Goal: Task Accomplishment & Management: Manage account settings

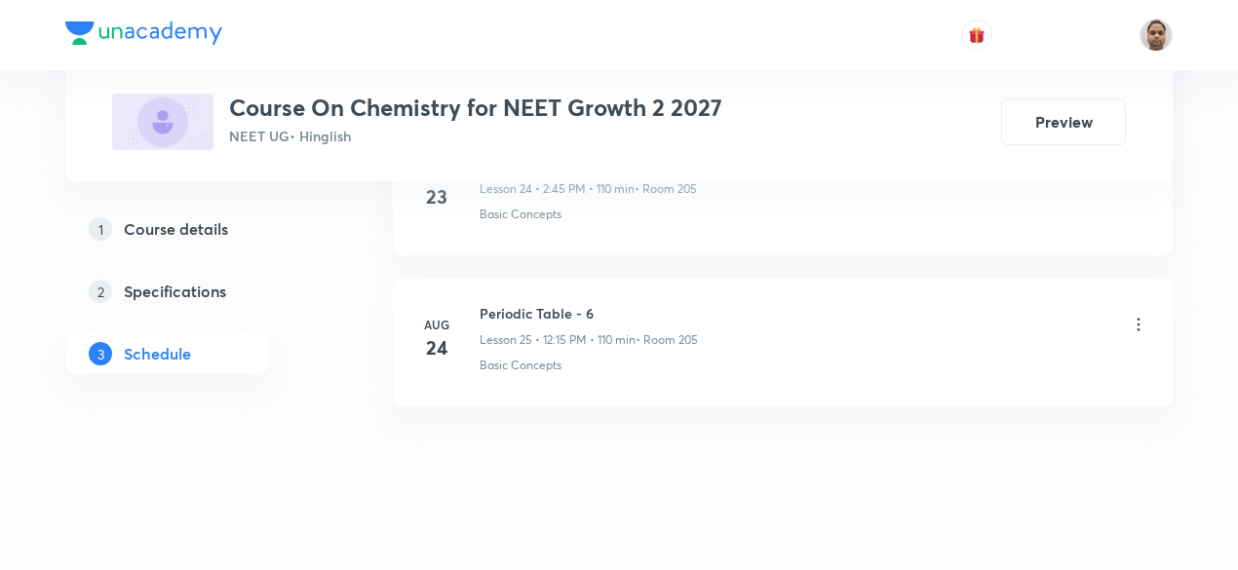
scroll to position [4554, 0]
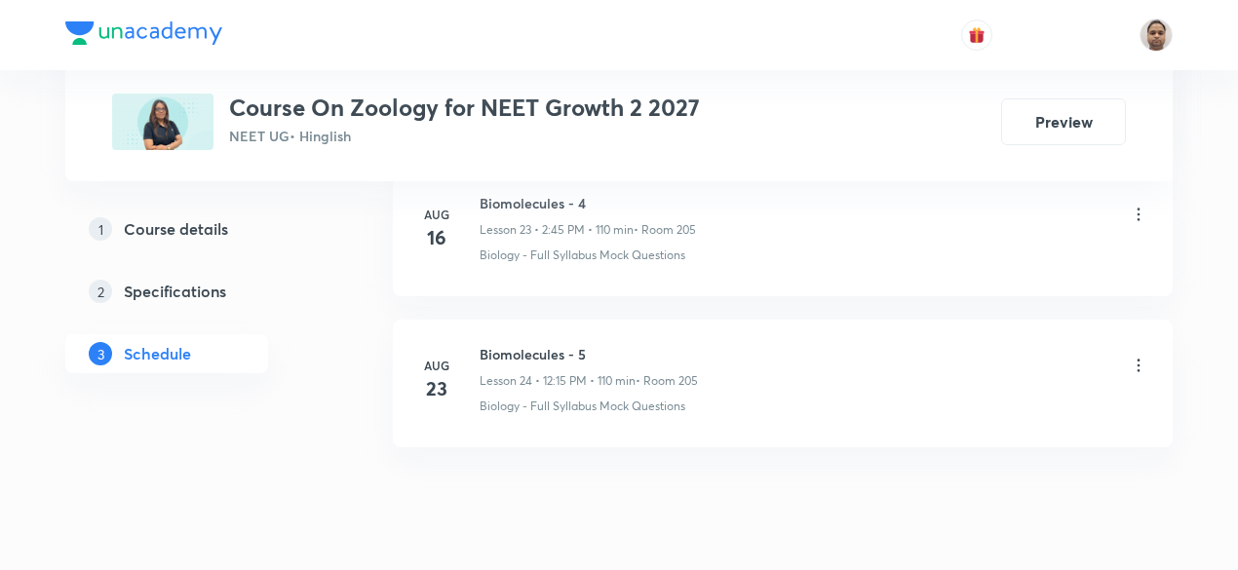
scroll to position [4598, 0]
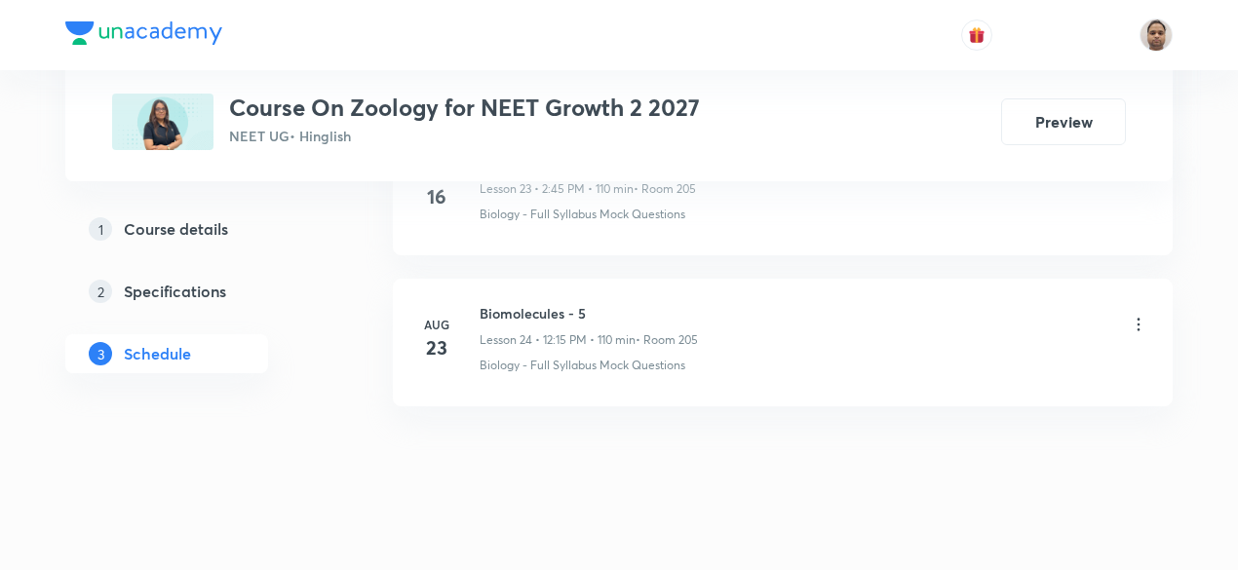
click at [559, 303] on h6 "Biomolecules - 5" at bounding box center [588, 313] width 218 height 20
drag, startPoint x: 1228, startPoint y: 495, endPoint x: 1236, endPoint y: 516, distance: 21.9
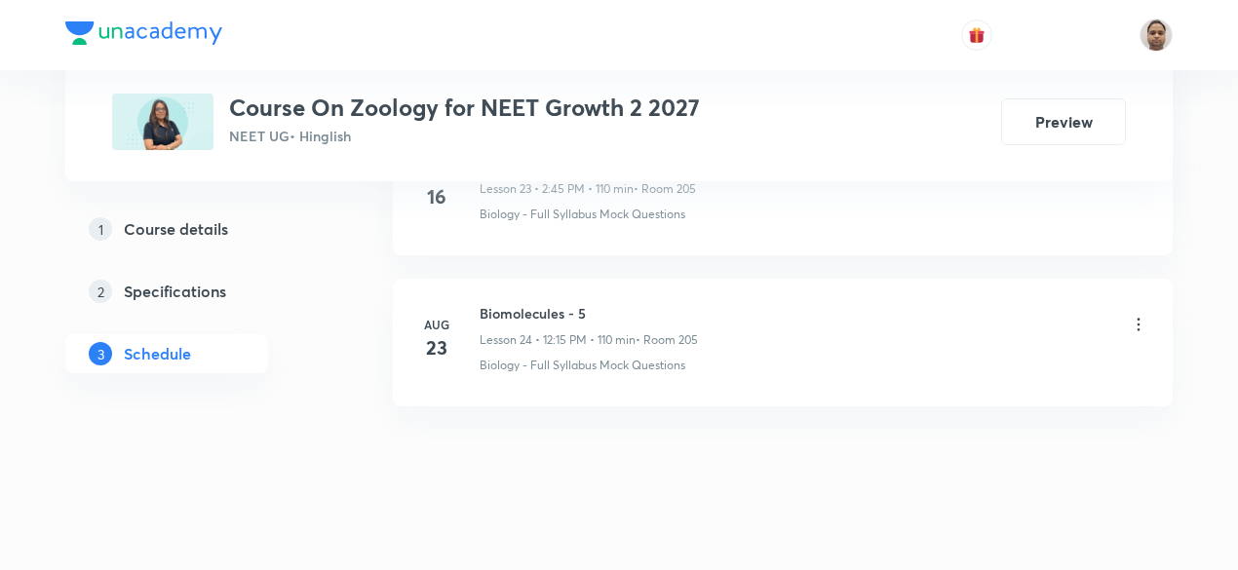
click at [579, 303] on h6 "Biomolecules - 5" at bounding box center [588, 313] width 218 height 20
copy h6 "Biomolecules - 5"
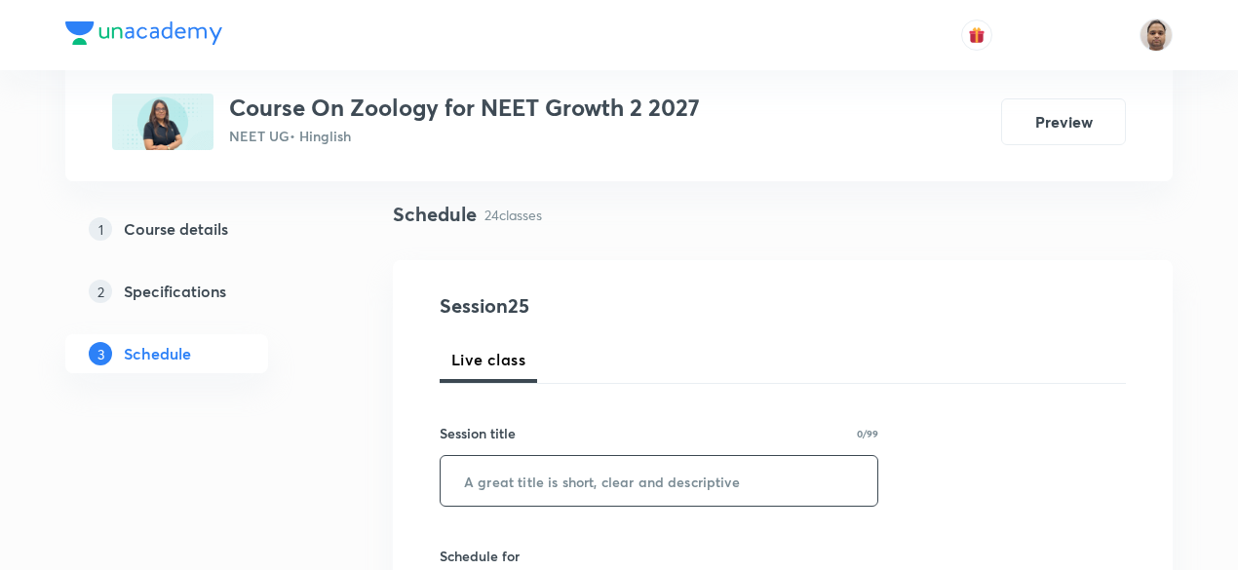
scroll to position [195, 0]
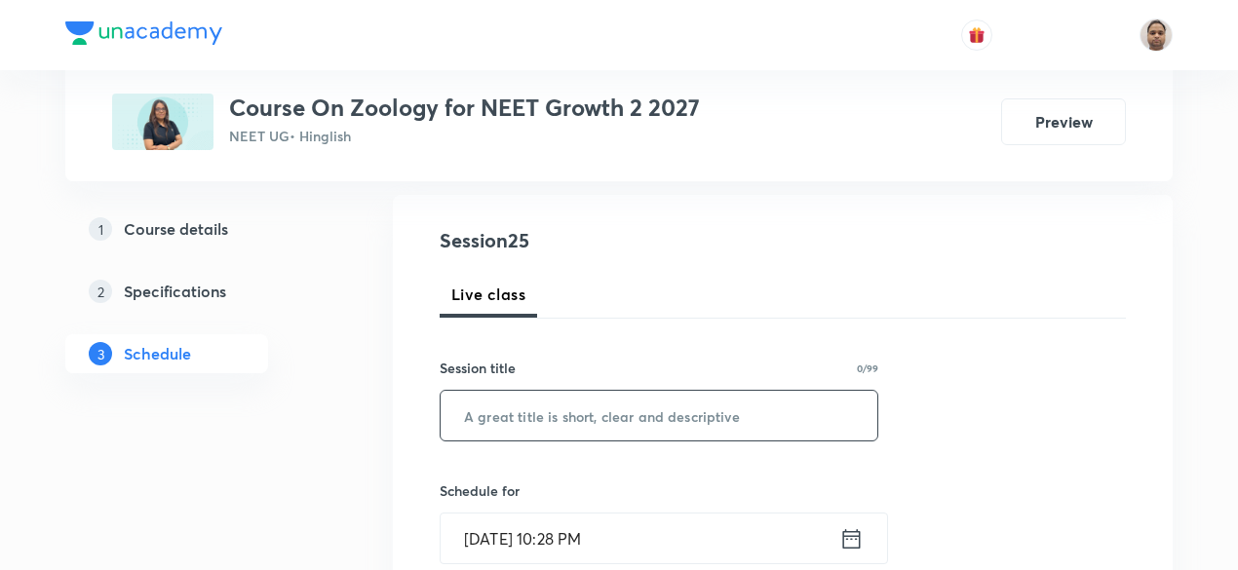
click at [610, 427] on input "text" at bounding box center [659, 416] width 437 height 50
paste input "Biomolecules - 5"
type input "Biomolecules - 6"
click at [546, 543] on input "Sep 5, 2025, 10:28 PM" at bounding box center [640, 539] width 399 height 50
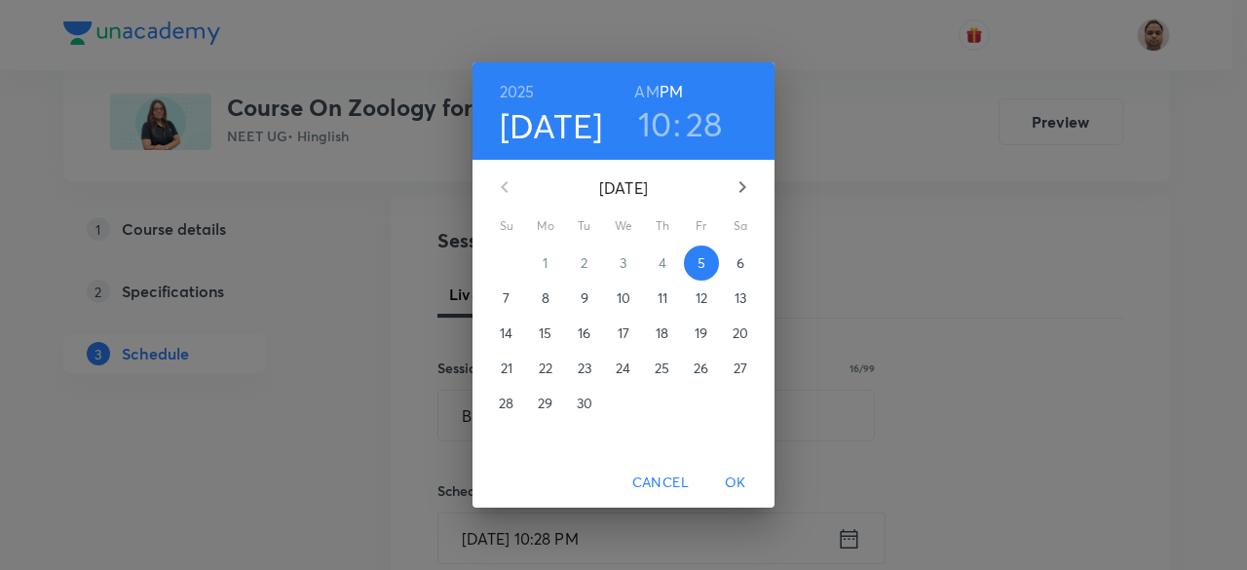
click at [734, 264] on span "6" at bounding box center [740, 262] width 35 height 19
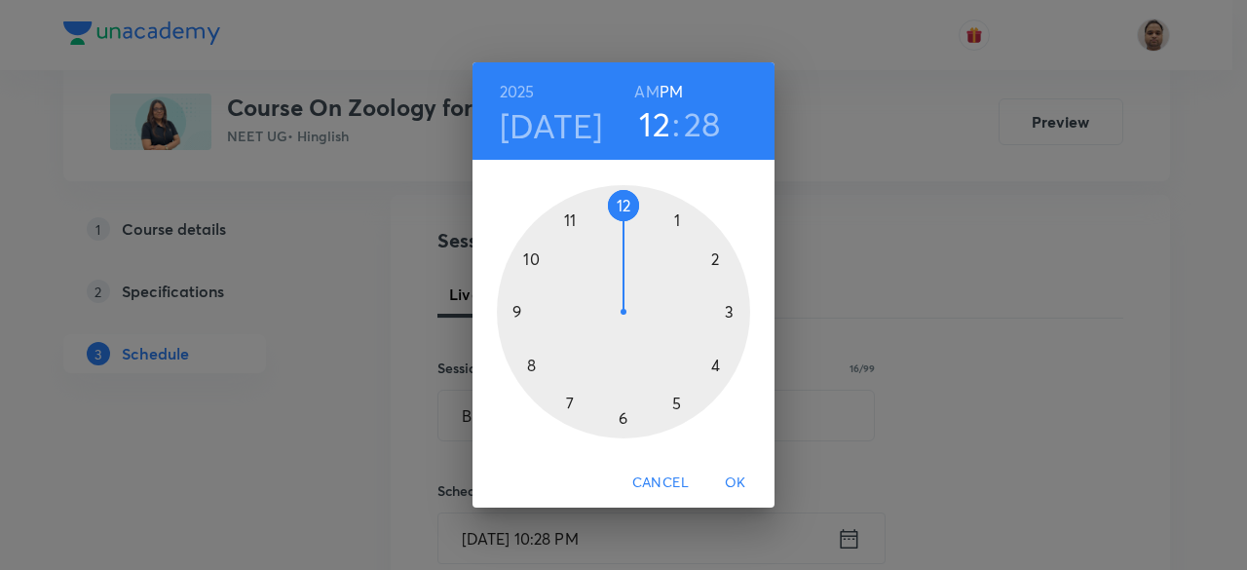
drag, startPoint x: 526, startPoint y: 254, endPoint x: 618, endPoint y: 222, distance: 97.1
click at [618, 222] on div at bounding box center [623, 311] width 253 height 253
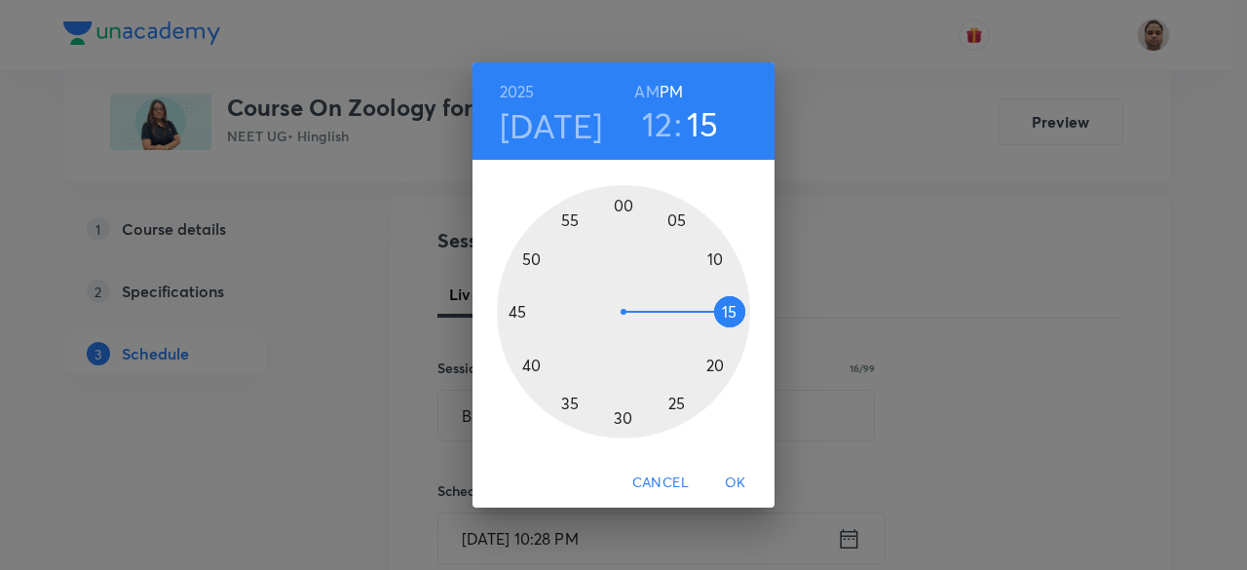
drag, startPoint x: 727, startPoint y: 348, endPoint x: 745, endPoint y: 313, distance: 39.2
click at [745, 313] on div at bounding box center [623, 311] width 253 height 253
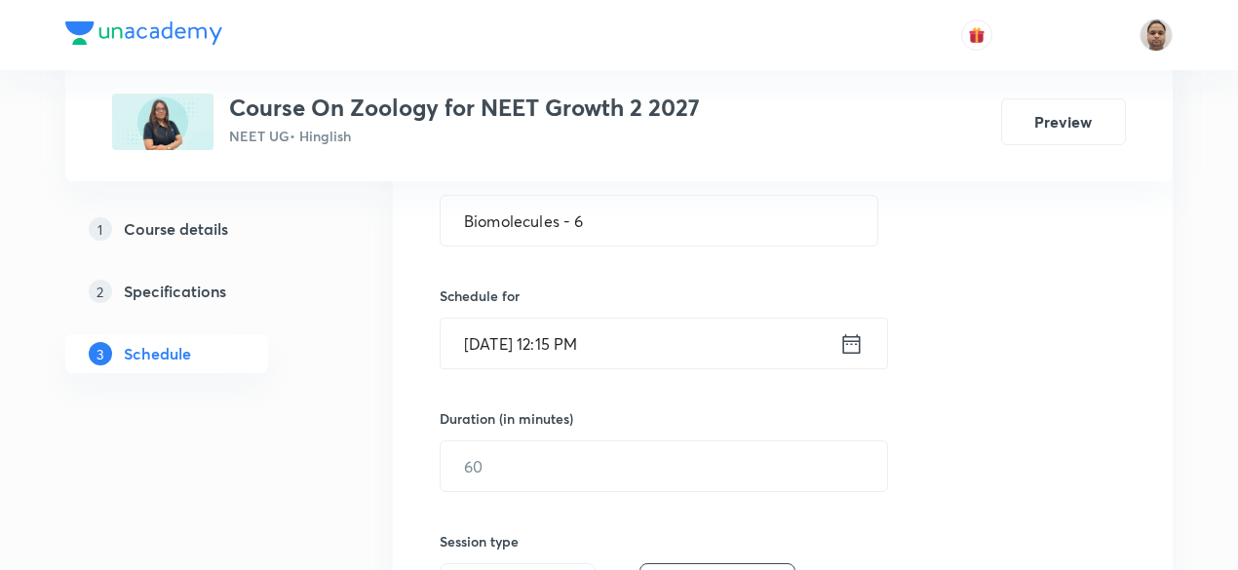
scroll to position [487, 0]
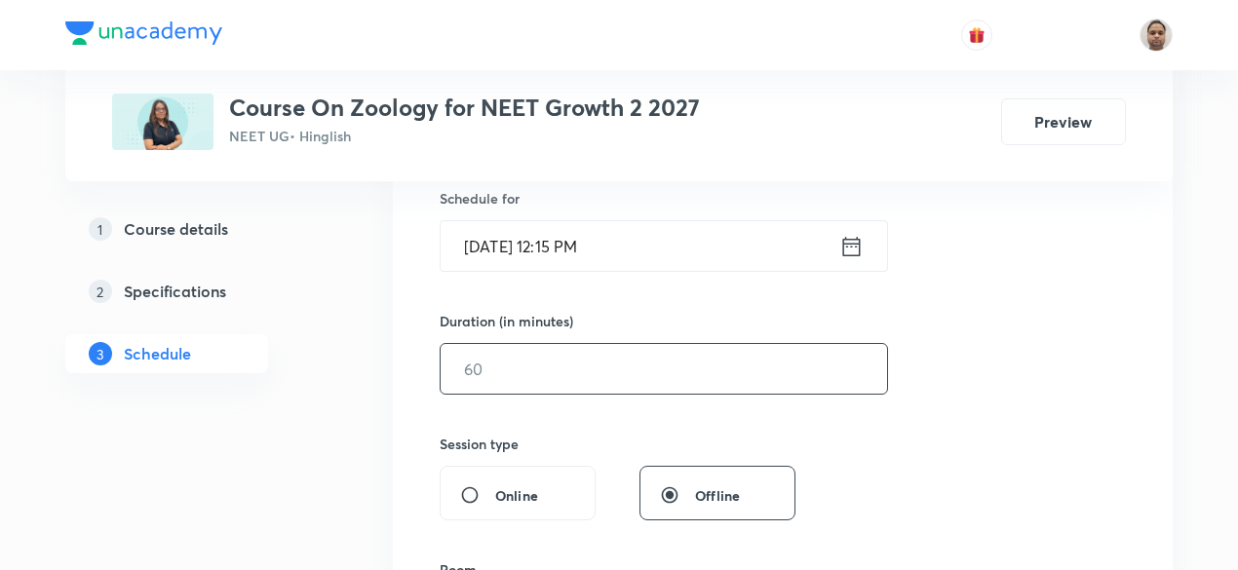
click at [534, 386] on input "text" at bounding box center [664, 369] width 446 height 50
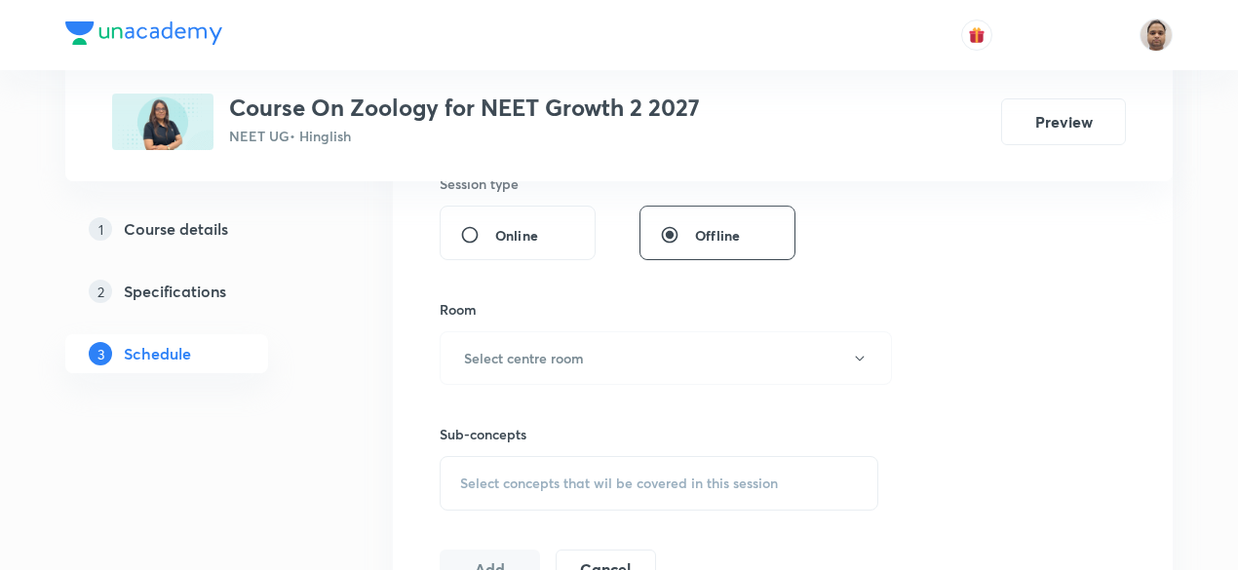
scroll to position [780, 0]
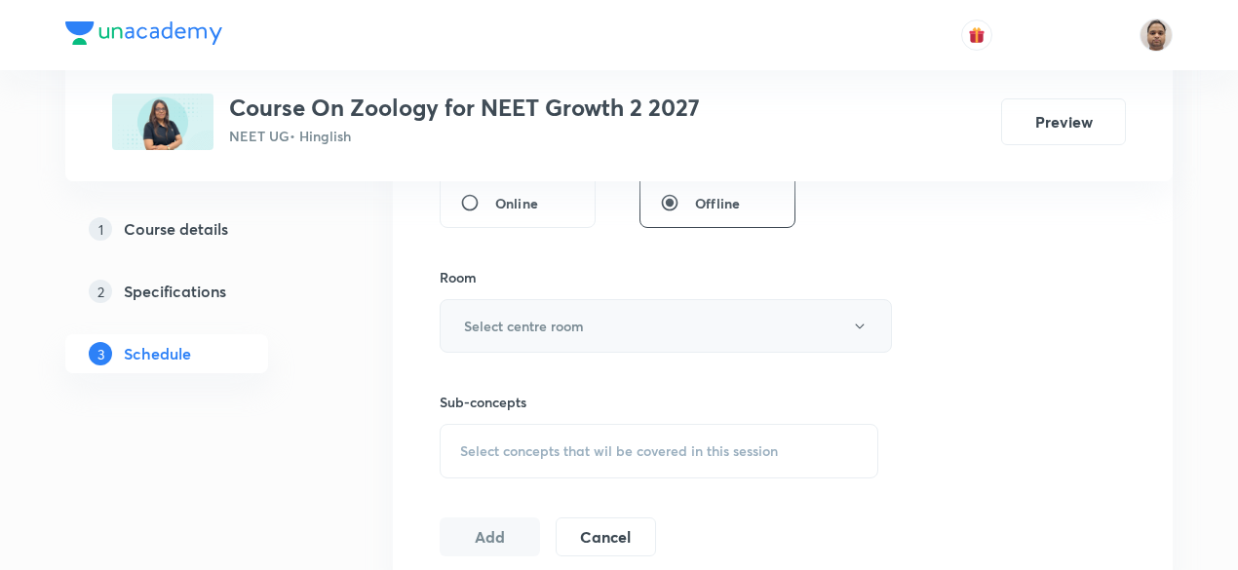
type input "110"
click at [501, 319] on h6 "Select centre room" at bounding box center [524, 326] width 120 height 20
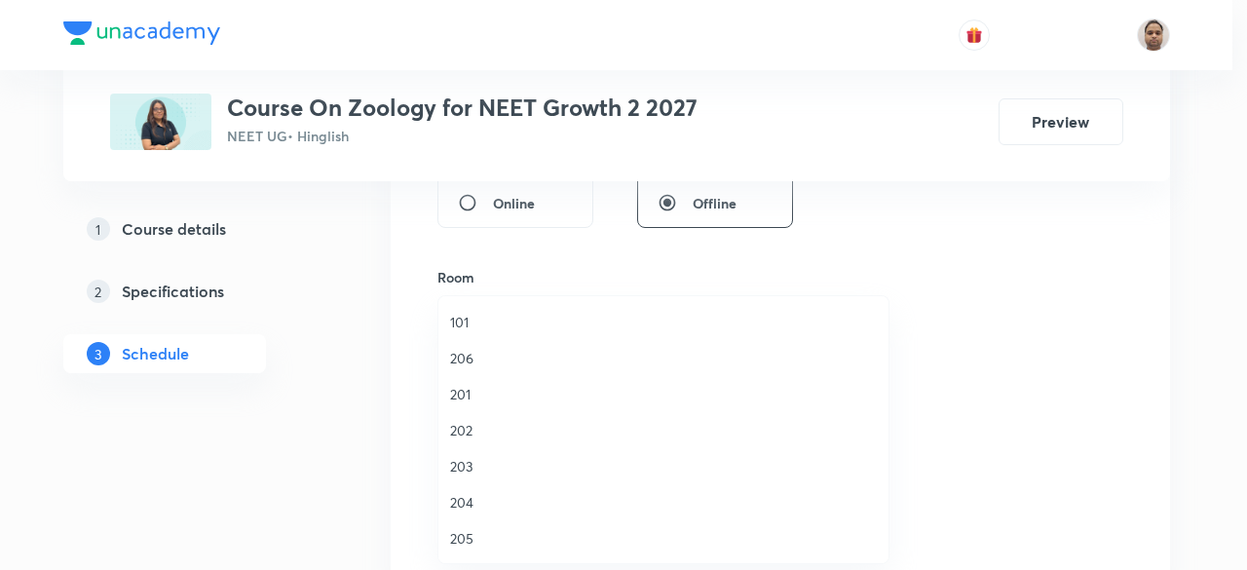
click at [479, 530] on span "205" at bounding box center [663, 538] width 427 height 20
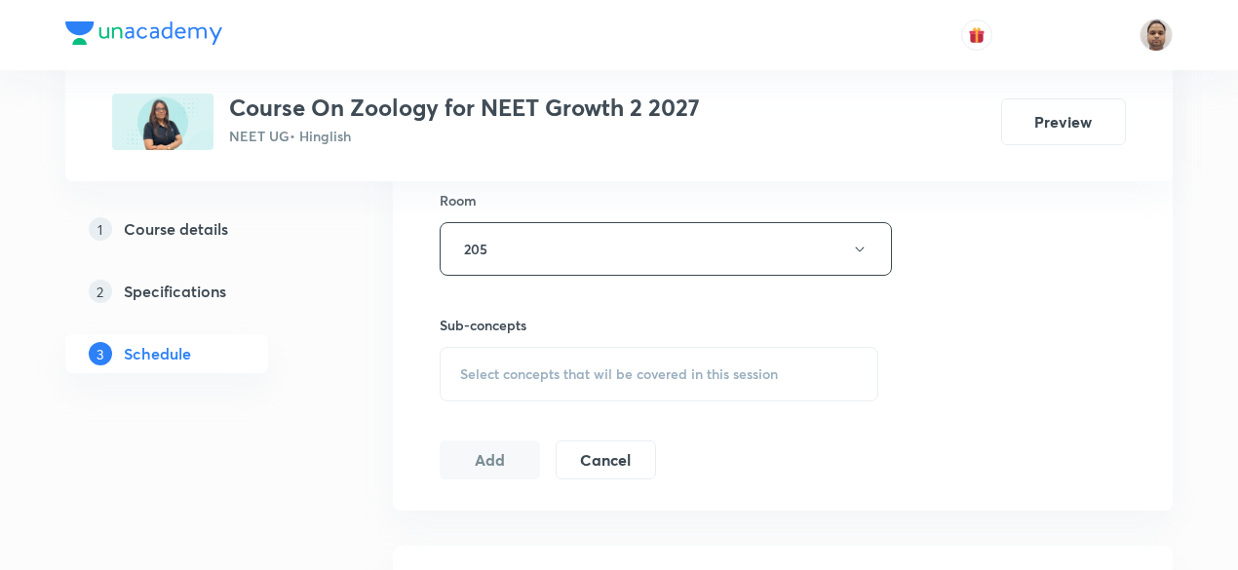
scroll to position [975, 0]
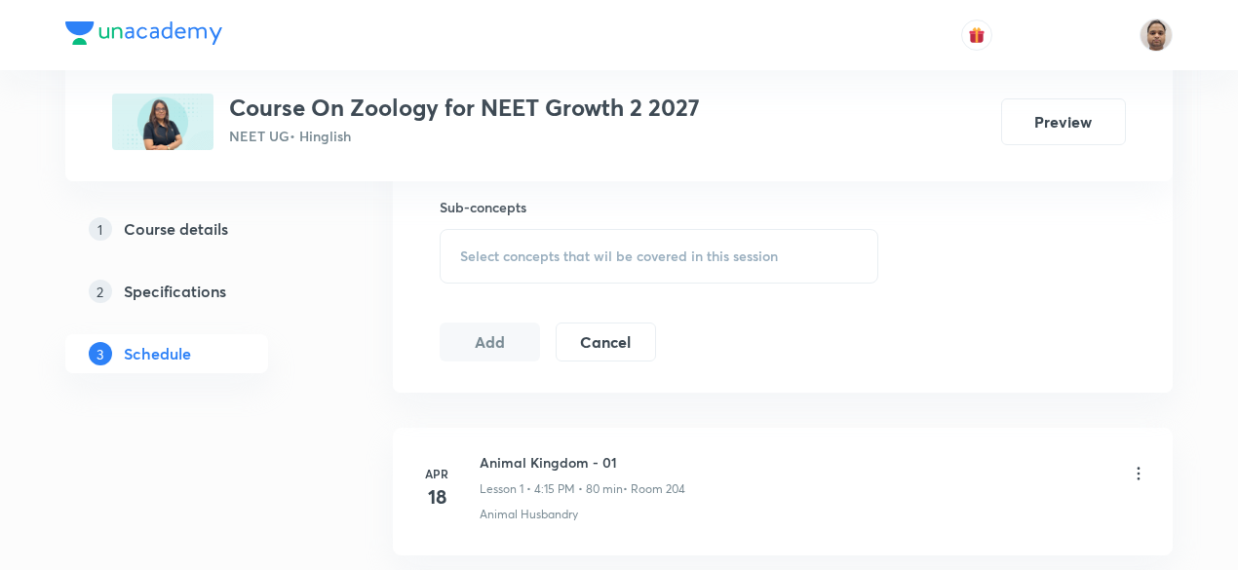
click at [509, 249] on span "Select concepts that wil be covered in this session" at bounding box center [619, 257] width 318 height 16
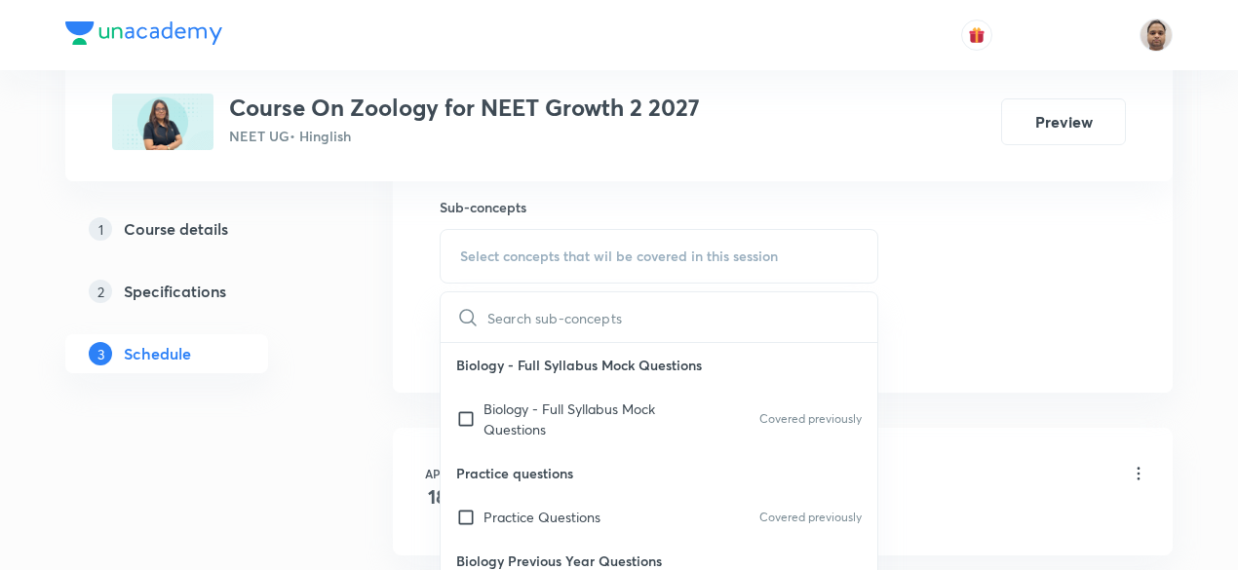
click at [472, 415] on input "checkbox" at bounding box center [469, 419] width 27 height 41
checkbox input "true"
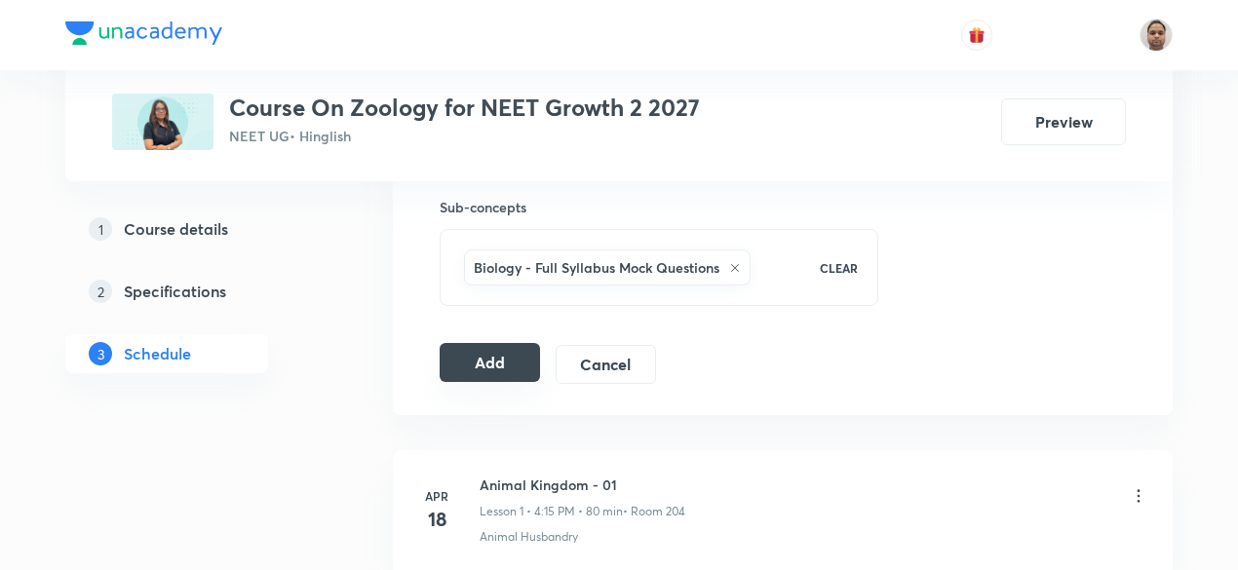
click at [478, 358] on button "Add" at bounding box center [490, 362] width 100 height 39
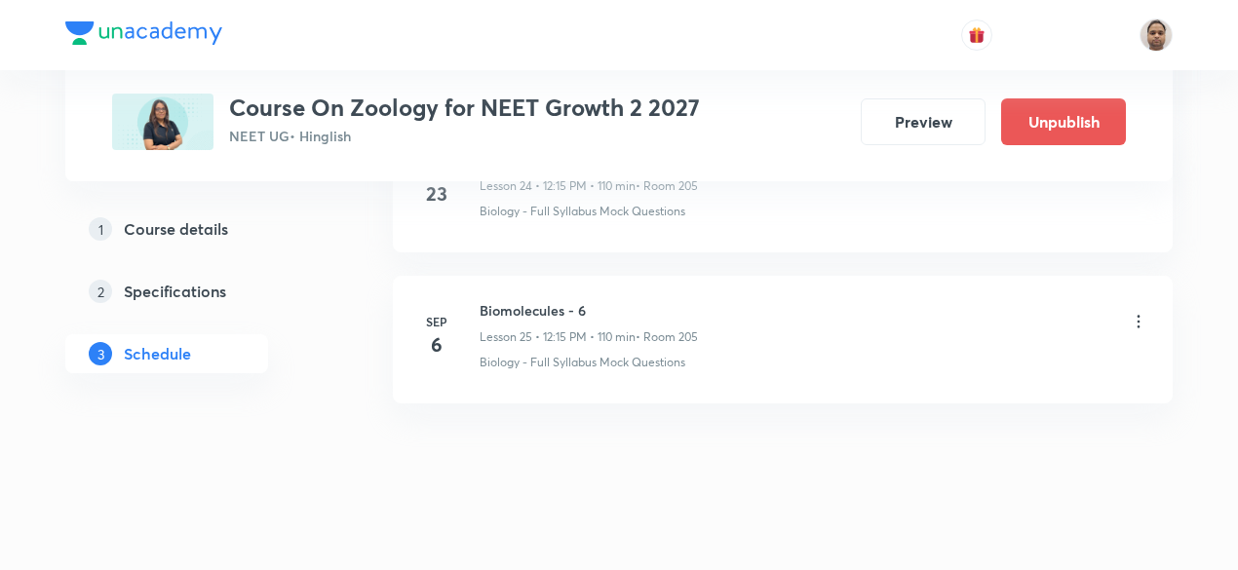
scroll to position [3759, 0]
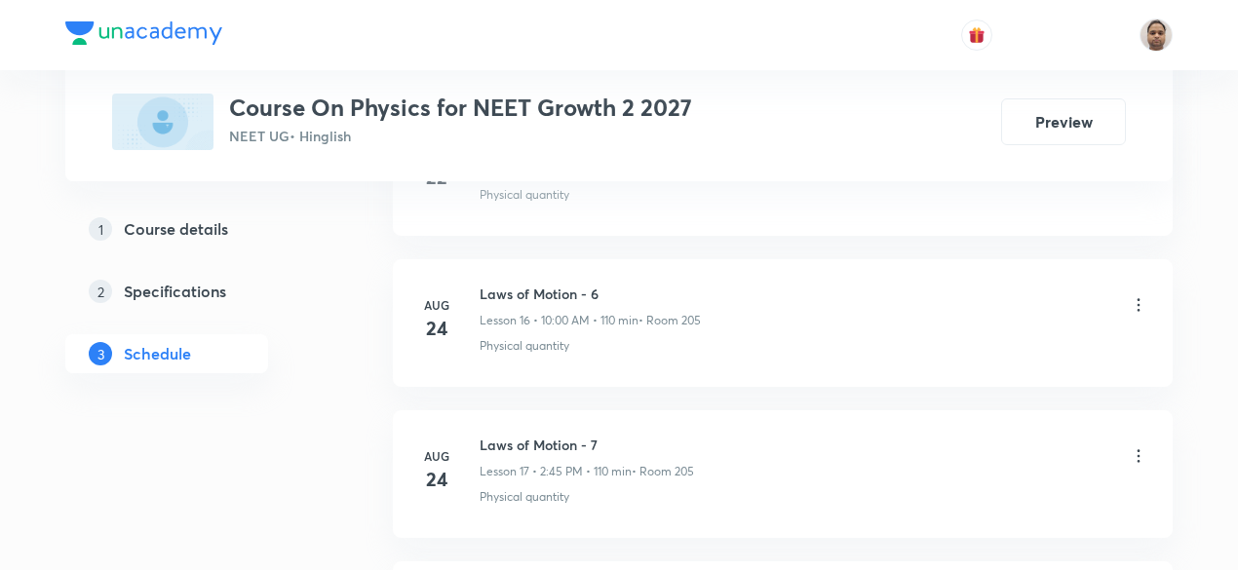
scroll to position [3696, 0]
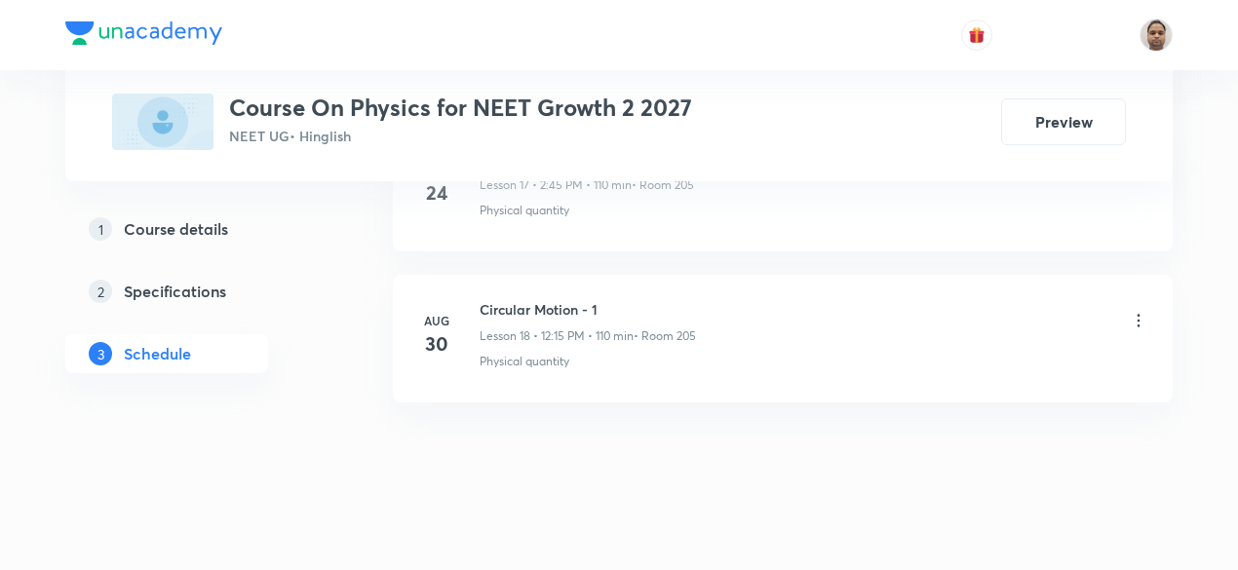
click at [550, 299] on h6 "Circular Motion - 1" at bounding box center [587, 309] width 216 height 20
copy h6 "Circular Motion - 1"
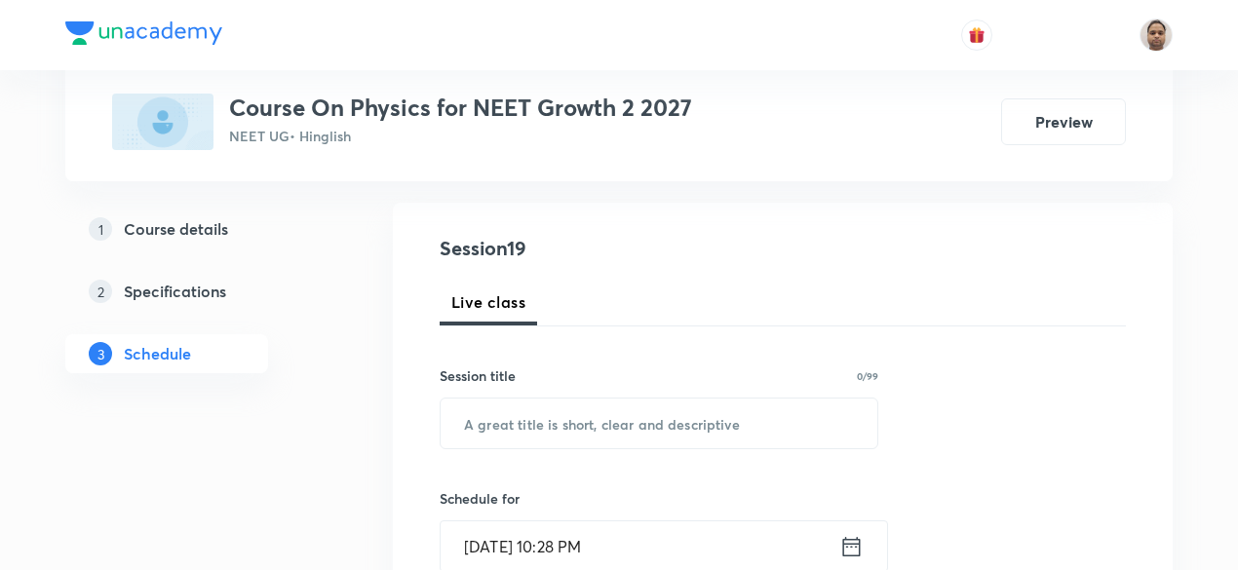
scroll to position [213, 0]
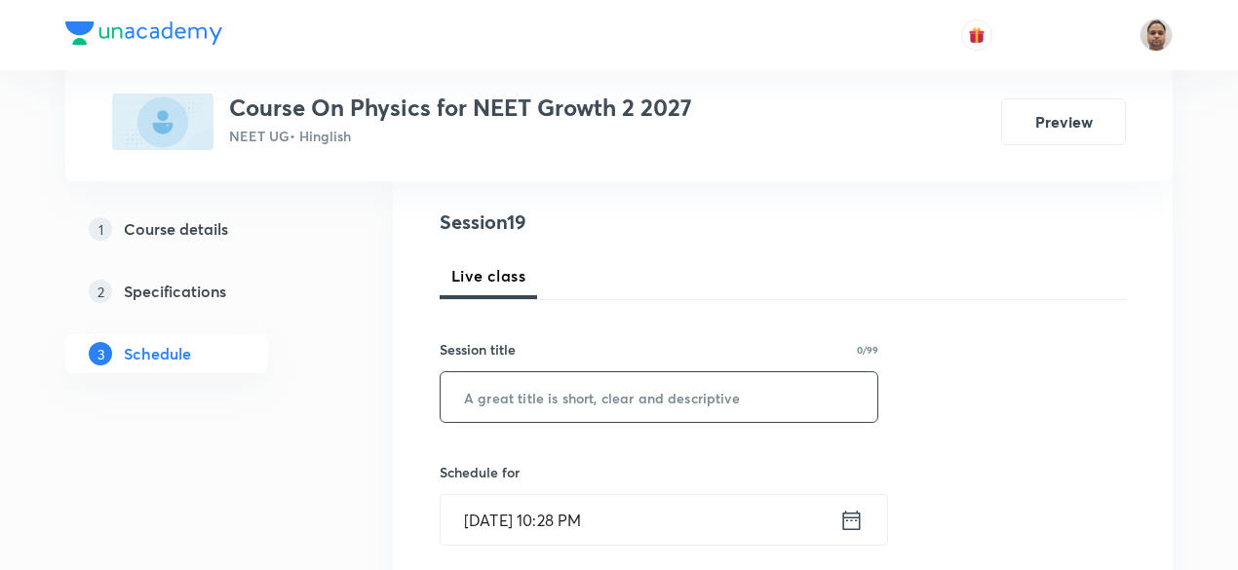
click at [596, 404] on input "text" at bounding box center [659, 397] width 437 height 50
paste input "Circular Motion - 1"
type input "Circular Motion - 2"
click at [568, 510] on input "Sep 5, 2025, 10:28 PM" at bounding box center [640, 520] width 399 height 50
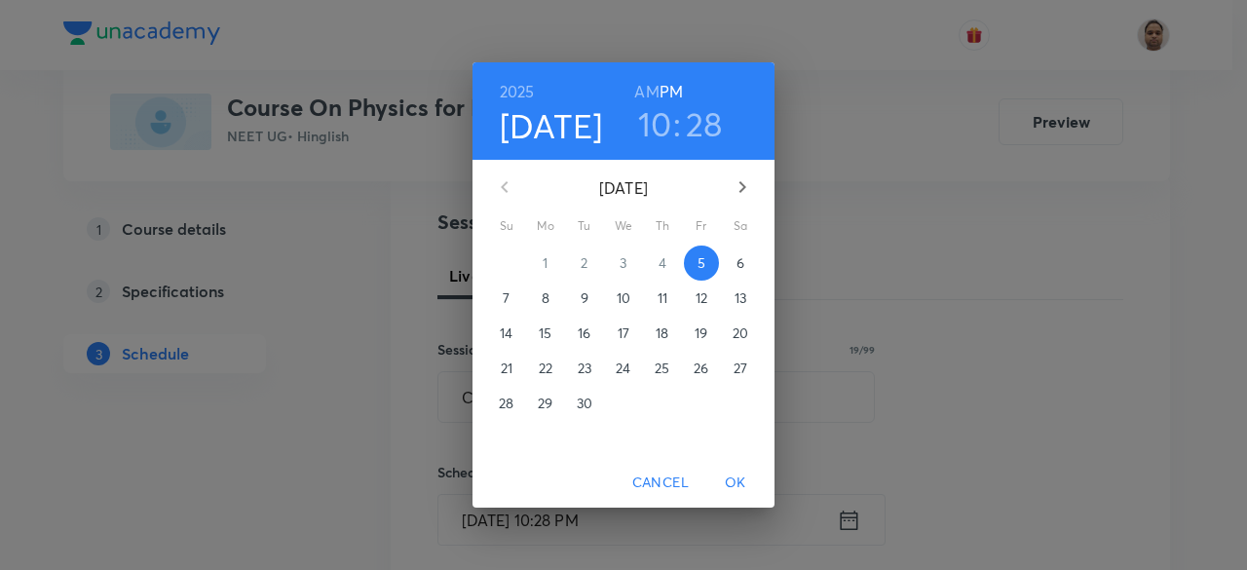
click at [742, 257] on p "6" at bounding box center [741, 262] width 8 height 19
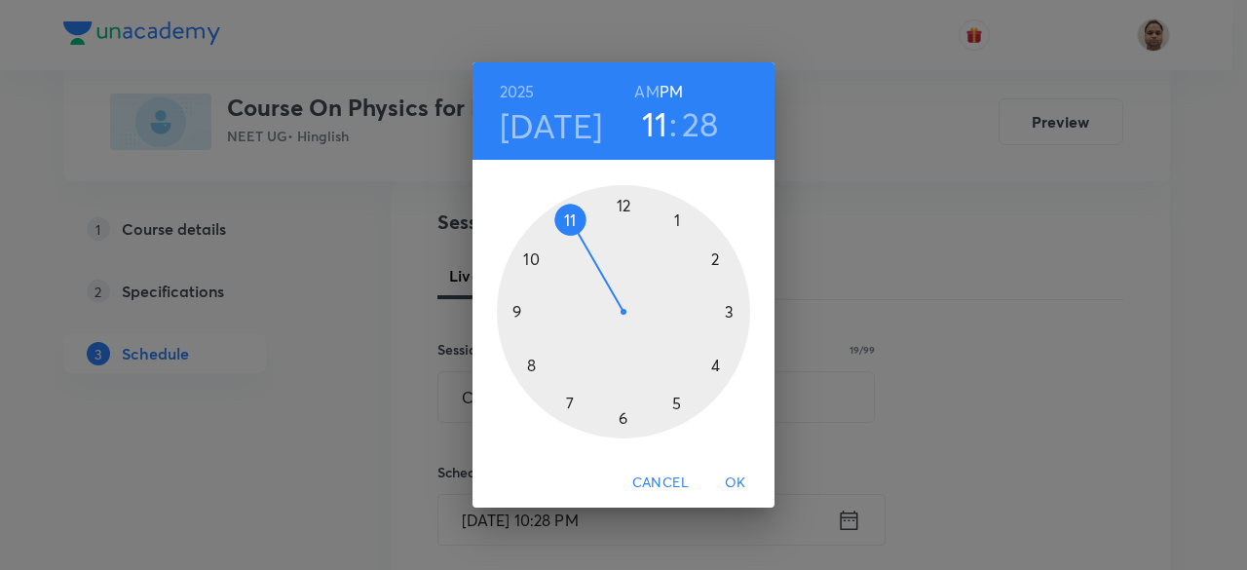
drag, startPoint x: 588, startPoint y: 248, endPoint x: 683, endPoint y: 270, distance: 98.1
click at [683, 270] on div at bounding box center [623, 311] width 253 height 253
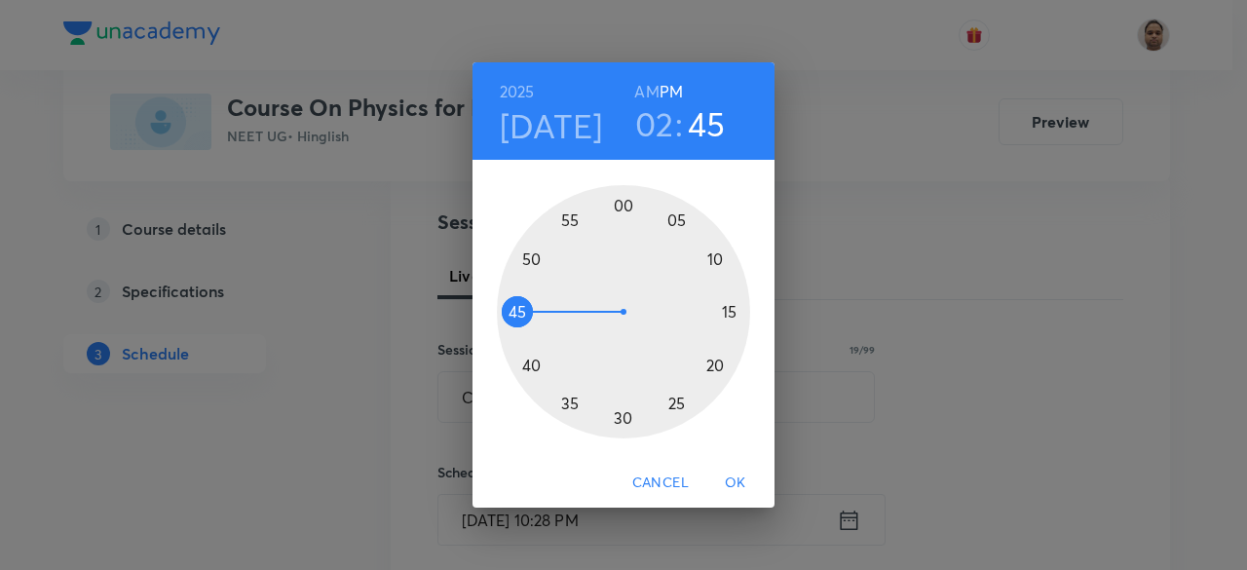
drag, startPoint x: 655, startPoint y: 422, endPoint x: 520, endPoint y: 309, distance: 175.7
click at [520, 309] on div at bounding box center [623, 311] width 253 height 253
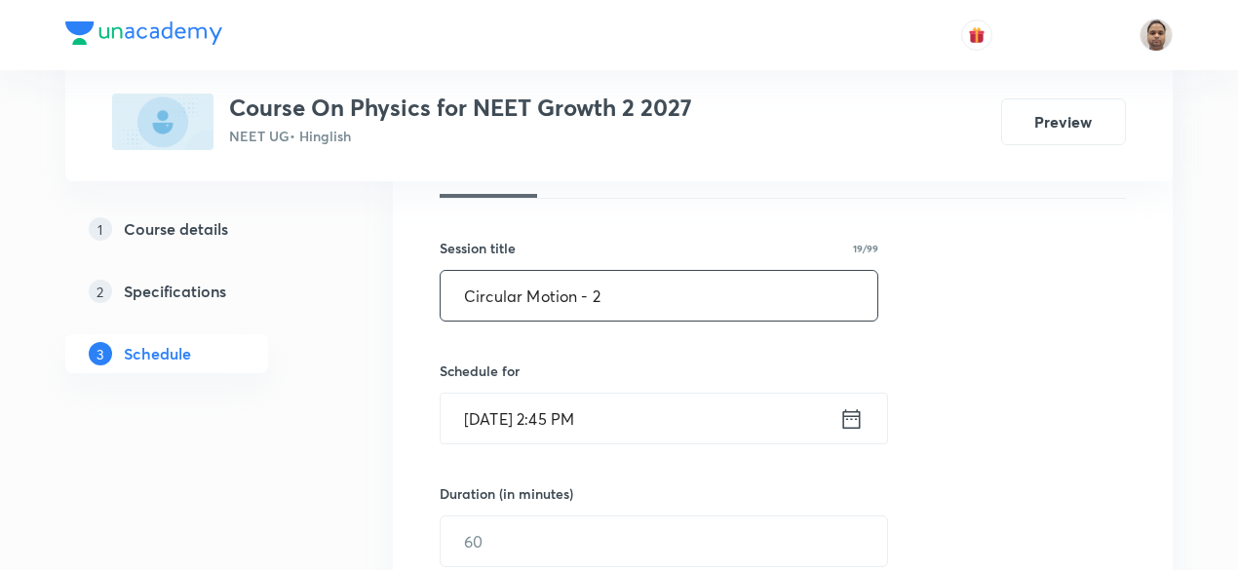
scroll to position [408, 0]
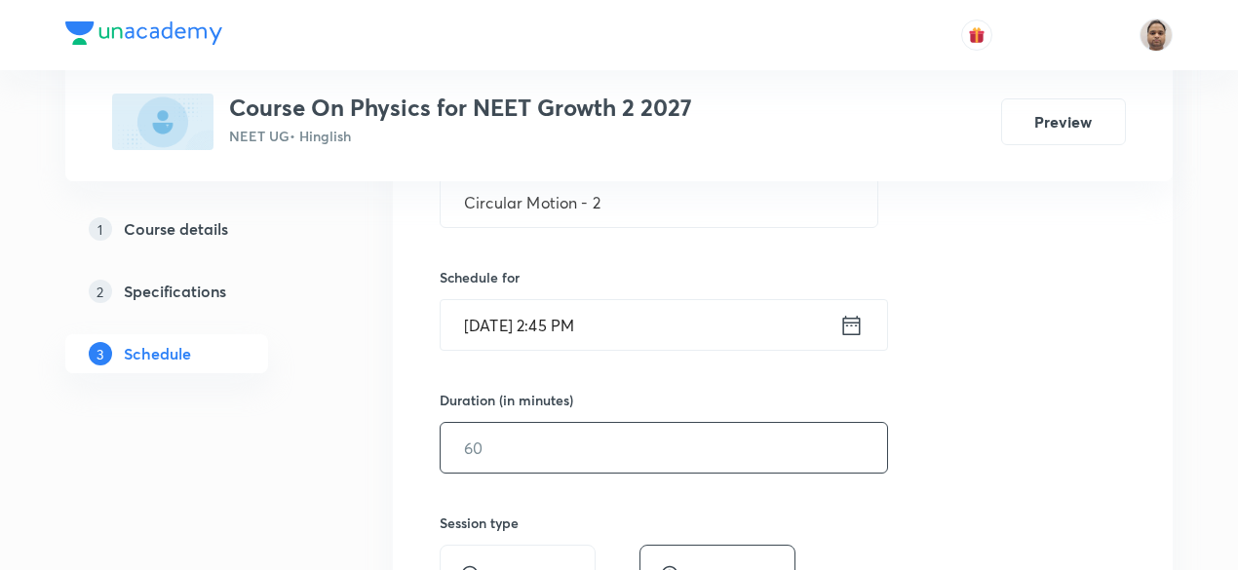
click at [517, 454] on input "text" at bounding box center [664, 448] width 446 height 50
type input "110"
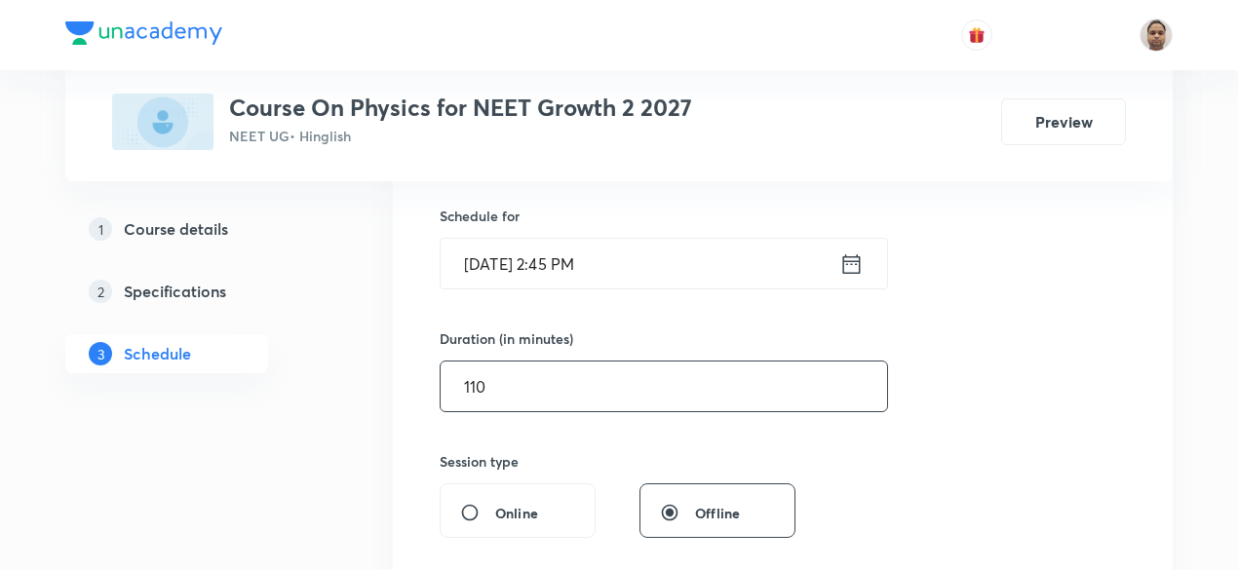
scroll to position [701, 0]
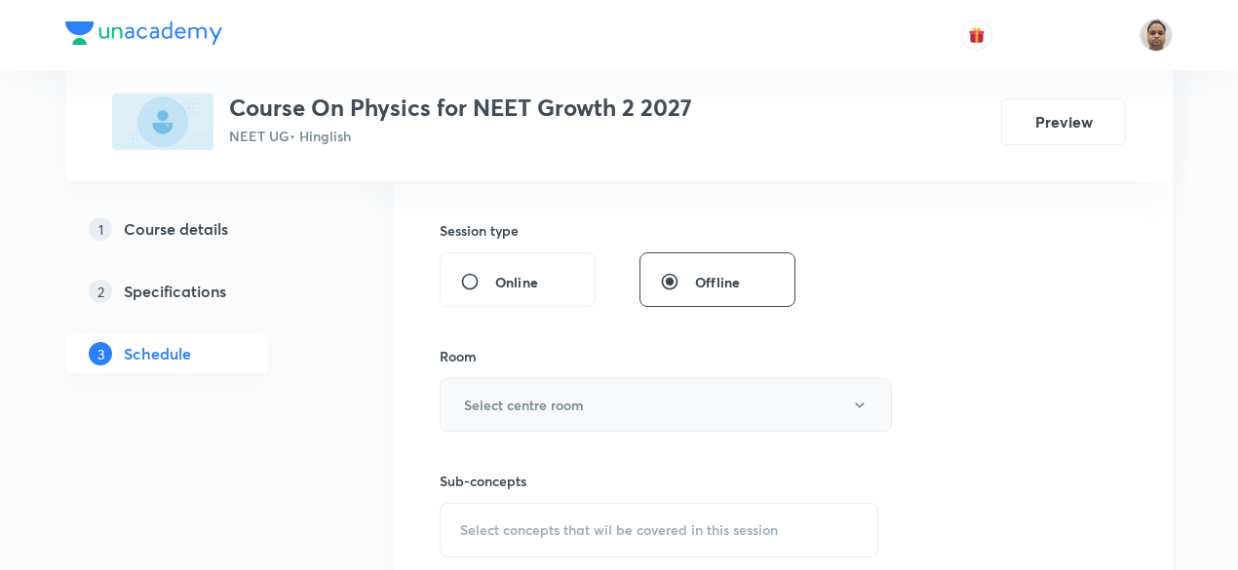
click at [527, 385] on button "Select centre room" at bounding box center [666, 405] width 452 height 54
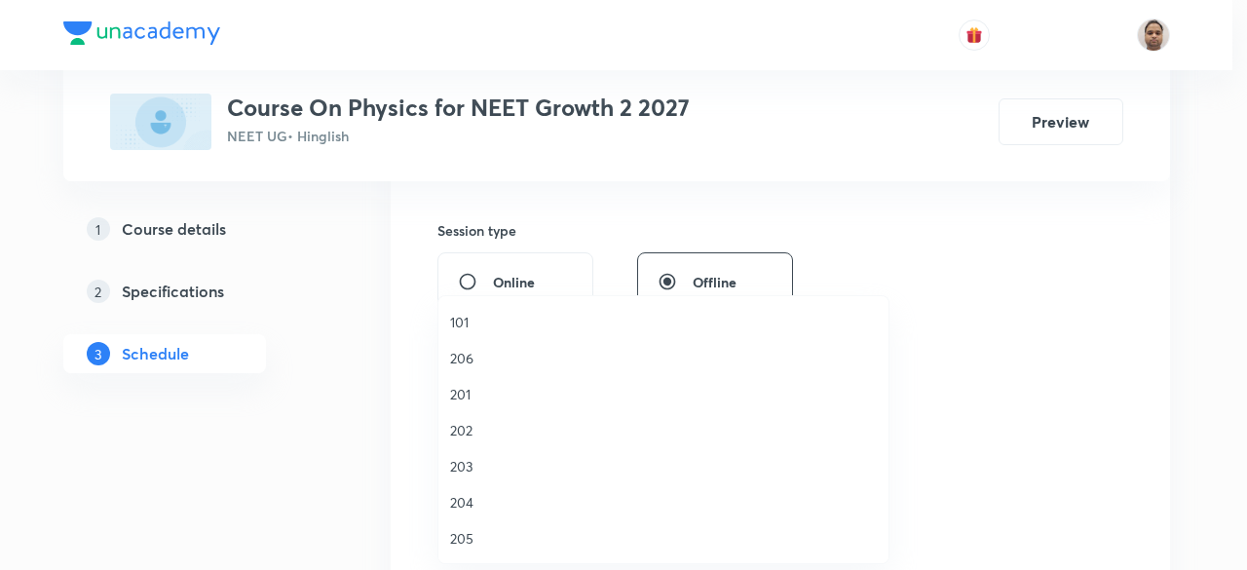
click at [476, 537] on span "205" at bounding box center [663, 538] width 427 height 20
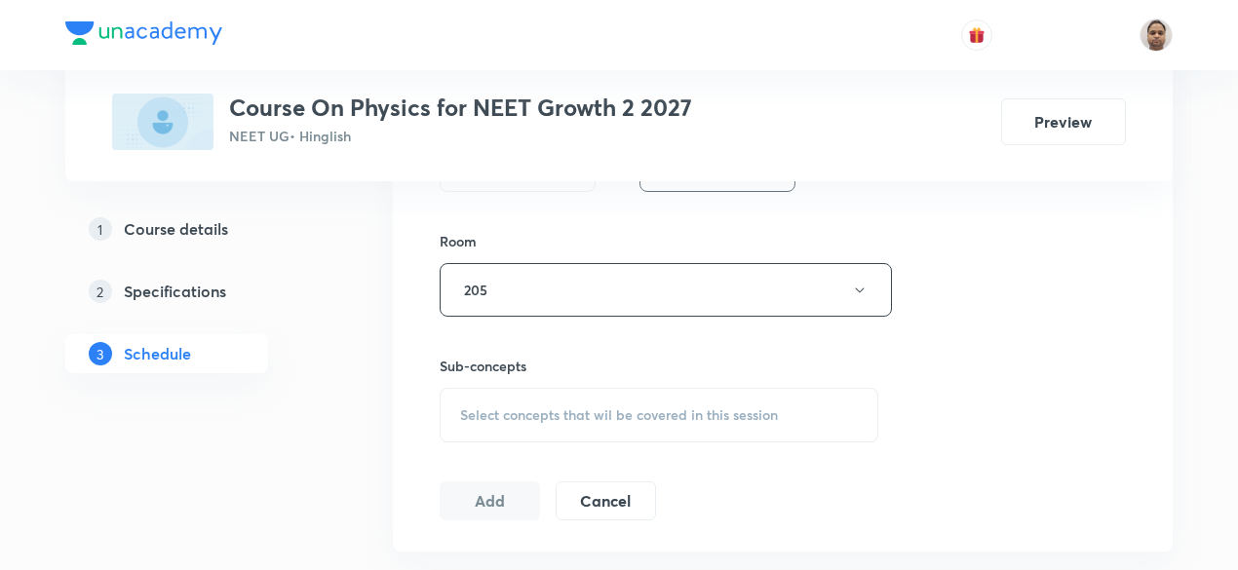
scroll to position [896, 0]
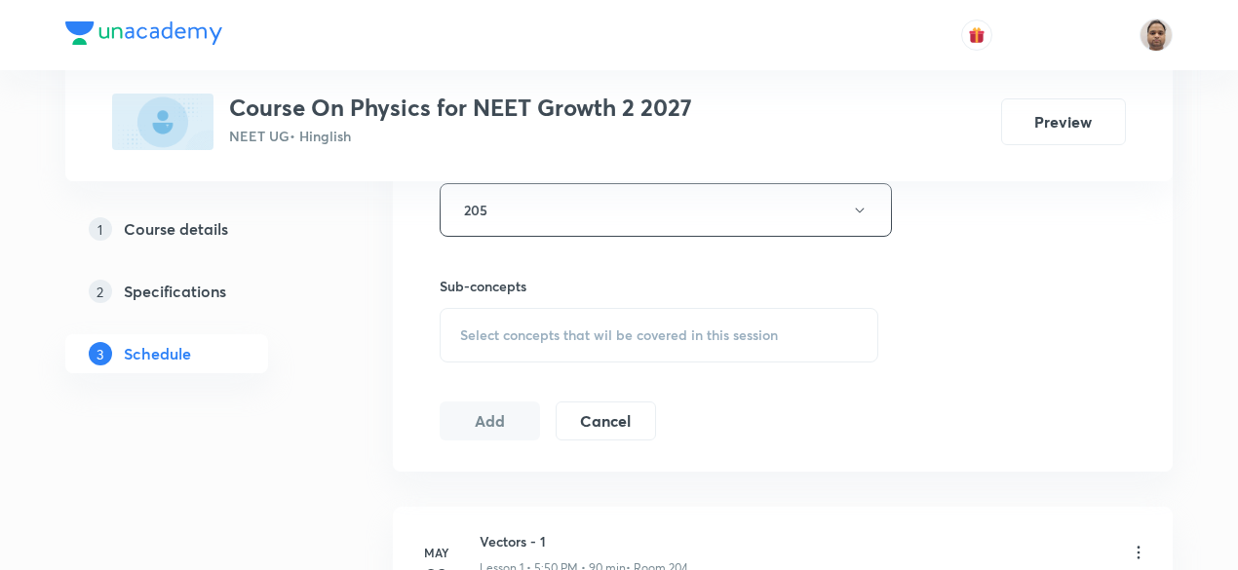
click at [511, 327] on span "Select concepts that wil be covered in this session" at bounding box center [619, 335] width 318 height 16
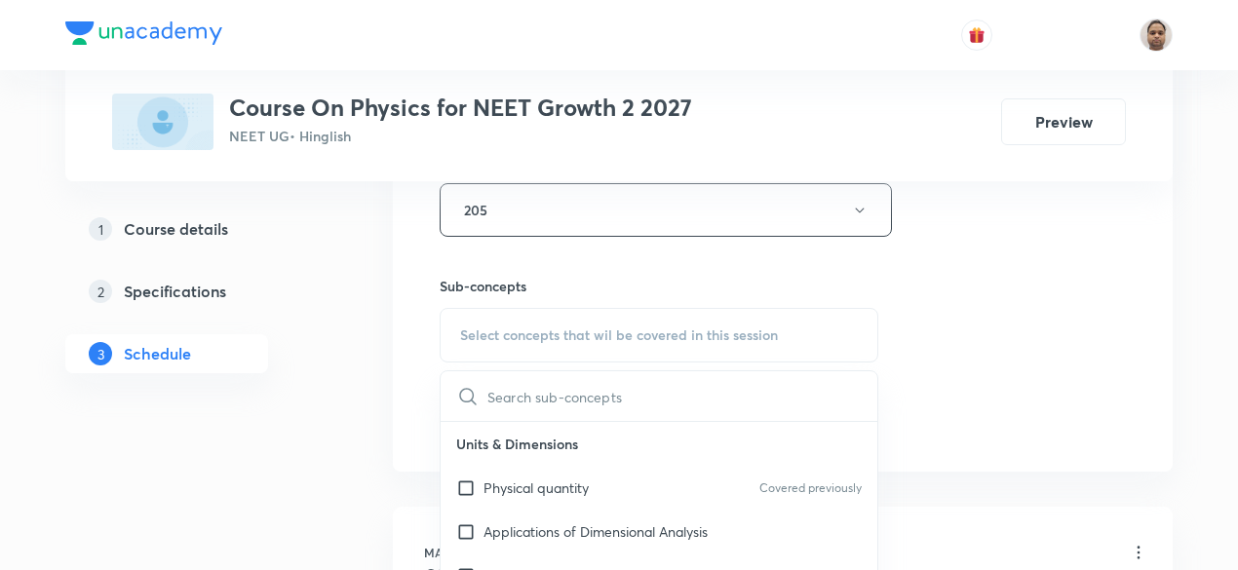
click at [476, 482] on input "checkbox" at bounding box center [469, 488] width 27 height 20
checkbox input "true"
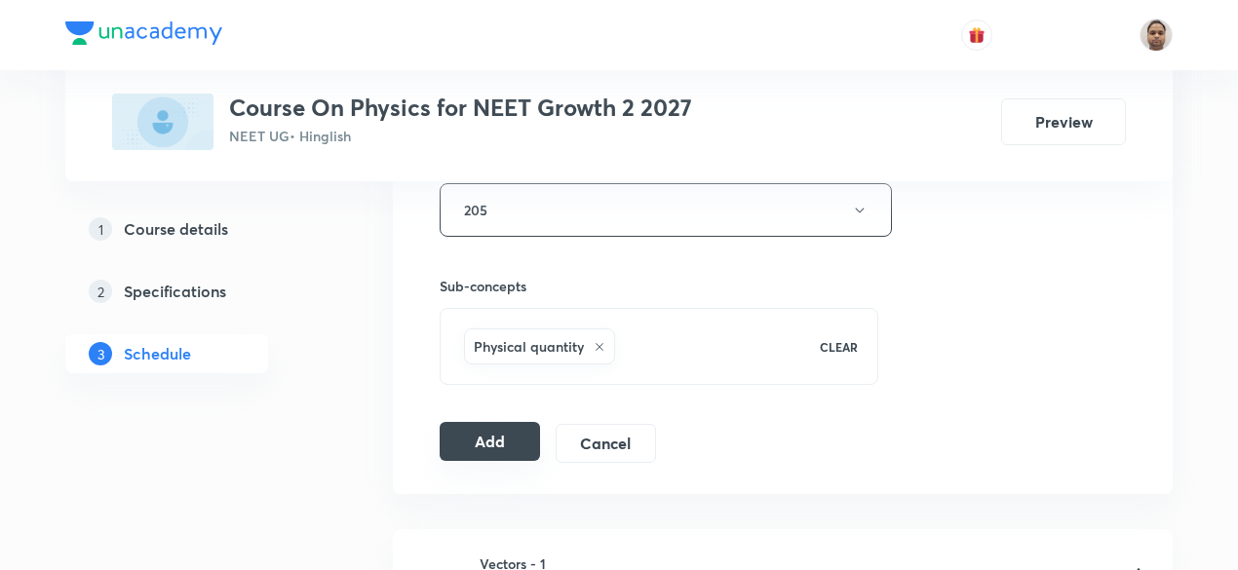
click at [488, 428] on button "Add" at bounding box center [490, 441] width 100 height 39
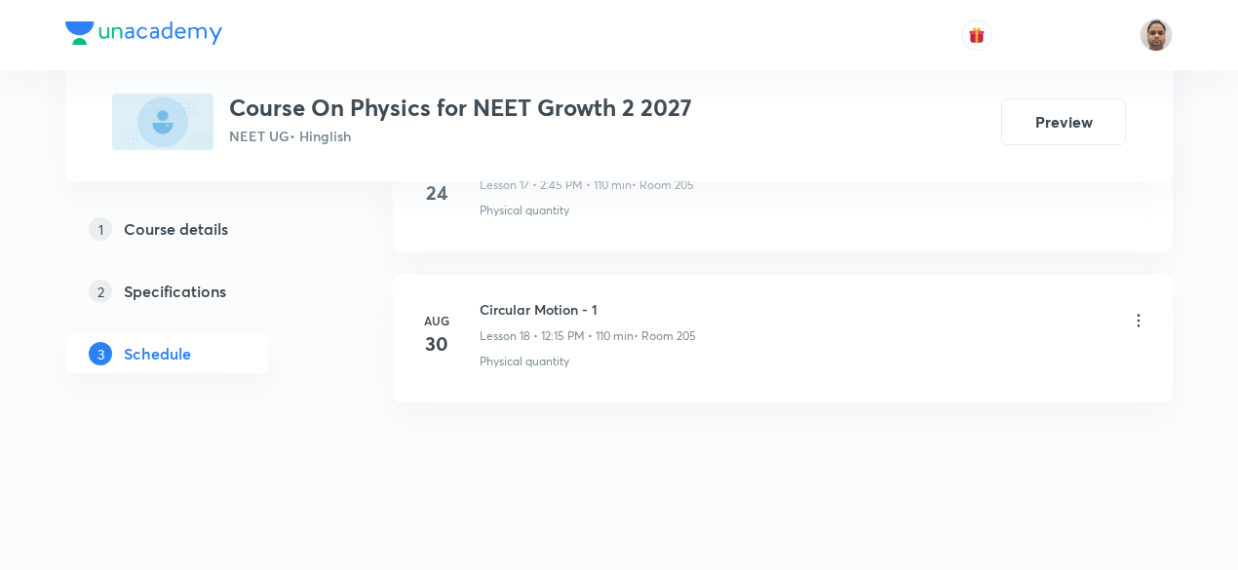
scroll to position [2803, 0]
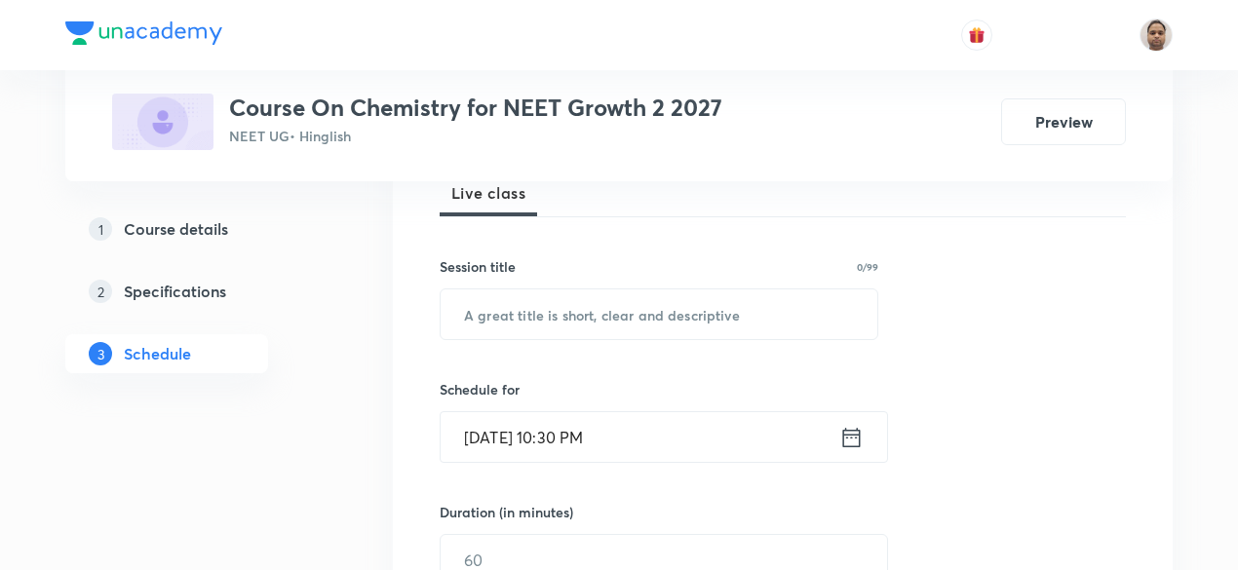
scroll to position [230, 0]
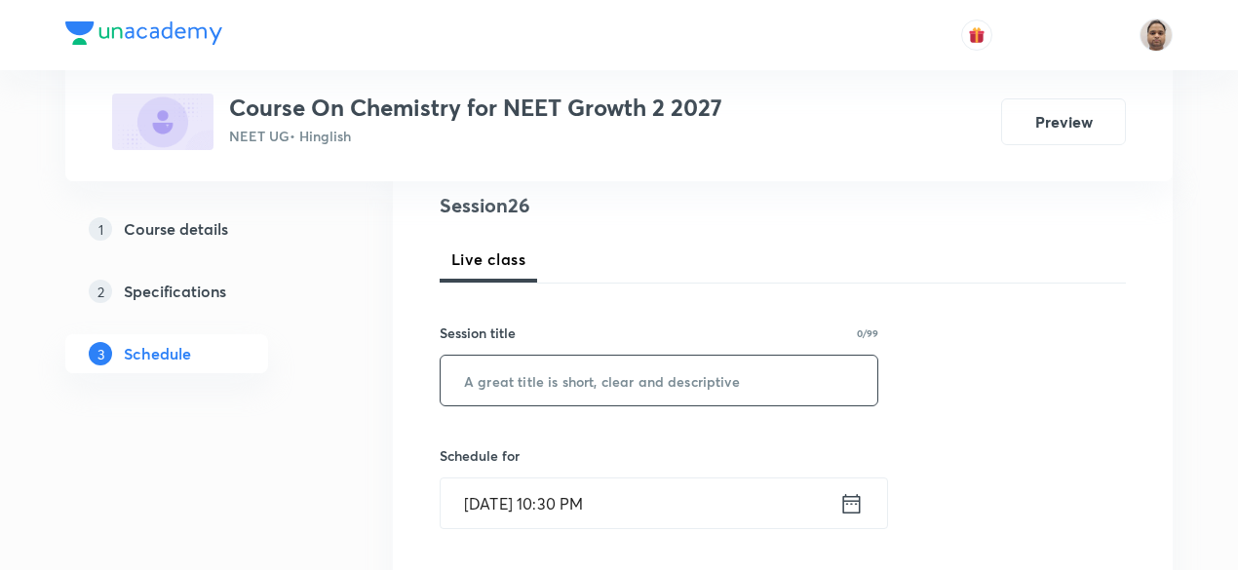
drag, startPoint x: 587, startPoint y: 382, endPoint x: 652, endPoint y: 394, distance: 66.3
click at [588, 382] on input "text" at bounding box center [659, 381] width 437 height 50
paste input "Chemical Bonding"
type input "Chemical Bonding - 2"
click at [542, 496] on input "Sep 5, 2025, 10:30 PM" at bounding box center [640, 504] width 399 height 50
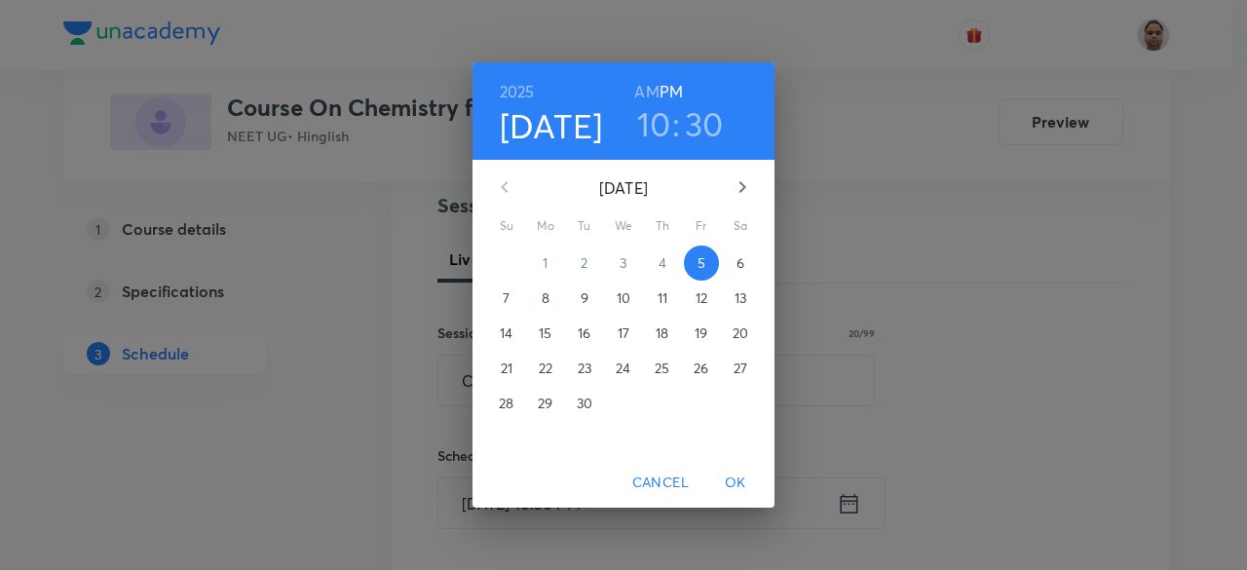
click at [741, 264] on p "6" at bounding box center [741, 262] width 8 height 19
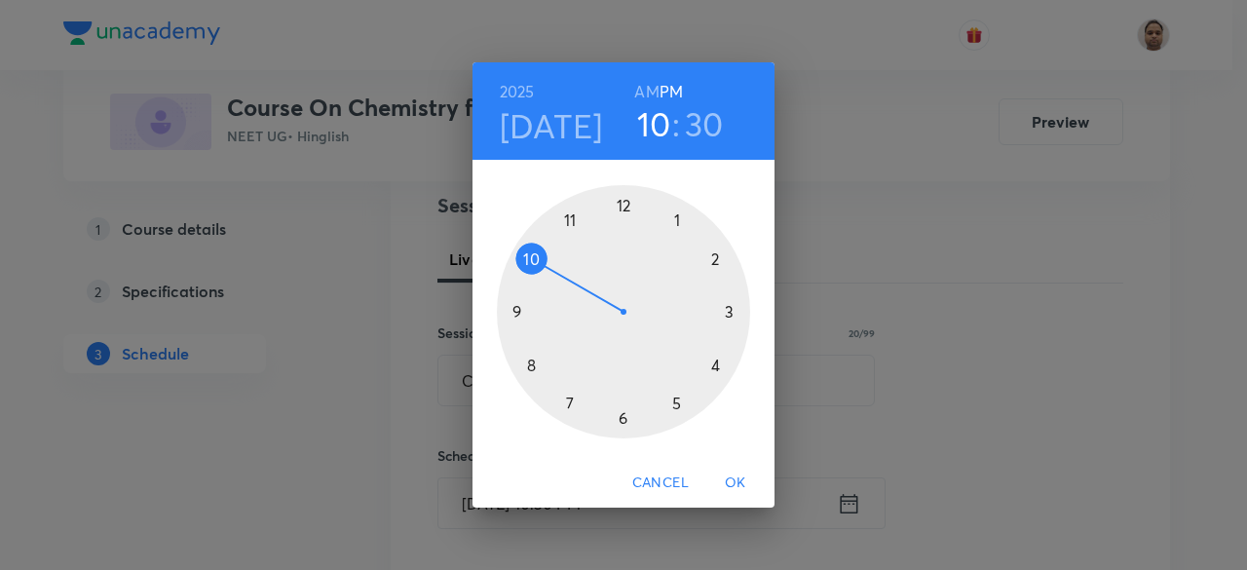
click at [525, 264] on div at bounding box center [623, 311] width 253 height 253
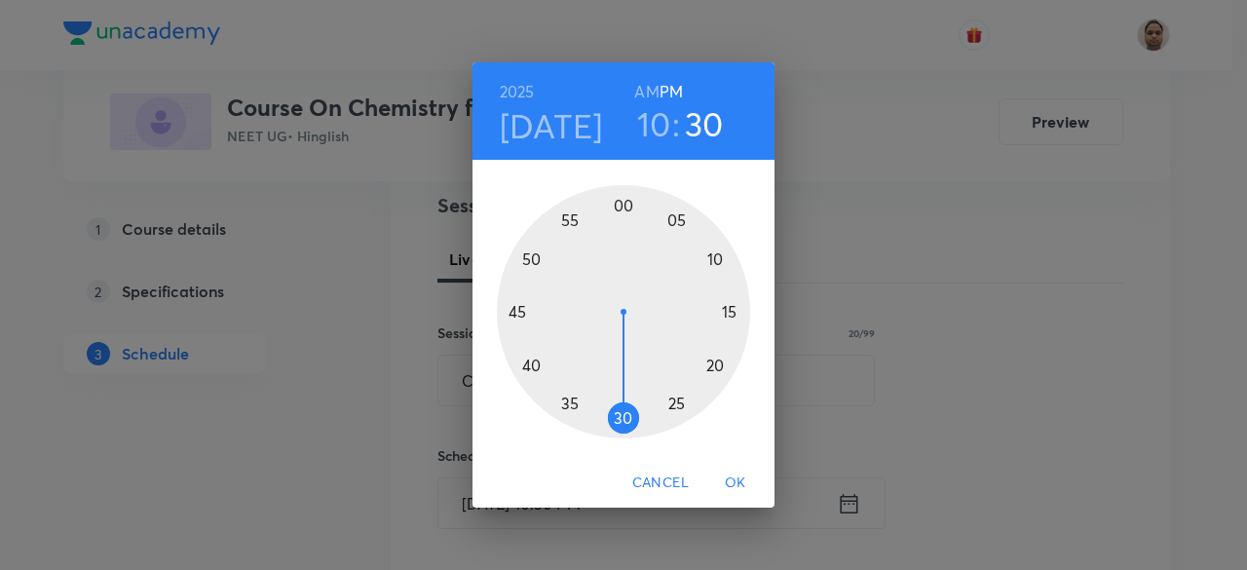
click at [646, 101] on h6 "AM" at bounding box center [646, 91] width 24 height 27
drag, startPoint x: 603, startPoint y: 389, endPoint x: 622, endPoint y: 211, distance: 178.3
click at [622, 211] on div at bounding box center [623, 311] width 253 height 253
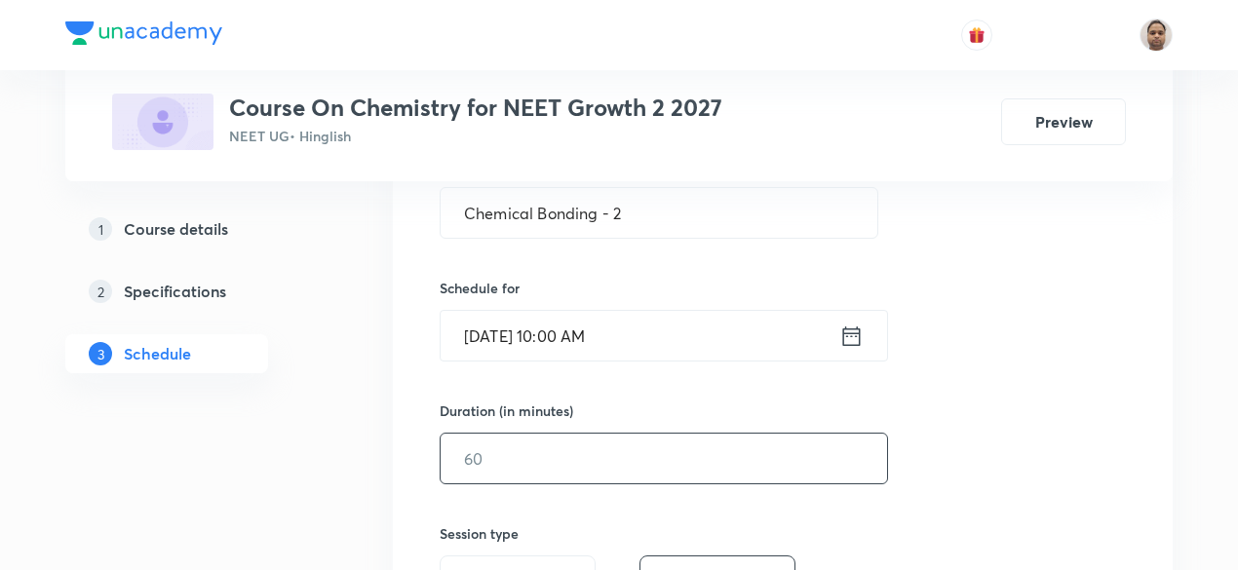
scroll to position [425, 0]
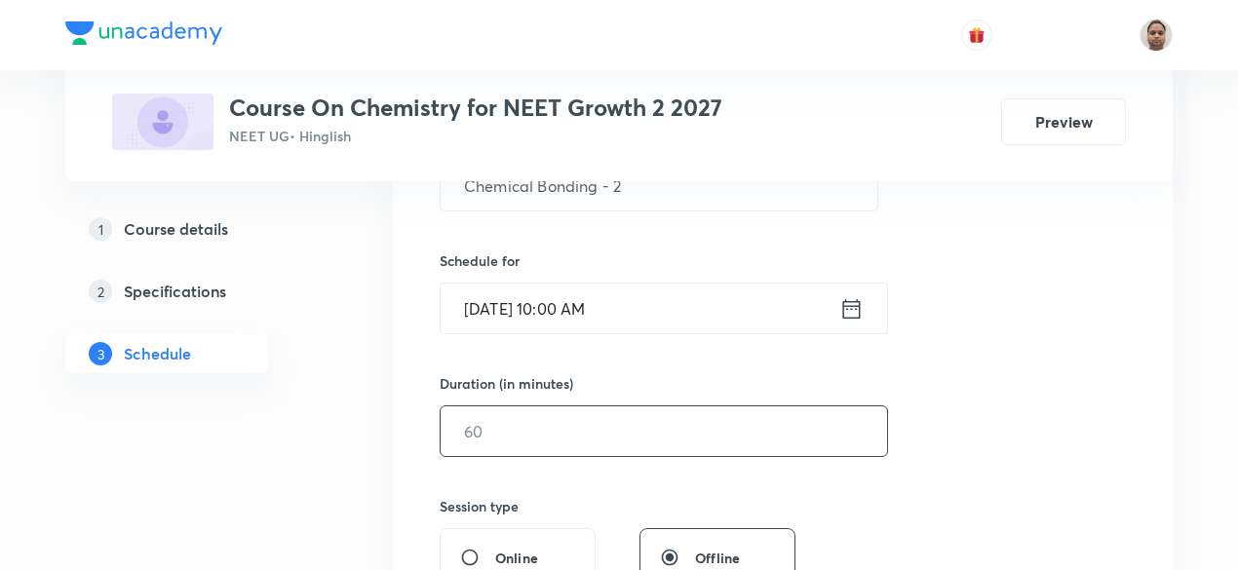
click at [551, 416] on input "text" at bounding box center [664, 431] width 446 height 50
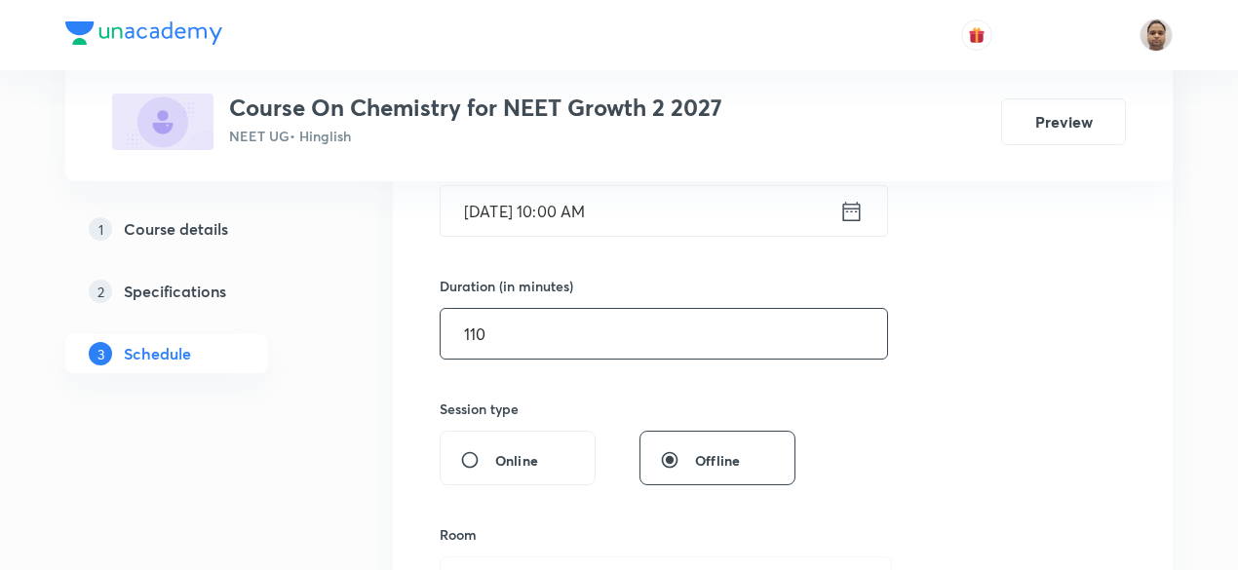
type input "110"
click at [518, 512] on div "Session 26 Live class Session title 20/99 Chemical Bonding - 2 ​ Schedule for S…" at bounding box center [783, 356] width 686 height 915
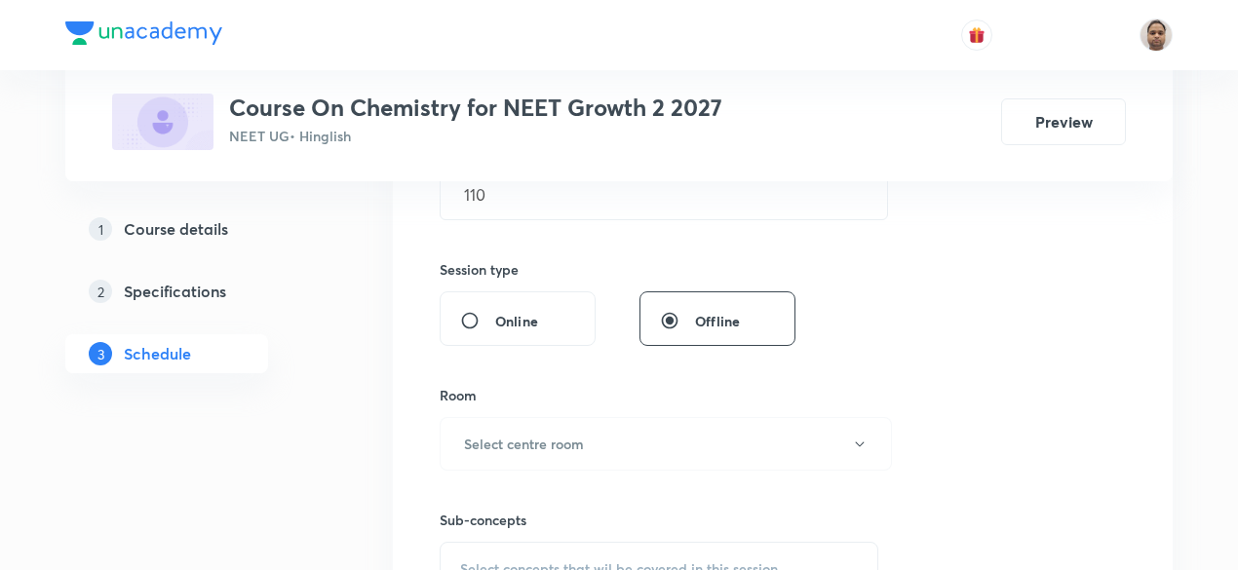
scroll to position [815, 0]
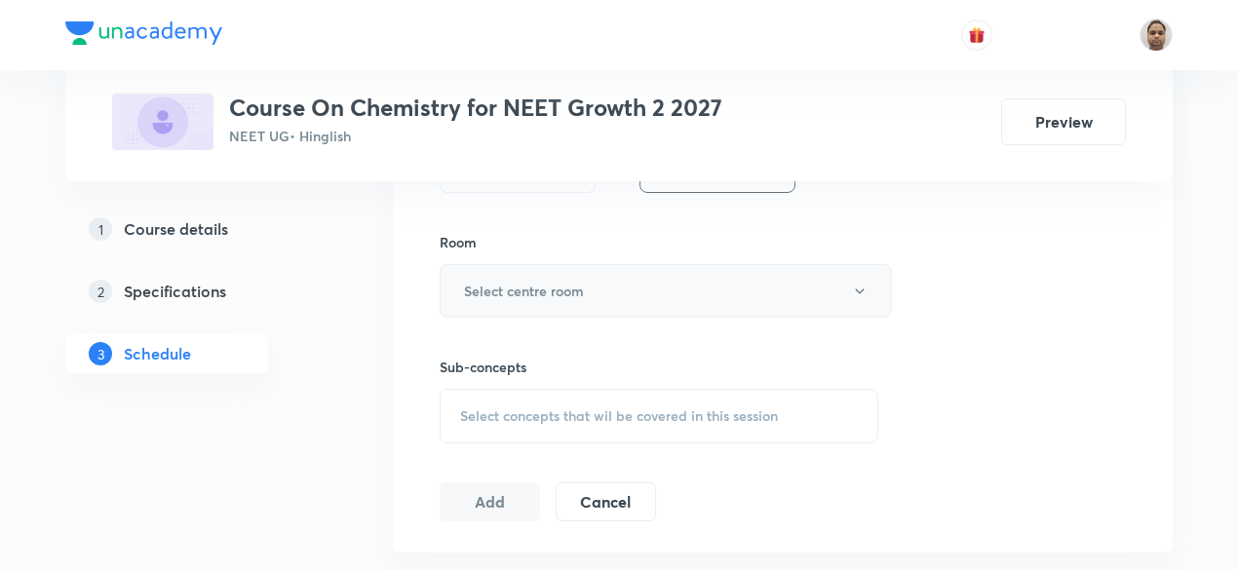
click at [517, 287] on h6 "Select centre room" at bounding box center [524, 291] width 120 height 20
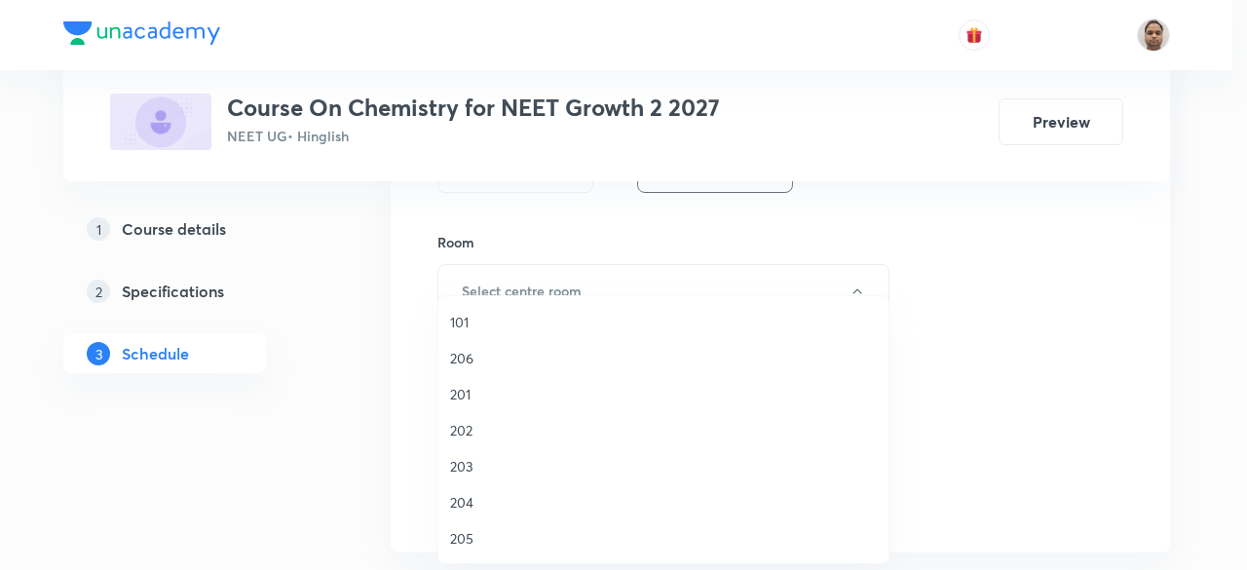
click at [481, 505] on span "204" at bounding box center [663, 502] width 427 height 20
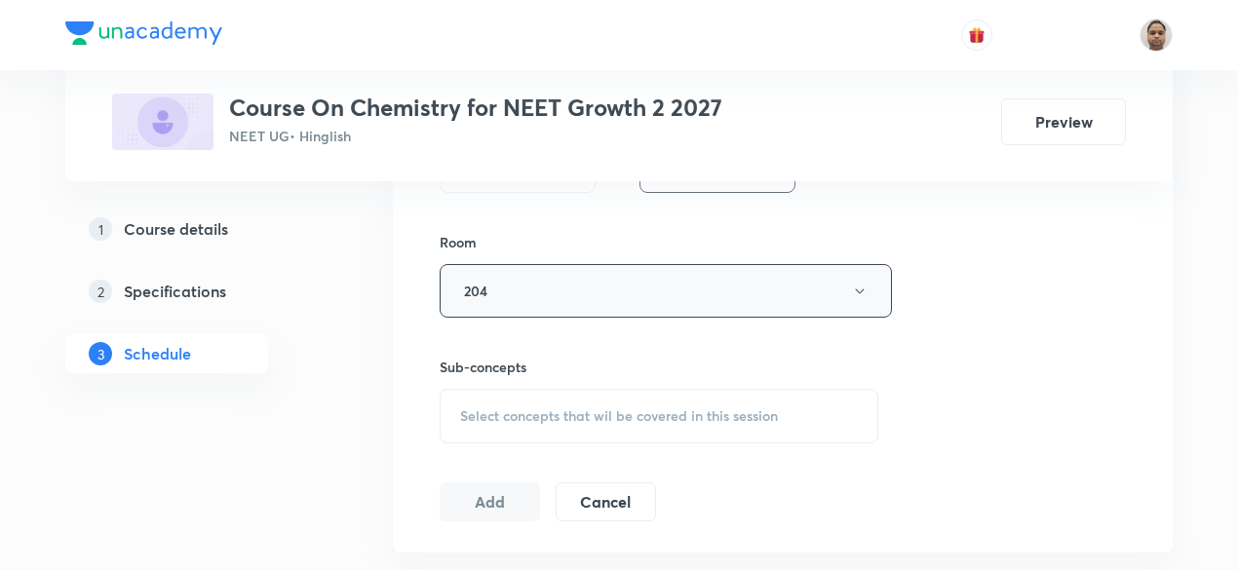
click at [497, 284] on button "204" at bounding box center [666, 291] width 452 height 54
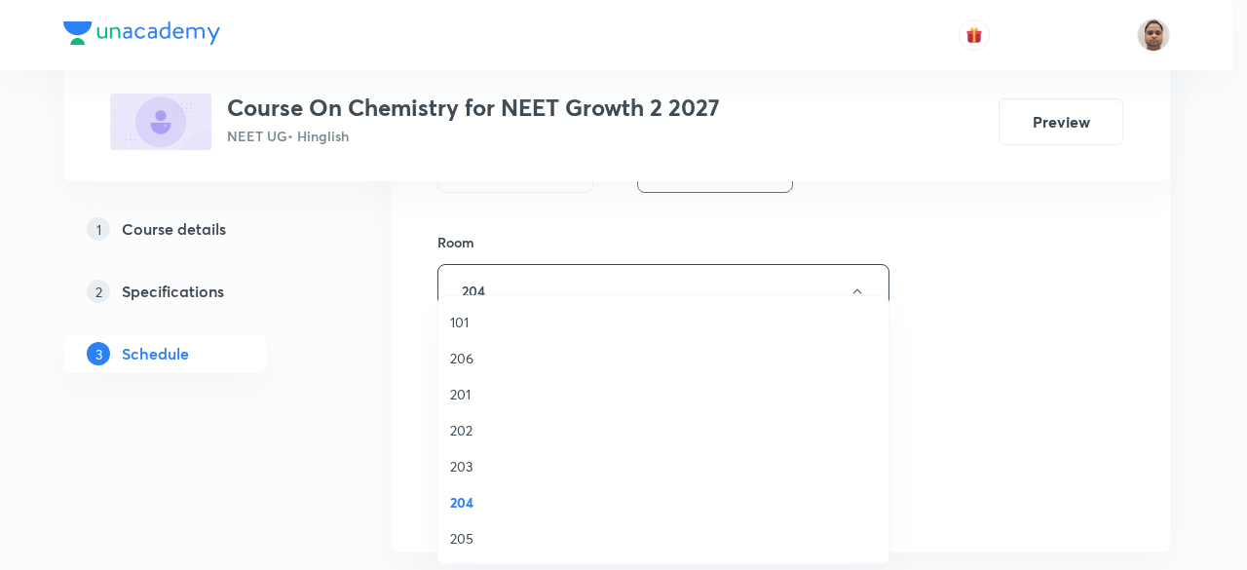
click at [490, 533] on span "205" at bounding box center [663, 538] width 427 height 20
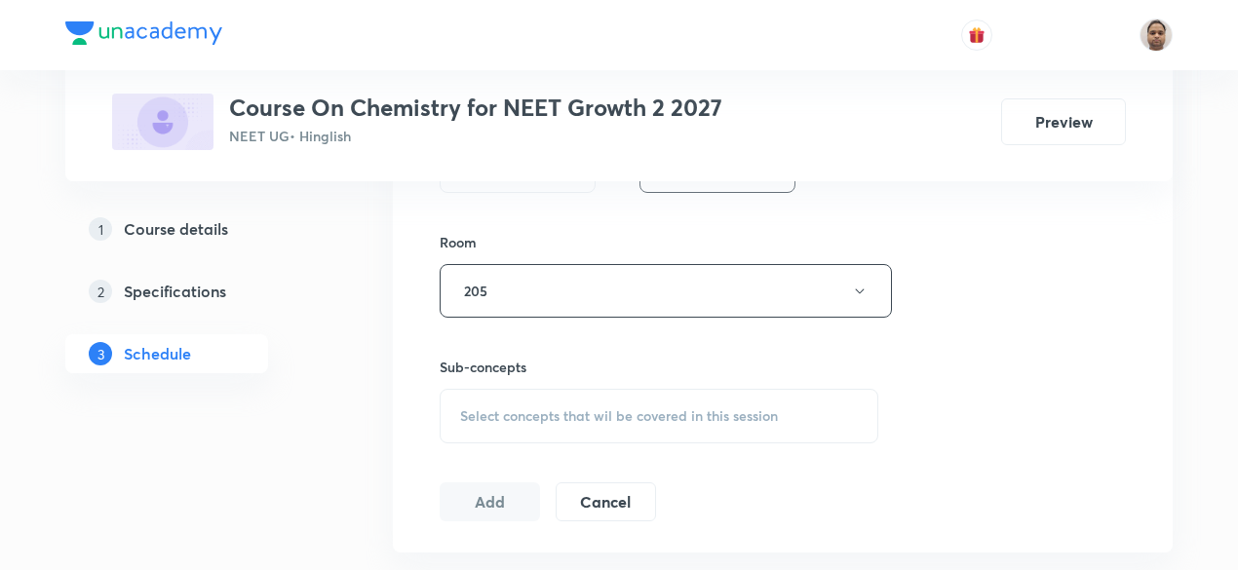
scroll to position [1010, 0]
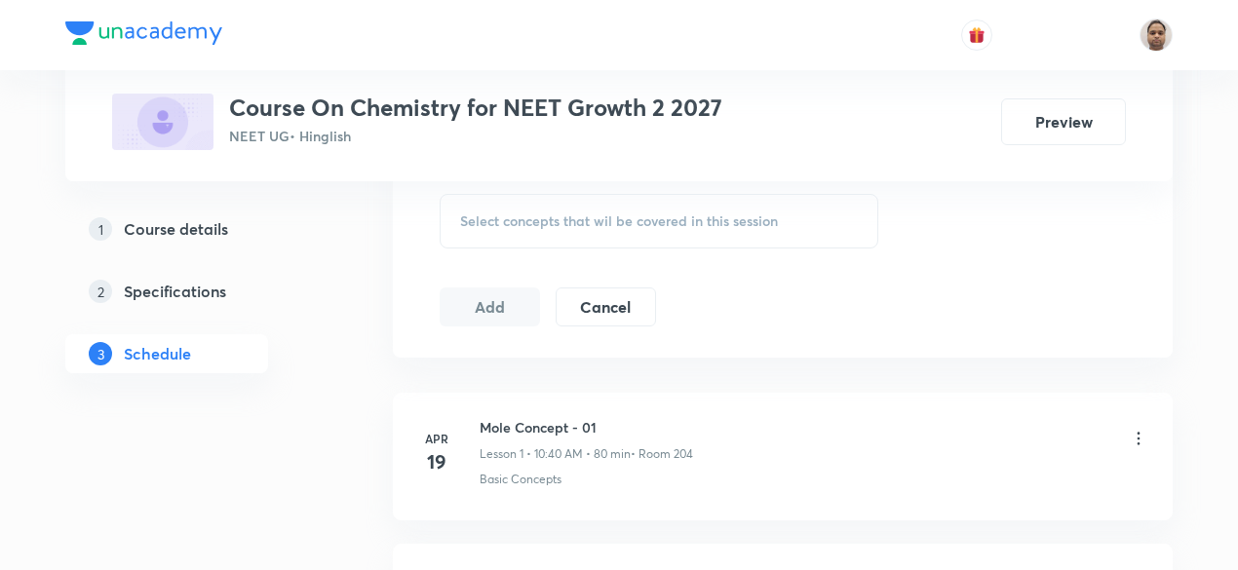
click at [506, 219] on span "Select concepts that wil be covered in this session" at bounding box center [619, 221] width 318 height 16
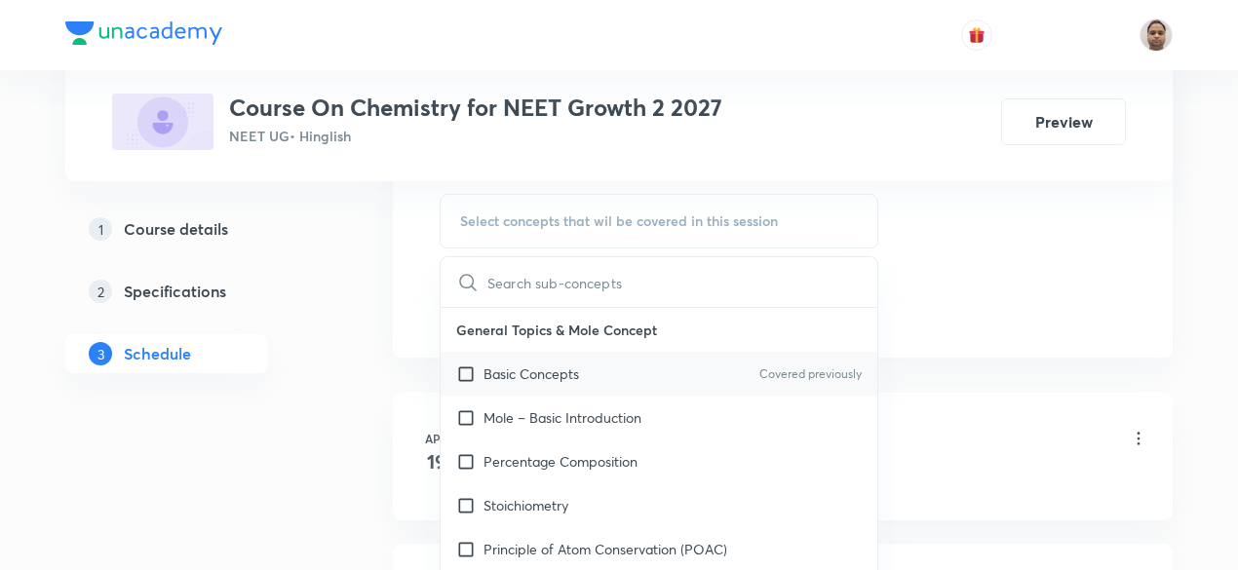
click at [462, 369] on input "checkbox" at bounding box center [469, 374] width 27 height 20
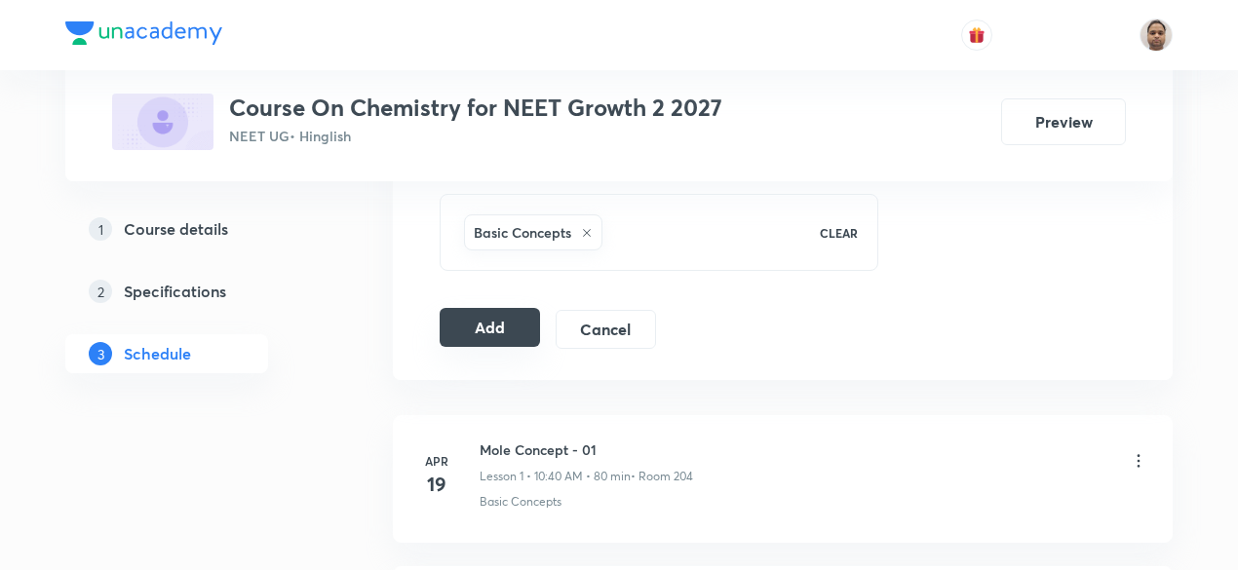
click at [466, 322] on button "Add" at bounding box center [490, 327] width 100 height 39
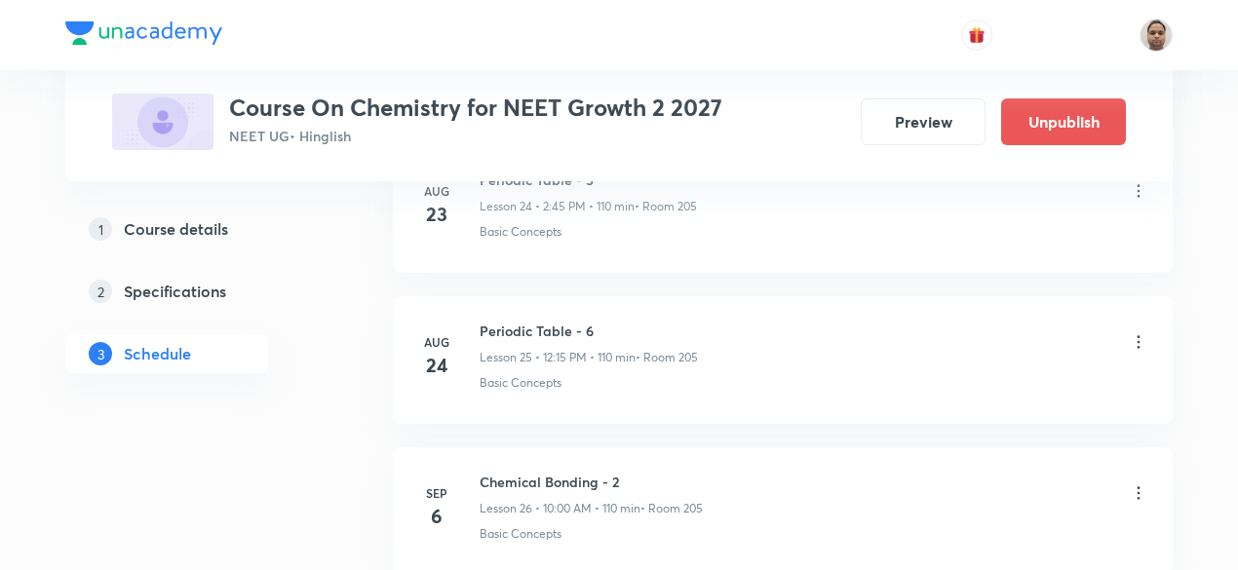
scroll to position [4006, 0]
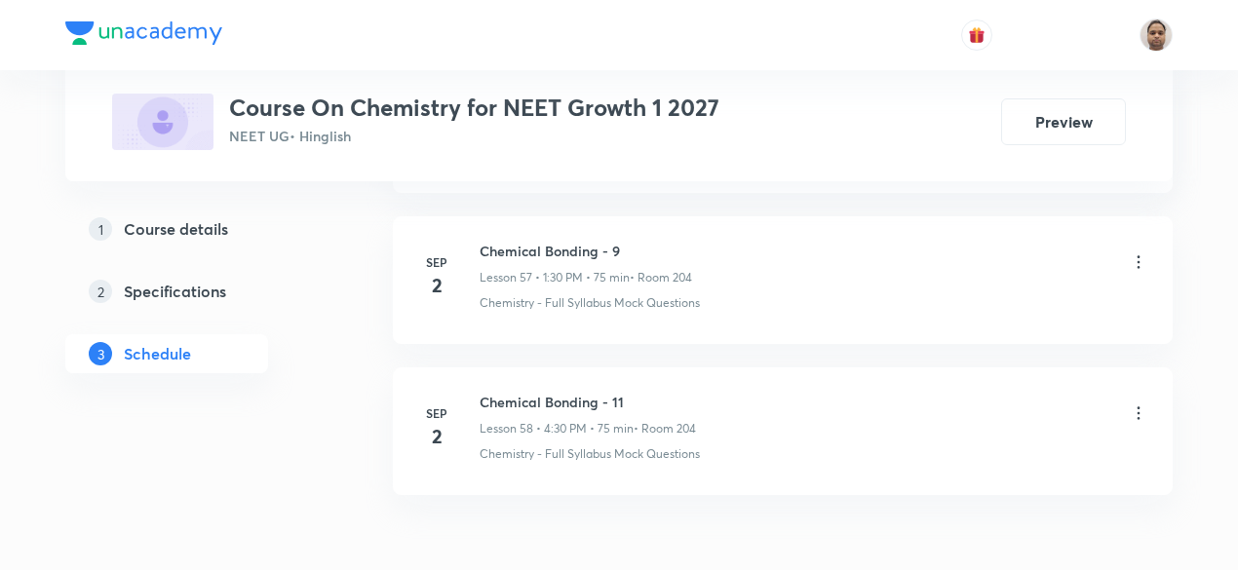
scroll to position [9615, 0]
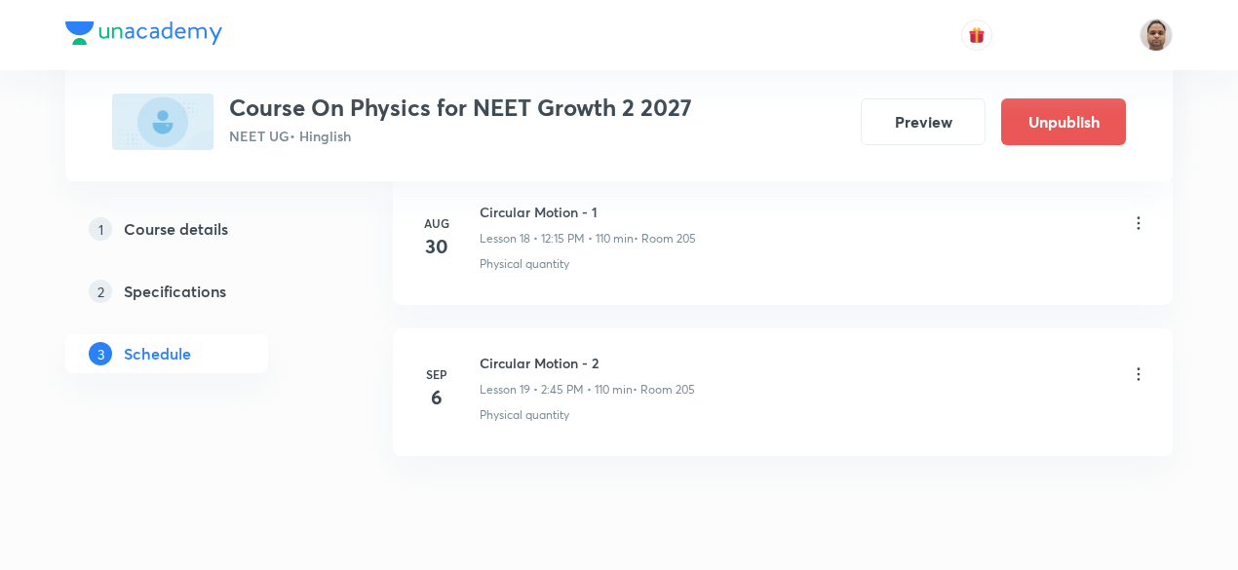
scroll to position [3749, 0]
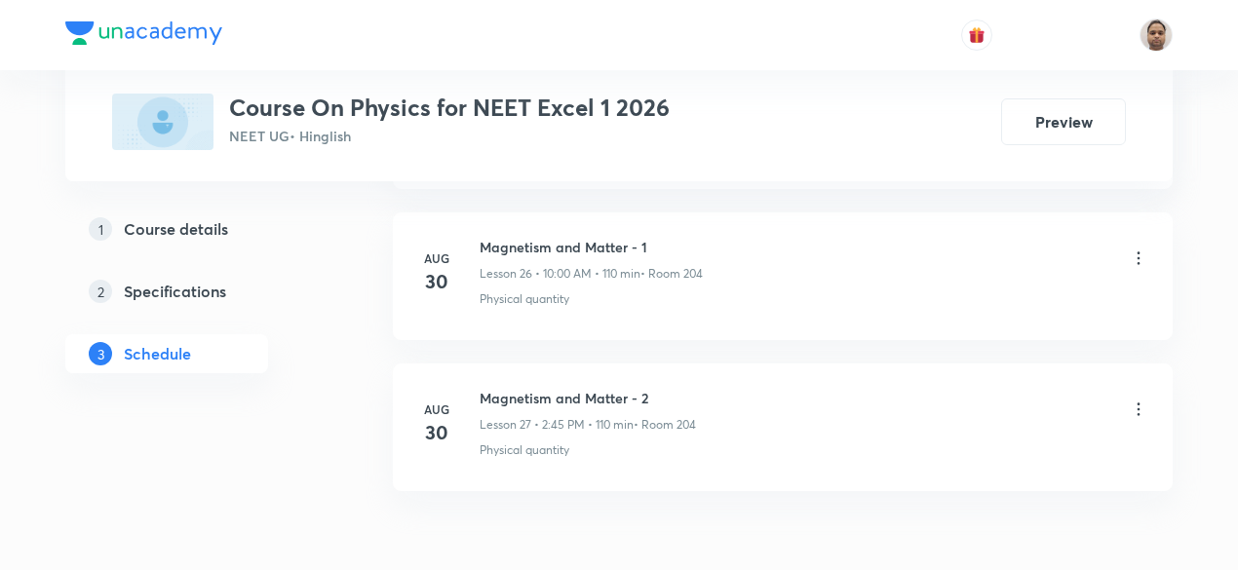
scroll to position [5050, 0]
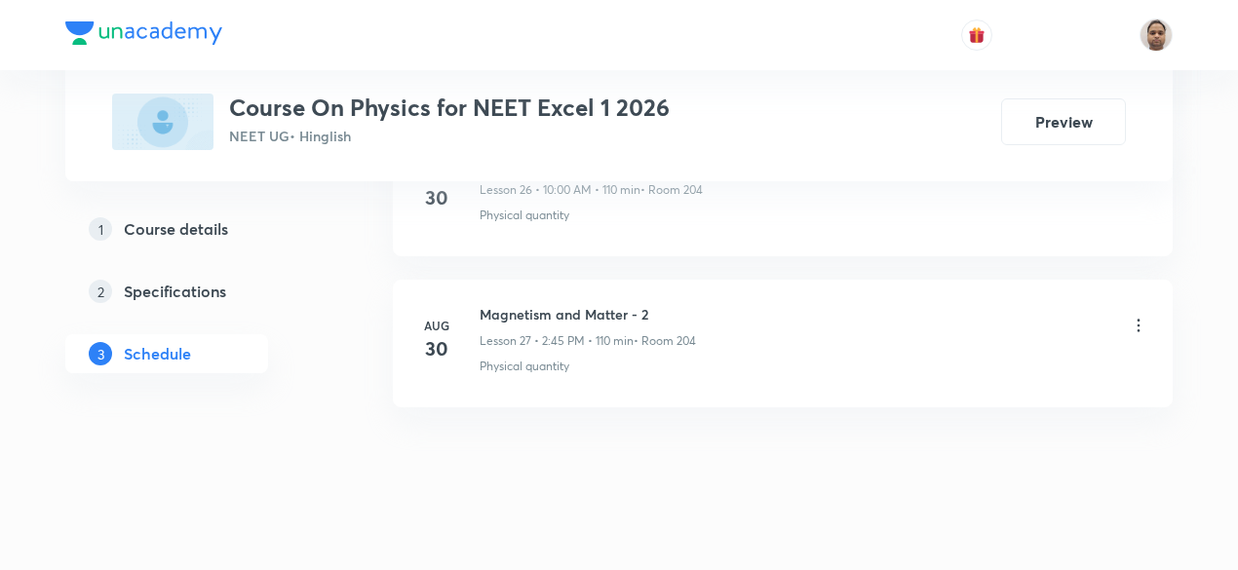
click at [604, 304] on h6 "Magnetism and Matter - 2" at bounding box center [587, 314] width 216 height 20
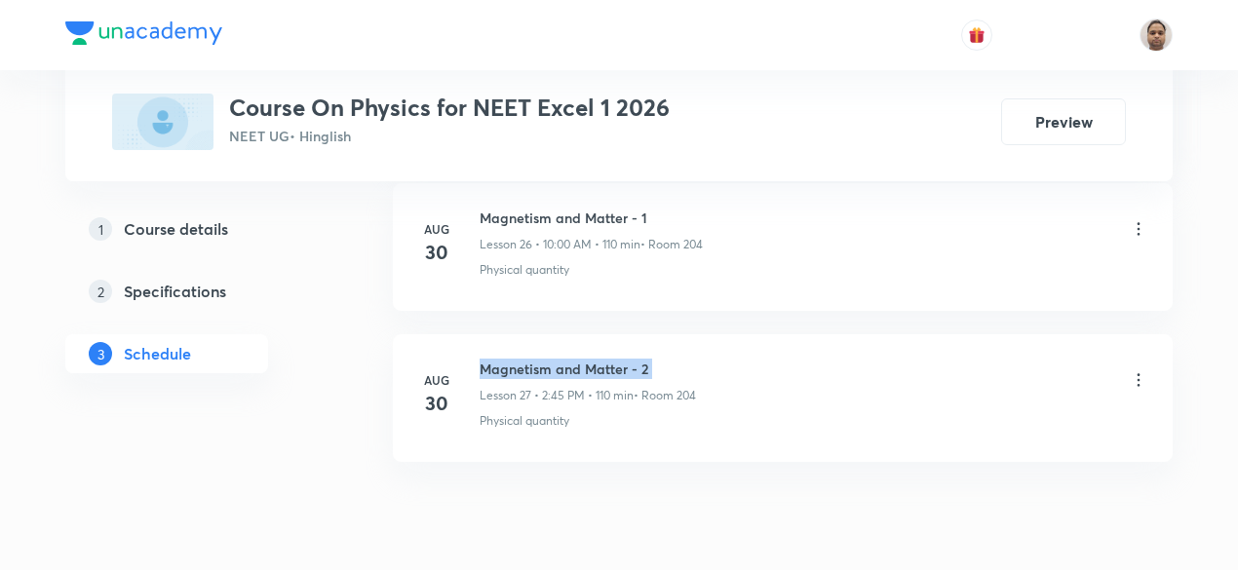
scroll to position [4953, 0]
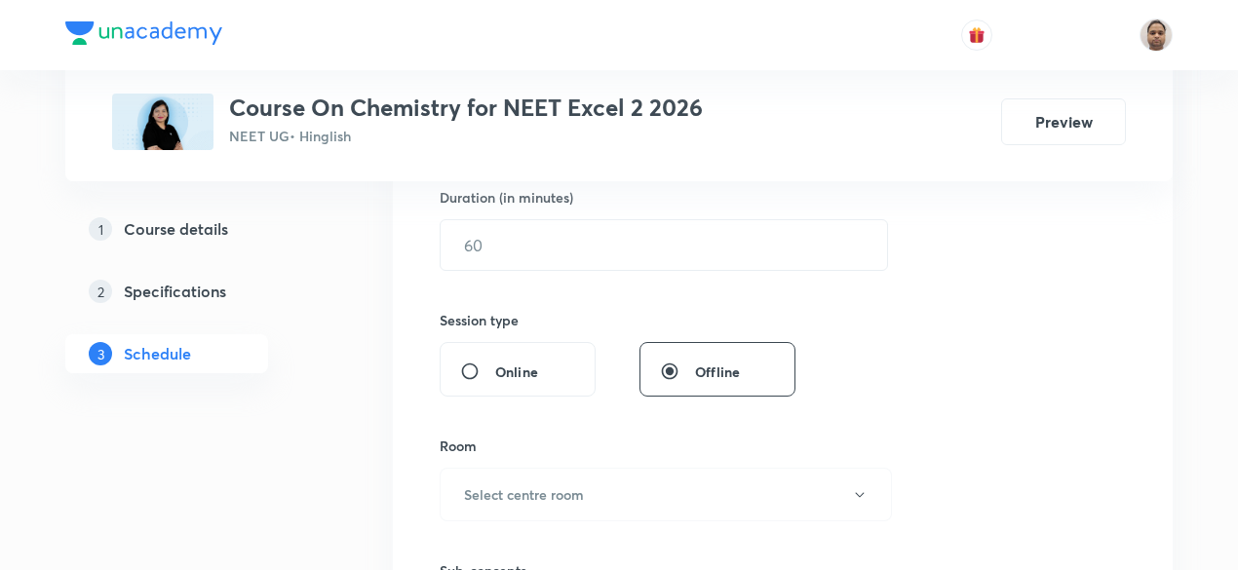
scroll to position [238, 0]
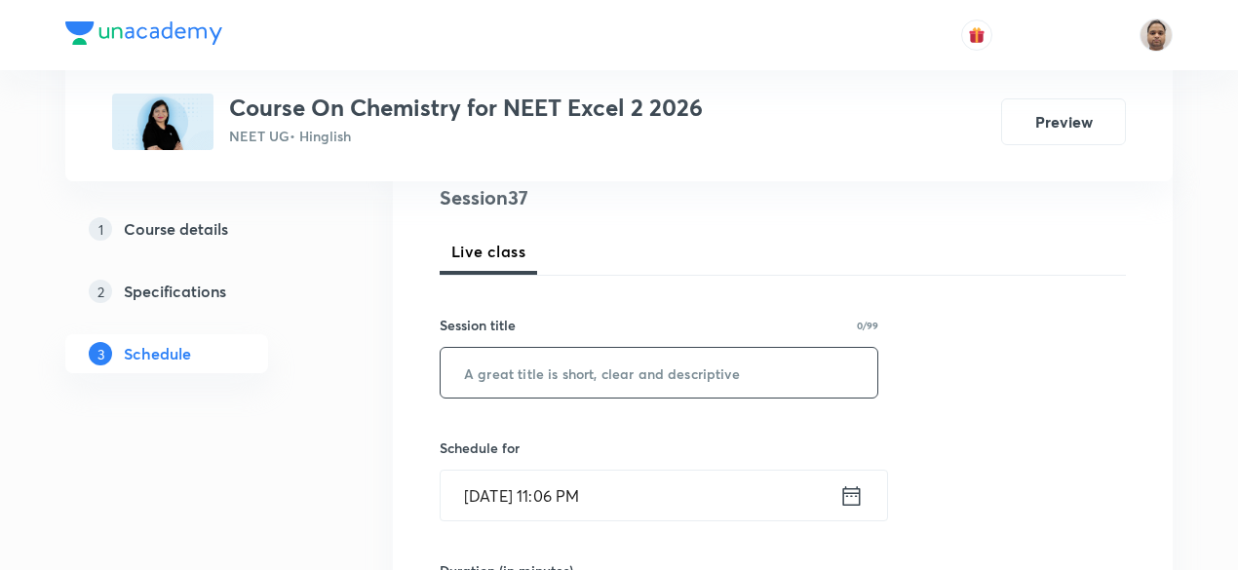
click at [538, 362] on input "text" at bounding box center [659, 373] width 437 height 50
paste input "Haloalkanes and Haloarenes"
type input "Haloalkanes and Haloarenes - 1"
click at [528, 495] on input "[DATE] 11:06 PM" at bounding box center [640, 496] width 399 height 50
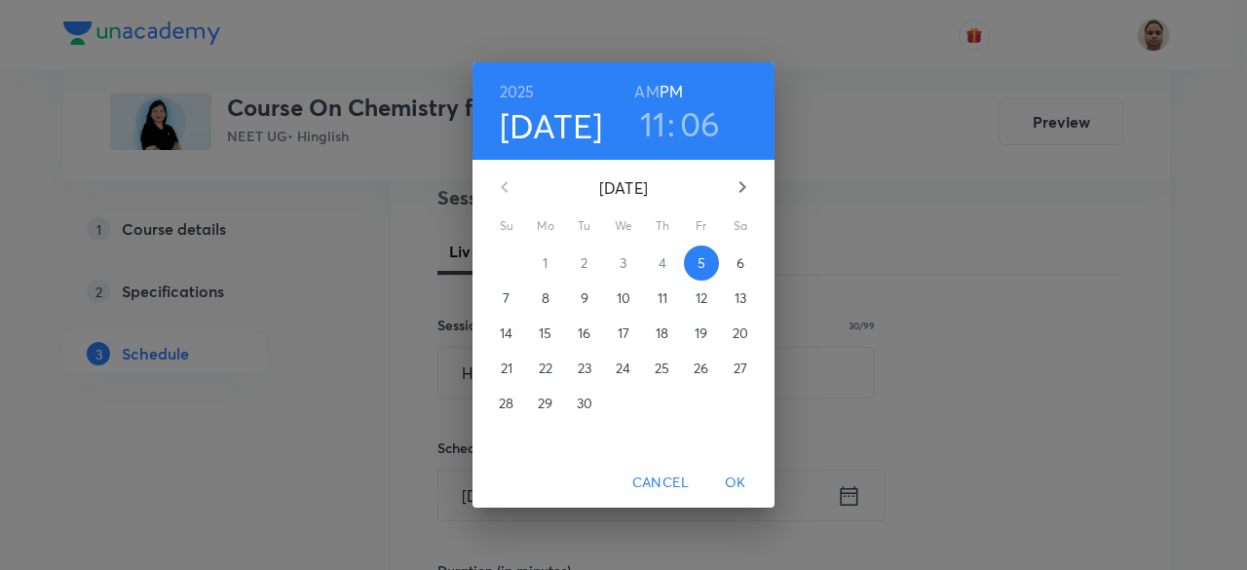
click at [741, 266] on p "6" at bounding box center [741, 262] width 8 height 19
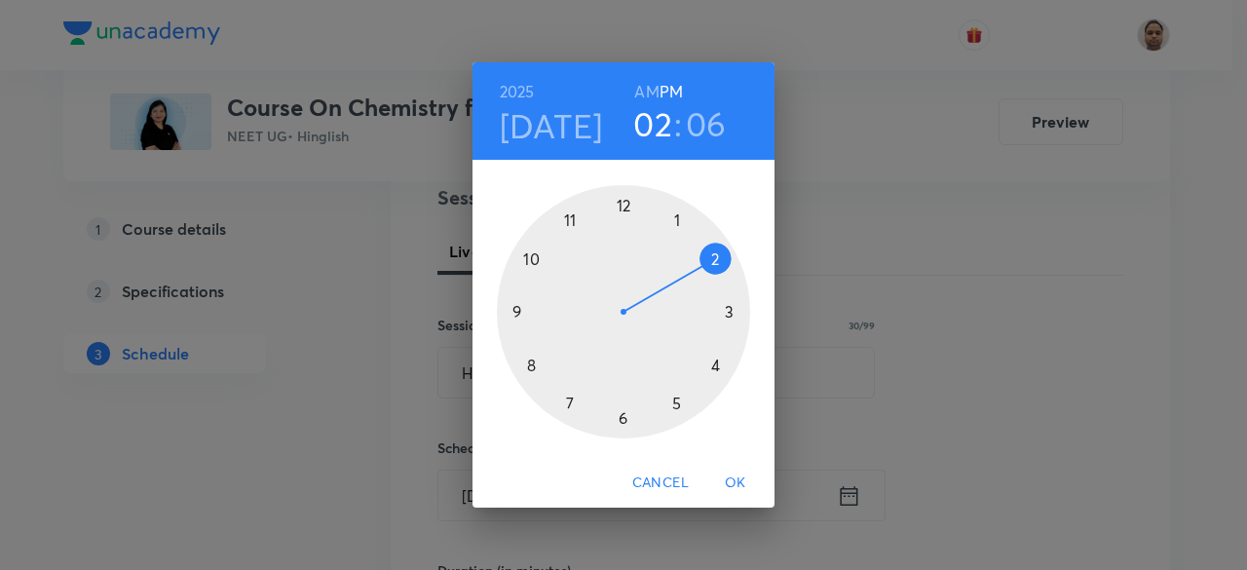
drag, startPoint x: 596, startPoint y: 220, endPoint x: 722, endPoint y: 273, distance: 136.3
click at [722, 273] on div at bounding box center [623, 311] width 253 height 253
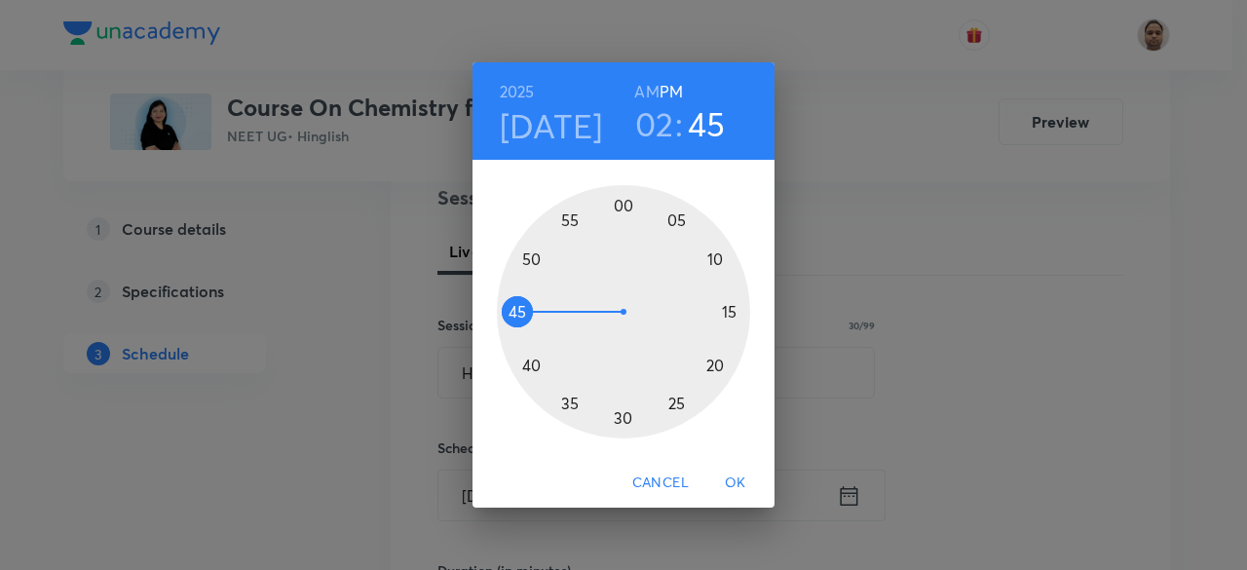
drag, startPoint x: 693, startPoint y: 234, endPoint x: 539, endPoint y: 316, distance: 174.4
click at [539, 316] on div at bounding box center [623, 311] width 253 height 253
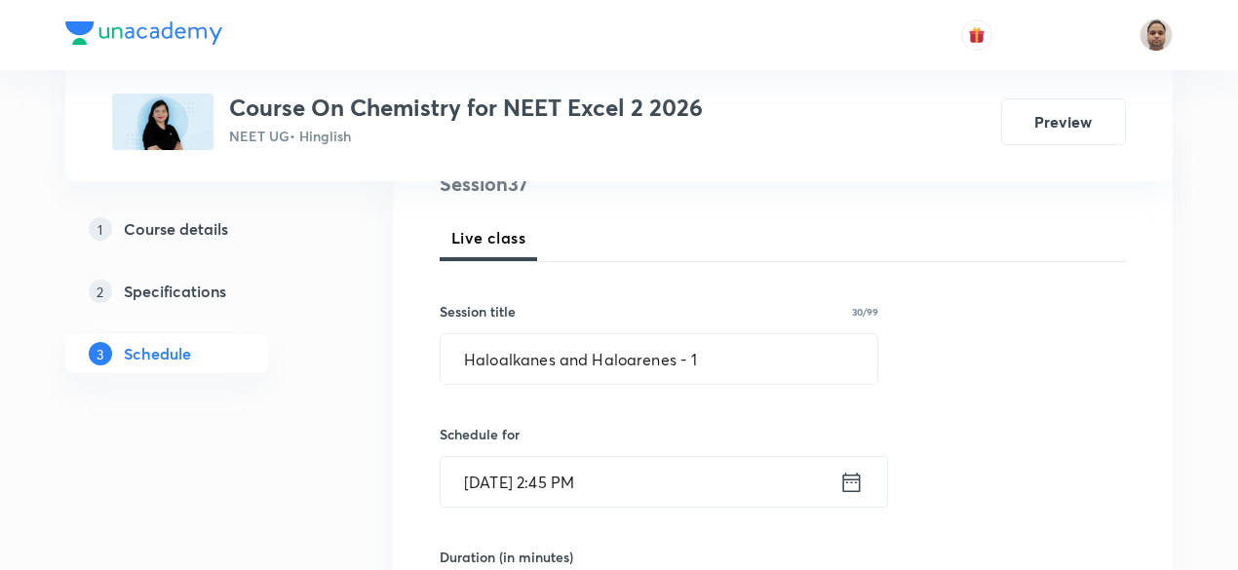
scroll to position [433, 0]
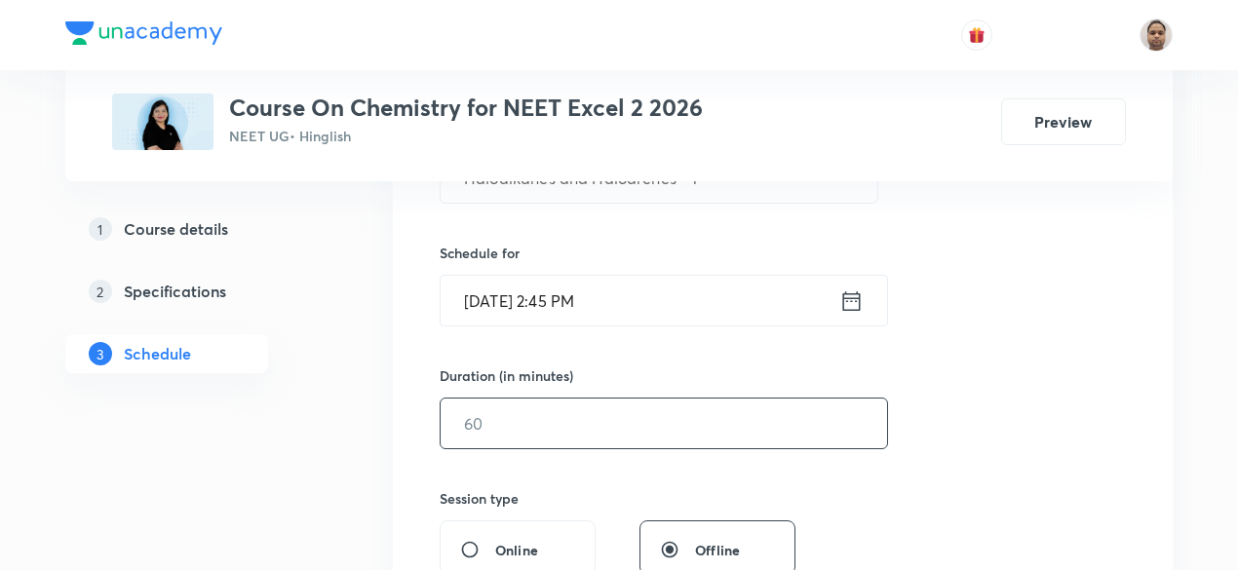
click at [514, 408] on input "text" at bounding box center [664, 424] width 446 height 50
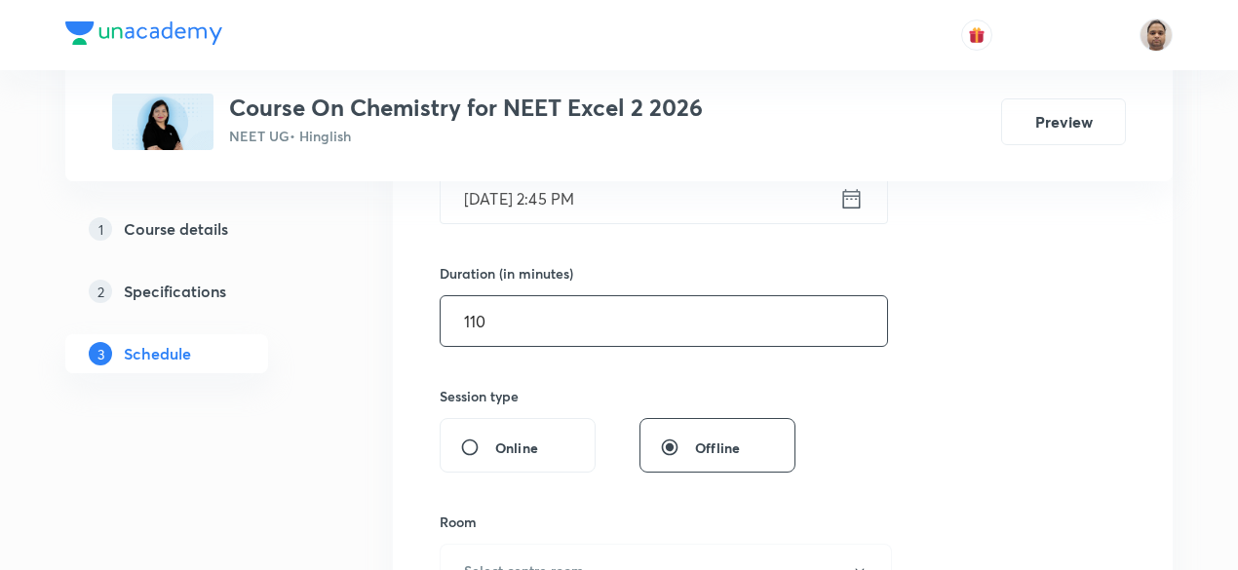
scroll to position [628, 0]
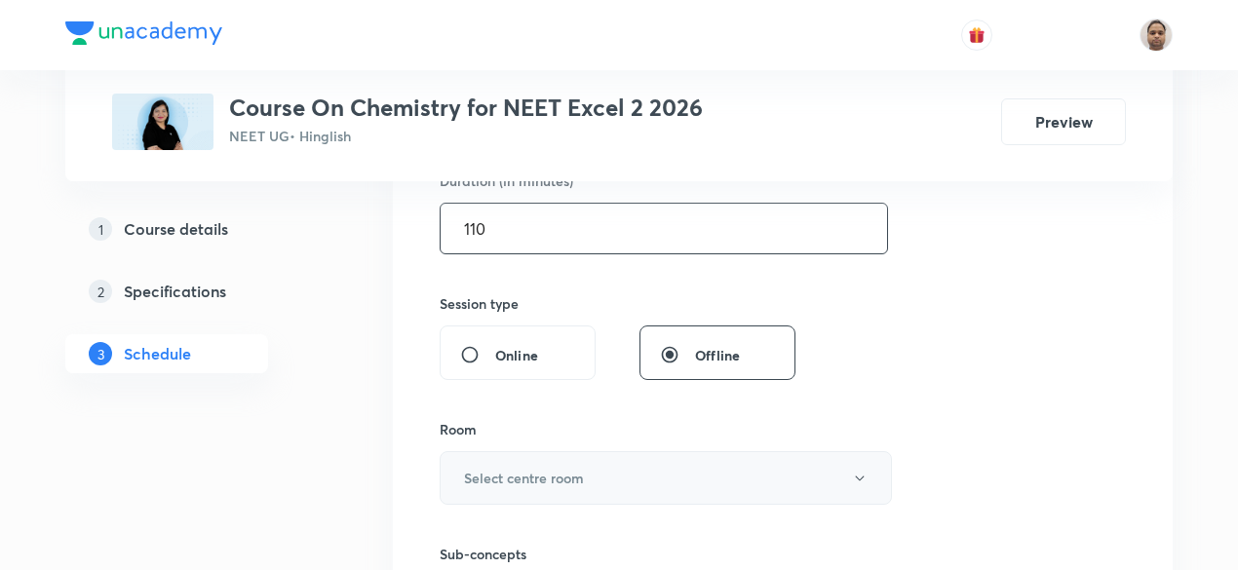
type input "110"
click at [517, 457] on button "Select centre room" at bounding box center [666, 478] width 452 height 54
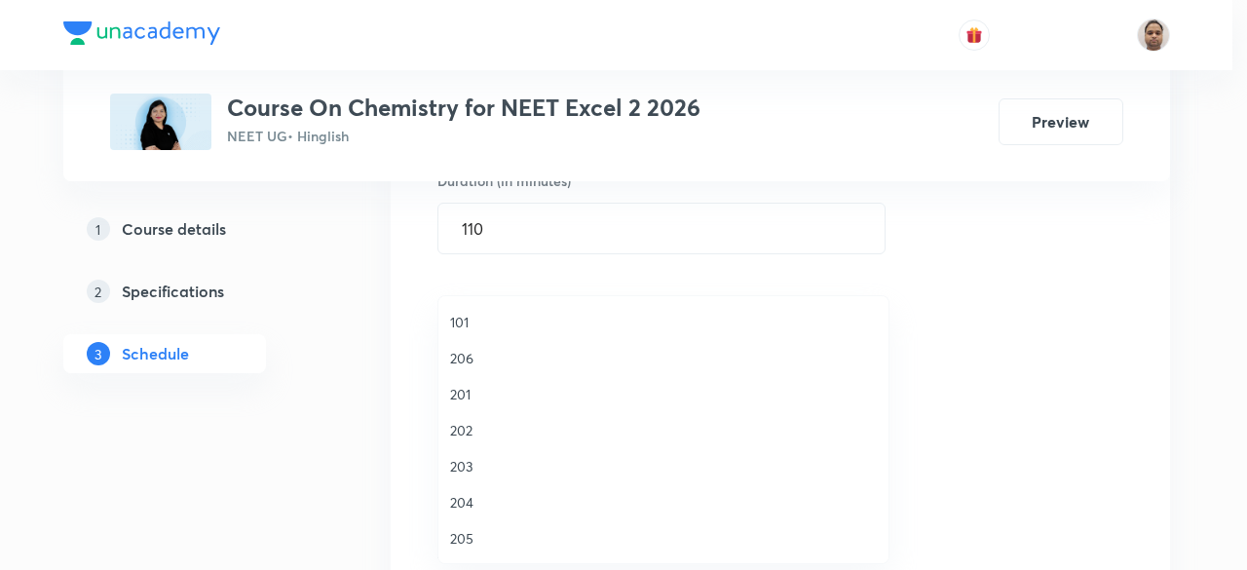
click at [485, 499] on span "204" at bounding box center [663, 502] width 427 height 20
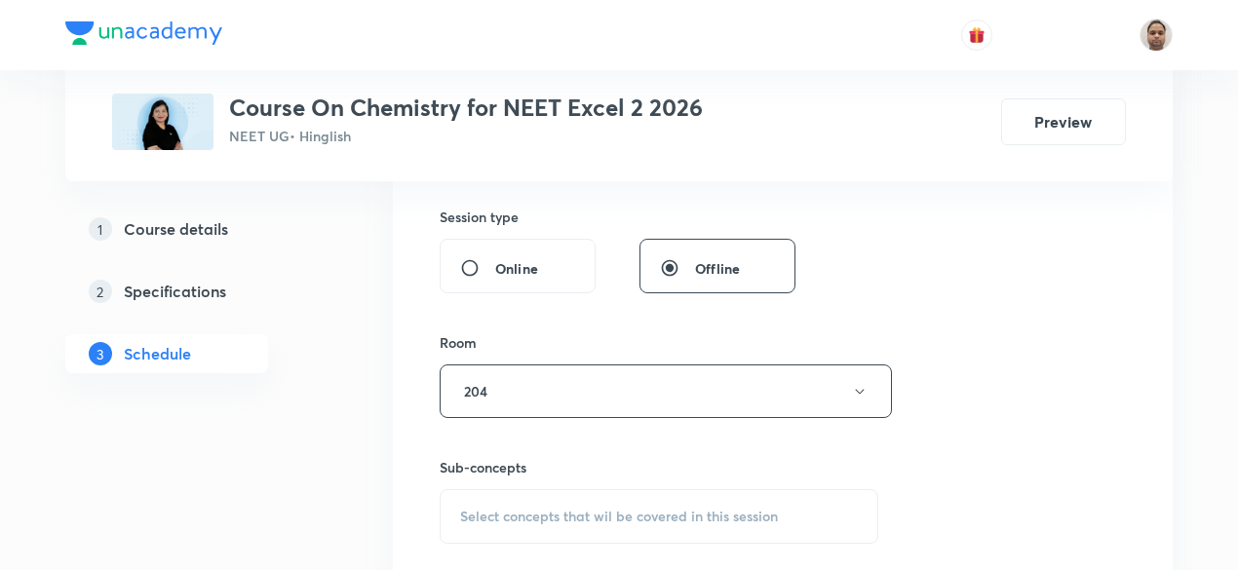
scroll to position [823, 0]
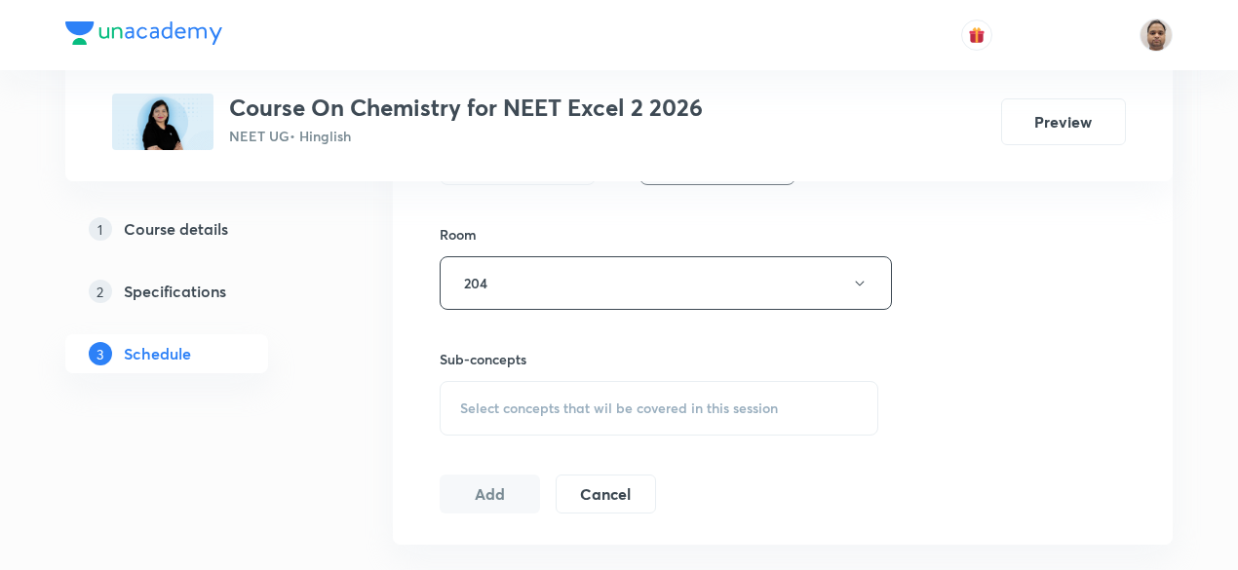
click at [514, 391] on div "Select concepts that wil be covered in this session" at bounding box center [659, 408] width 439 height 55
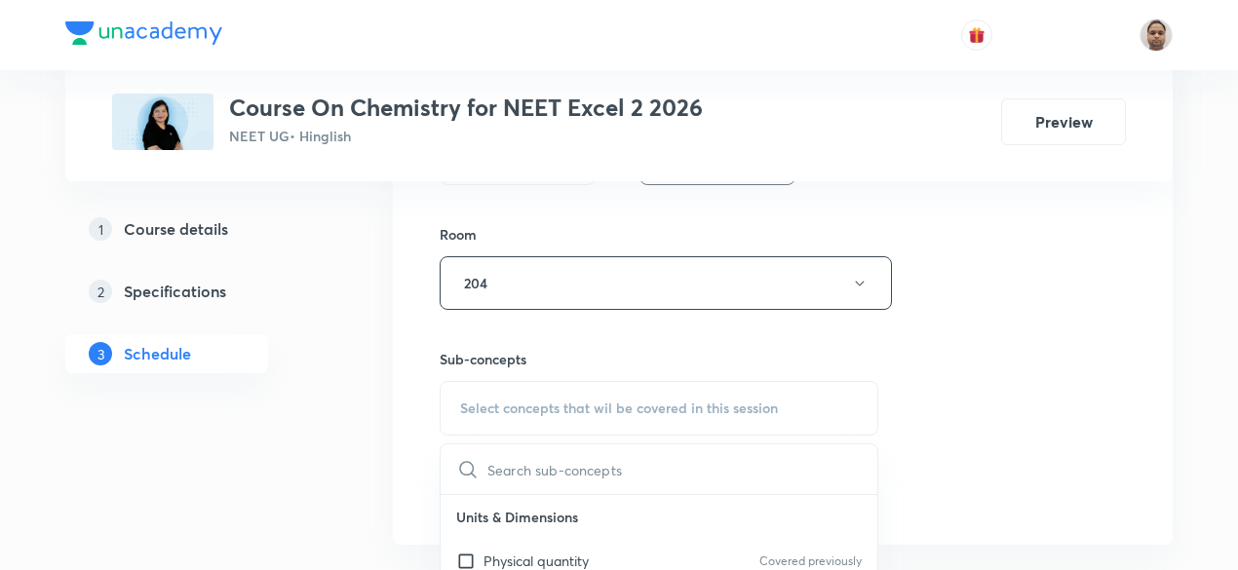
click at [474, 555] on input "checkbox" at bounding box center [469, 561] width 27 height 20
checkbox input "true"
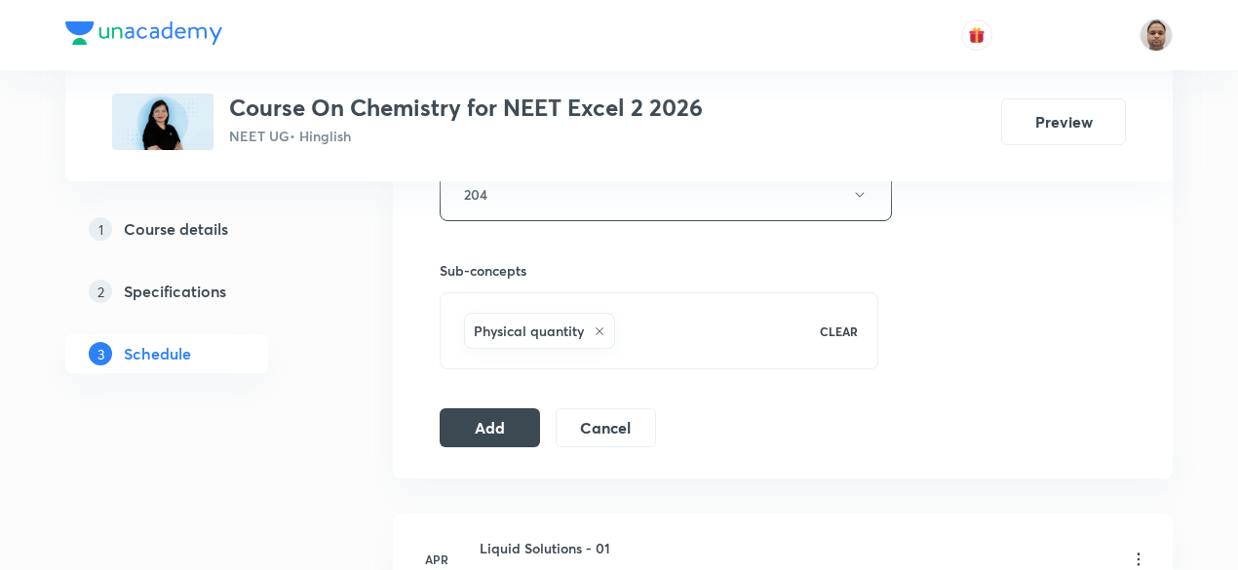
scroll to position [1017, 0]
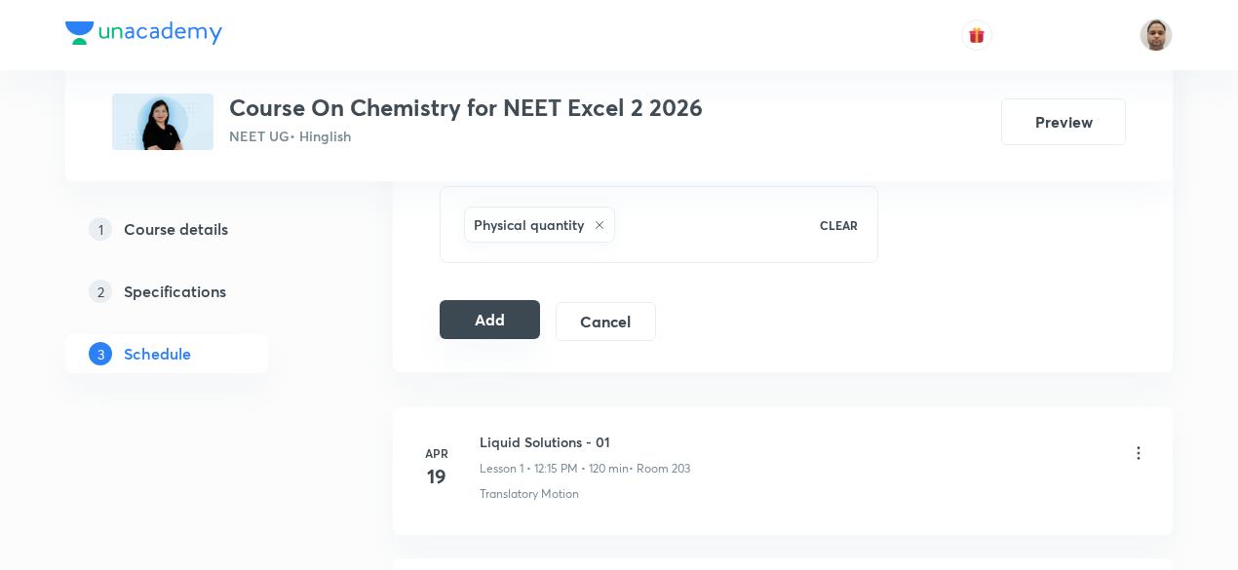
click at [491, 325] on button "Add" at bounding box center [490, 319] width 100 height 39
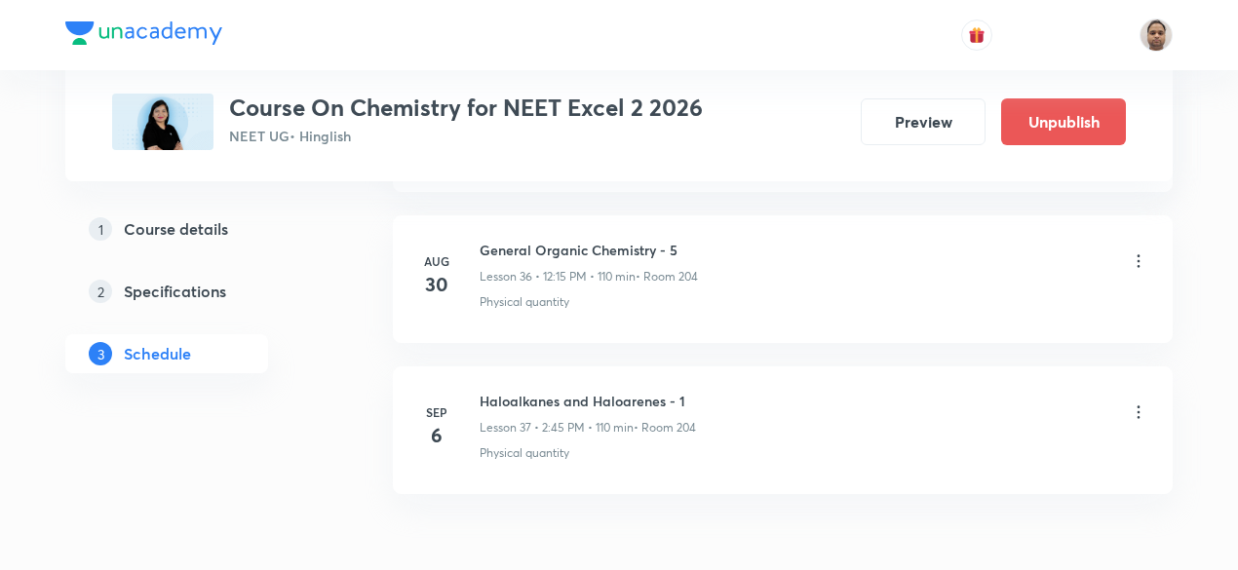
scroll to position [5661, 0]
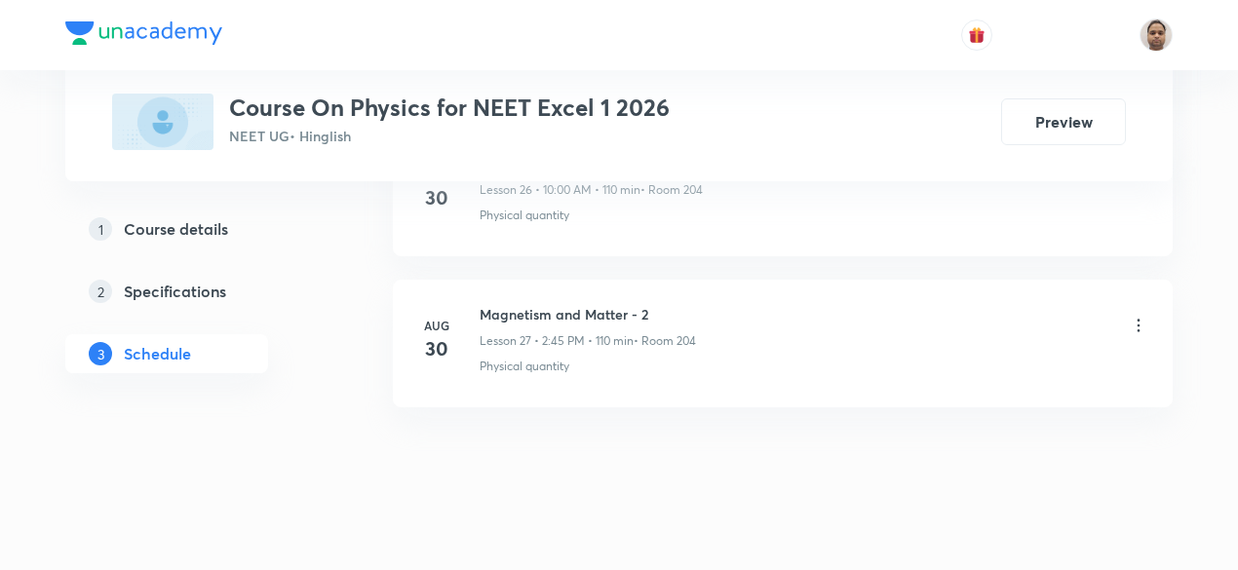
click at [605, 304] on h6 "Magnetism and Matter - 2" at bounding box center [587, 314] width 216 height 20
copy h6 "Magnetism and Matter - 2"
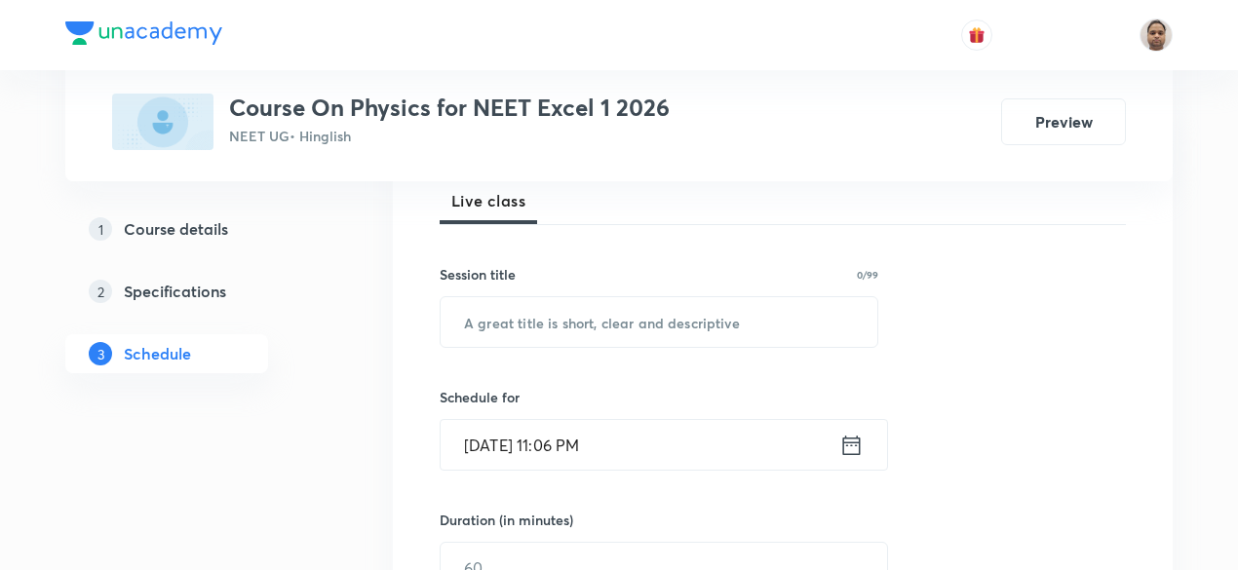
scroll to position [281, 0]
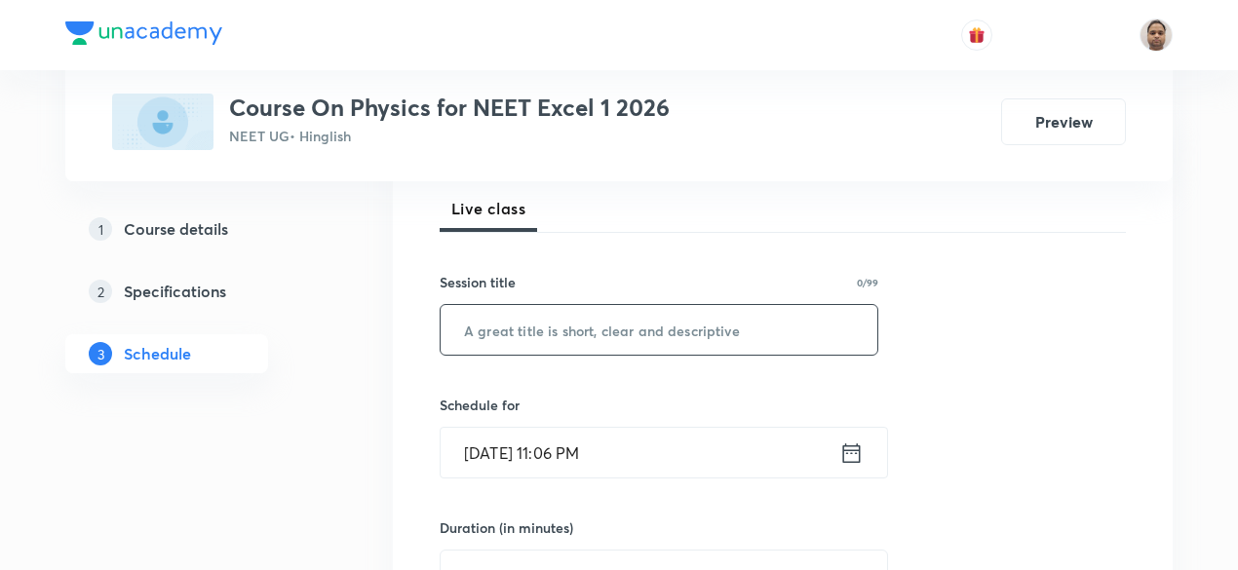
click at [641, 315] on input "text" at bounding box center [659, 330] width 437 height 50
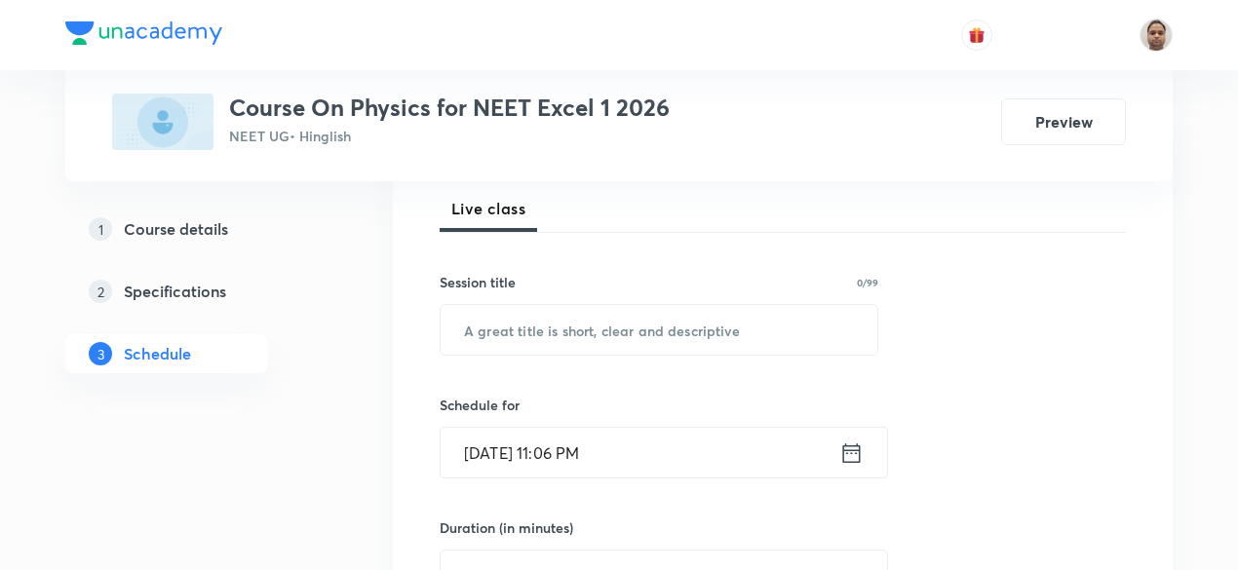
paste input "Electromagnetic Induction"
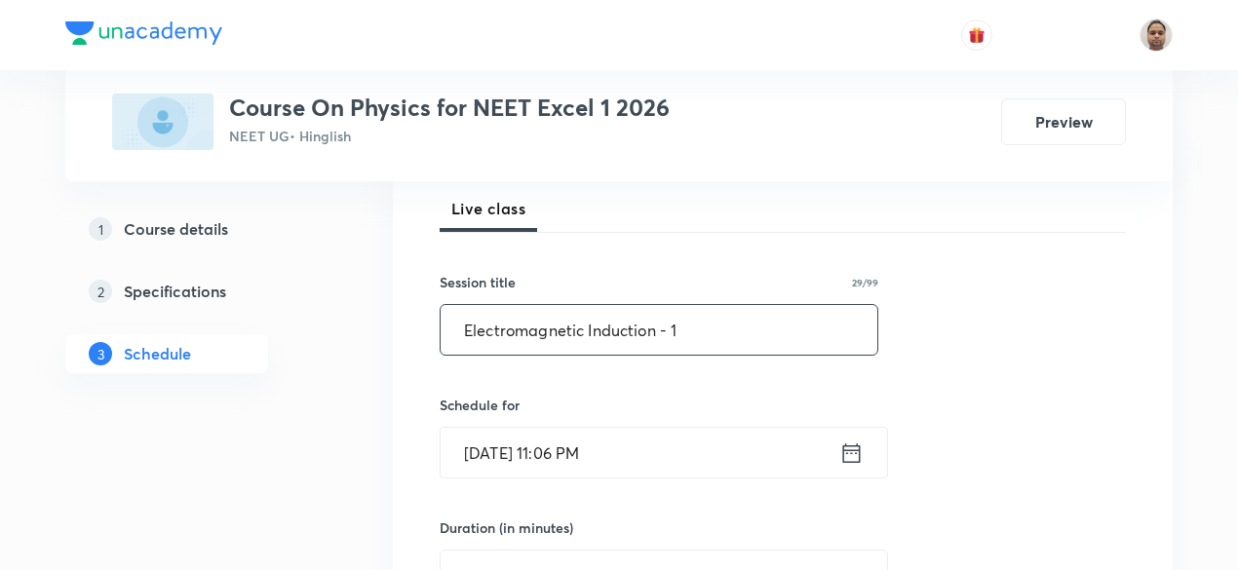
type input "Electromagnetic Induction - 1"
click at [604, 461] on input "Sep 5, 2025, 11:06 PM" at bounding box center [640, 453] width 399 height 50
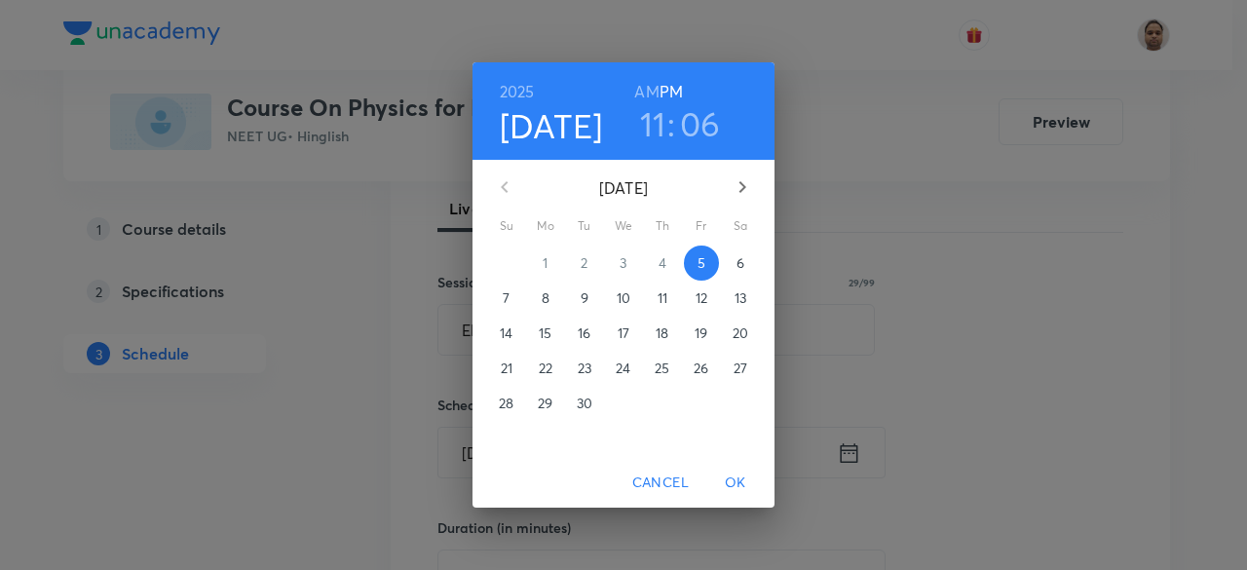
click at [741, 265] on p "6" at bounding box center [741, 262] width 8 height 19
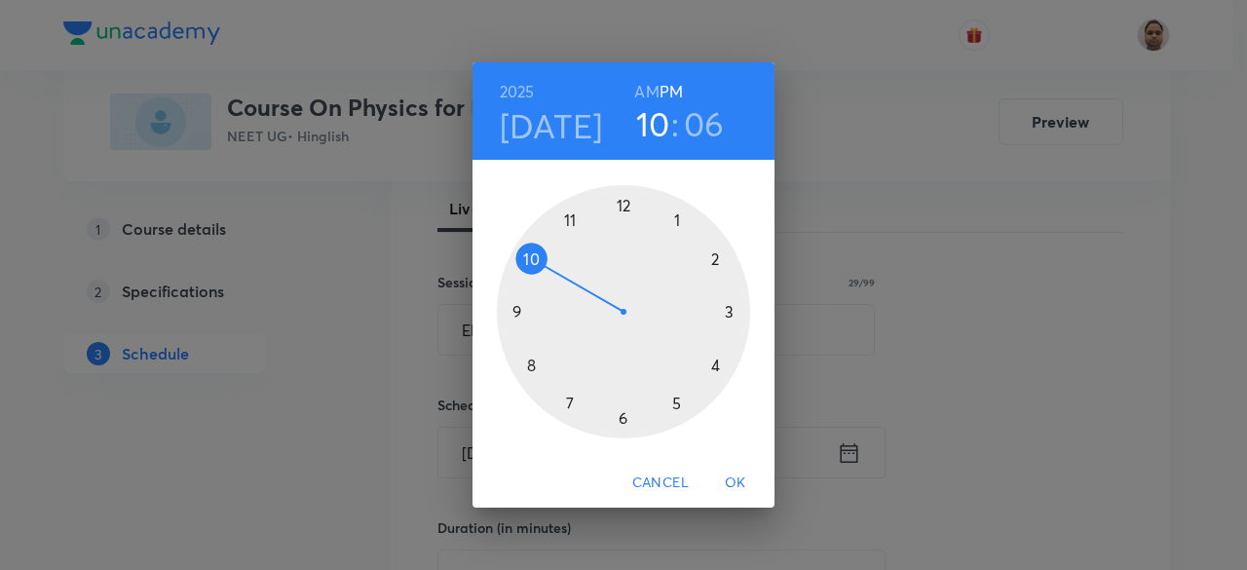
drag, startPoint x: 561, startPoint y: 223, endPoint x: 552, endPoint y: 246, distance: 24.4
click at [546, 249] on div at bounding box center [623, 311] width 253 height 253
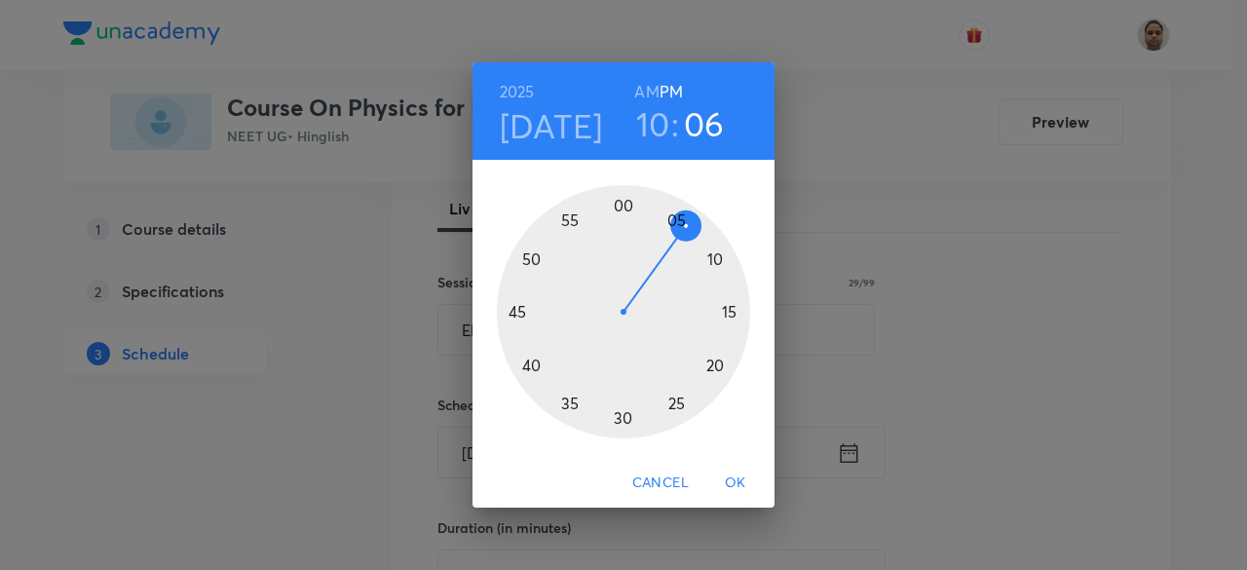
click at [650, 89] on h6 "AM" at bounding box center [646, 91] width 24 height 27
drag, startPoint x: 688, startPoint y: 228, endPoint x: 627, endPoint y: 216, distance: 62.5
click at [627, 216] on div at bounding box center [623, 311] width 253 height 253
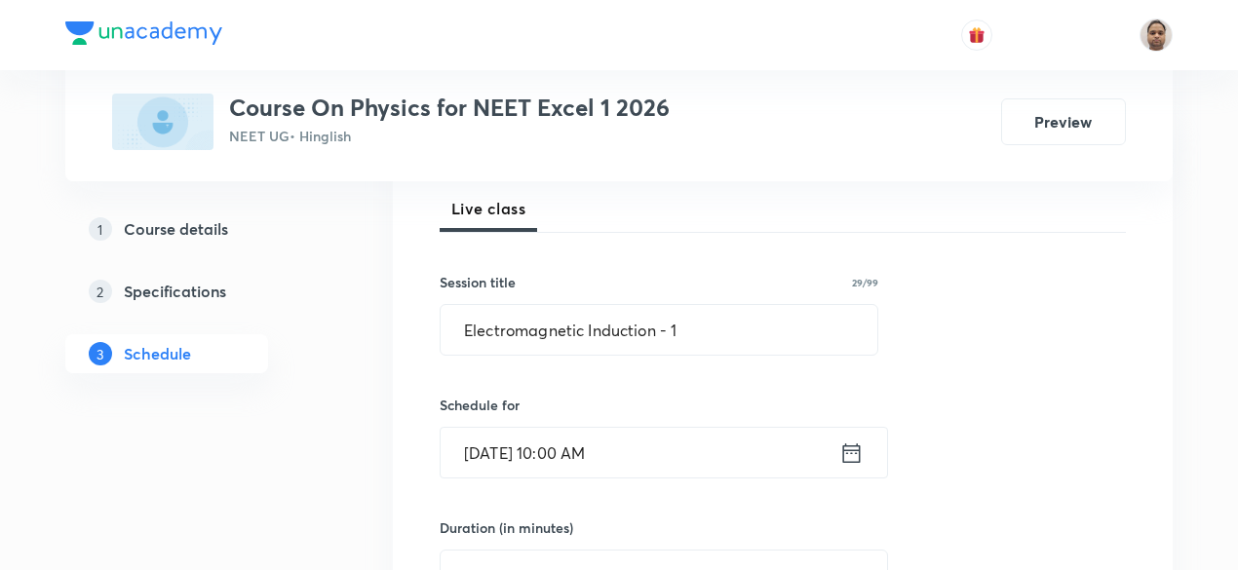
scroll to position [378, 0]
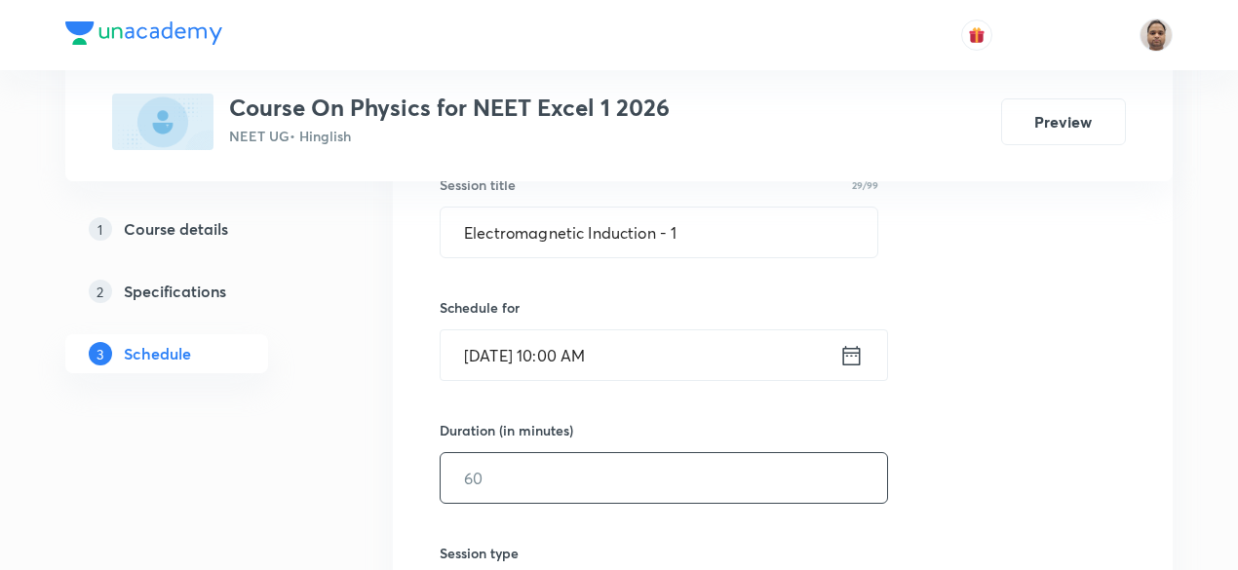
click at [550, 470] on input "text" at bounding box center [664, 478] width 446 height 50
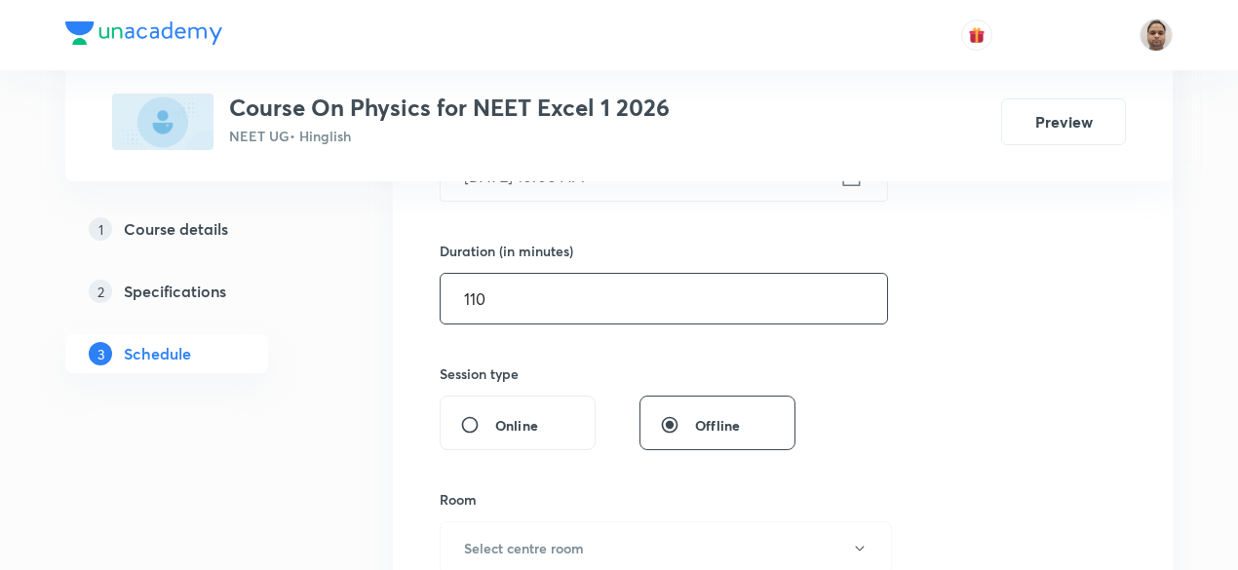
scroll to position [670, 0]
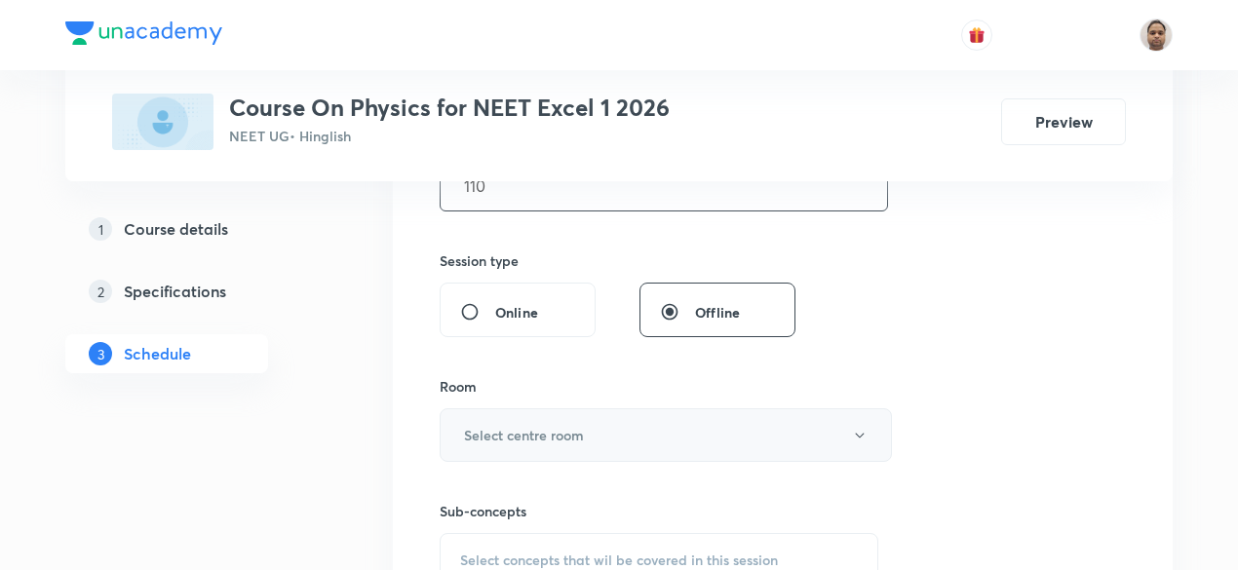
type input "110"
click at [502, 438] on h6 "Select centre room" at bounding box center [524, 435] width 120 height 20
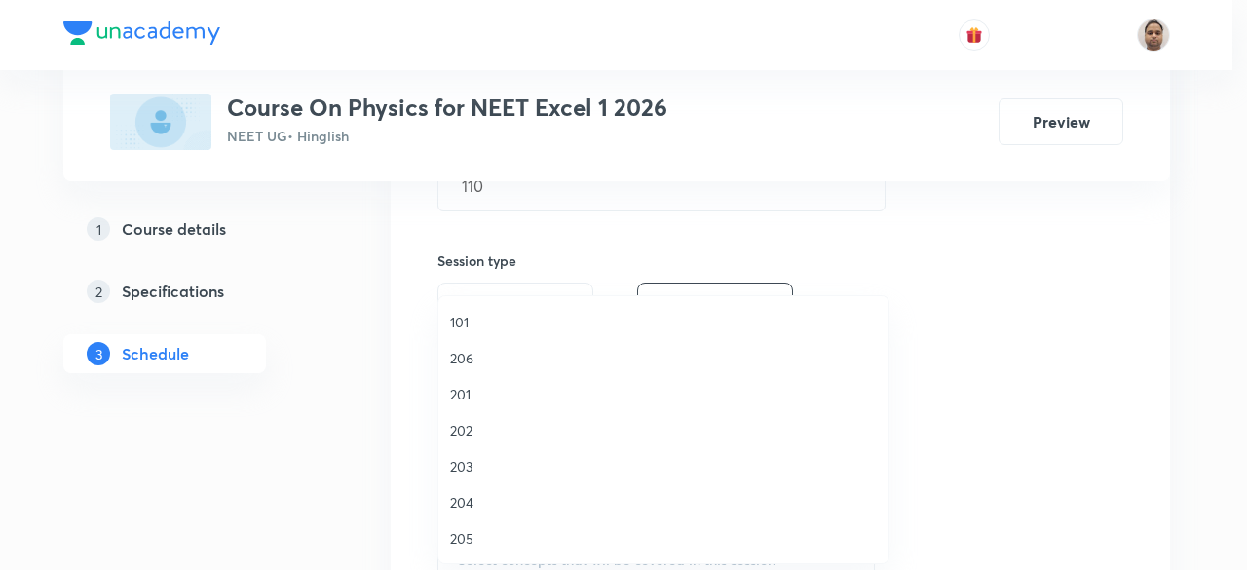
drag, startPoint x: 479, startPoint y: 497, endPoint x: 513, endPoint y: 488, distance: 35.2
click at [479, 497] on span "204" at bounding box center [663, 502] width 427 height 20
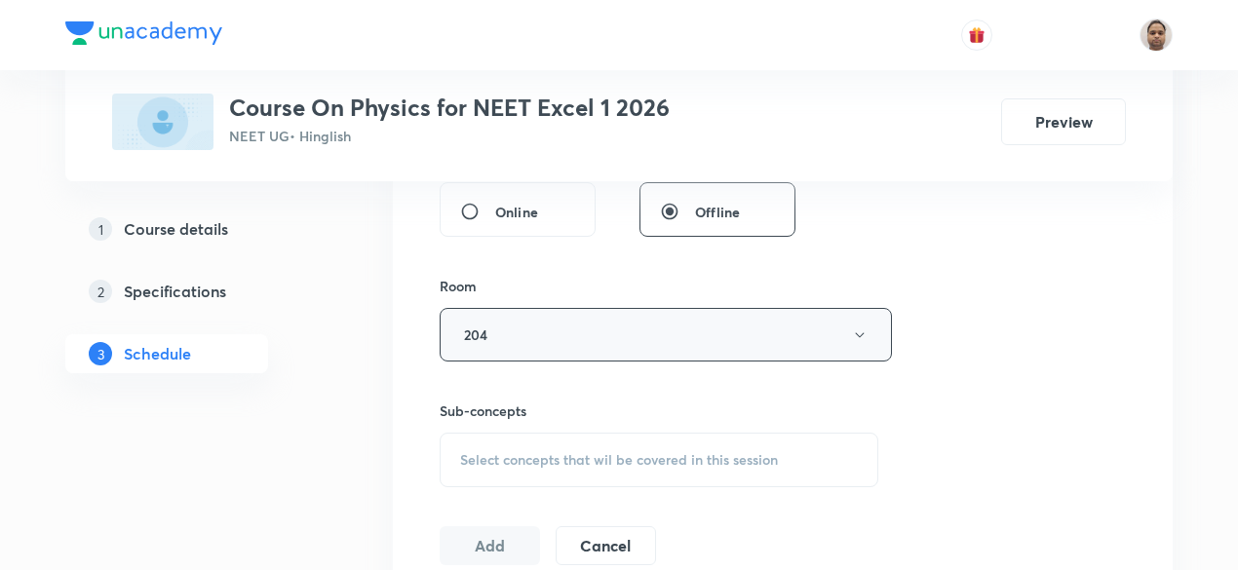
scroll to position [865, 0]
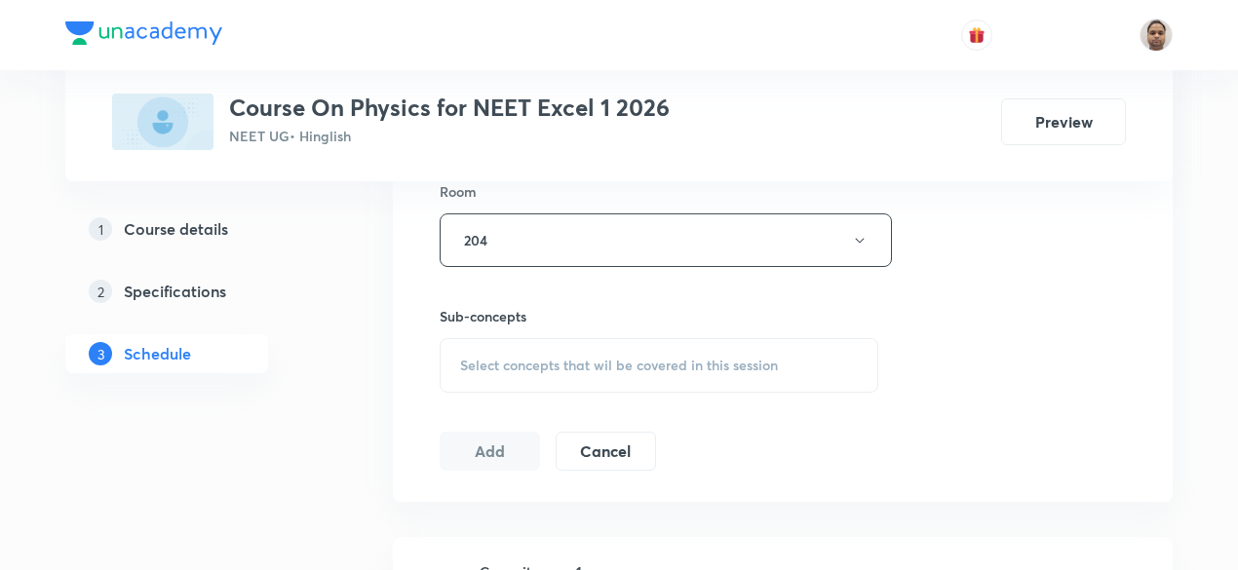
click at [504, 374] on div "Select concepts that wil be covered in this session" at bounding box center [659, 365] width 439 height 55
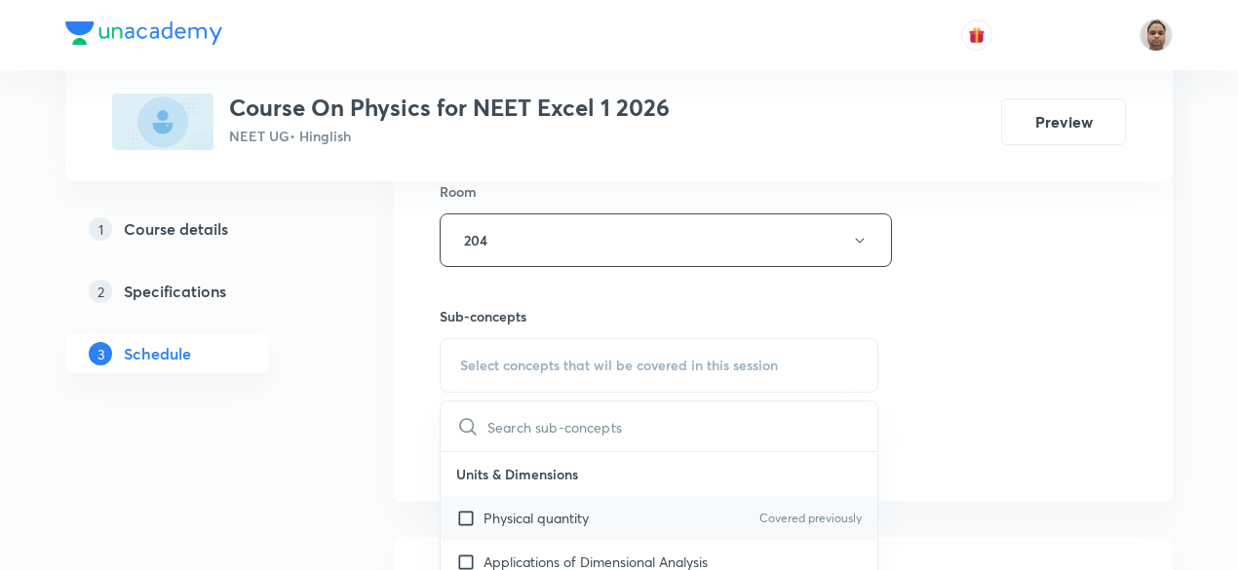
click at [466, 517] on input "checkbox" at bounding box center [469, 518] width 27 height 20
checkbox input "true"
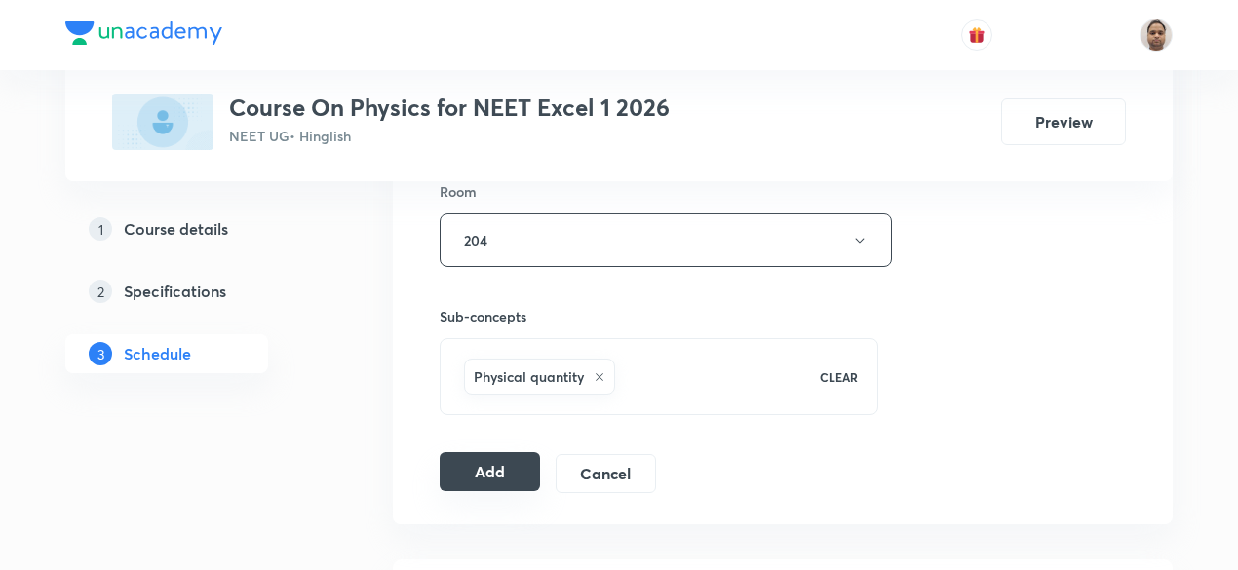
click at [484, 453] on button "Add" at bounding box center [490, 471] width 100 height 39
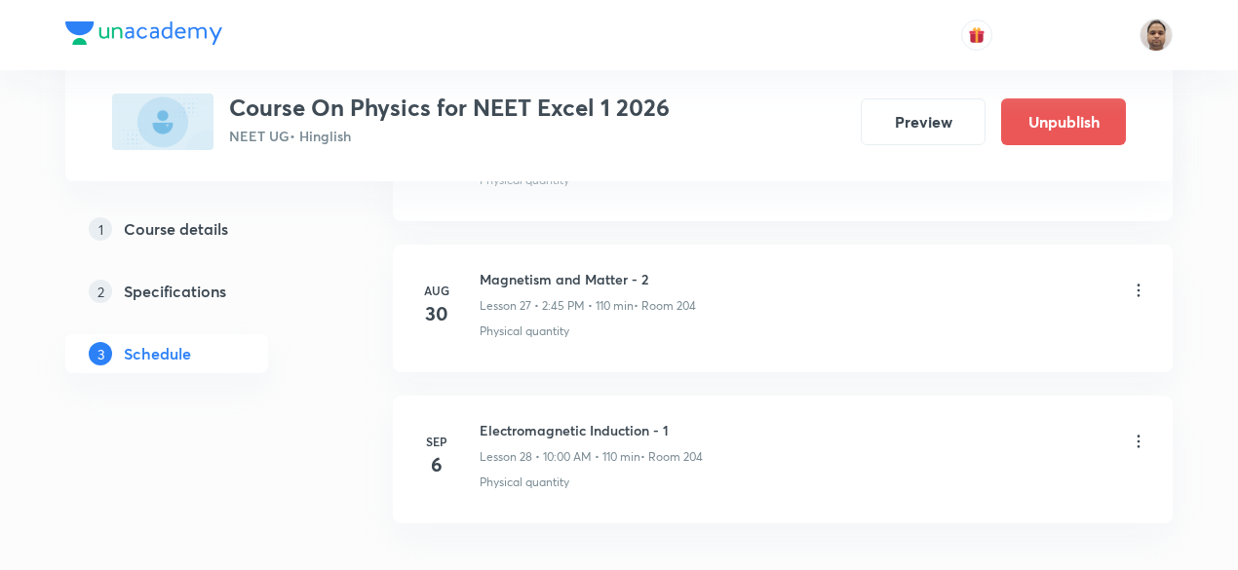
scroll to position [4308, 0]
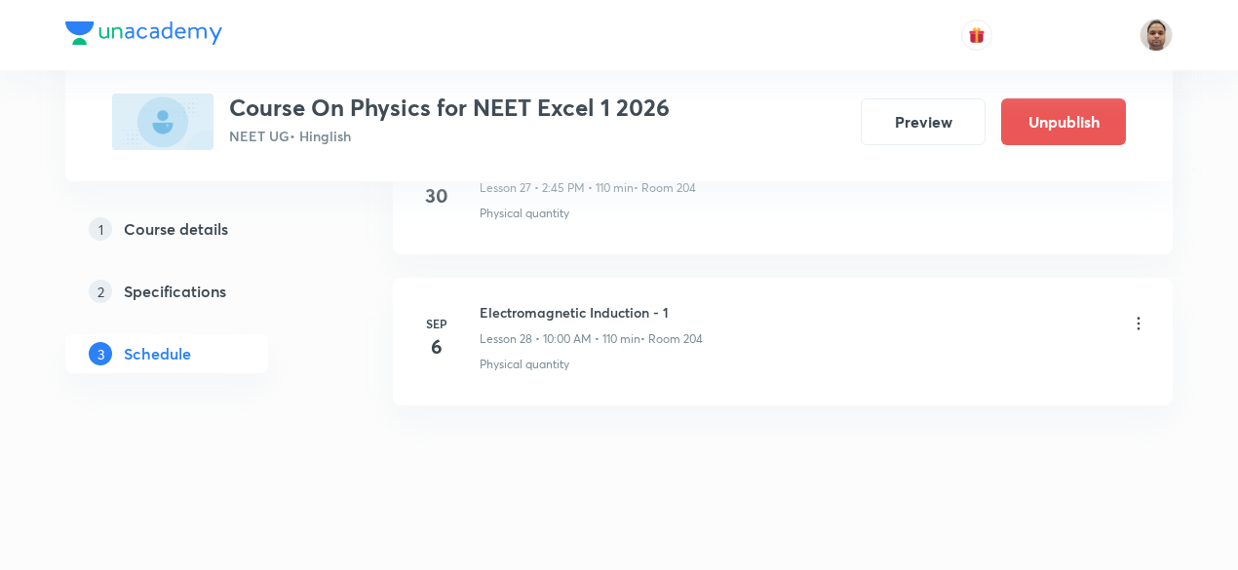
click at [620, 302] on h6 "Electromagnetic Induction - 1" at bounding box center [590, 312] width 223 height 20
copy h6 "Electromagnetic Induction - 1"
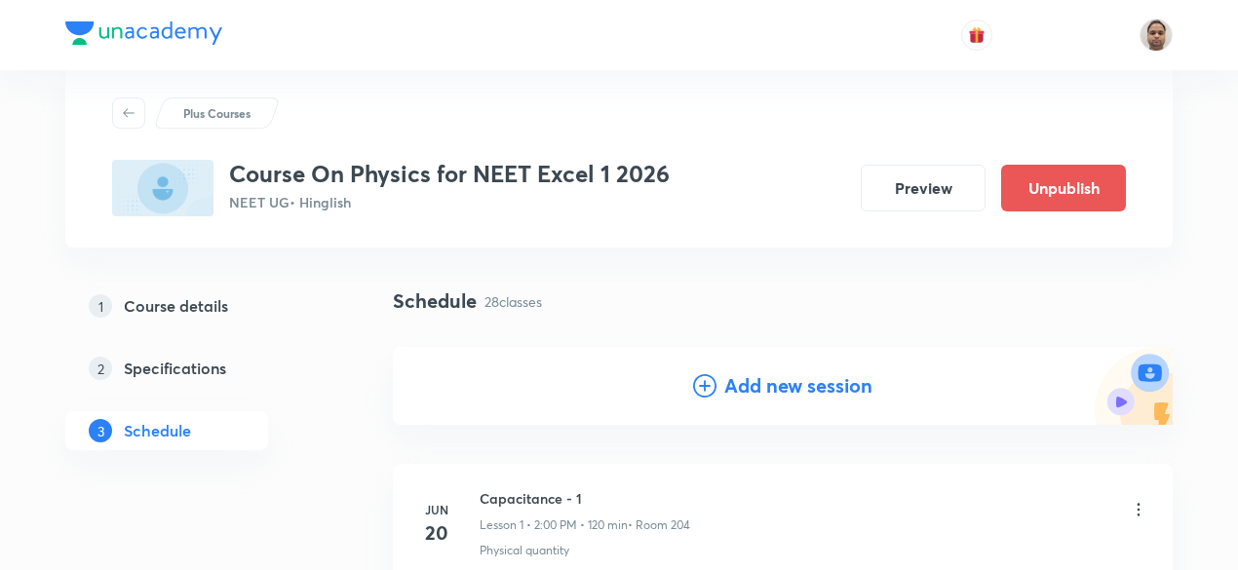
scroll to position [0, 0]
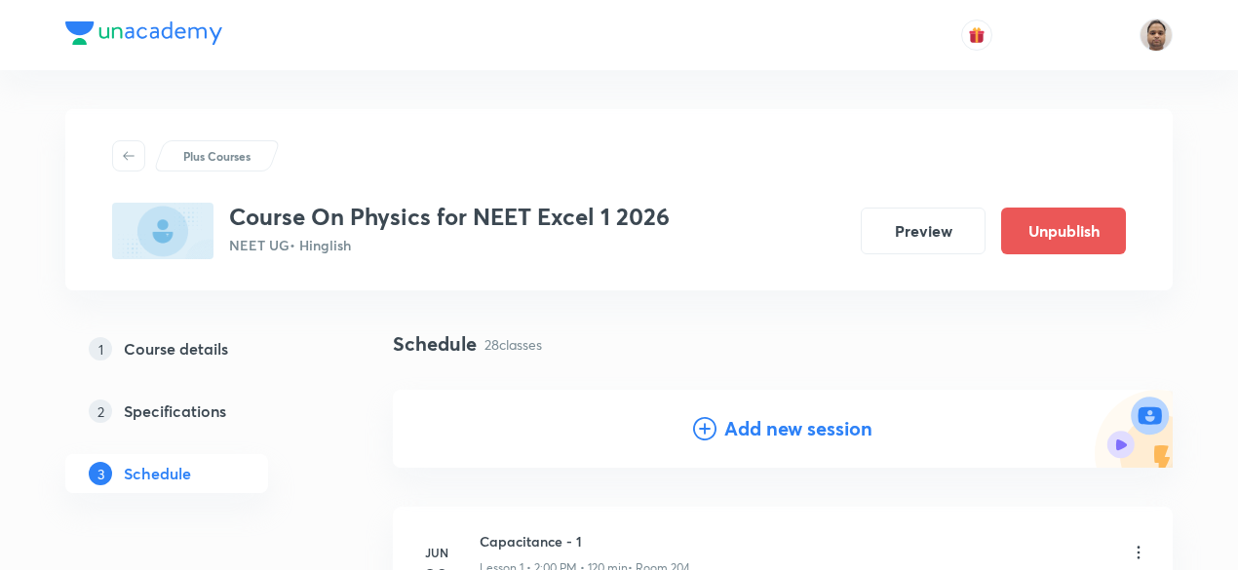
click at [749, 422] on h4 "Add new session" at bounding box center [798, 428] width 148 height 29
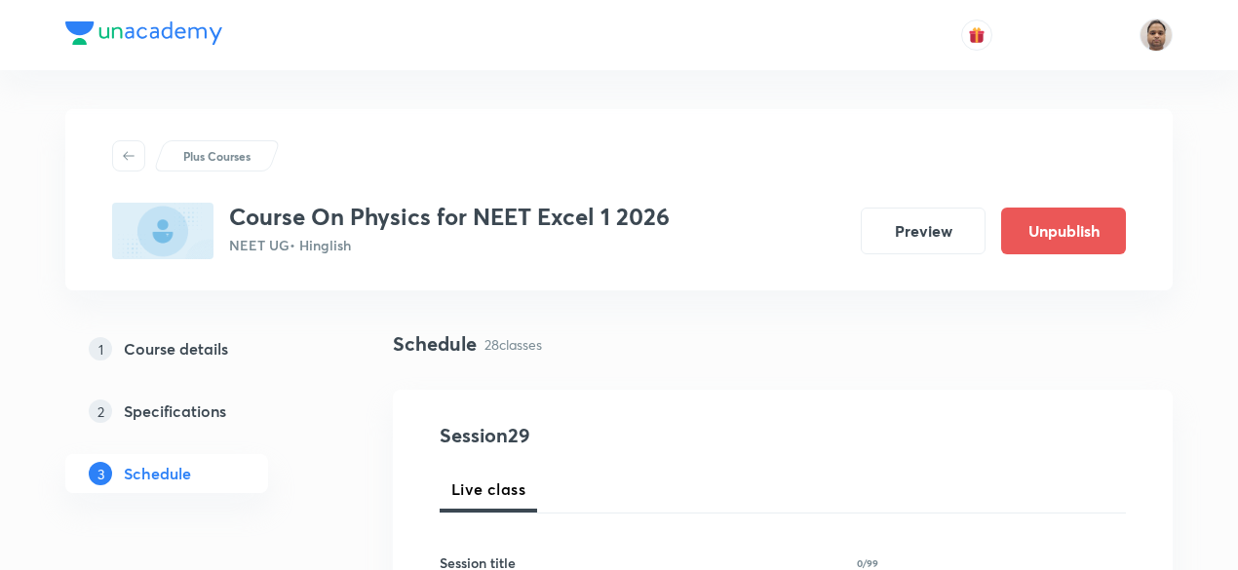
scroll to position [195, 0]
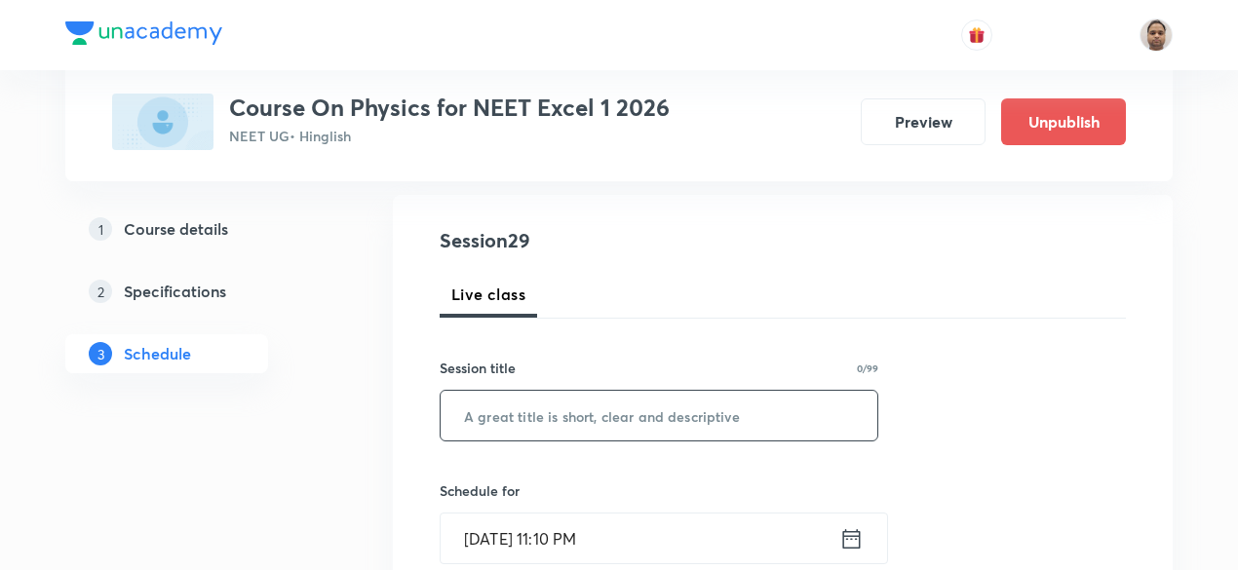
click at [602, 431] on input "text" at bounding box center [659, 416] width 437 height 50
paste input "Electromagnetic Induction - 1"
type input "Electromagnetic Induction - 2"
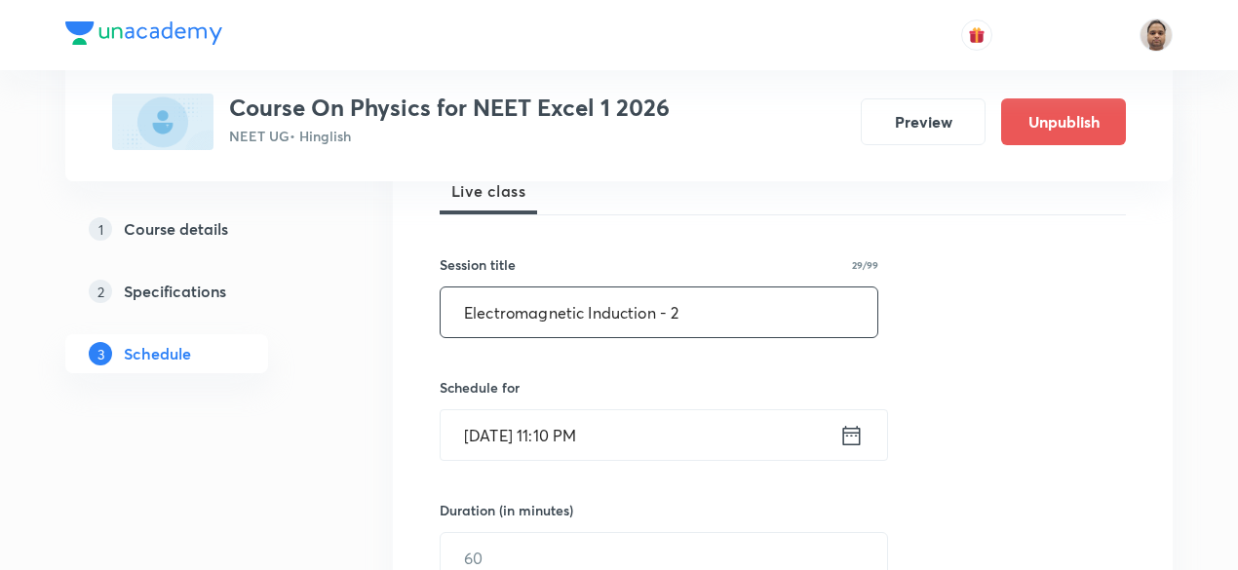
scroll to position [390, 0]
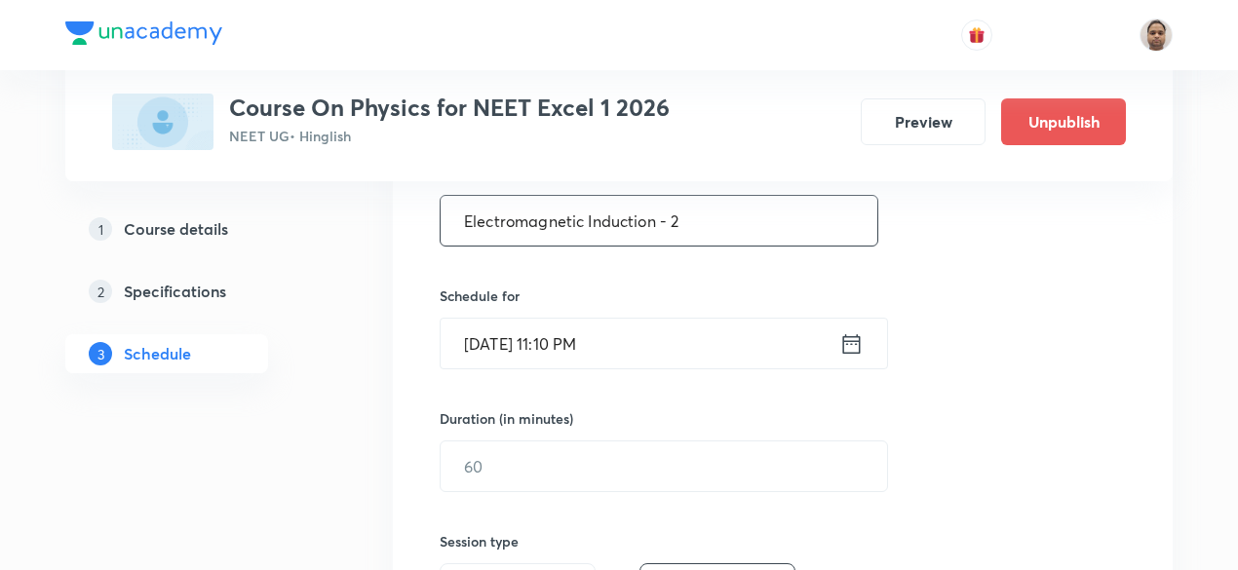
click at [541, 340] on input "Sep 5, 2025, 11:10 PM" at bounding box center [640, 344] width 399 height 50
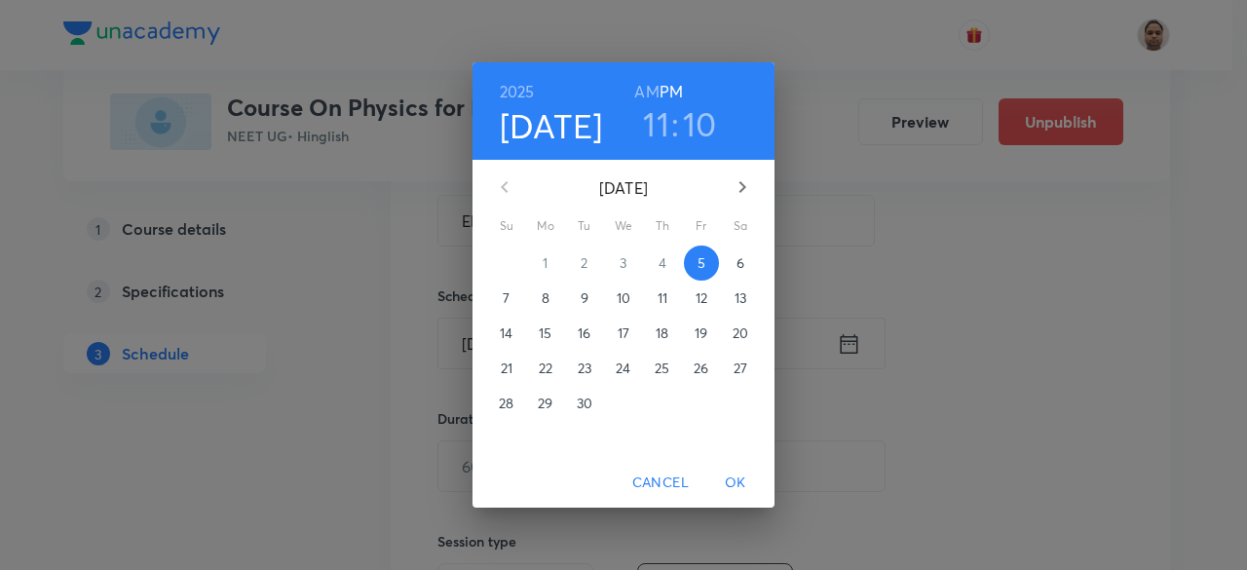
click at [745, 266] on p "6" at bounding box center [741, 262] width 8 height 19
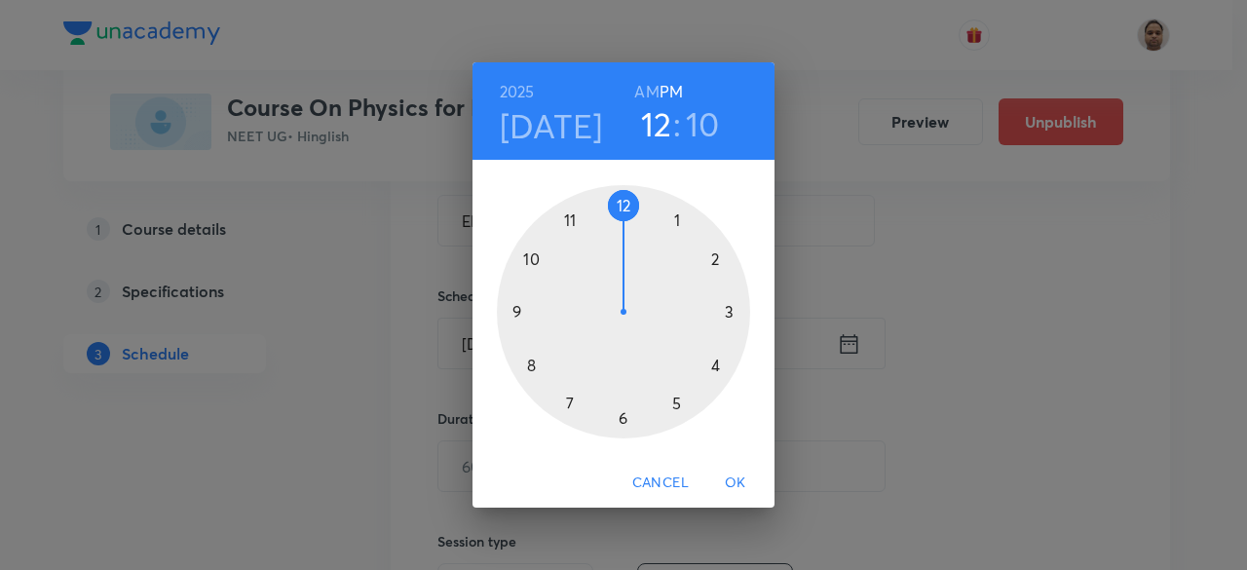
drag, startPoint x: 563, startPoint y: 227, endPoint x: 600, endPoint y: 220, distance: 37.7
click at [600, 220] on div at bounding box center [623, 311] width 253 height 253
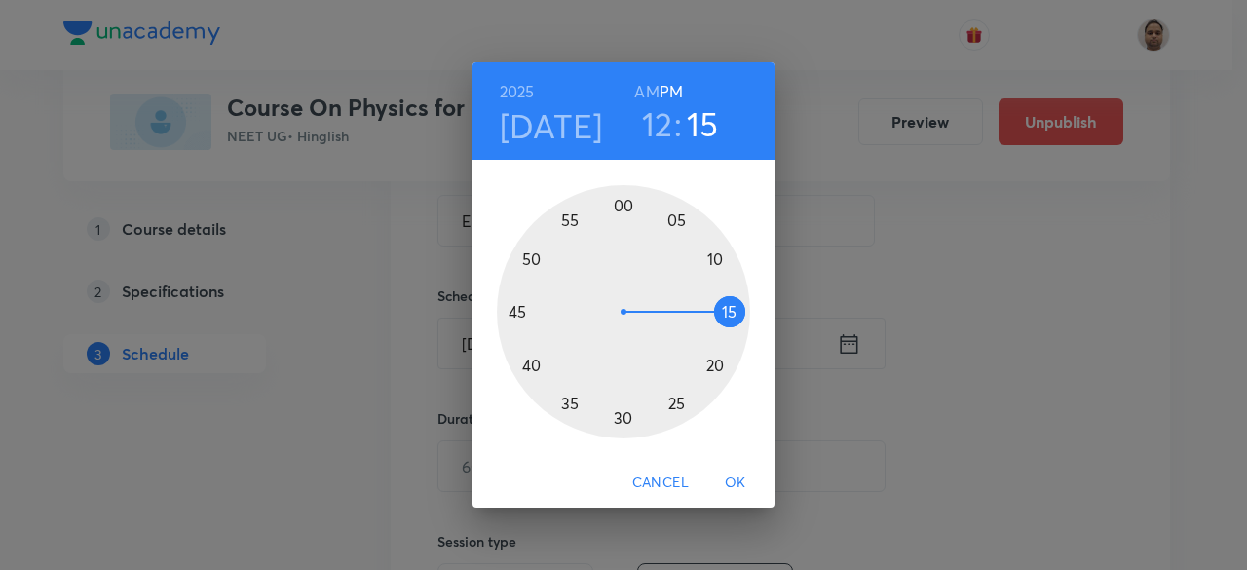
drag, startPoint x: 722, startPoint y: 256, endPoint x: 741, endPoint y: 309, distance: 55.8
click at [741, 309] on div at bounding box center [623, 311] width 253 height 253
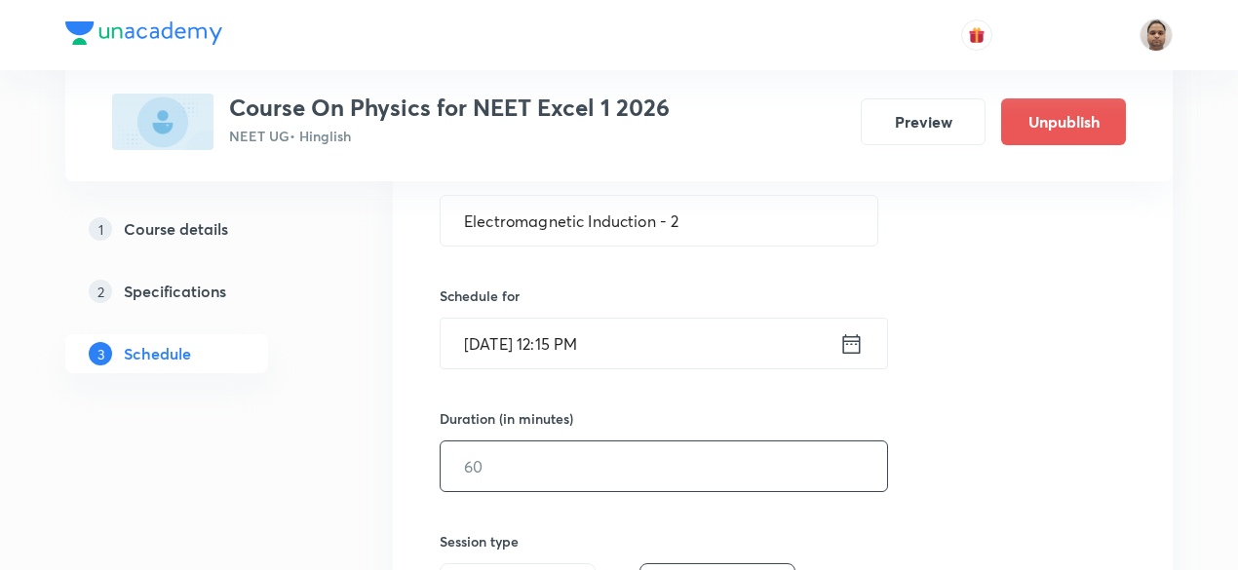
click at [550, 457] on input "text" at bounding box center [664, 466] width 446 height 50
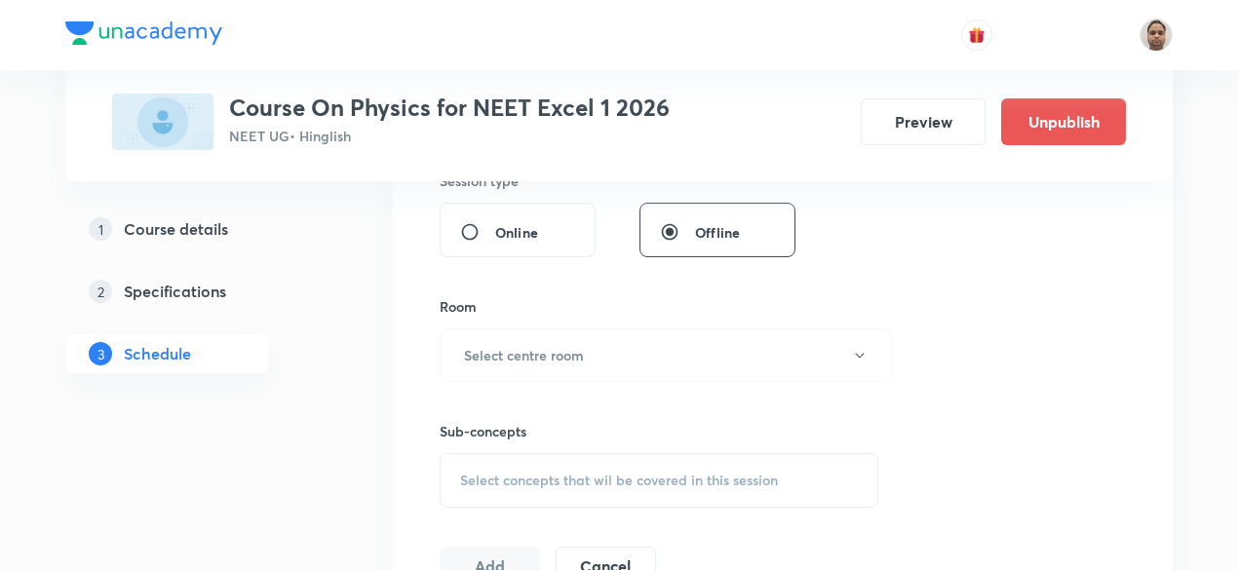
scroll to position [780, 0]
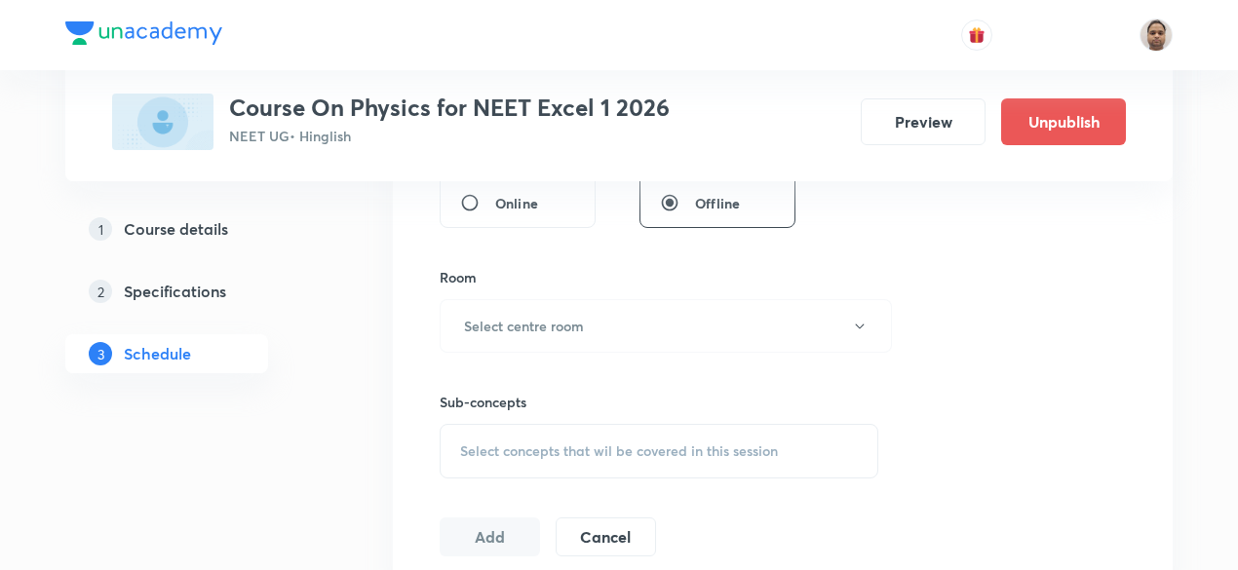
type input "110"
click at [604, 326] on button "Select centre room" at bounding box center [666, 326] width 452 height 54
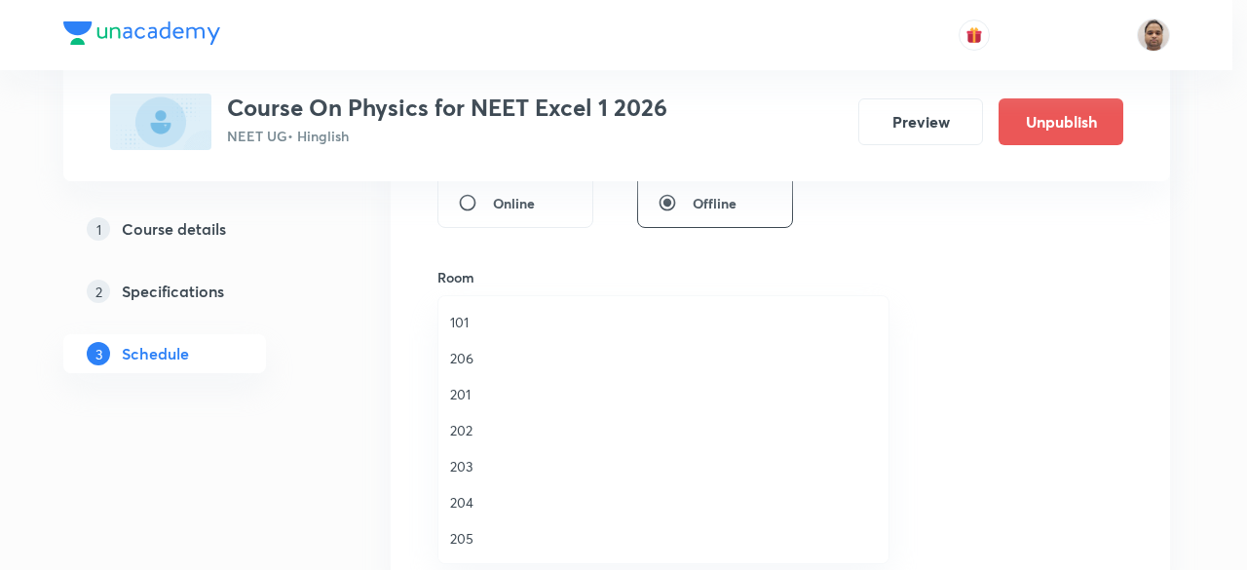
click at [469, 500] on span "204" at bounding box center [663, 502] width 427 height 20
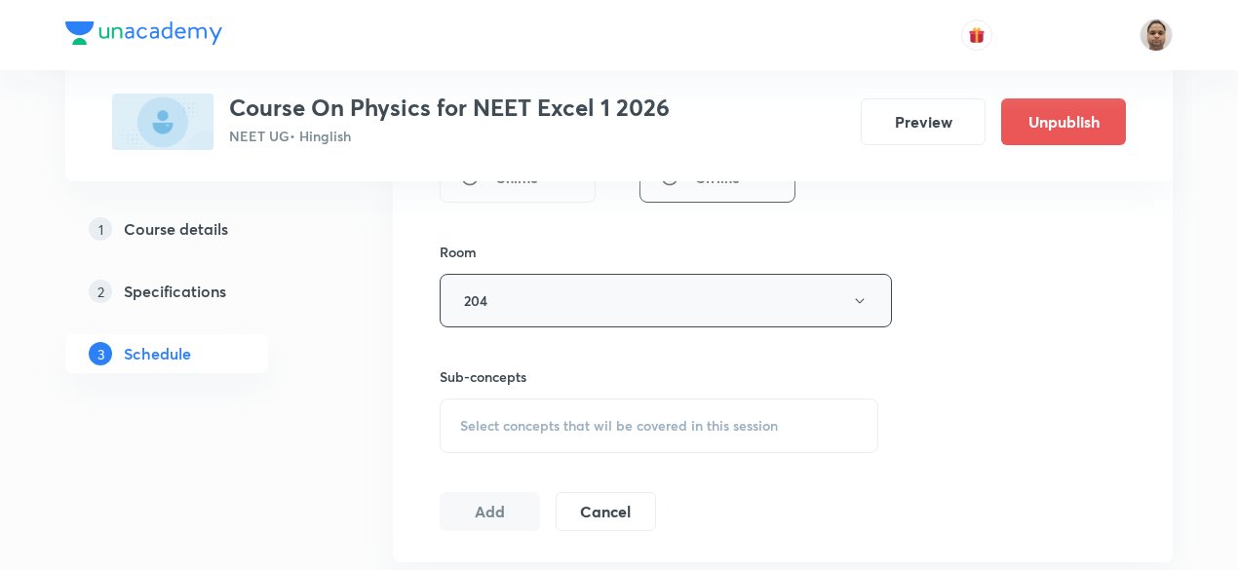
scroll to position [877, 0]
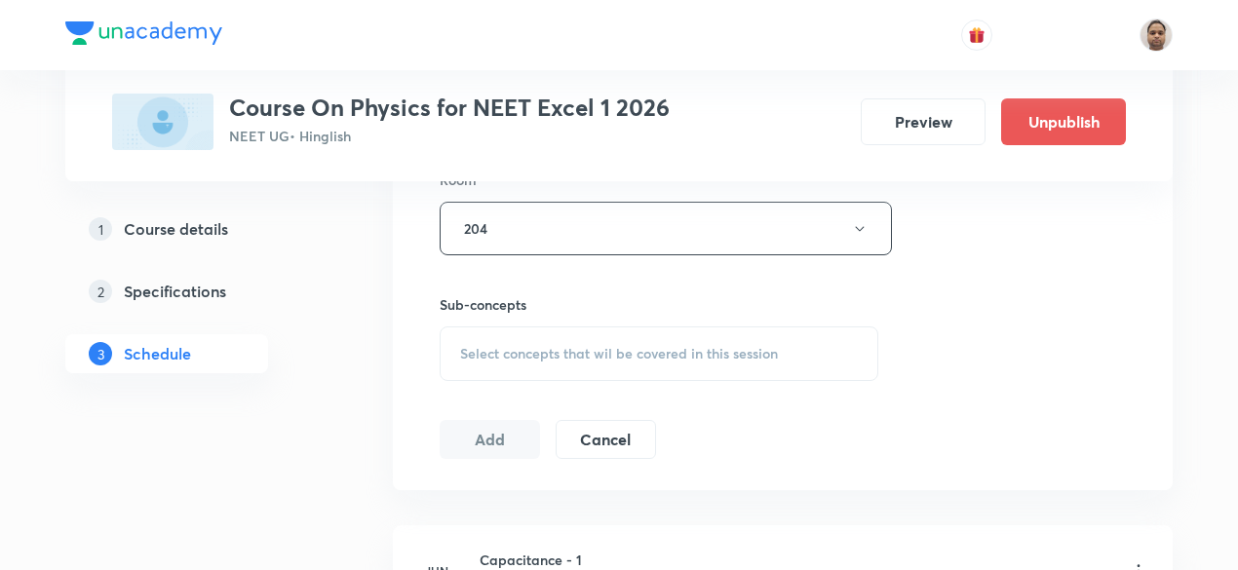
click at [545, 346] on span "Select concepts that wil be covered in this session" at bounding box center [619, 354] width 318 height 16
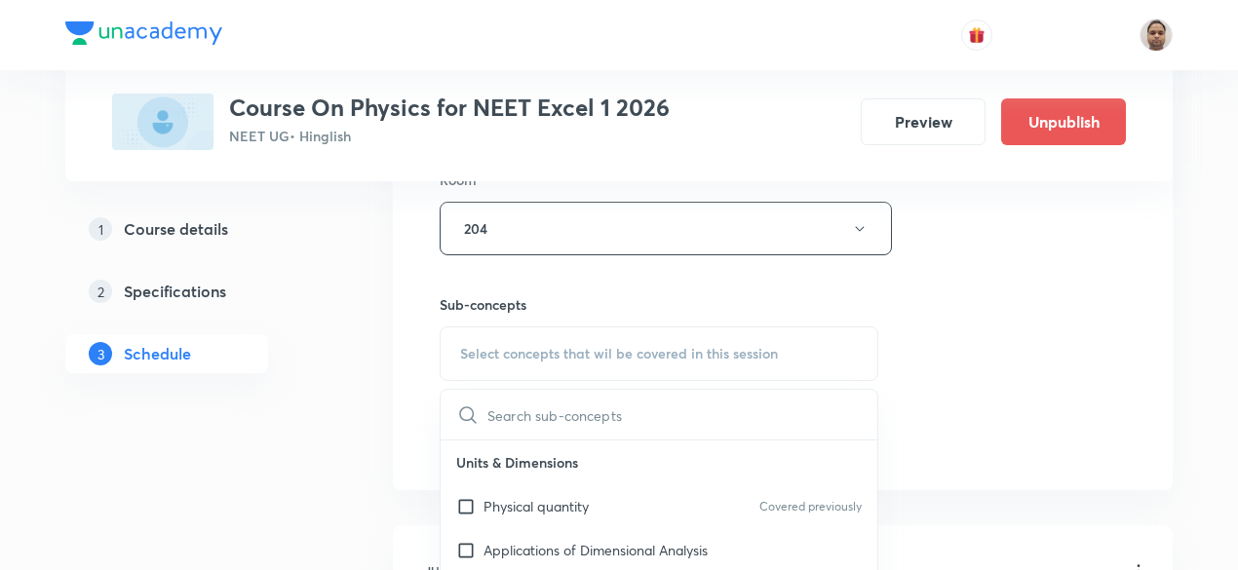
click at [511, 502] on p "Physical quantity" at bounding box center [535, 506] width 105 height 20
checkbox input "true"
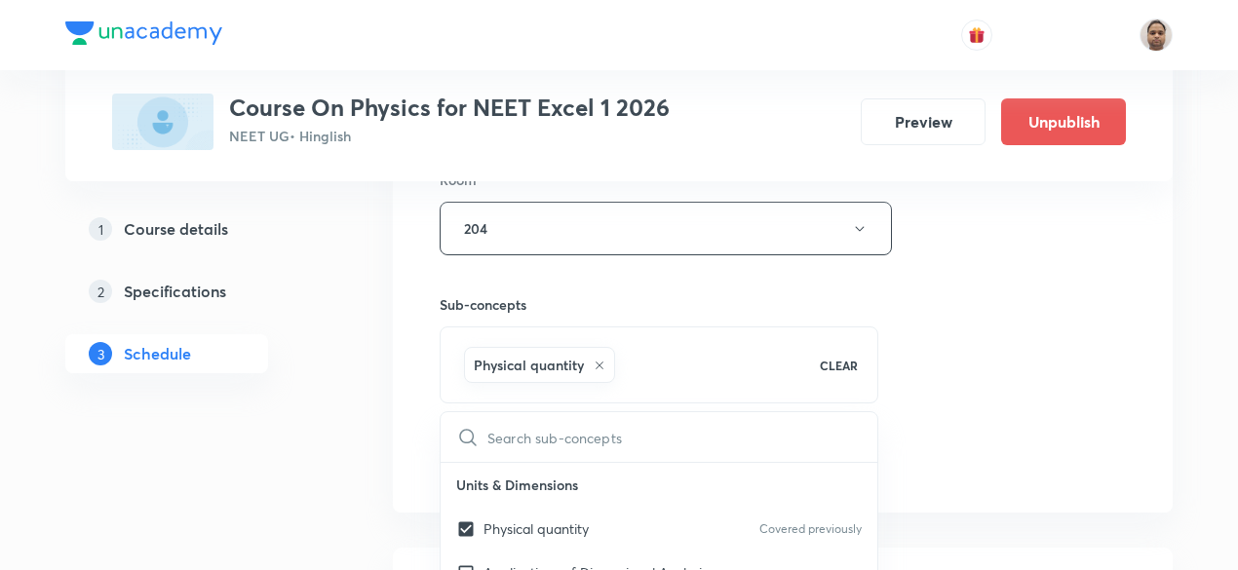
drag, startPoint x: 333, startPoint y: 506, endPoint x: 429, endPoint y: 453, distance: 109.0
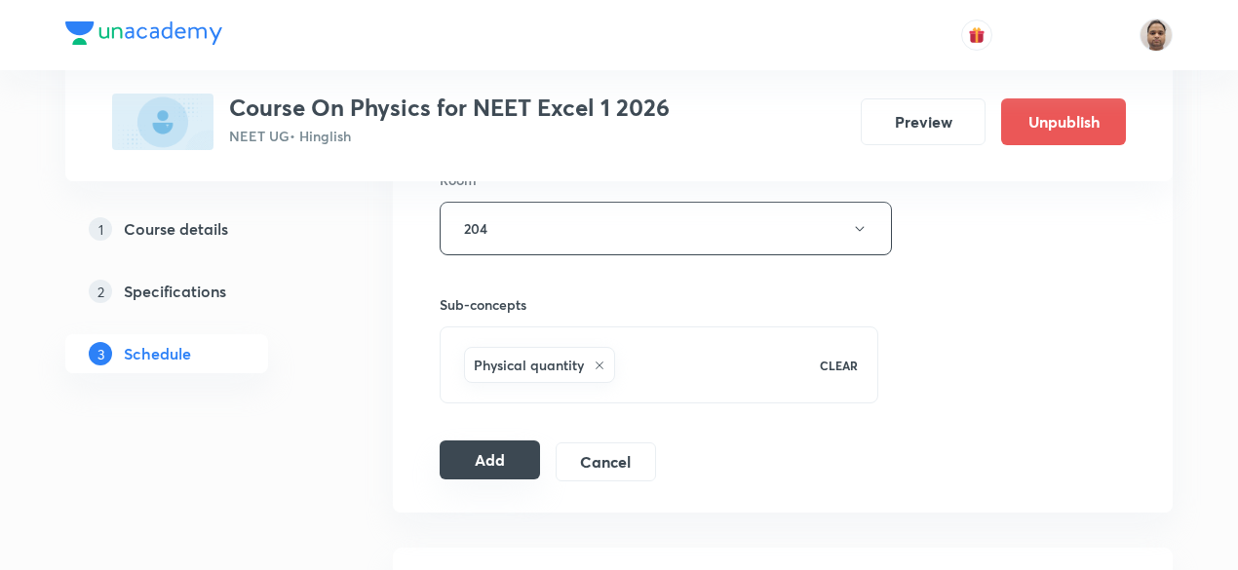
click at [484, 451] on button "Add" at bounding box center [490, 460] width 100 height 39
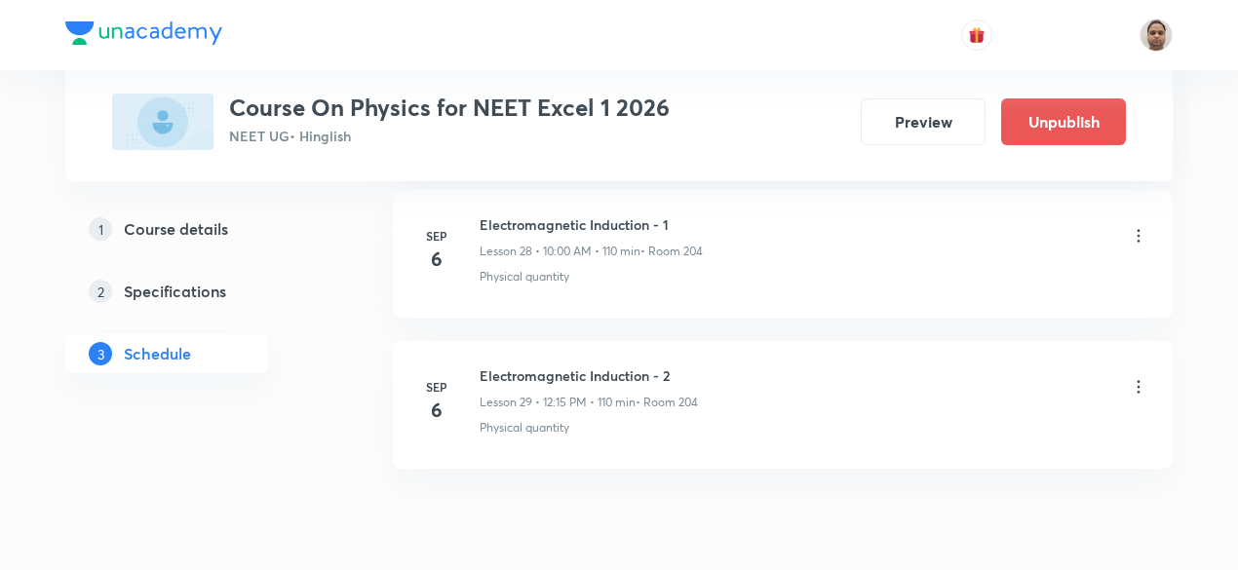
scroll to position [4458, 0]
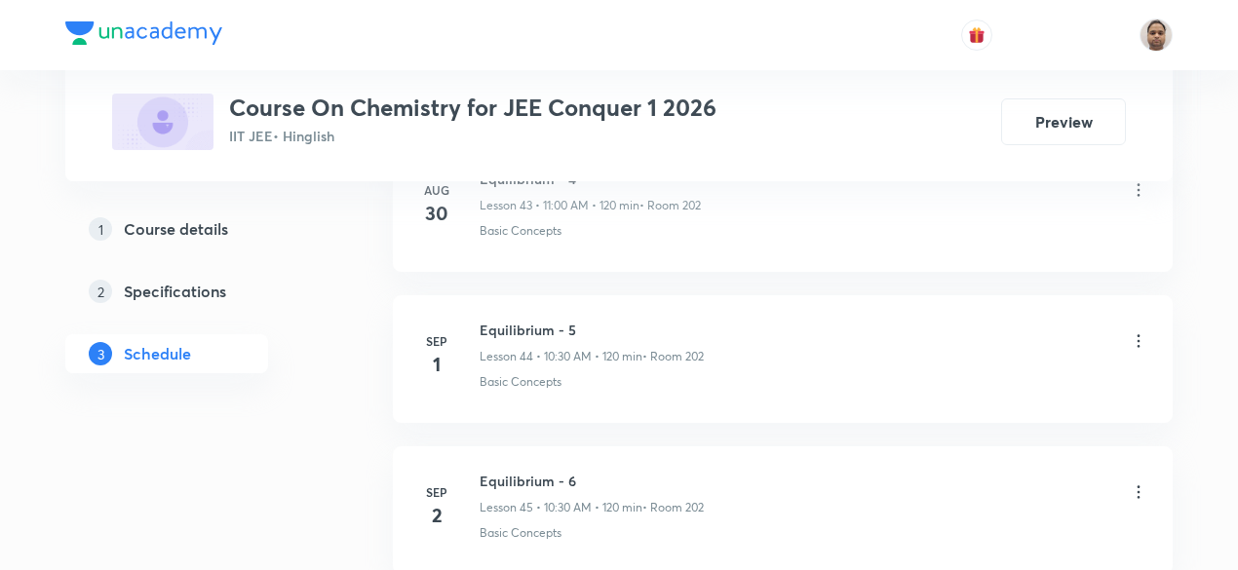
scroll to position [7908, 0]
click at [572, 317] on h6 "Ionic Equilibrium - 7" at bounding box center [591, 327] width 224 height 20
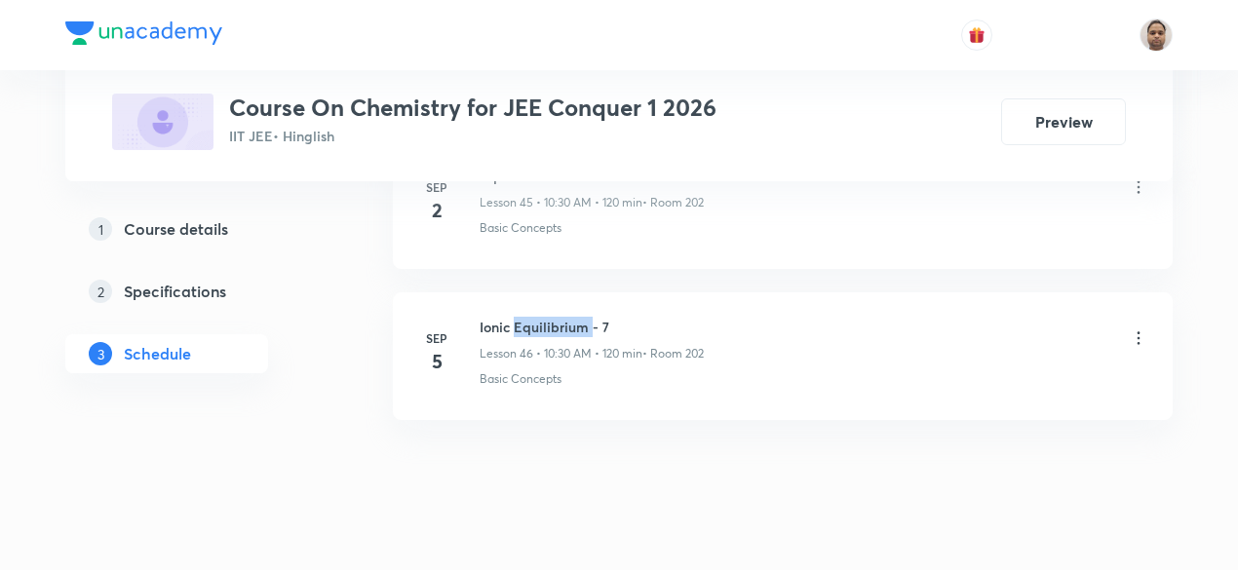
click at [572, 317] on h6 "Ionic Equilibrium - 7" at bounding box center [591, 327] width 224 height 20
copy h6 "Ionic Equilibrium - 7"
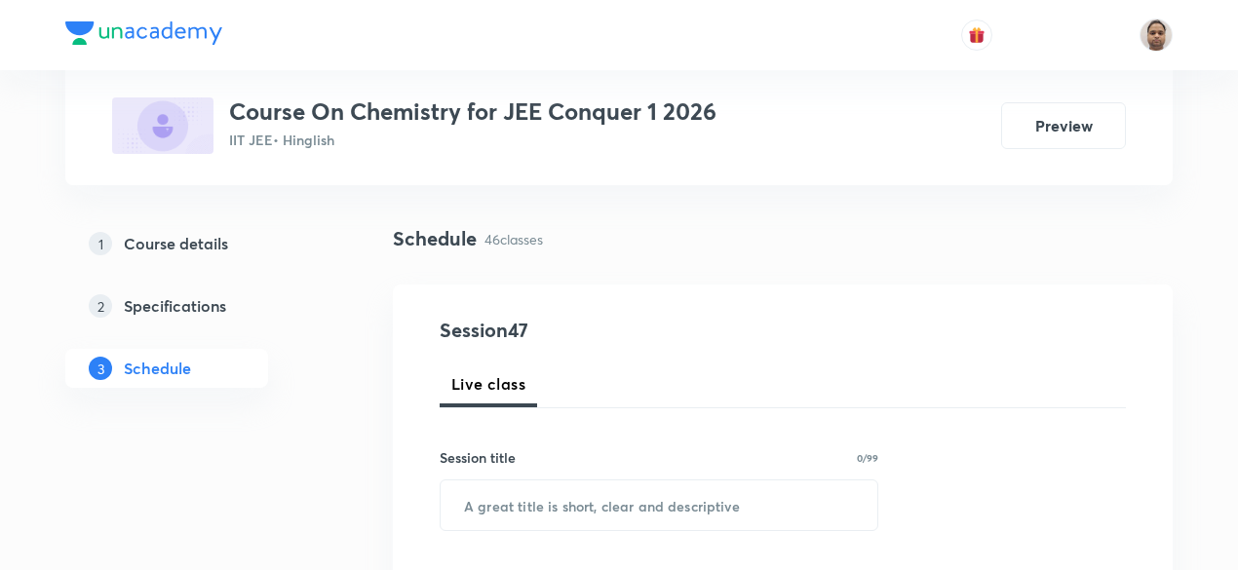
scroll to position [292, 0]
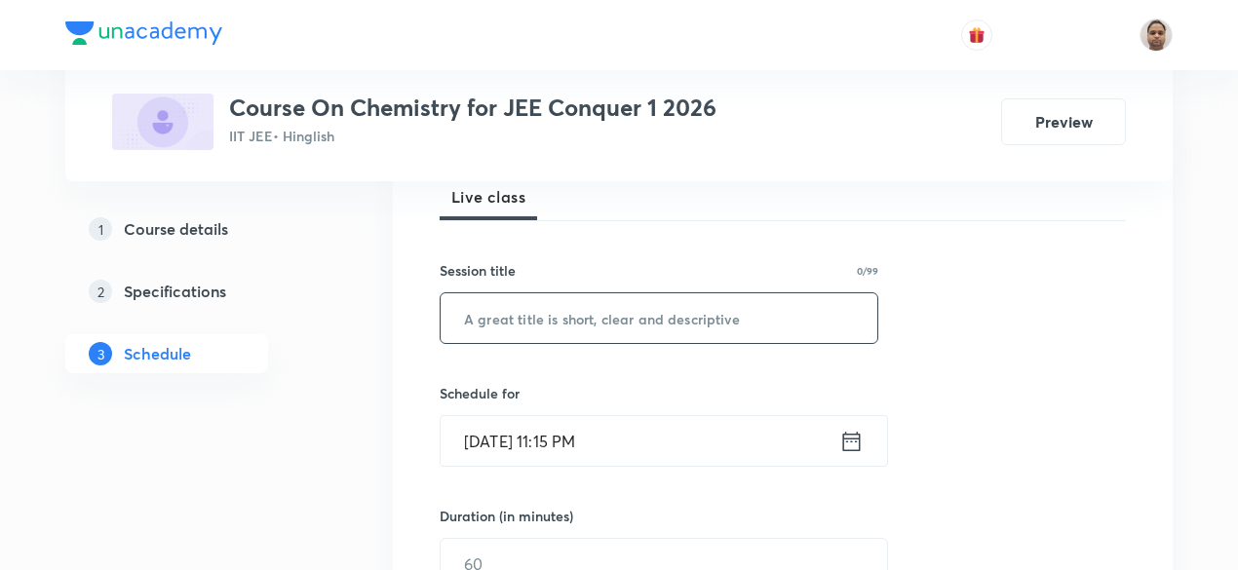
click at [593, 318] on input "text" at bounding box center [659, 318] width 437 height 50
paste input "Equilibrium"
type input "Equilibrium - 1"
click at [579, 445] on input "[DATE] 11:15 PM" at bounding box center [640, 441] width 399 height 50
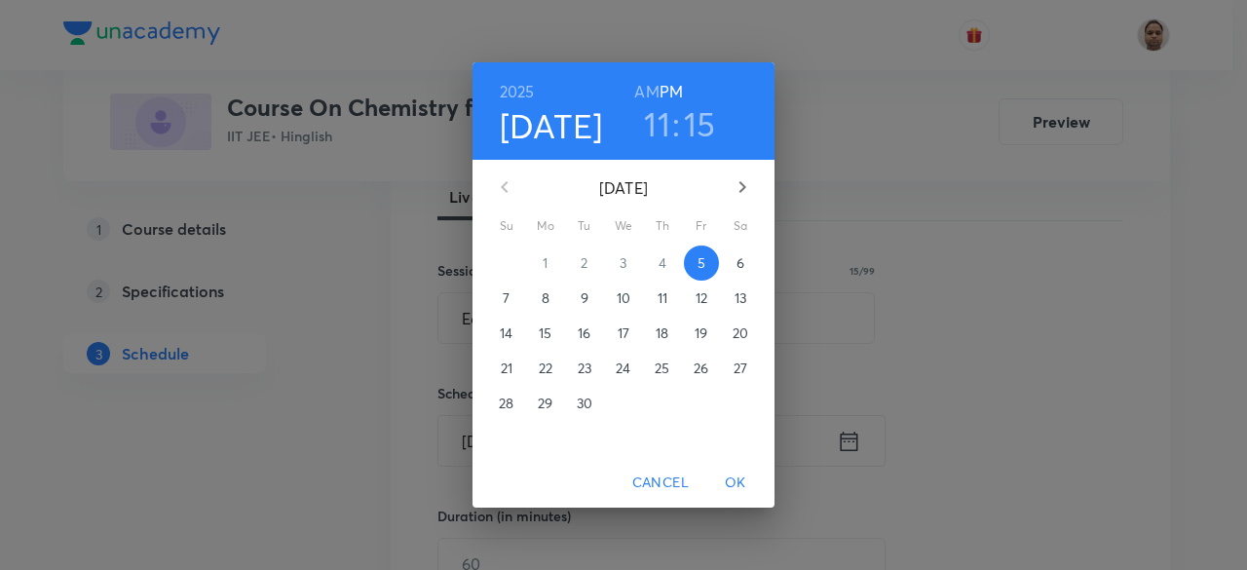
click at [741, 264] on p "6" at bounding box center [741, 262] width 8 height 19
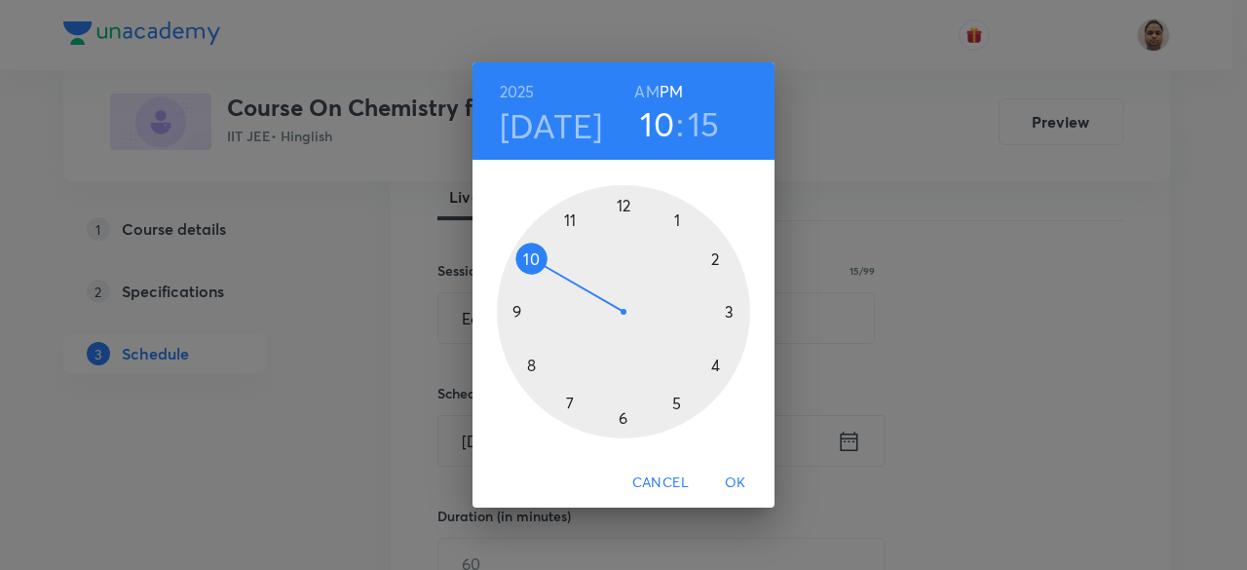
drag, startPoint x: 573, startPoint y: 214, endPoint x: 630, endPoint y: 115, distance: 114.4
click at [539, 247] on div at bounding box center [623, 311] width 253 height 253
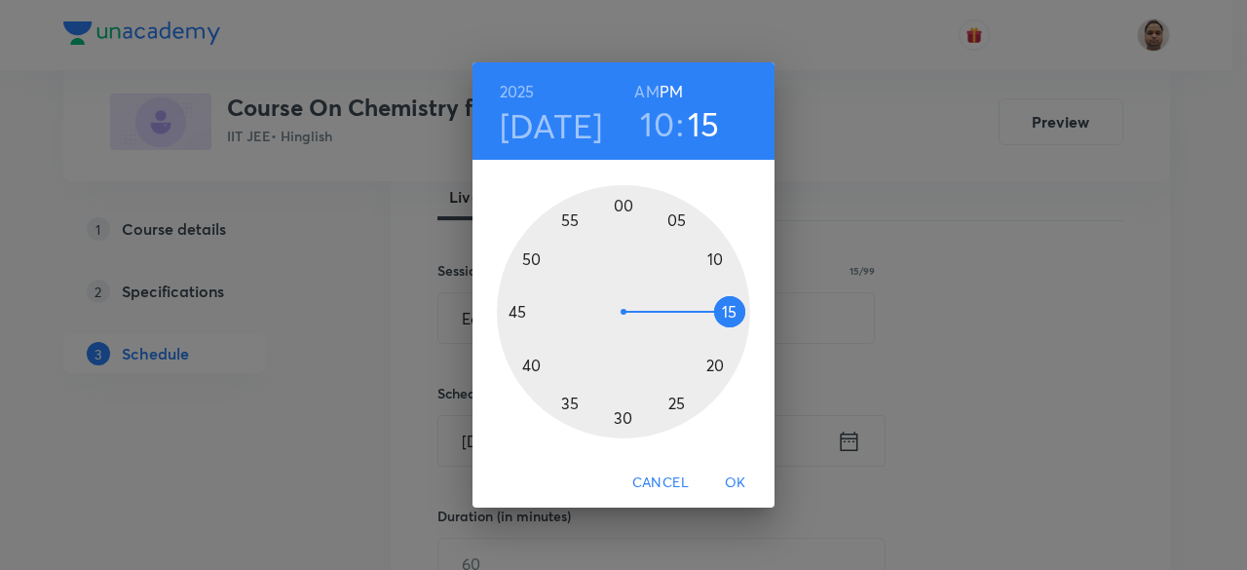
click at [651, 89] on h6 "AM" at bounding box center [646, 91] width 24 height 27
drag, startPoint x: 722, startPoint y: 317, endPoint x: 625, endPoint y: 414, distance: 137.8
click at [625, 414] on div at bounding box center [623, 311] width 253 height 253
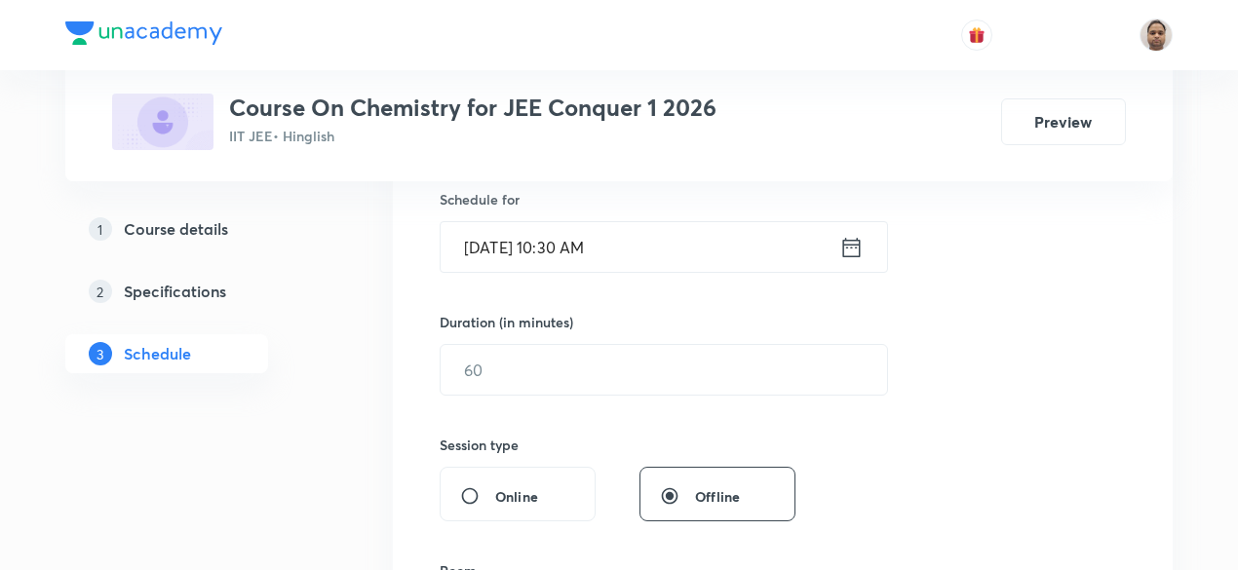
scroll to position [487, 0]
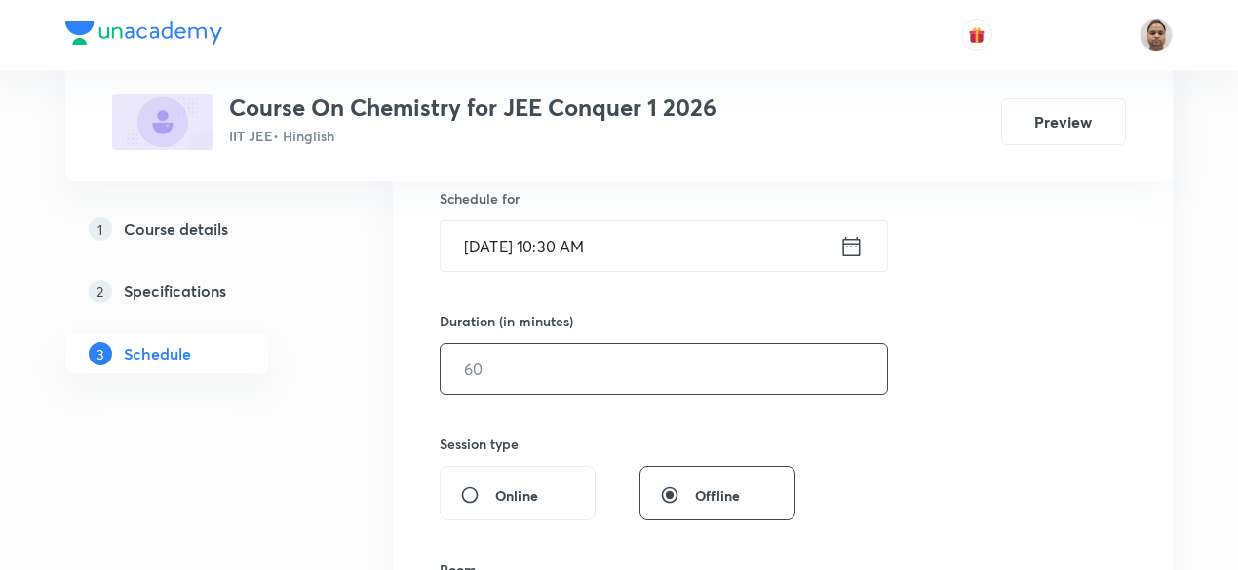
click at [542, 389] on input "text" at bounding box center [664, 369] width 446 height 50
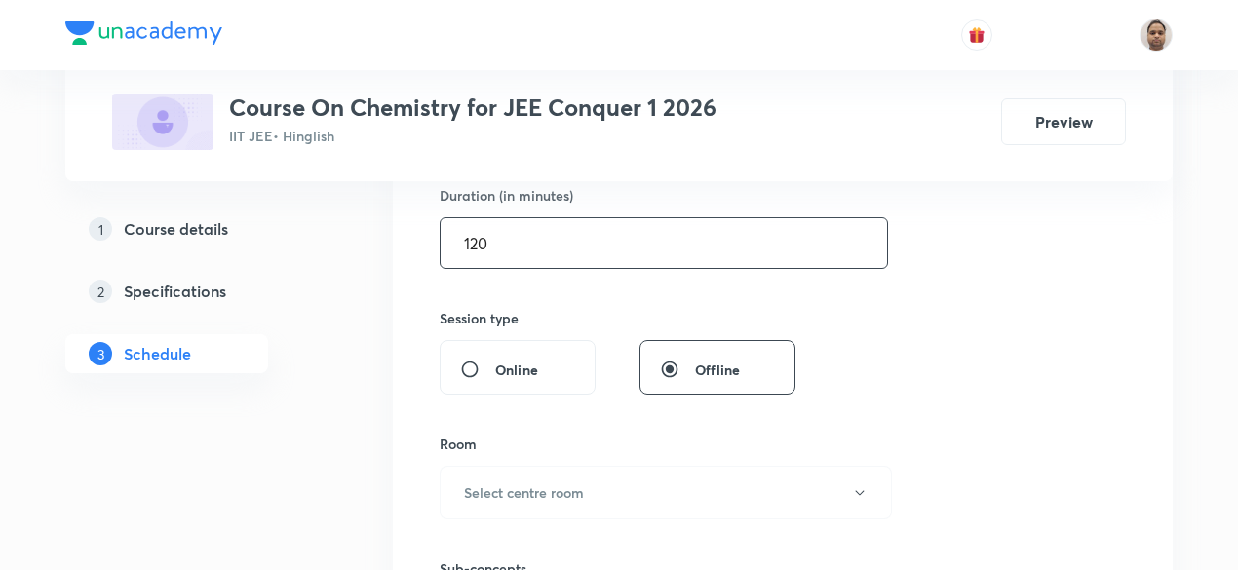
scroll to position [780, 0]
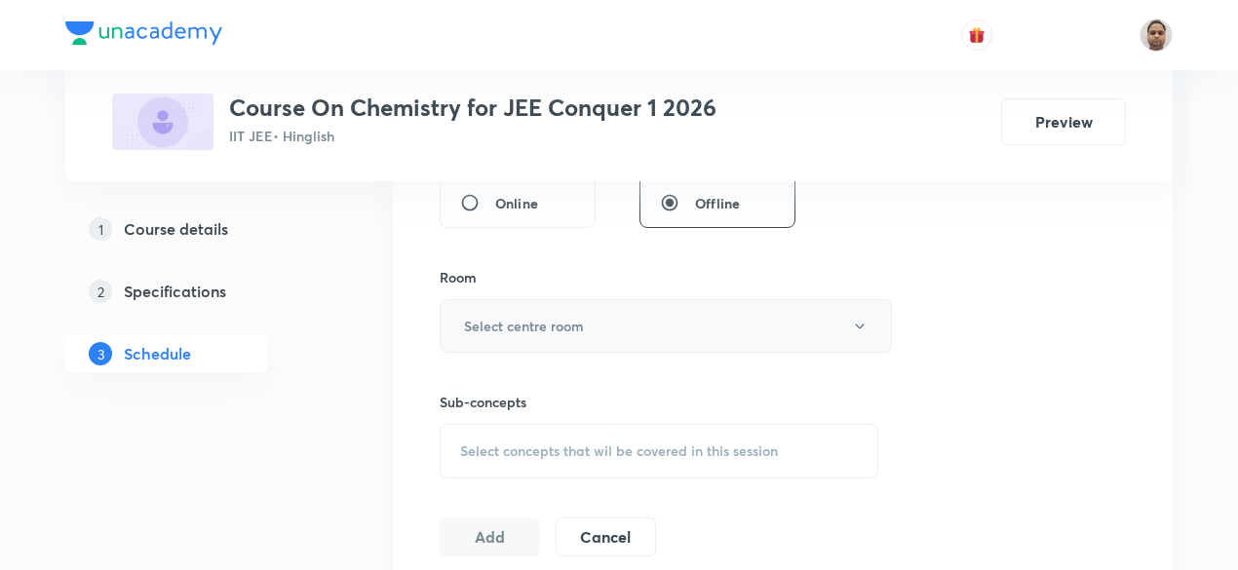
type input "120"
click at [519, 327] on h6 "Select centre room" at bounding box center [524, 326] width 120 height 20
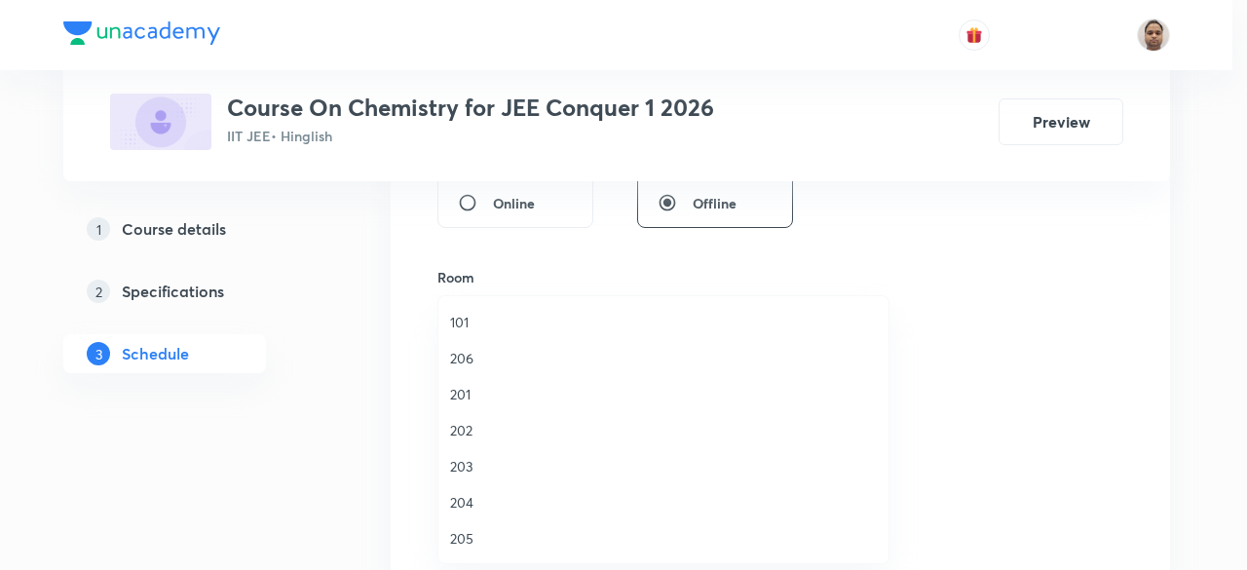
click at [485, 430] on span "202" at bounding box center [663, 430] width 427 height 20
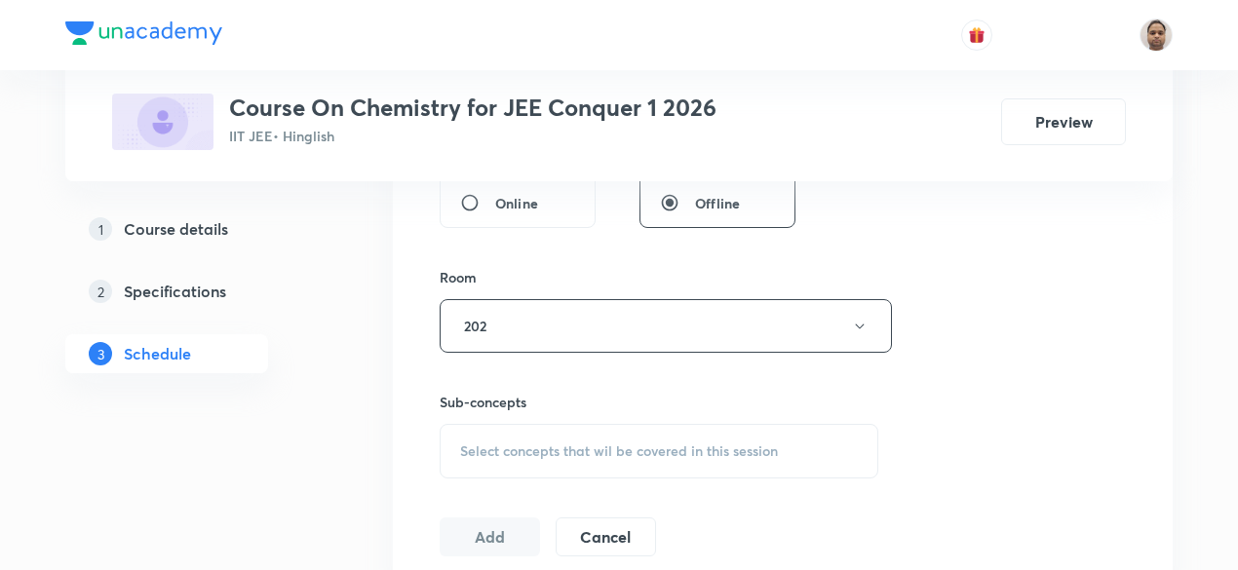
scroll to position [975, 0]
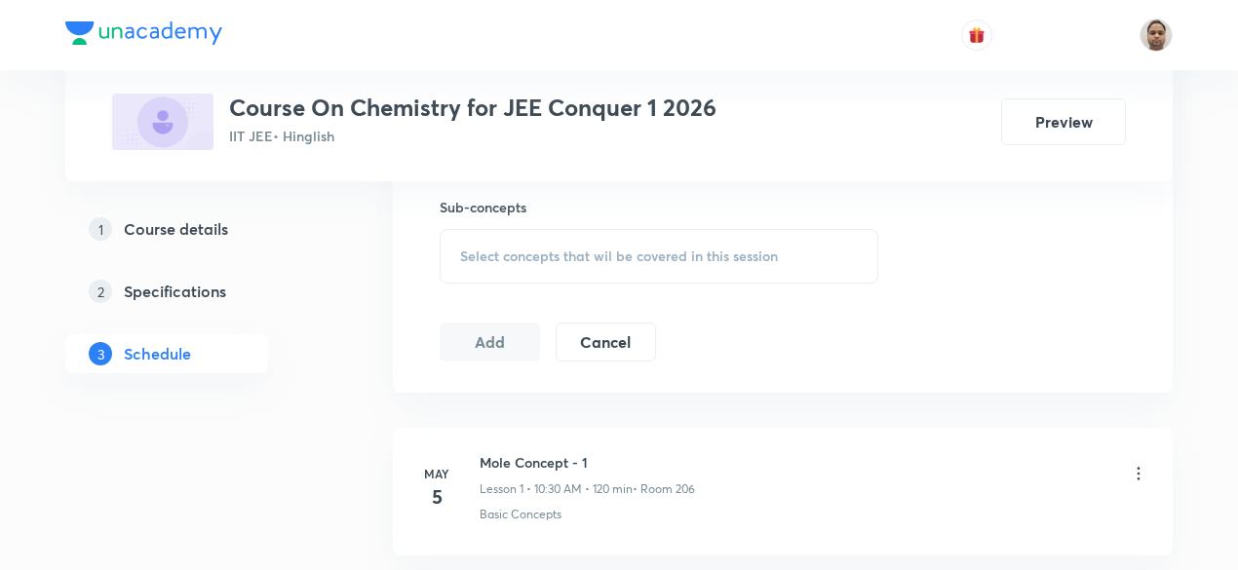
click at [519, 241] on div "Select concepts that wil be covered in this session" at bounding box center [659, 256] width 439 height 55
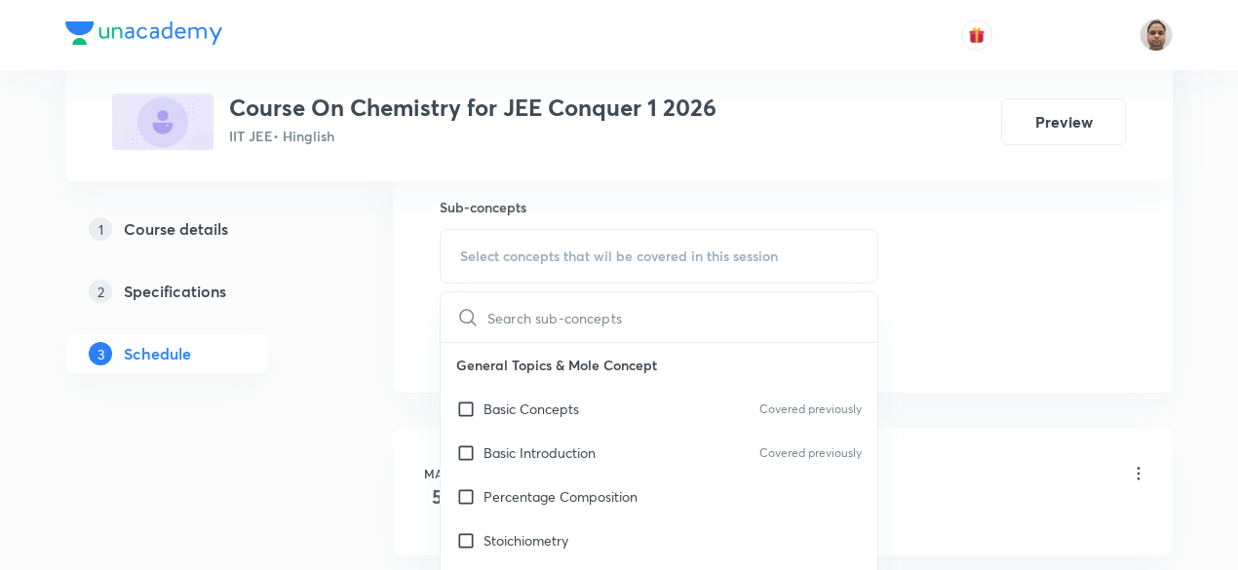
click at [491, 405] on p "Basic Concepts" at bounding box center [531, 409] width 96 height 20
checkbox input "true"
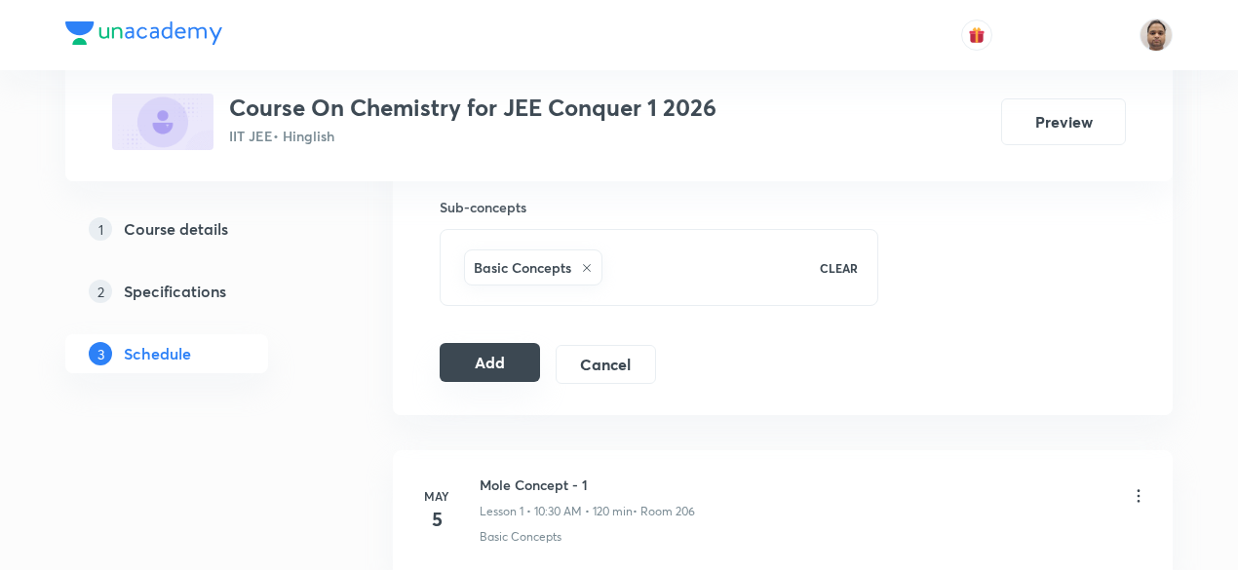
click at [517, 371] on button "Add" at bounding box center [490, 362] width 100 height 39
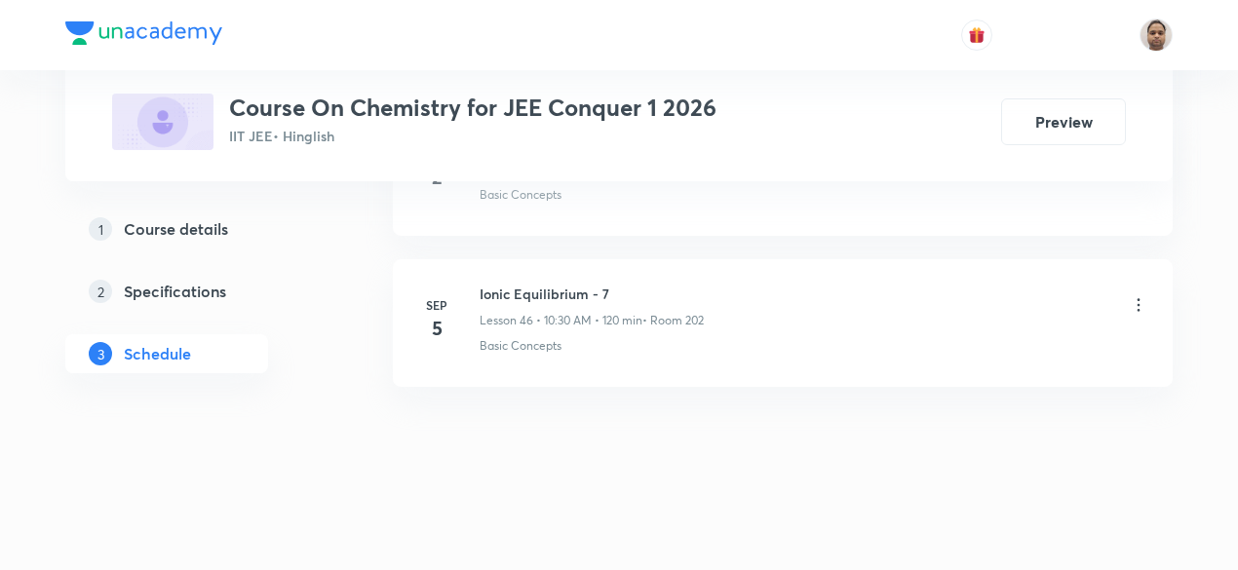
scroll to position [7015, 0]
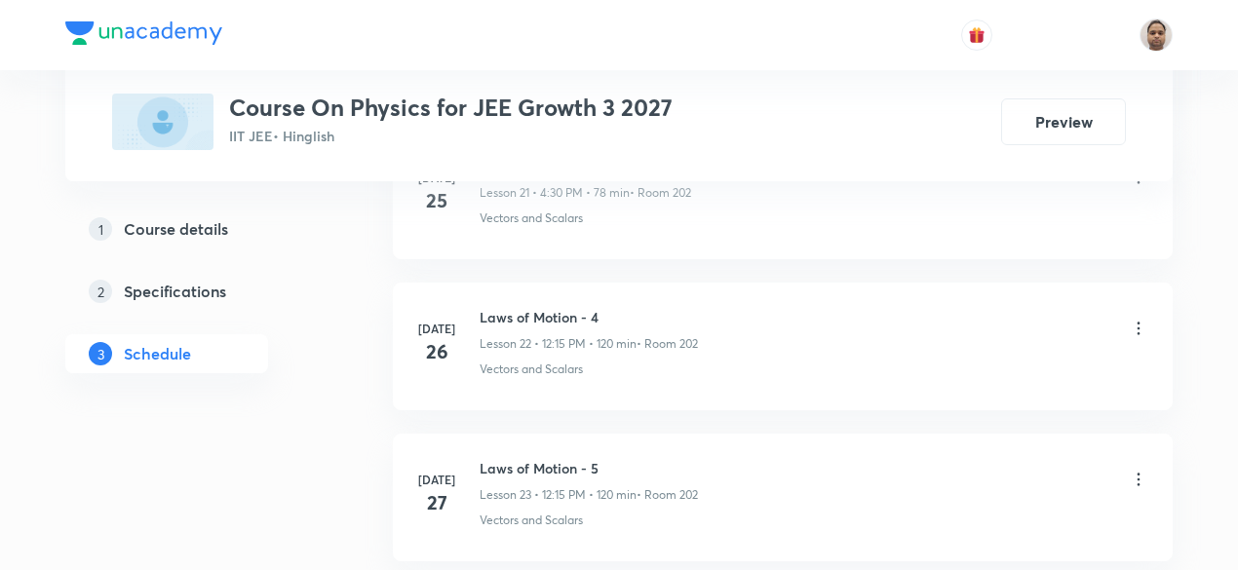
scroll to position [5802, 0]
click at [569, 308] on h6 "Circular Motion - 5" at bounding box center [590, 318] width 223 height 20
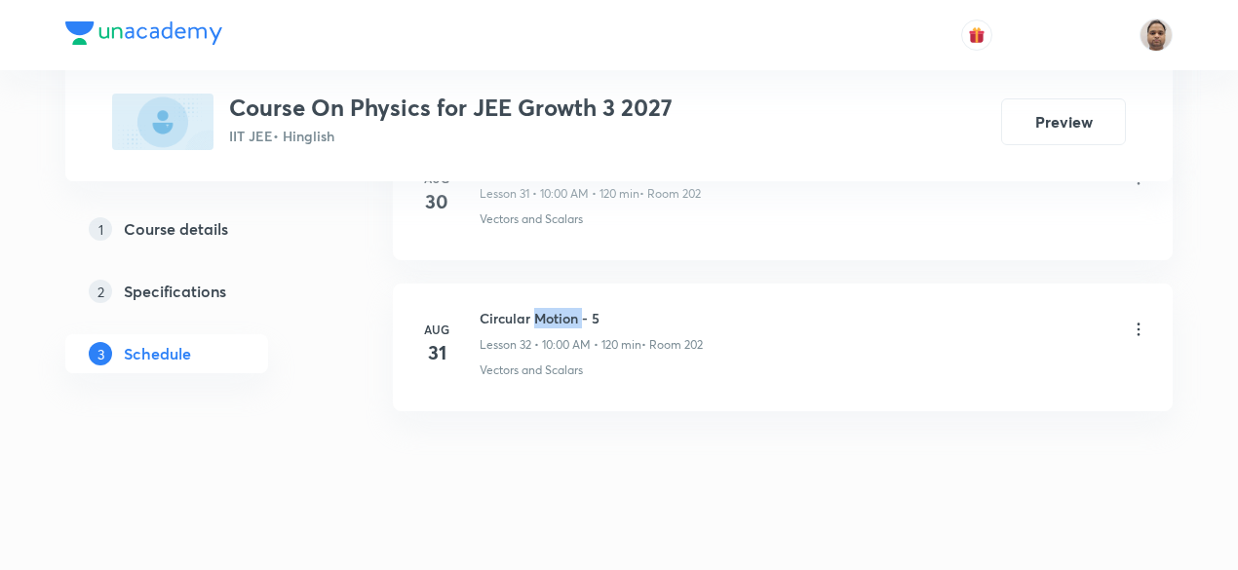
click at [569, 308] on h6 "Circular Motion - 5" at bounding box center [590, 318] width 223 height 20
click at [559, 308] on h6 "Circular Motion - 5" at bounding box center [590, 318] width 223 height 20
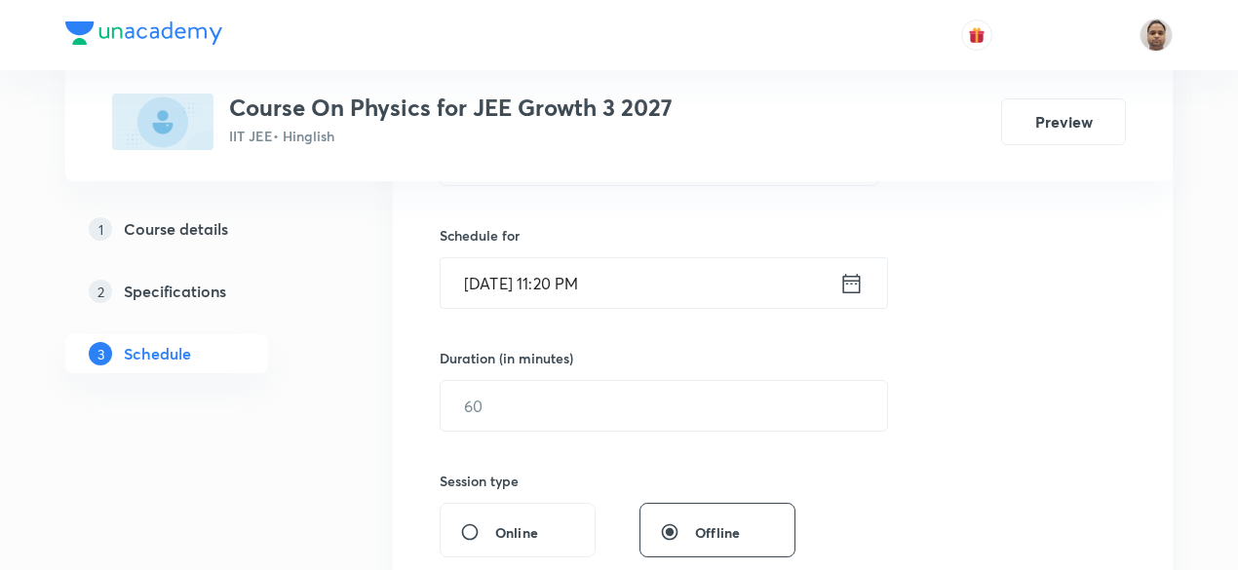
scroll to position [353, 0]
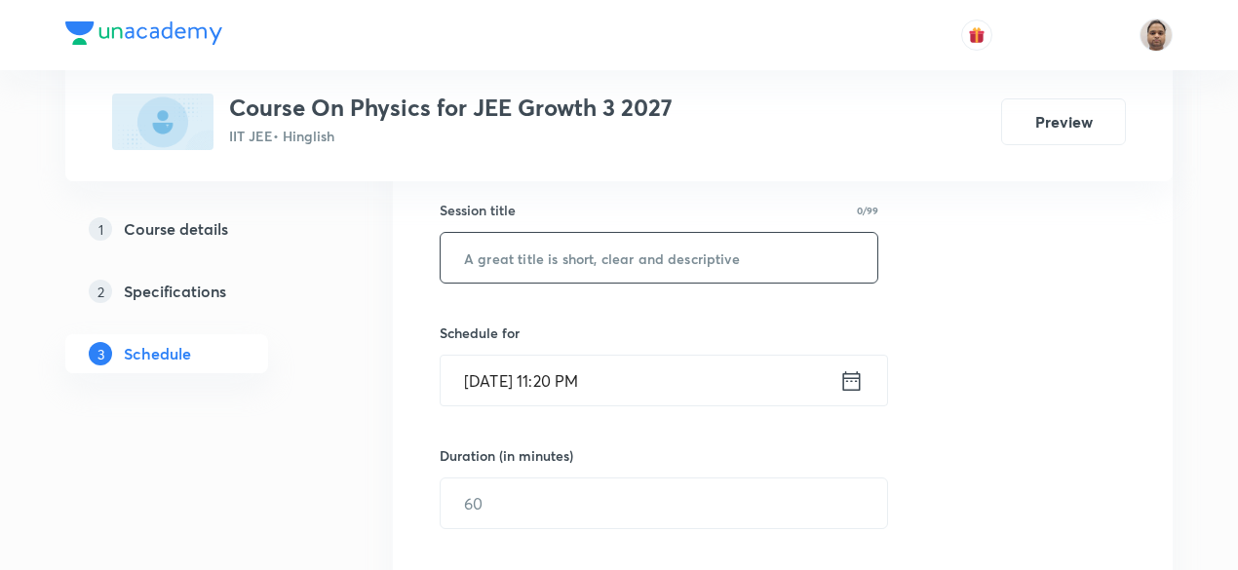
click at [559, 268] on input "text" at bounding box center [659, 258] width 437 height 50
paste input "Circular Motion - 5"
type input "Circular Motion - 6"
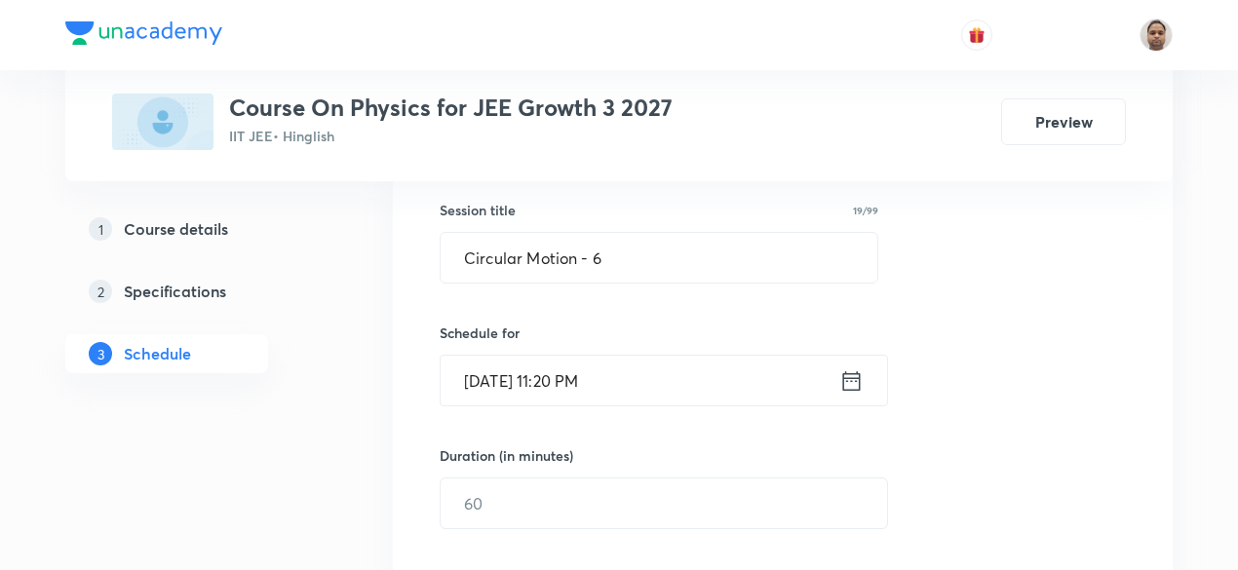
click at [570, 391] on input "Sep 5, 2025, 11:20 PM" at bounding box center [640, 381] width 399 height 50
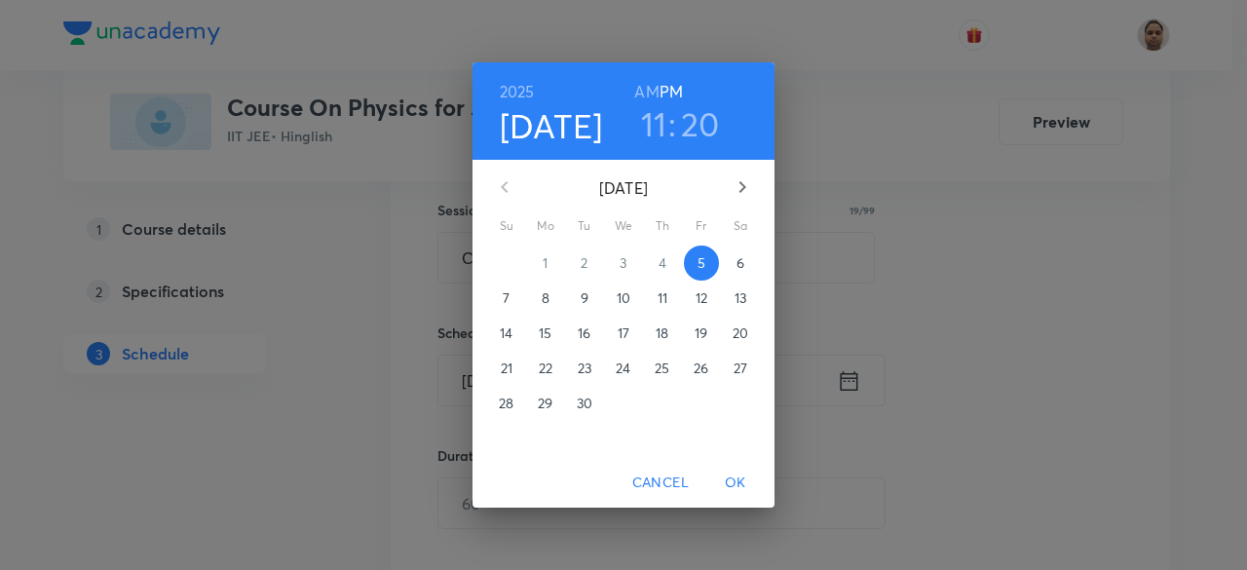
click at [734, 256] on span "6" at bounding box center [740, 262] width 35 height 19
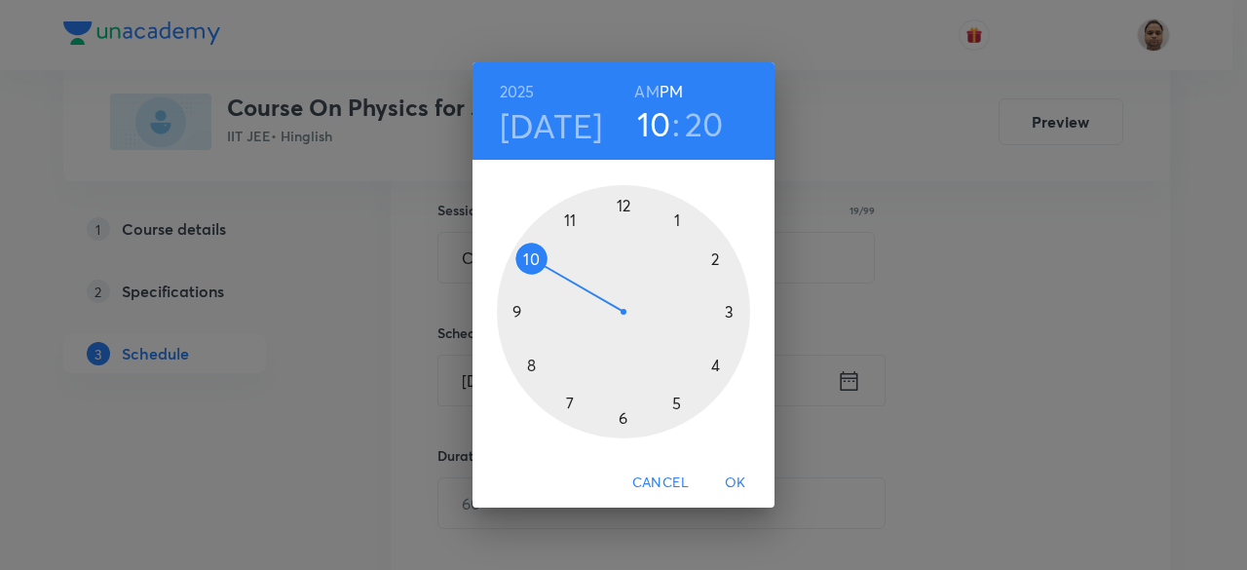
drag, startPoint x: 577, startPoint y: 222, endPoint x: 557, endPoint y: 253, distance: 36.8
click at [557, 253] on div at bounding box center [623, 311] width 253 height 253
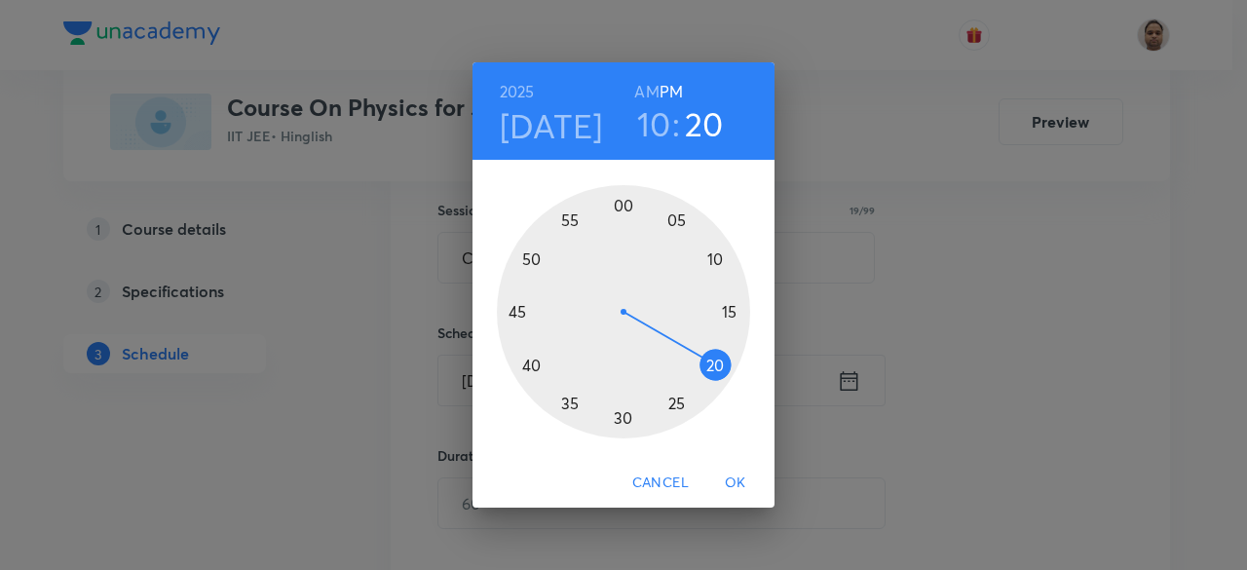
click at [645, 91] on h6 "AM" at bounding box center [646, 91] width 24 height 27
drag, startPoint x: 706, startPoint y: 350, endPoint x: 626, endPoint y: 221, distance: 151.4
click at [626, 221] on div at bounding box center [623, 311] width 253 height 253
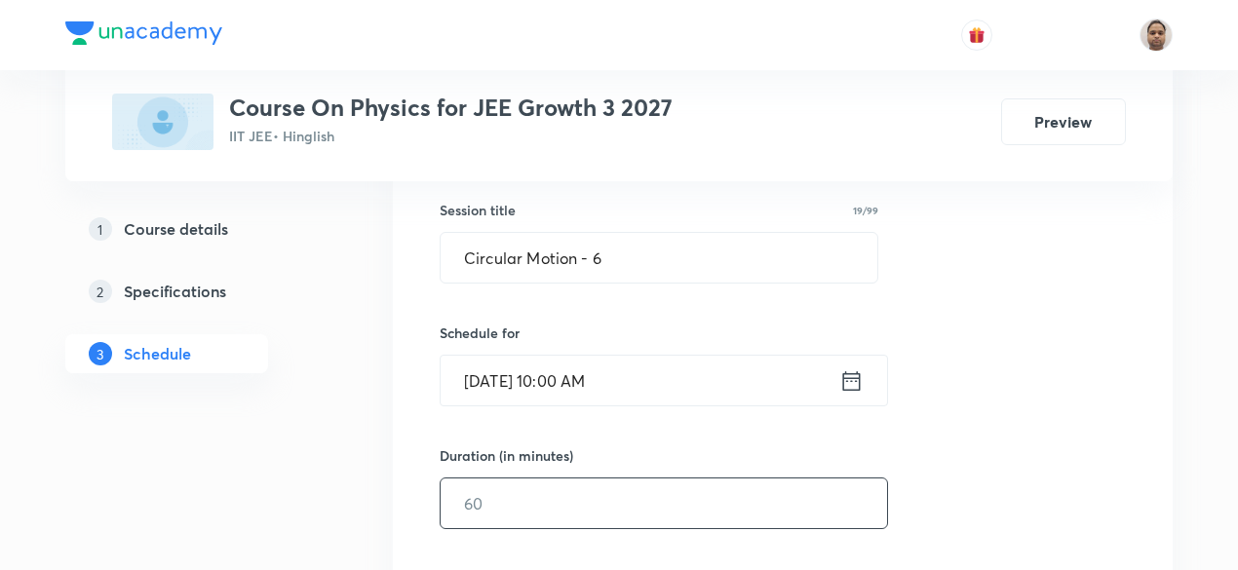
scroll to position [450, 0]
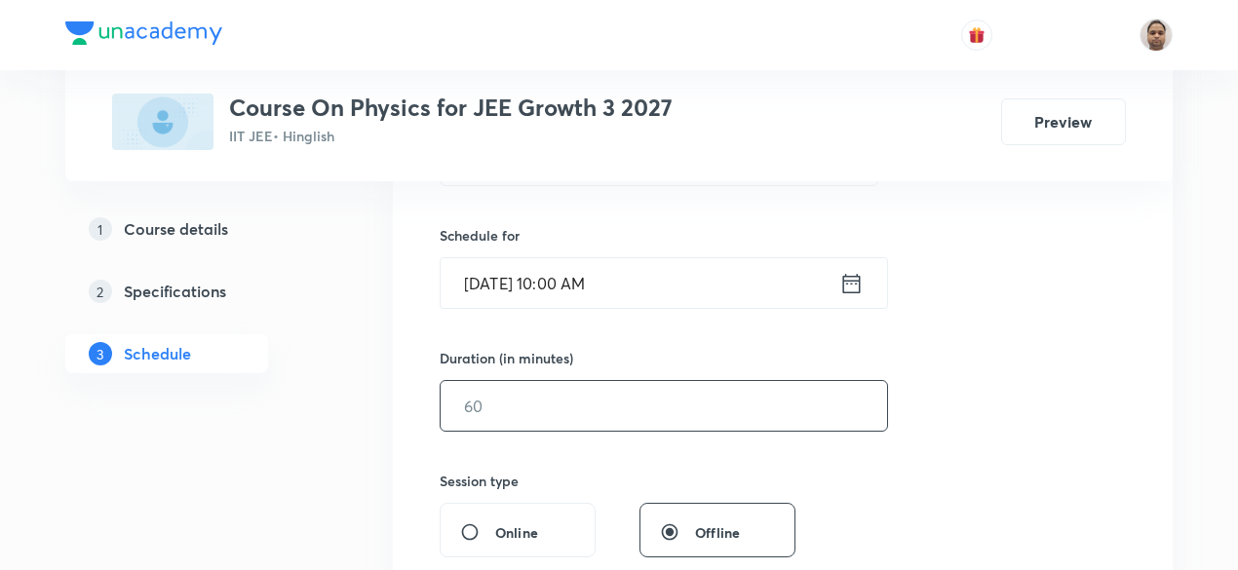
click at [534, 400] on input "text" at bounding box center [664, 406] width 446 height 50
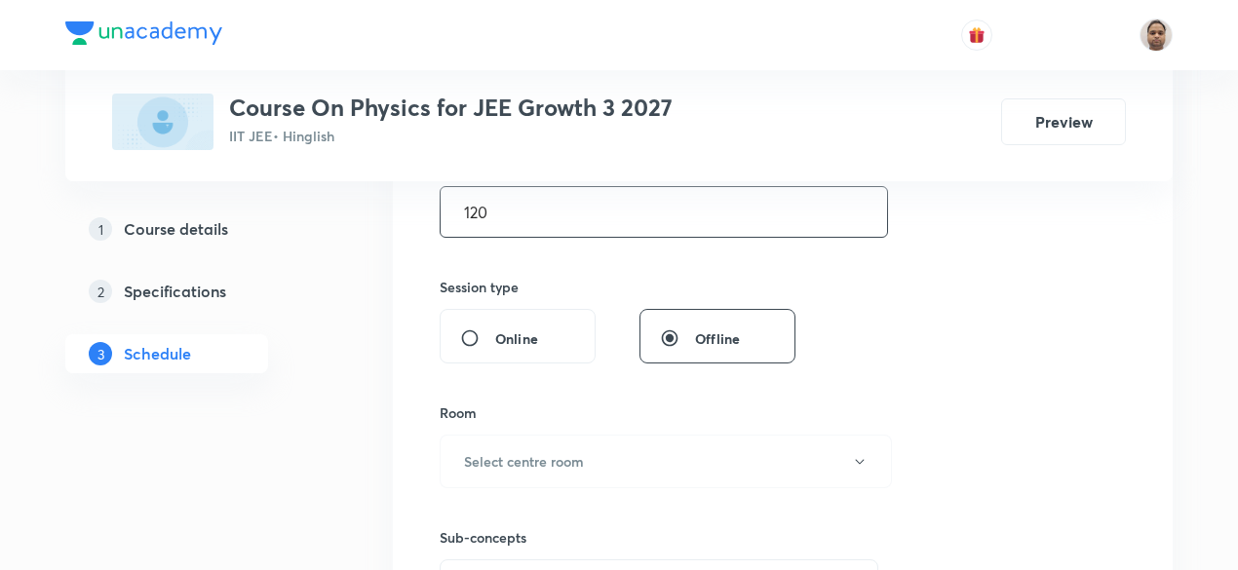
scroll to position [645, 0]
type input "120"
click at [483, 461] on h6 "Select centre room" at bounding box center [524, 460] width 120 height 20
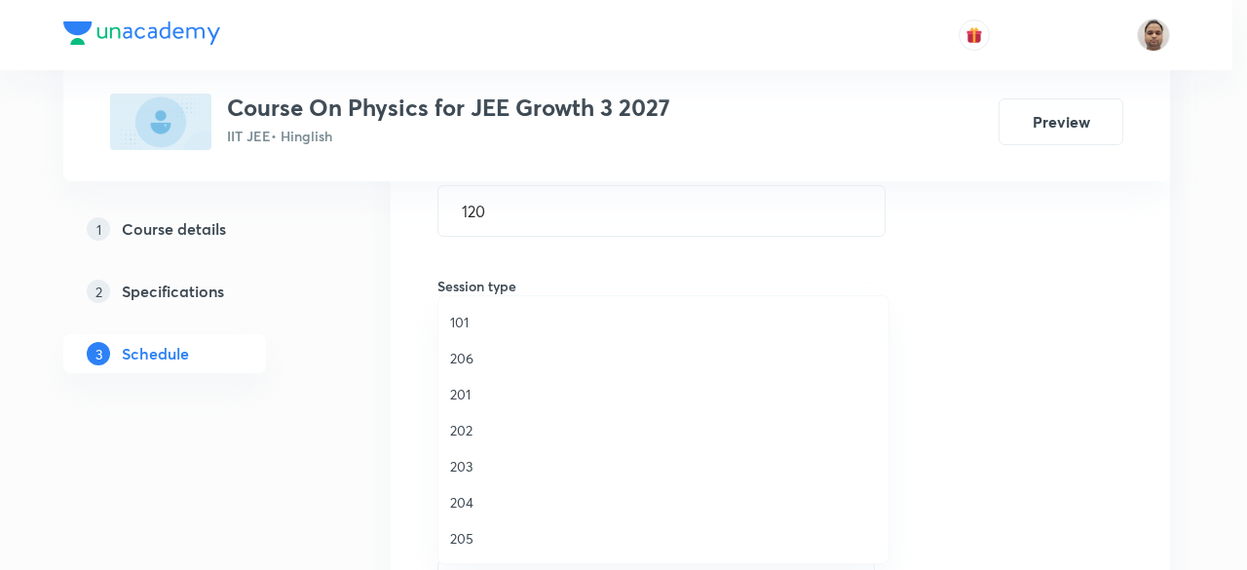
click at [473, 424] on span "202" at bounding box center [663, 430] width 427 height 20
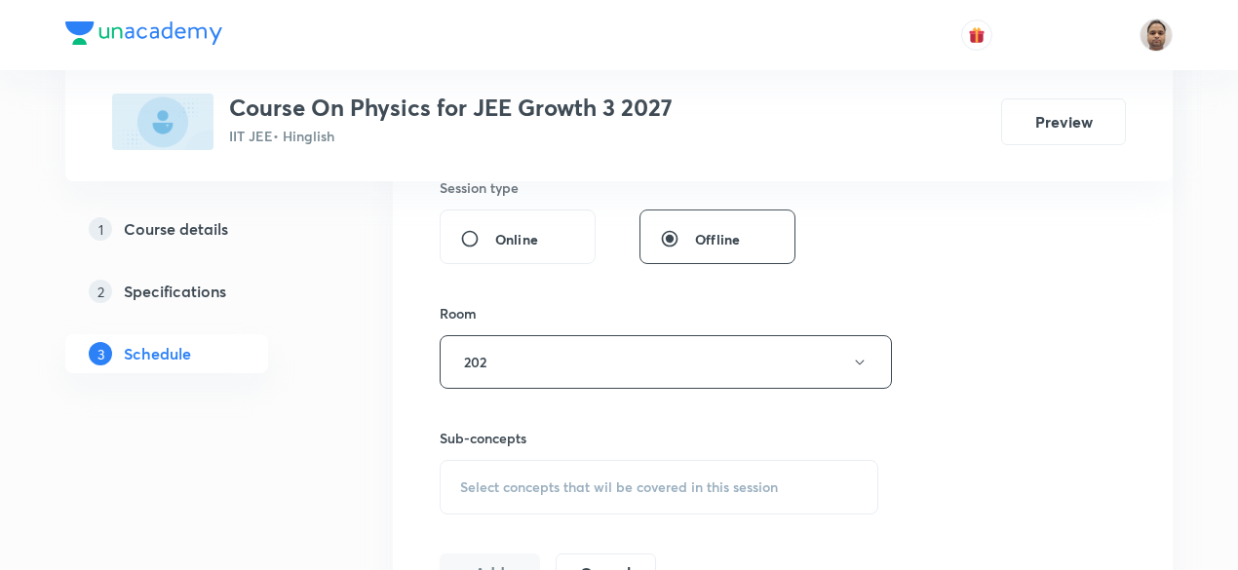
scroll to position [840, 0]
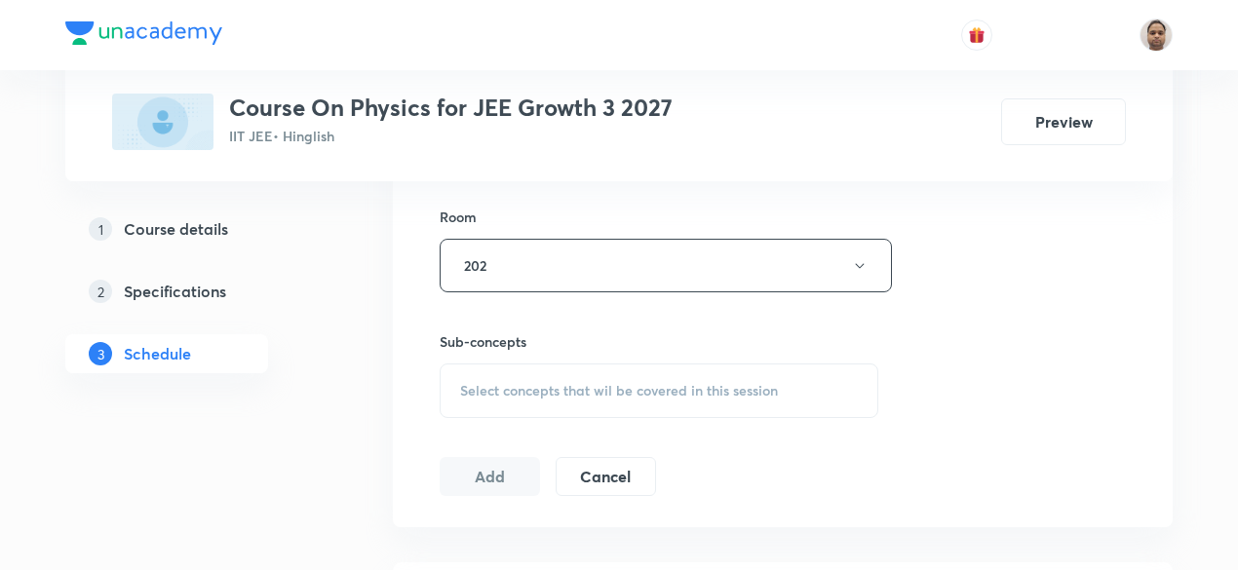
click at [511, 391] on span "Select concepts that wil be covered in this session" at bounding box center [619, 391] width 318 height 16
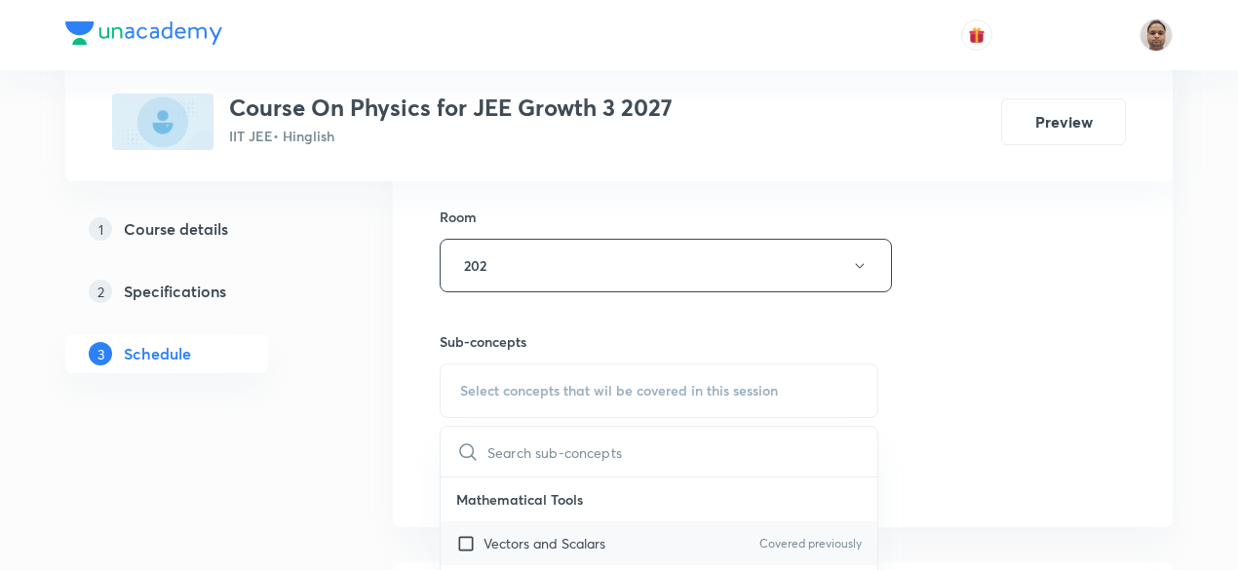
click at [462, 539] on input "checkbox" at bounding box center [469, 543] width 27 height 20
checkbox input "true"
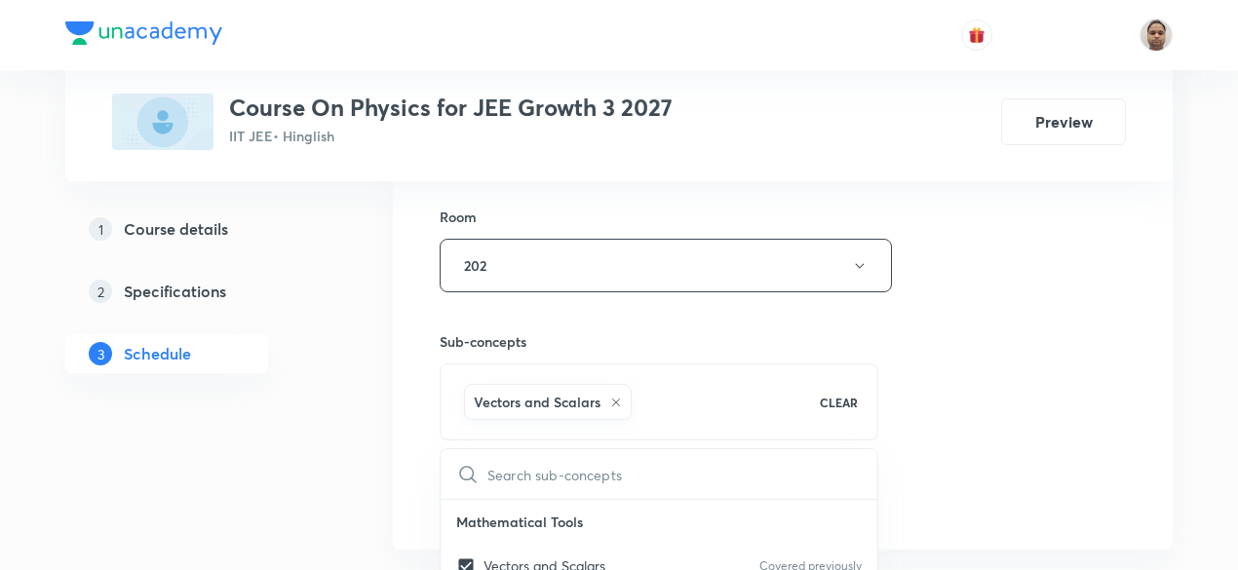
scroll to position [1132, 0]
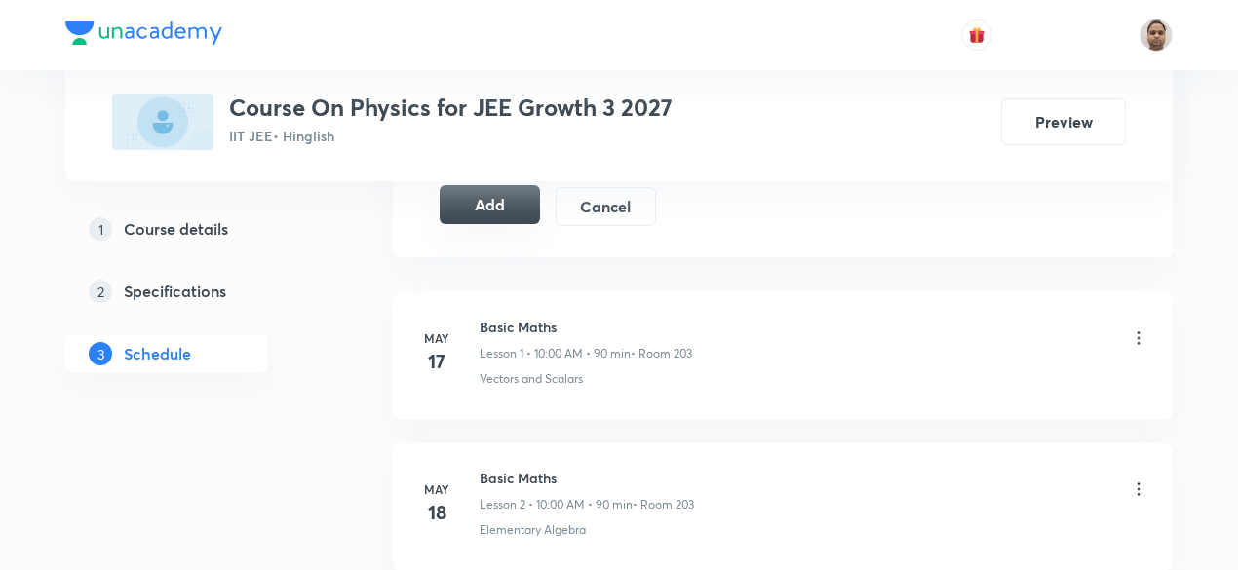
click at [494, 211] on button "Add" at bounding box center [490, 204] width 100 height 39
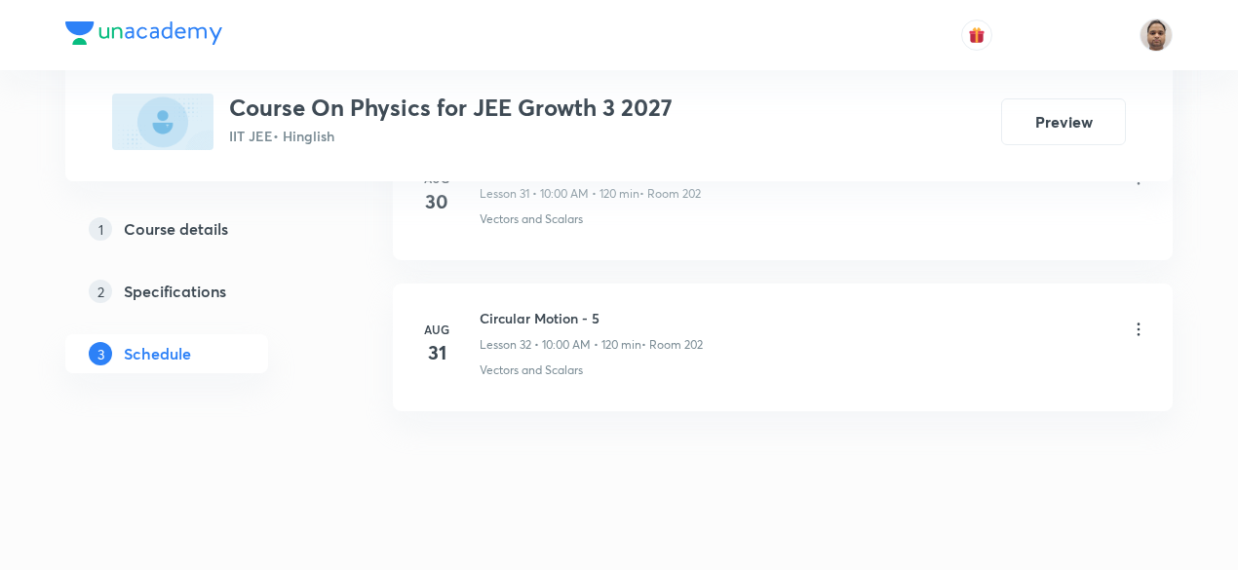
scroll to position [4909, 0]
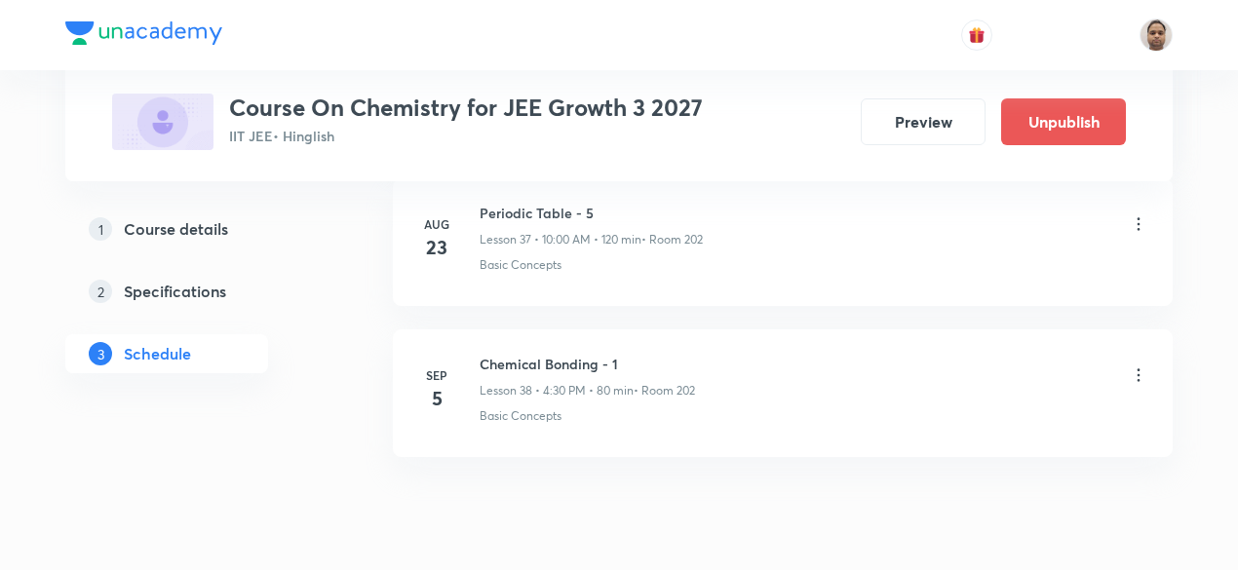
scroll to position [6704, 0]
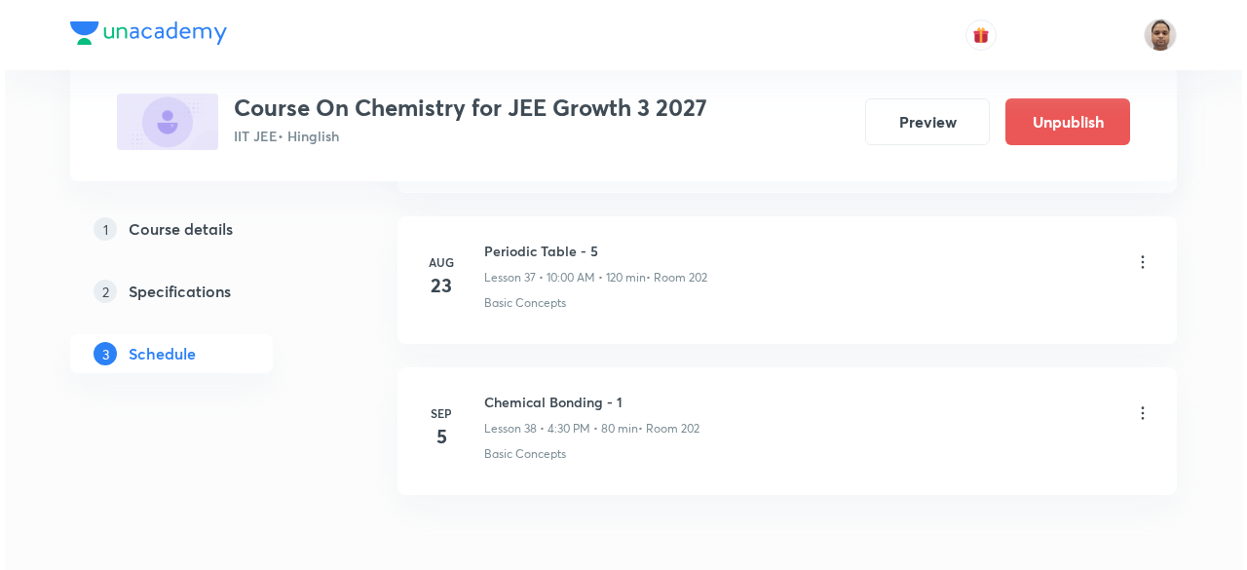
scroll to position [6704, 0]
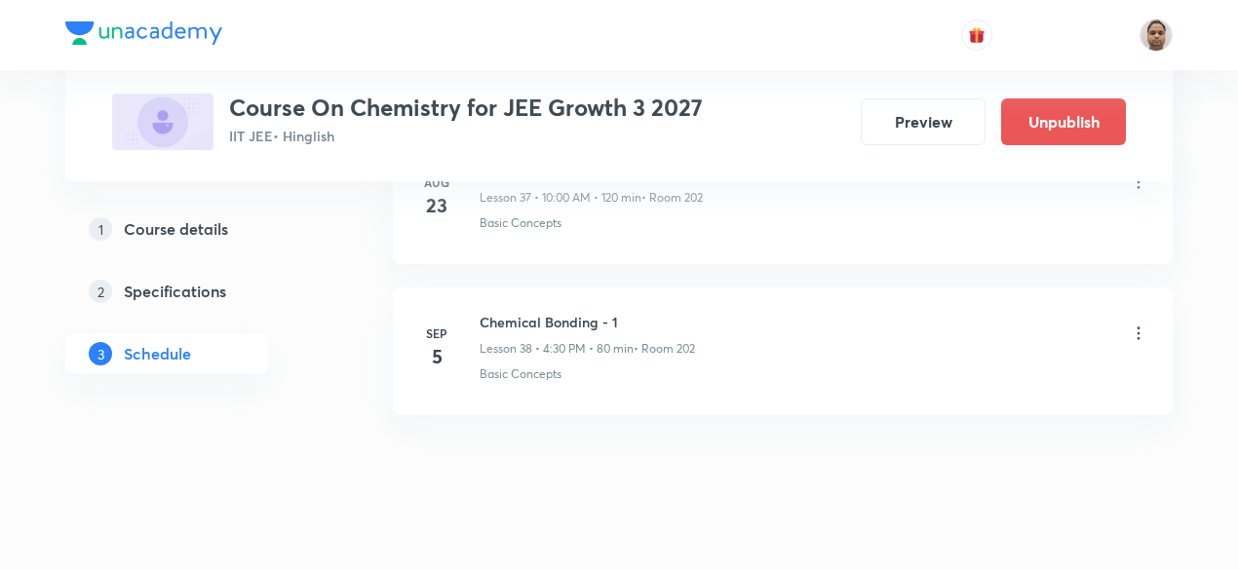
click at [1143, 324] on icon at bounding box center [1138, 333] width 19 height 19
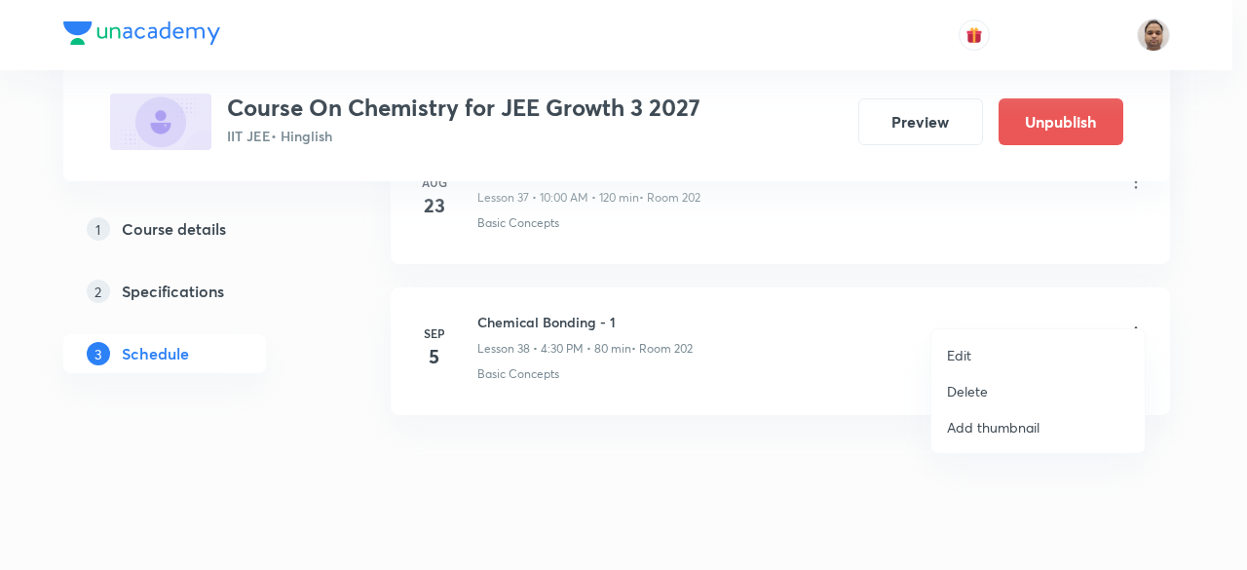
click at [988, 350] on li "Edit" at bounding box center [1038, 355] width 213 height 36
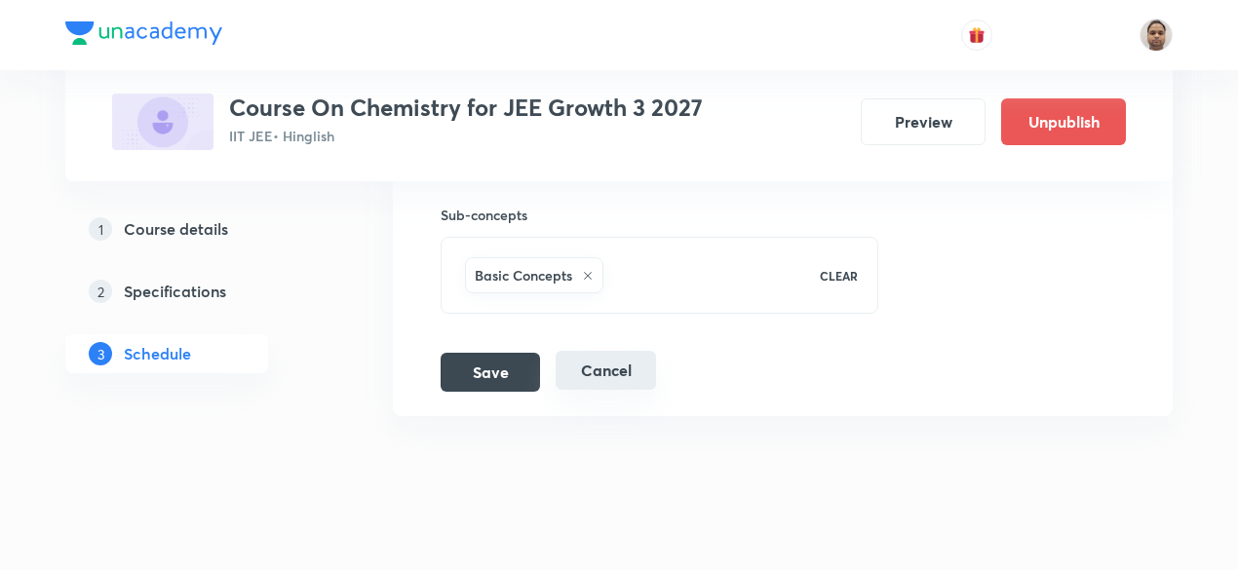
click at [637, 351] on button "Cancel" at bounding box center [606, 370] width 100 height 39
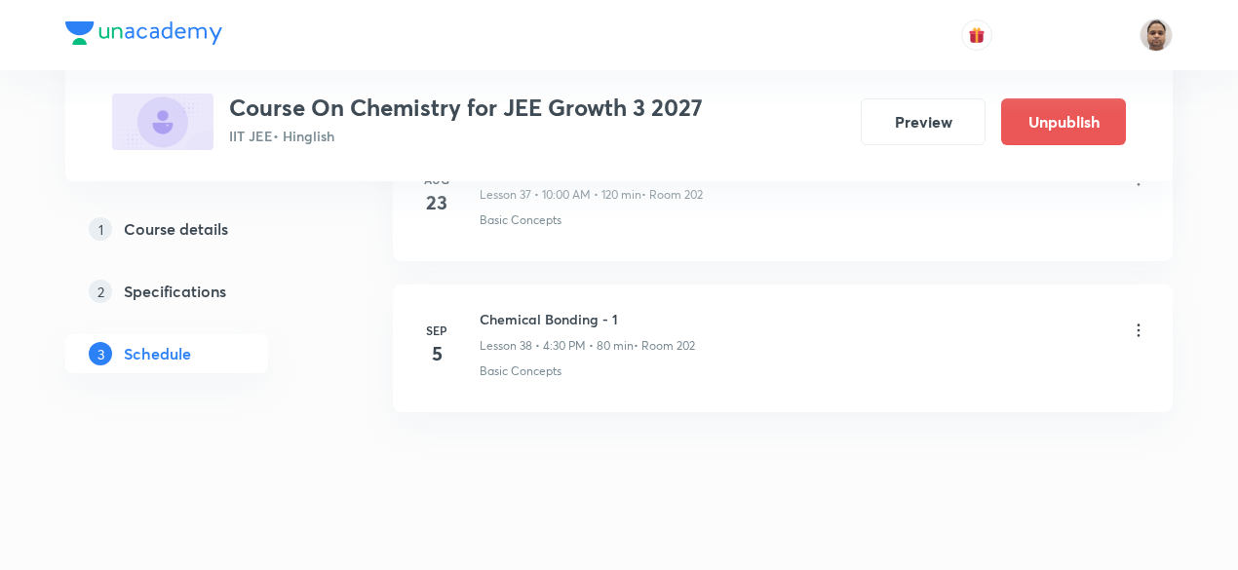
click at [614, 309] on h6 "Chemical Bonding - 1" at bounding box center [586, 319] width 215 height 20
copy h6 "Chemical Bonding - 1"
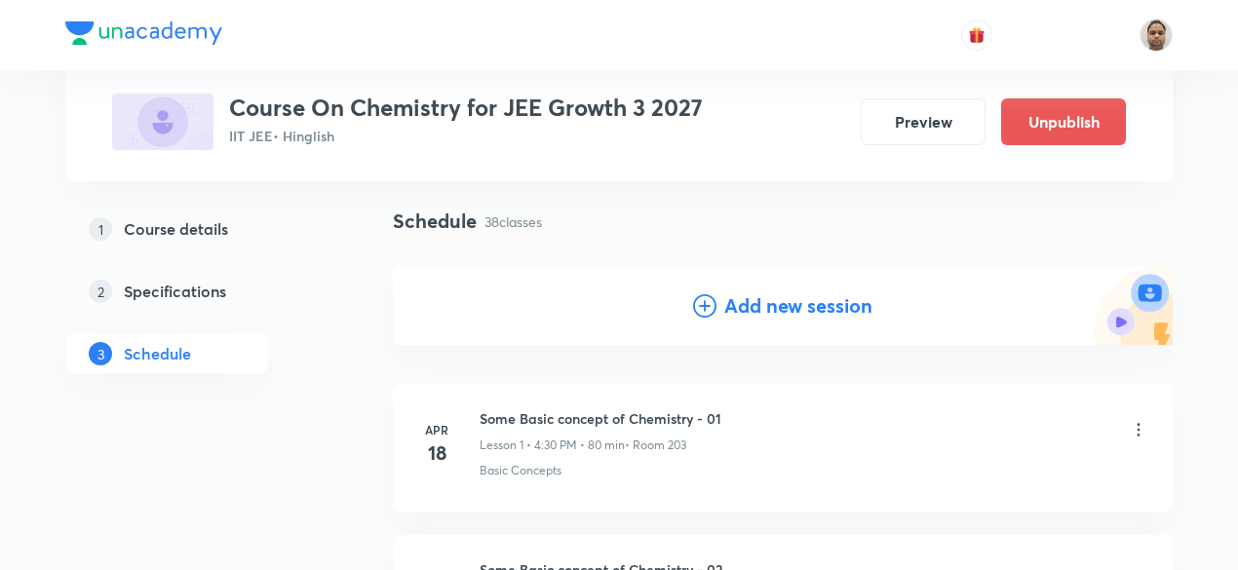
scroll to position [108, 0]
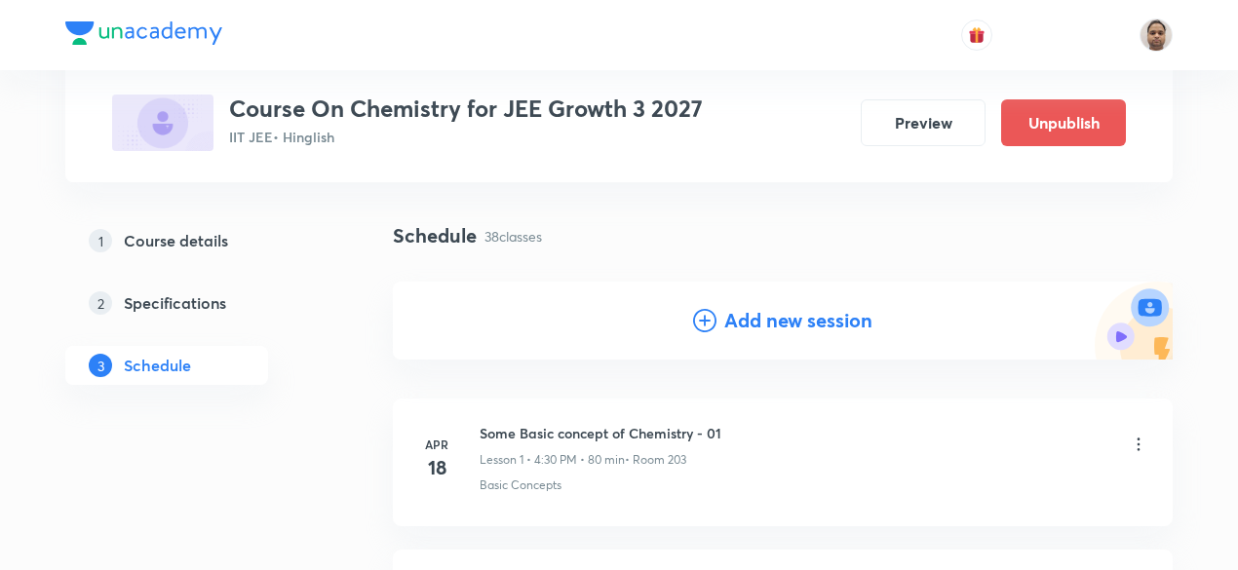
click at [783, 324] on h4 "Add new session" at bounding box center [798, 320] width 148 height 29
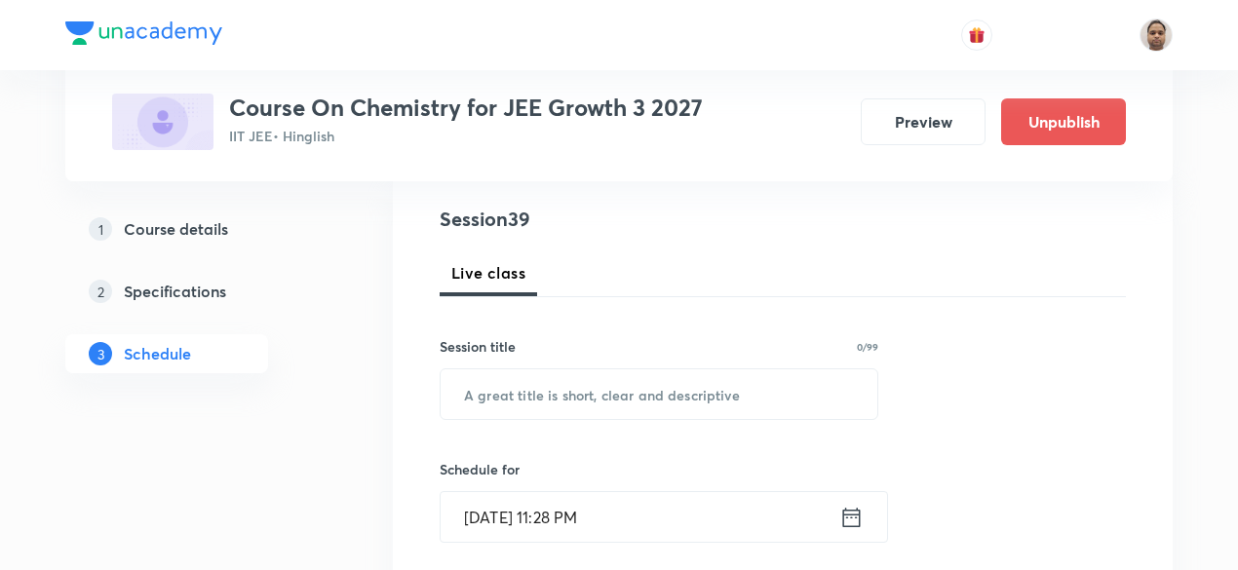
scroll to position [303, 0]
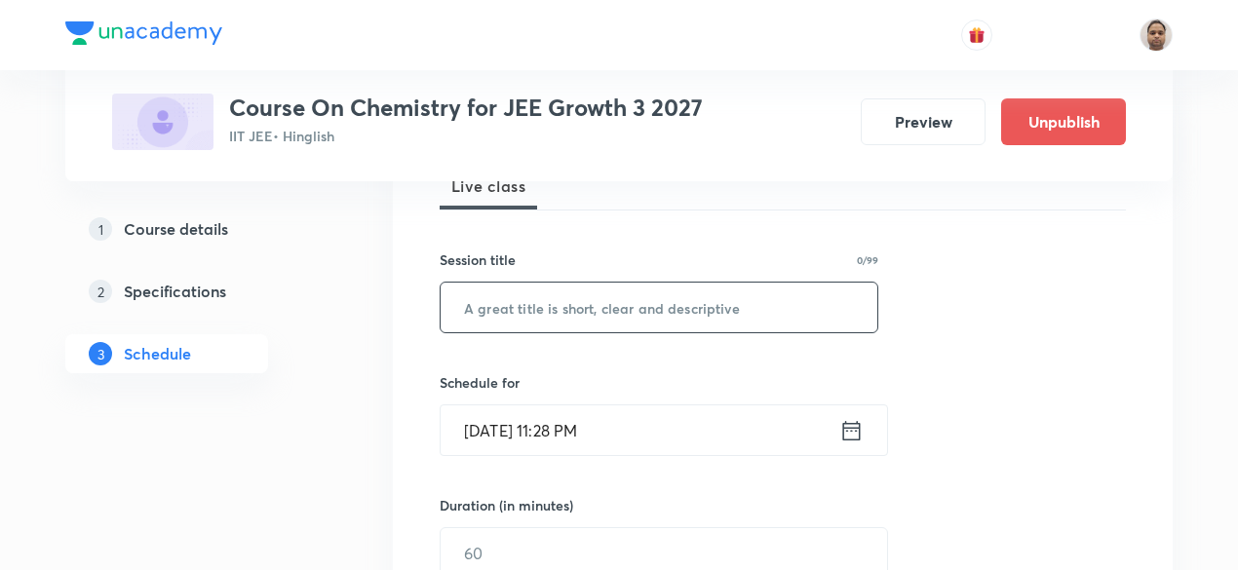
click at [597, 312] on input "text" at bounding box center [659, 308] width 437 height 50
paste input "Chemical Bonding - 1"
type input "Chemical Bonding - 2"
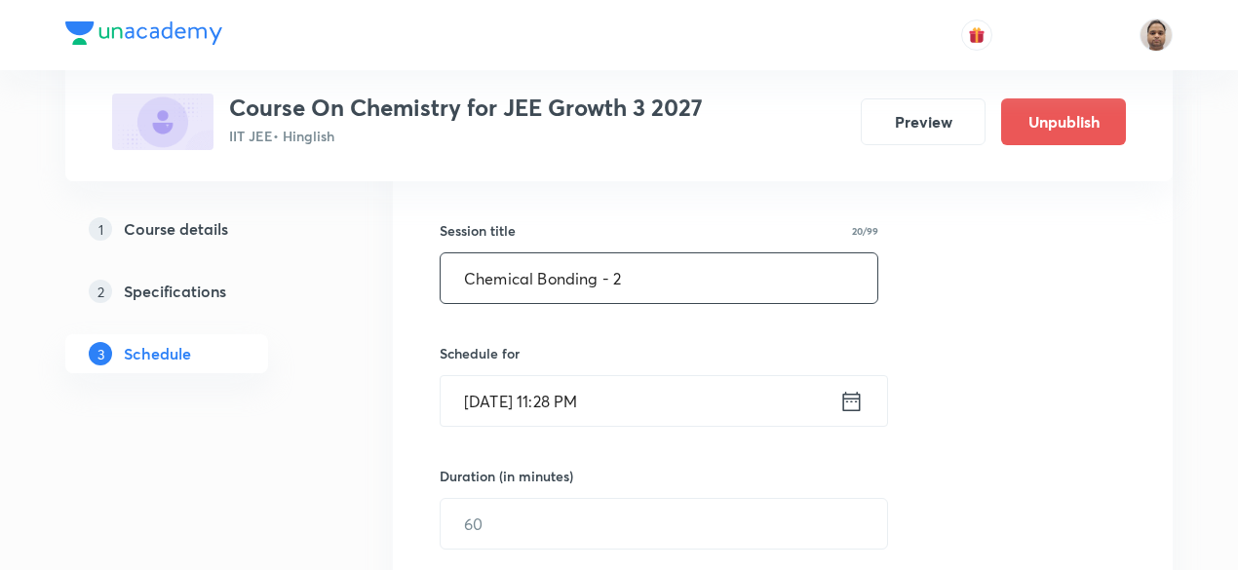
scroll to position [359, 0]
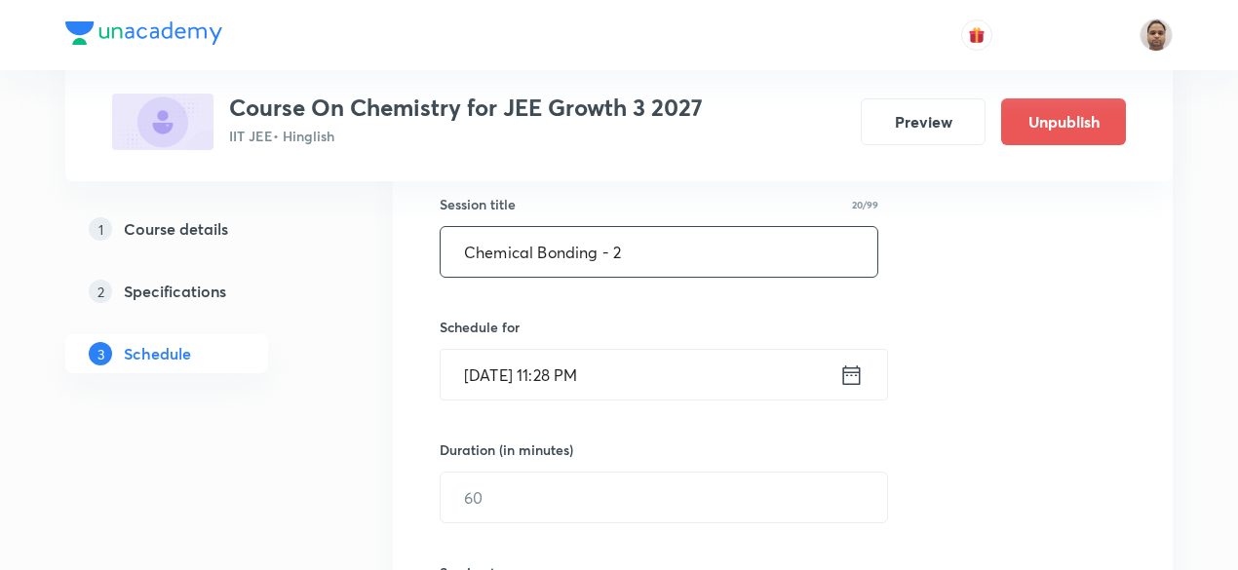
click at [546, 373] on input "Sep 5, 2025, 11:28 PM" at bounding box center [640, 375] width 399 height 50
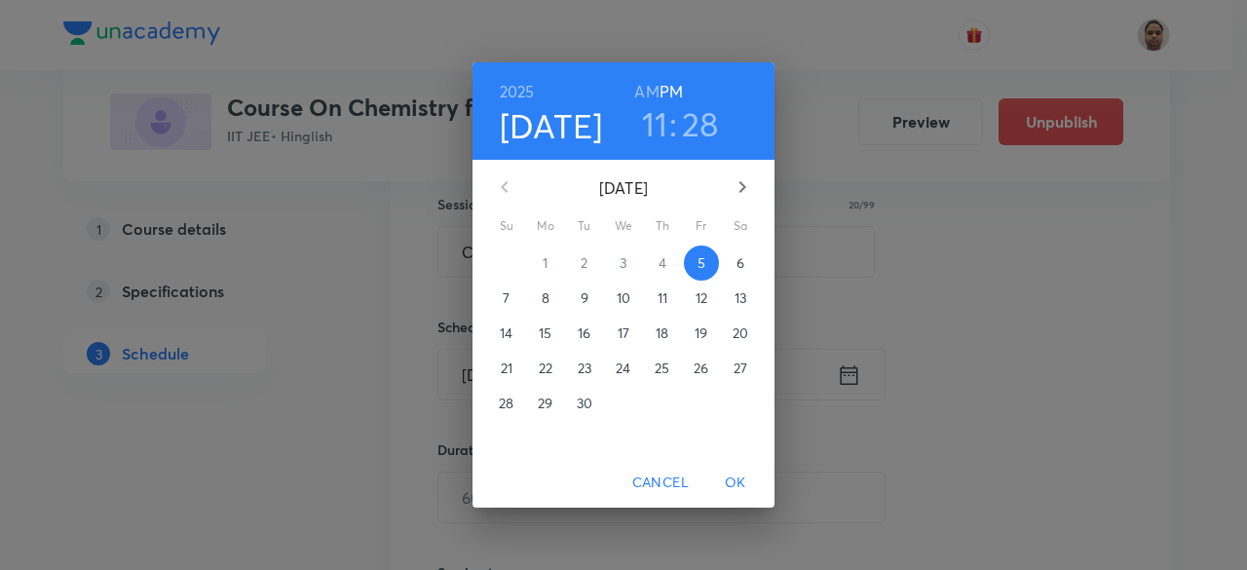
click at [739, 262] on p "6" at bounding box center [741, 262] width 8 height 19
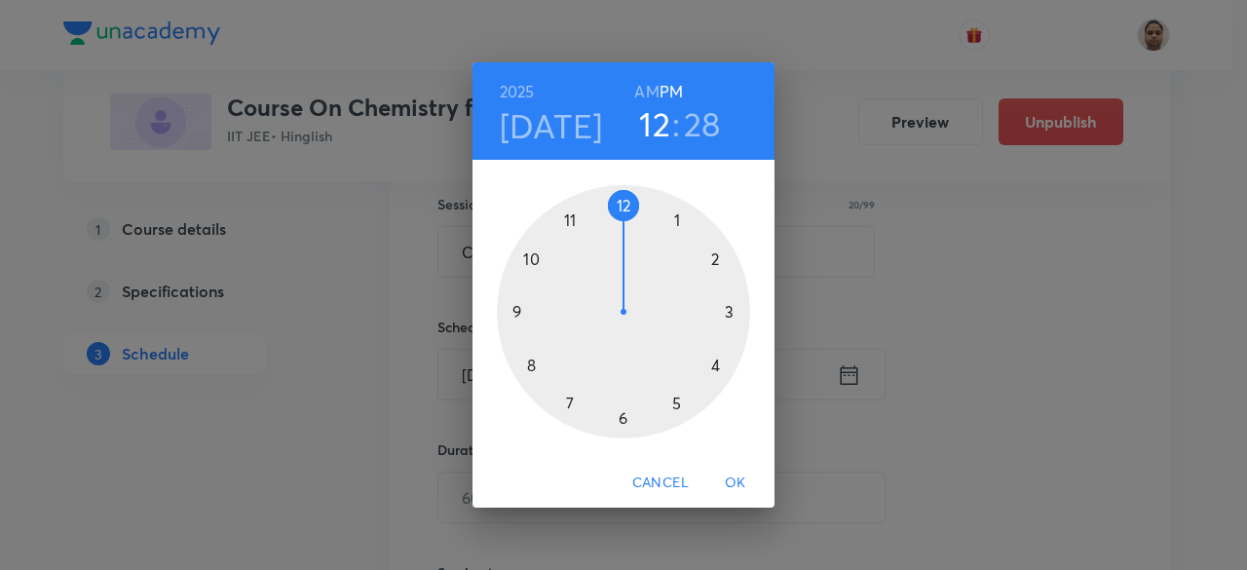
drag, startPoint x: 573, startPoint y: 215, endPoint x: 607, endPoint y: 212, distance: 34.2
click at [607, 212] on div at bounding box center [623, 311] width 253 height 253
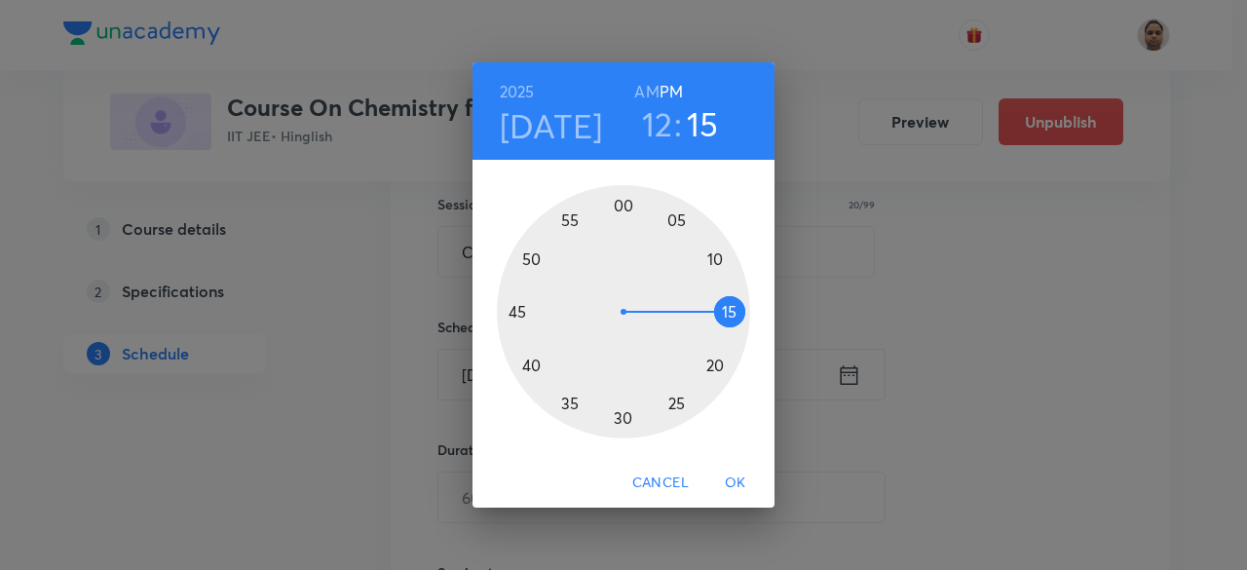
drag, startPoint x: 654, startPoint y: 402, endPoint x: 740, endPoint y: 309, distance: 126.9
click at [740, 309] on div at bounding box center [623, 311] width 253 height 253
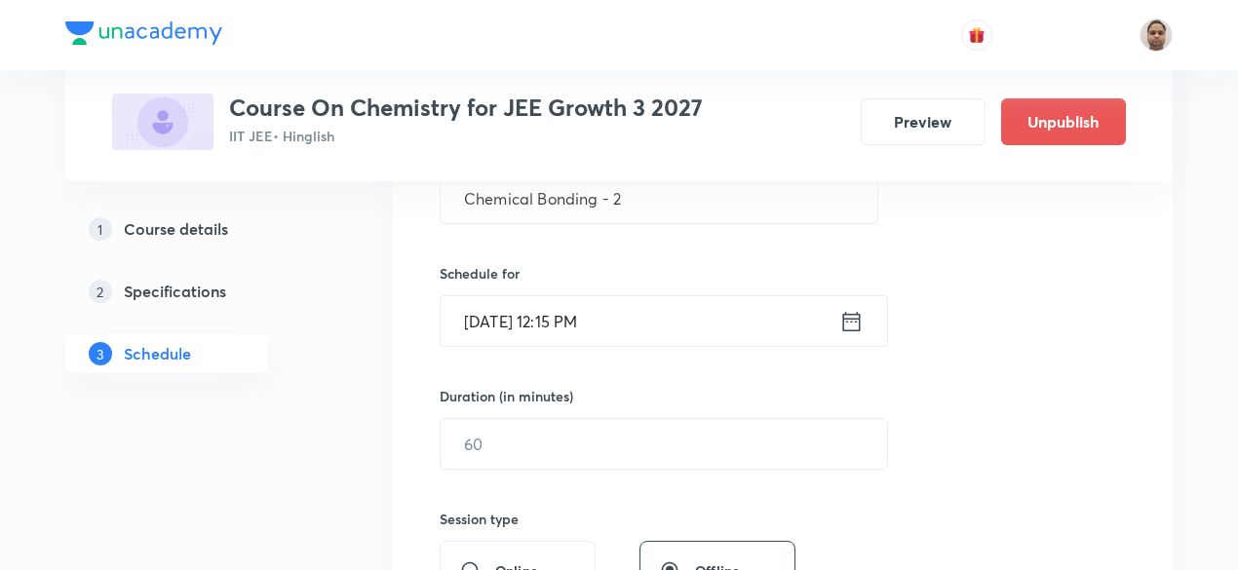
scroll to position [456, 0]
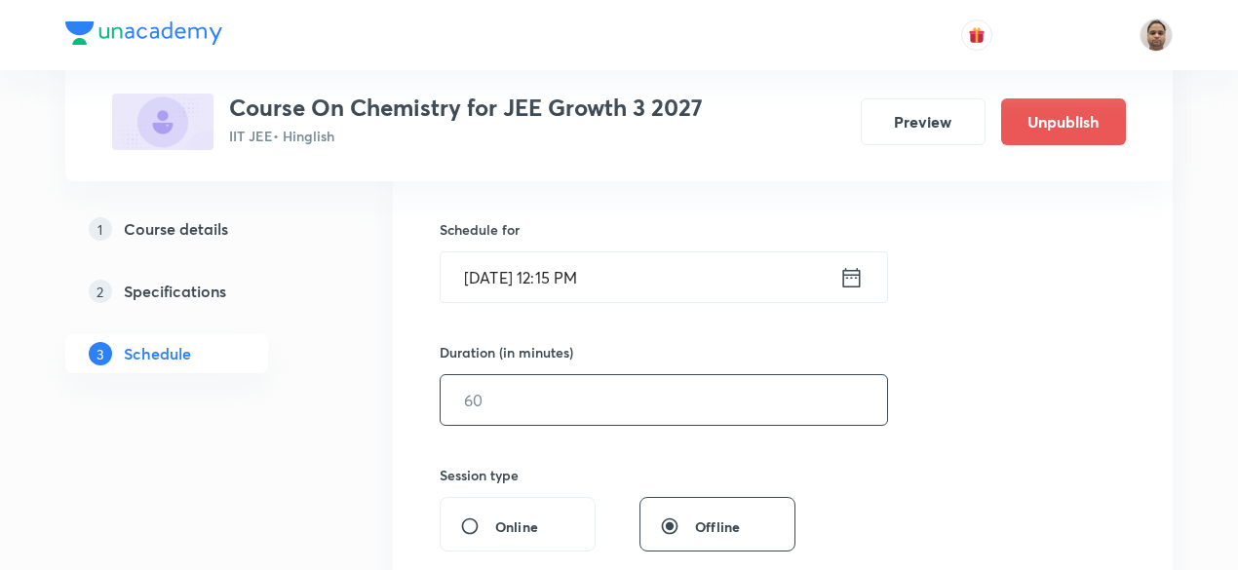
click at [589, 398] on input "text" at bounding box center [664, 400] width 446 height 50
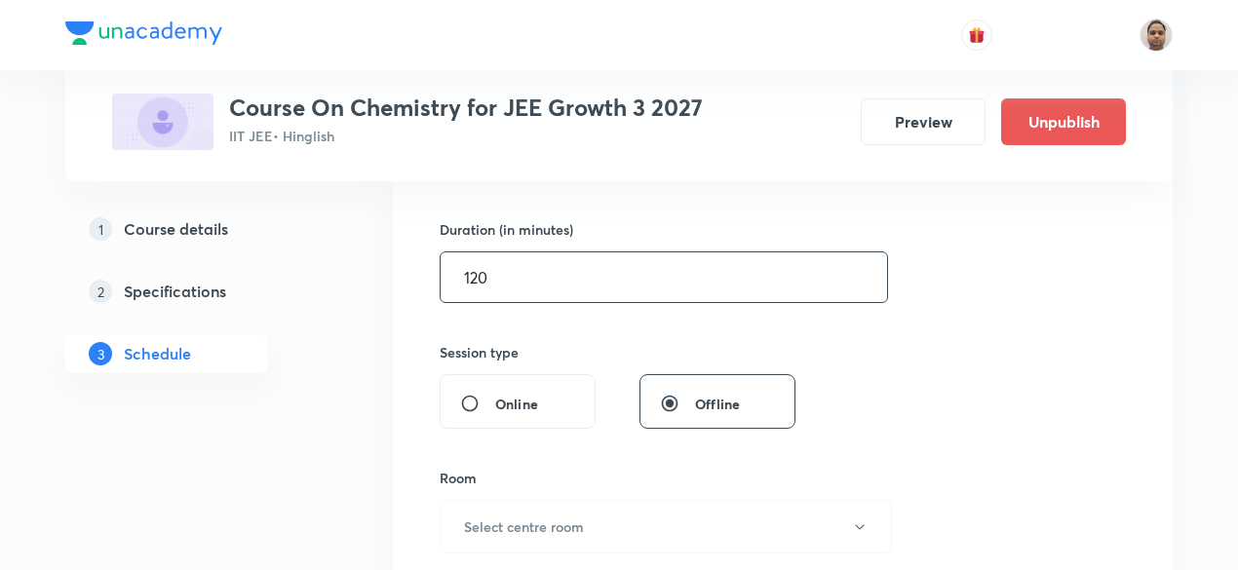
scroll to position [748, 0]
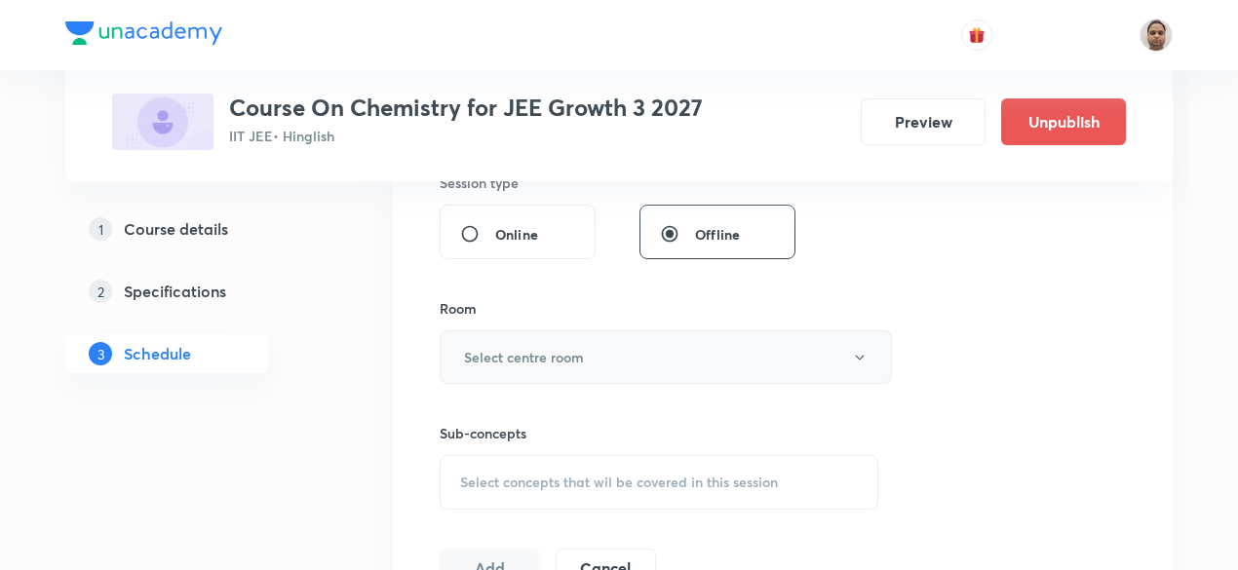
type input "120"
click at [524, 360] on h6 "Select centre room" at bounding box center [524, 357] width 120 height 20
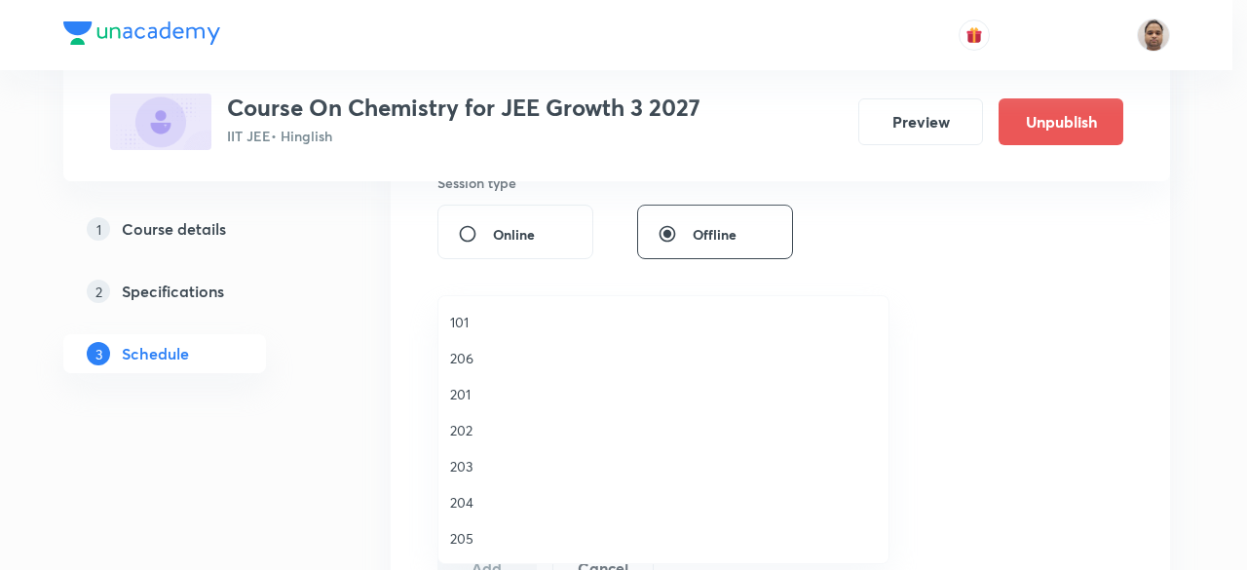
click at [491, 418] on li "202" at bounding box center [664, 430] width 450 height 36
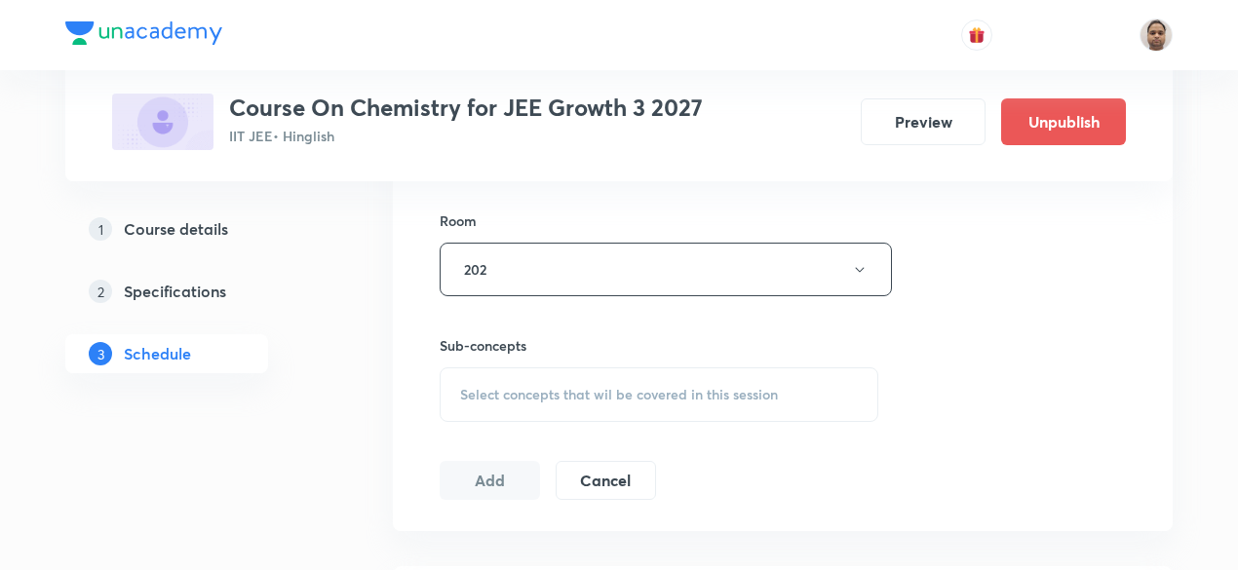
scroll to position [943, 0]
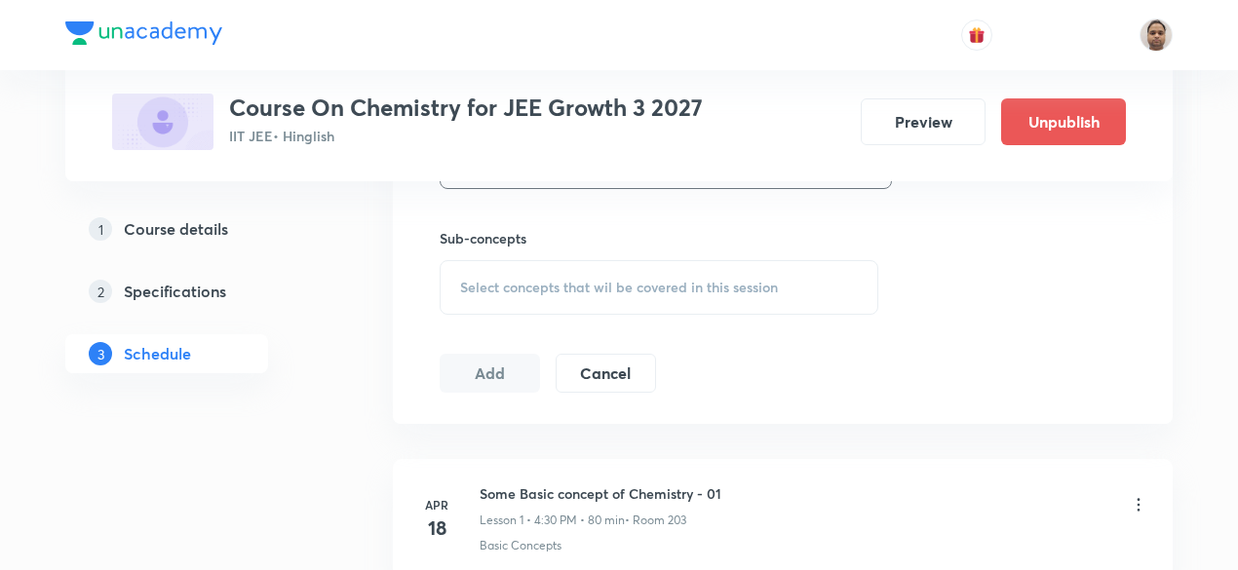
click at [515, 267] on div "Select concepts that wil be covered in this session" at bounding box center [659, 287] width 439 height 55
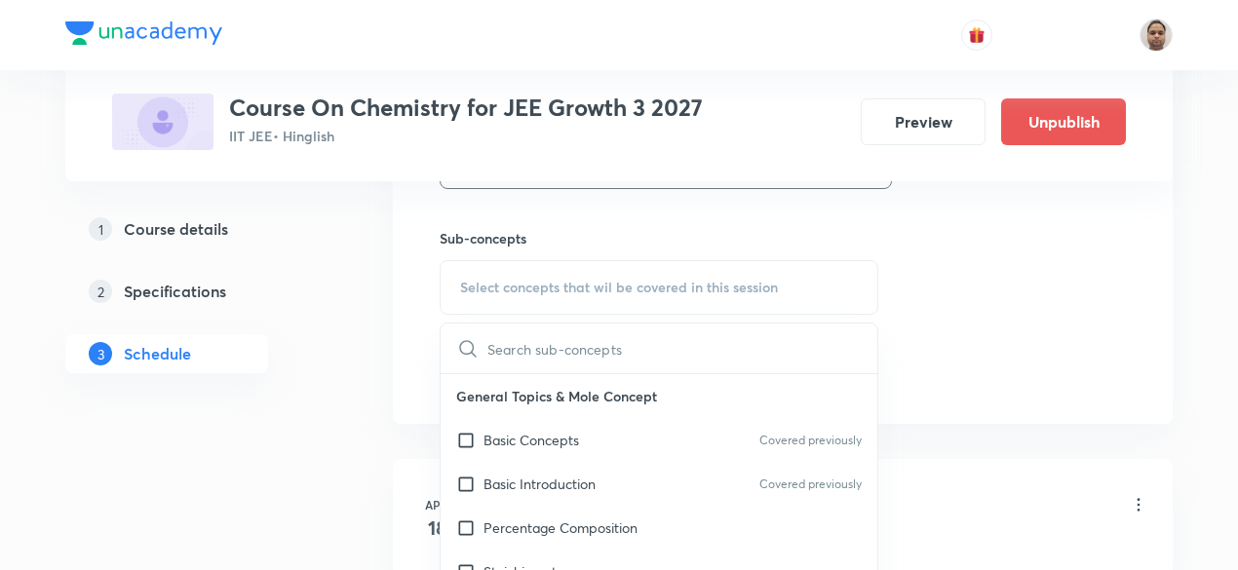
click at [484, 437] on p "Basic Concepts" at bounding box center [531, 440] width 96 height 20
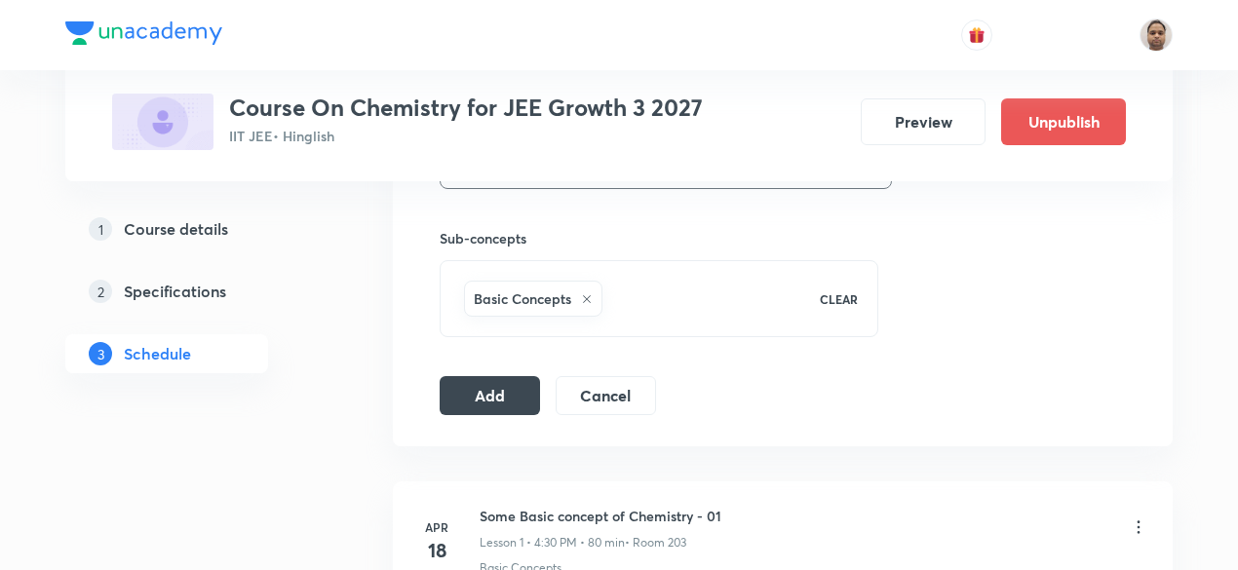
click at [478, 395] on button "Add" at bounding box center [490, 395] width 100 height 39
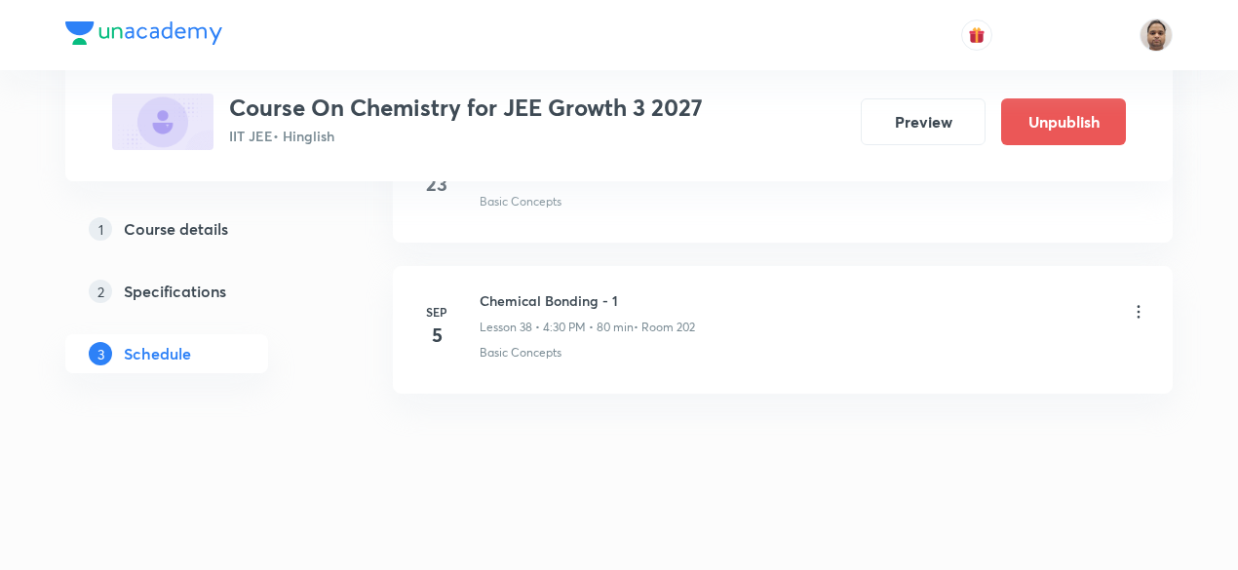
scroll to position [5811, 0]
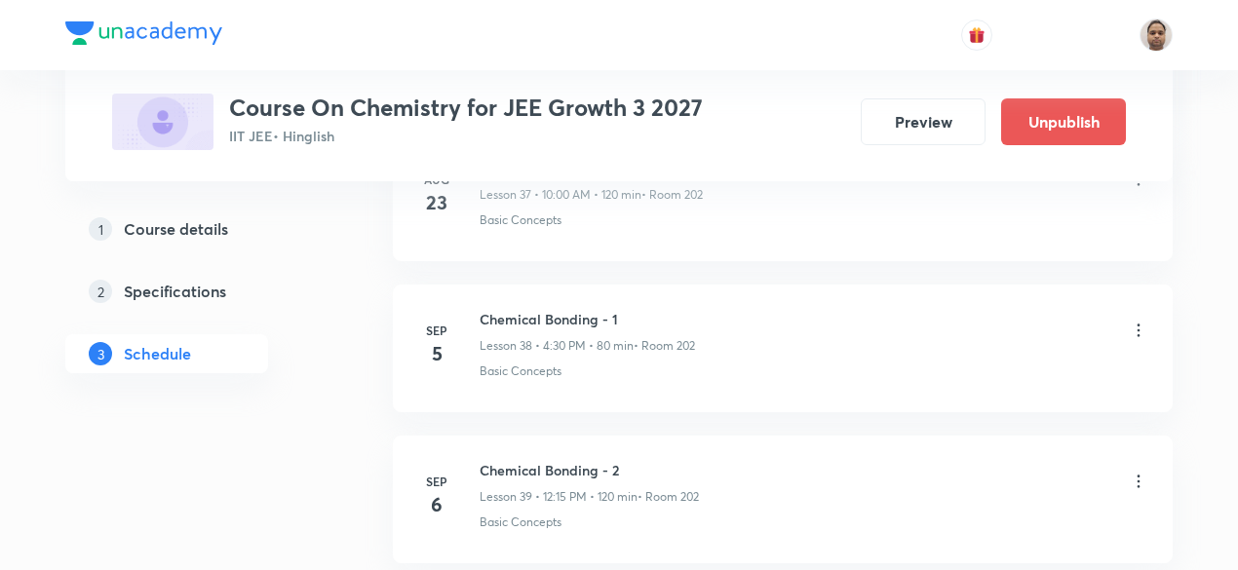
click at [575, 460] on h6 "Chemical Bonding - 2" at bounding box center [588, 470] width 219 height 20
copy h6 "Chemical Bonding - 2"
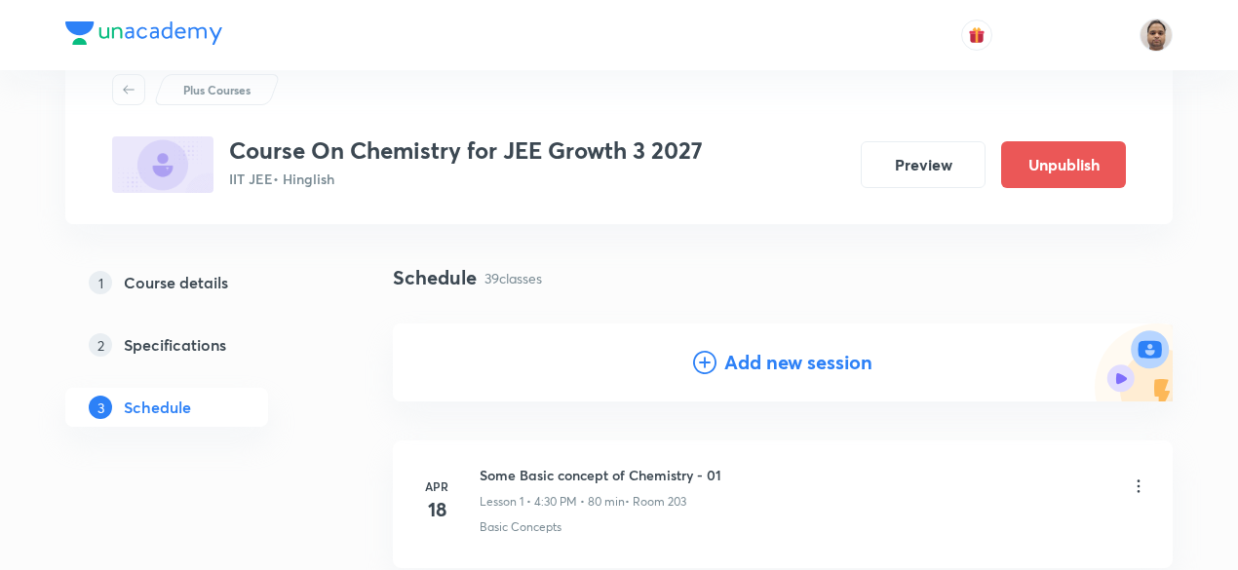
click at [753, 371] on h4 "Add new session" at bounding box center [798, 362] width 148 height 29
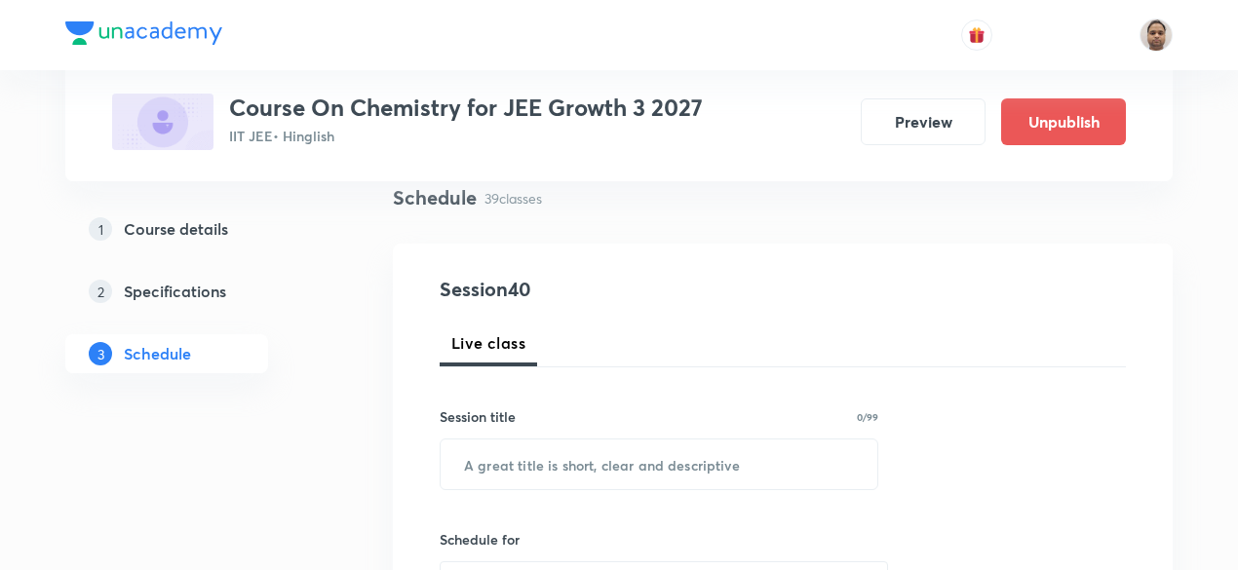
scroll to position [164, 0]
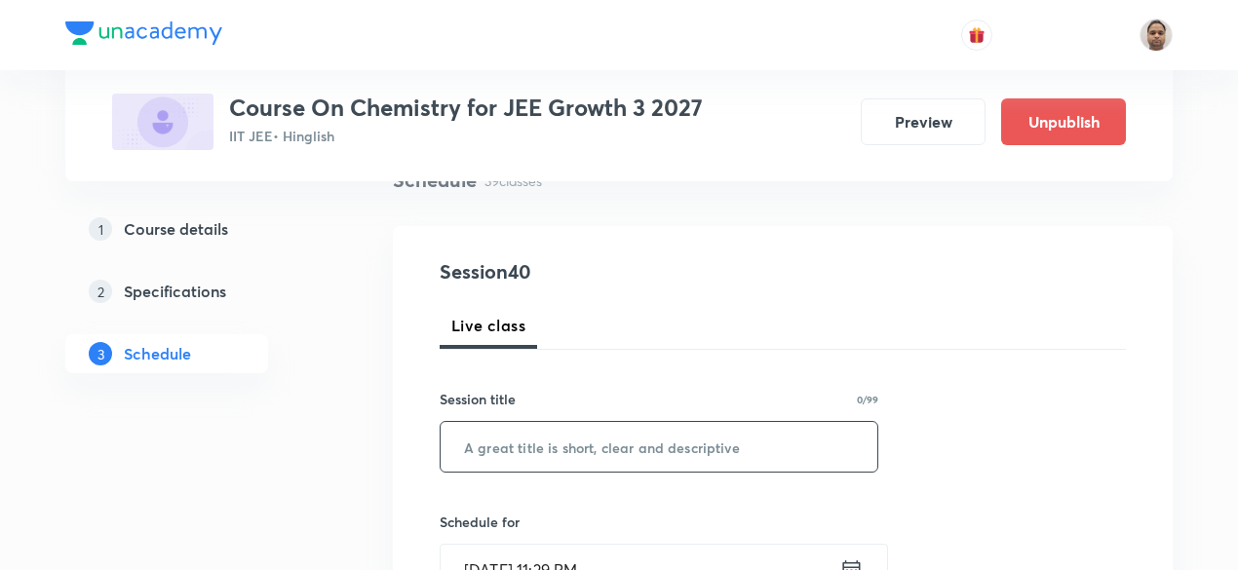
click at [597, 424] on input "text" at bounding box center [659, 447] width 437 height 50
paste input "Chemical Bonding - 2"
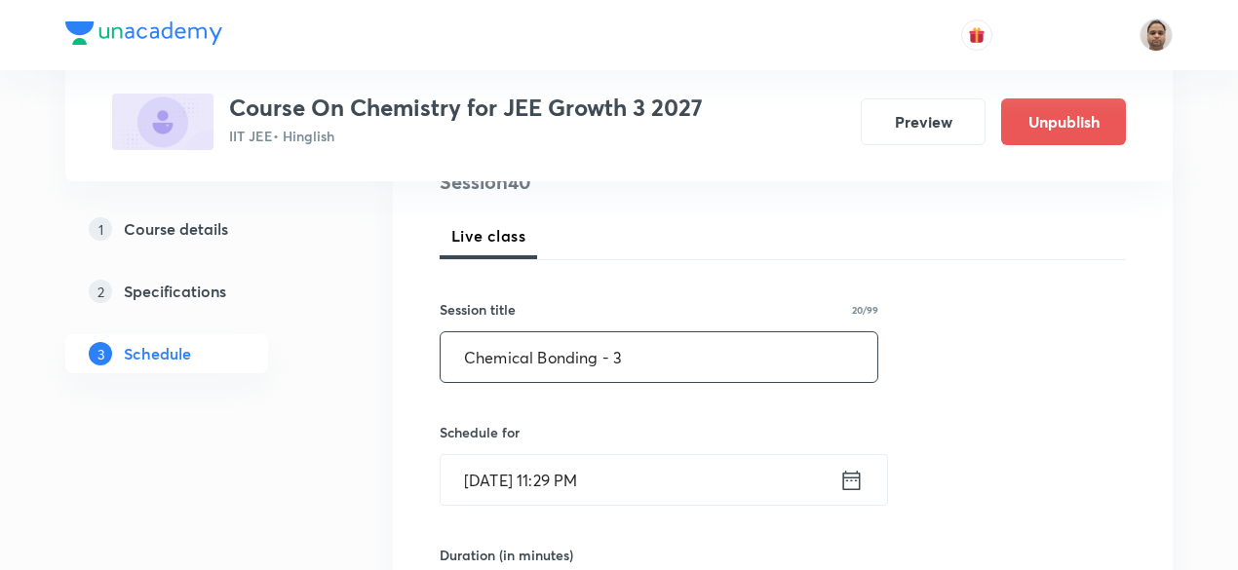
scroll to position [359, 0]
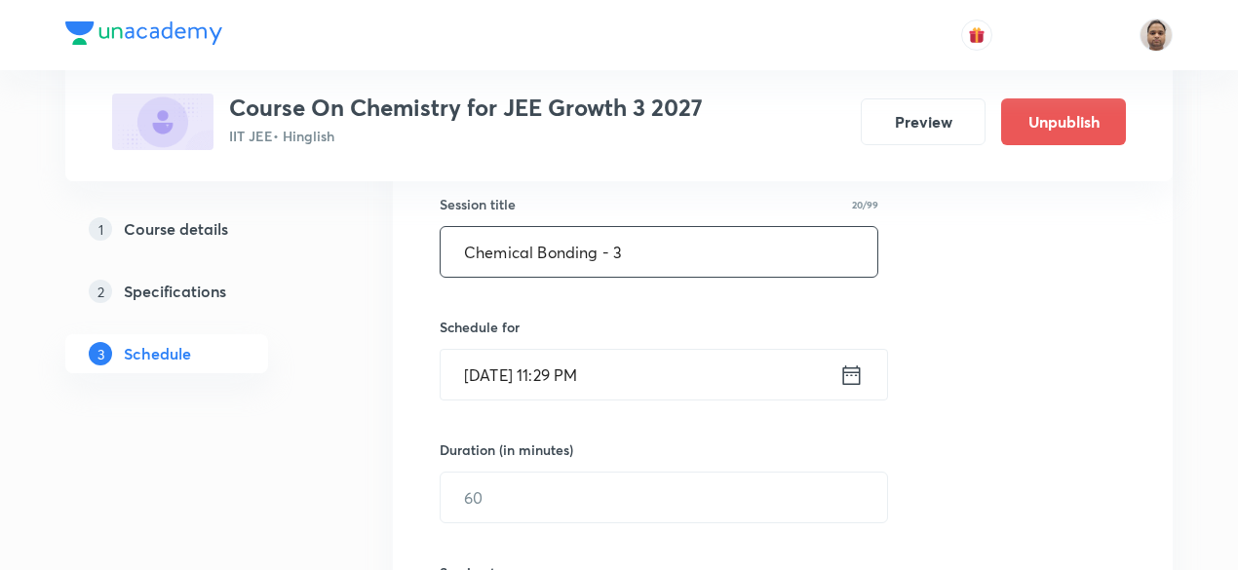
type input "Chemical Bonding - 3"
click at [540, 376] on input "Sep 5, 2025, 11:29 PM" at bounding box center [640, 375] width 399 height 50
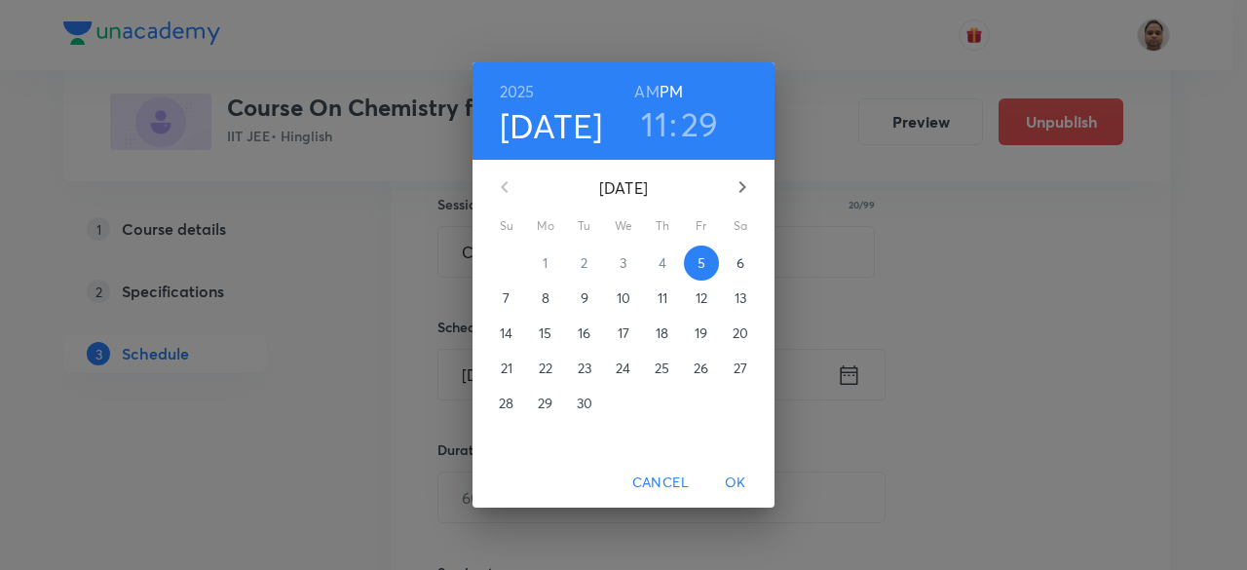
click at [740, 265] on p "6" at bounding box center [741, 262] width 8 height 19
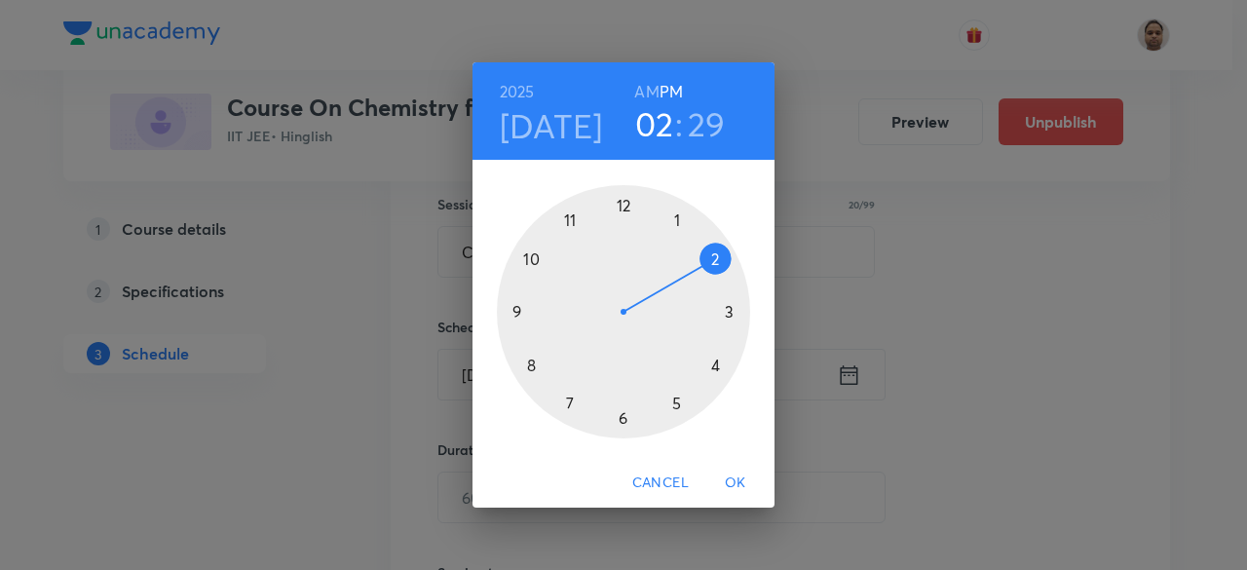
drag, startPoint x: 575, startPoint y: 217, endPoint x: 731, endPoint y: 270, distance: 164.6
click at [731, 270] on div at bounding box center [623, 311] width 253 height 253
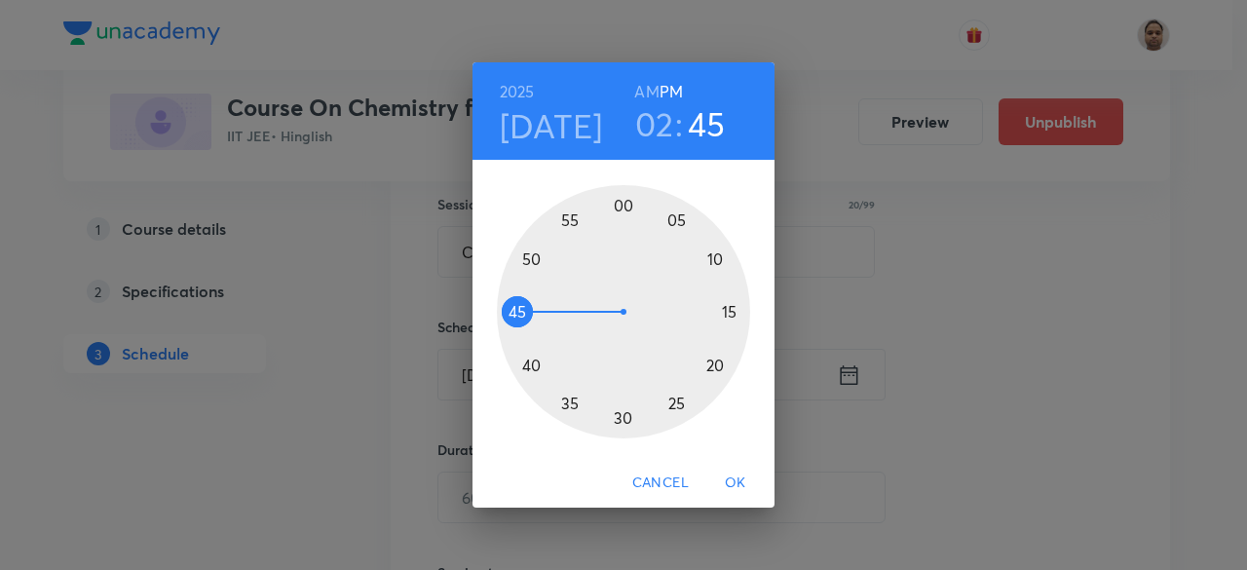
drag, startPoint x: 638, startPoint y: 414, endPoint x: 550, endPoint y: 311, distance: 136.1
click at [550, 311] on div at bounding box center [623, 311] width 253 height 253
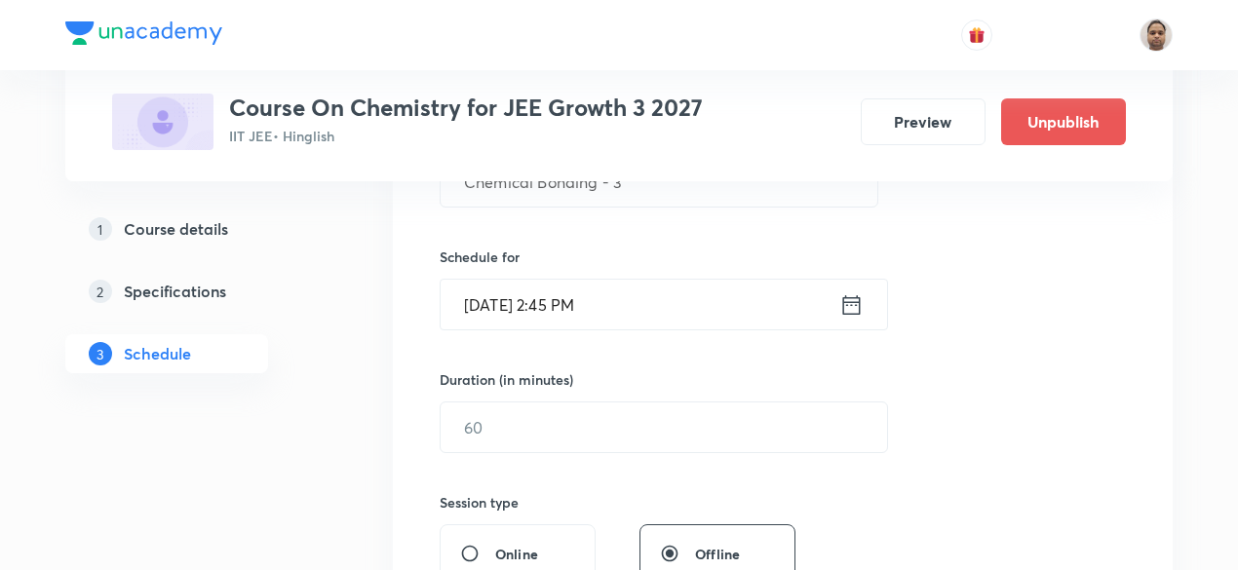
scroll to position [456, 0]
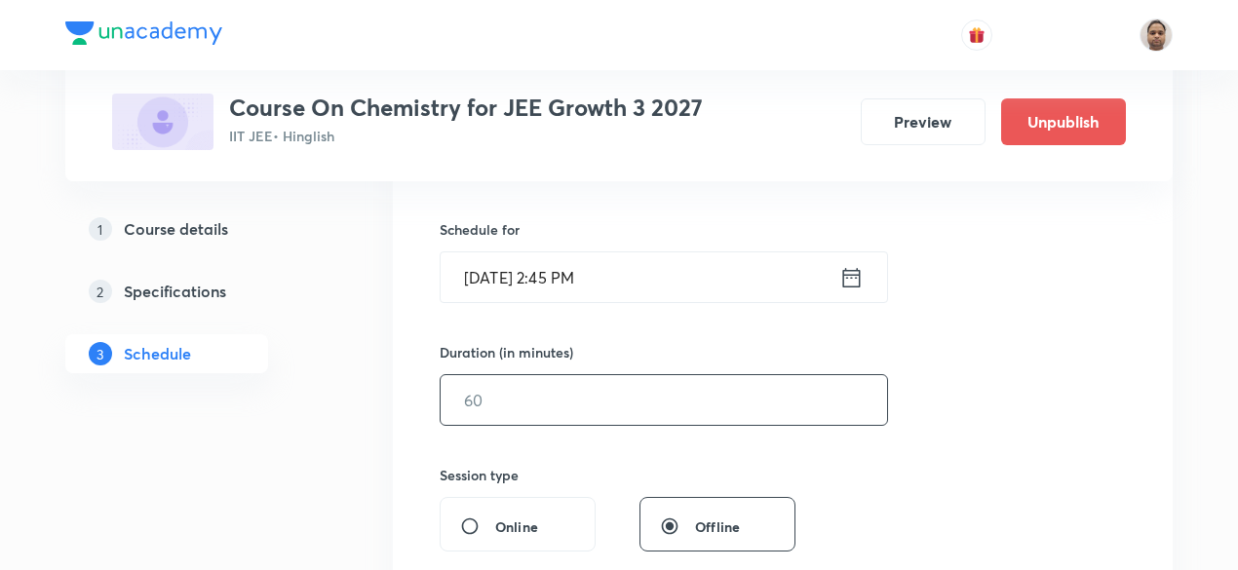
click at [515, 380] on input "text" at bounding box center [664, 400] width 446 height 50
type input "120"
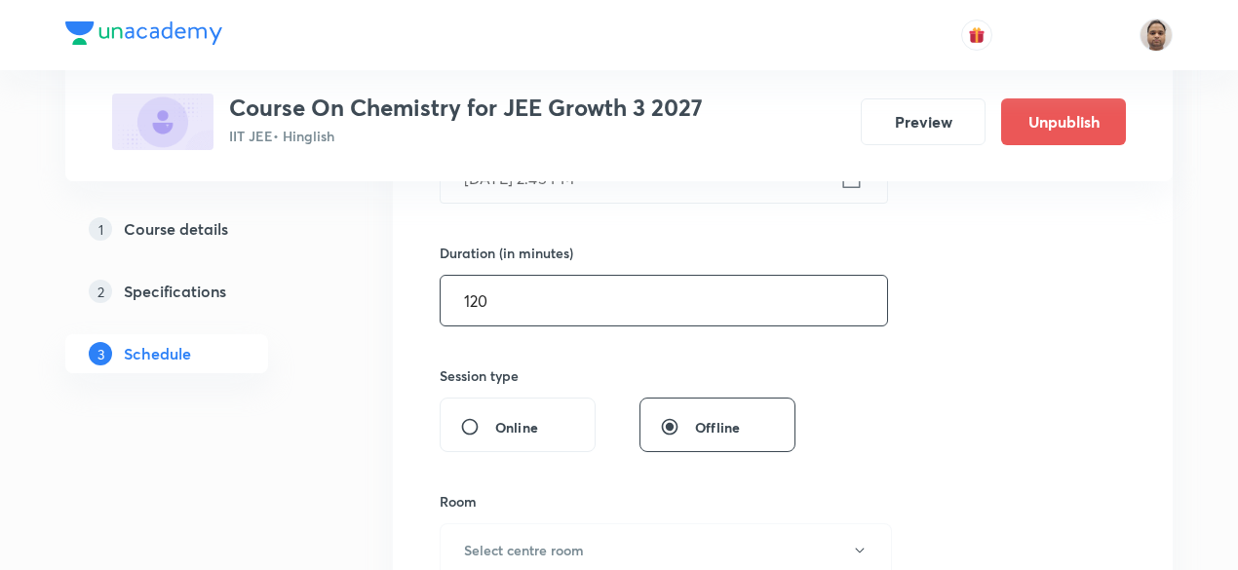
scroll to position [651, 0]
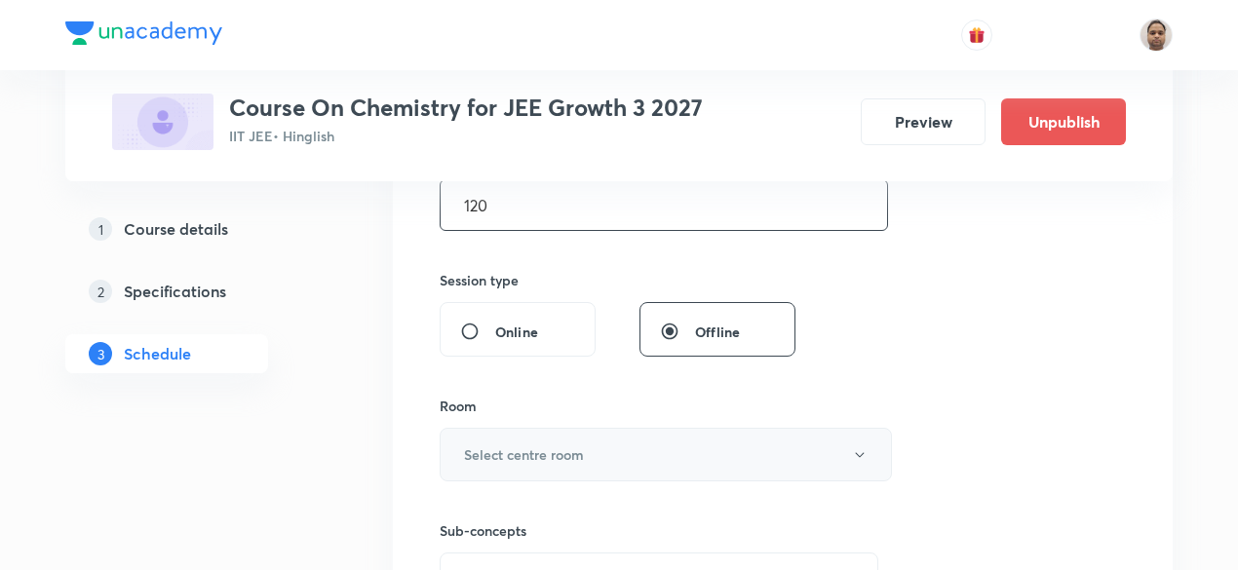
click at [515, 428] on button "Select centre room" at bounding box center [666, 455] width 452 height 54
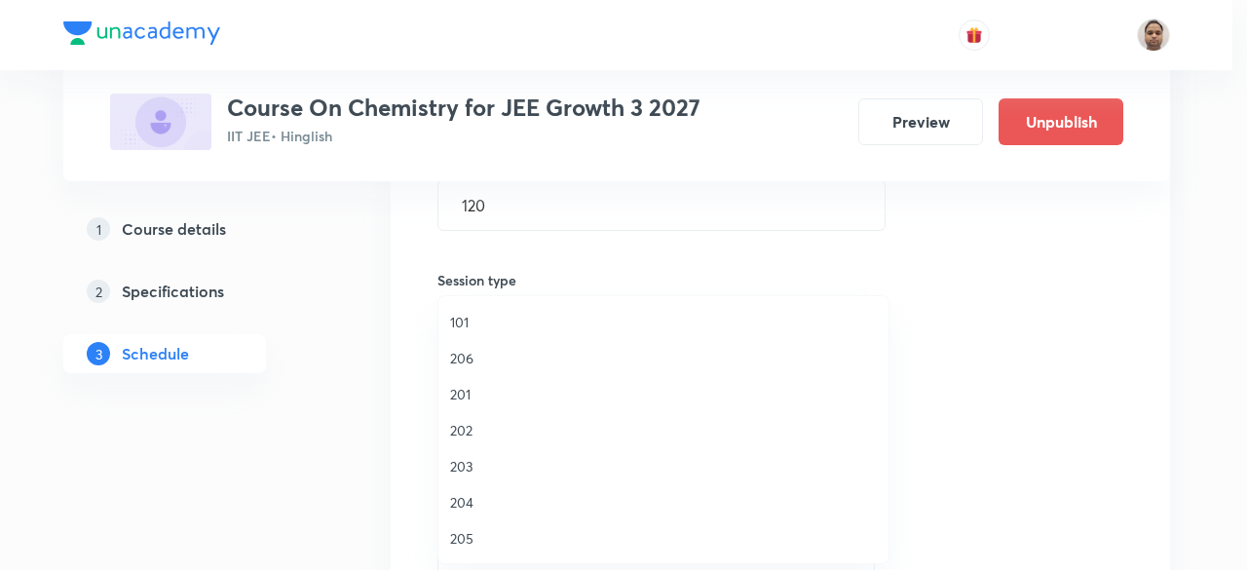
click at [472, 436] on span "202" at bounding box center [663, 430] width 427 height 20
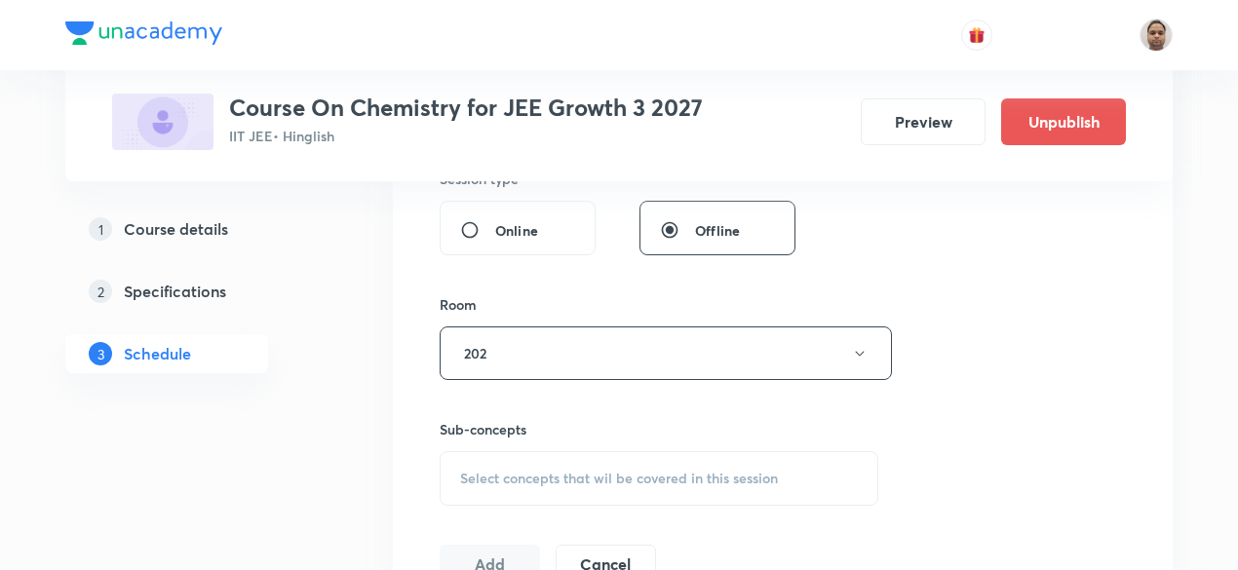
scroll to position [846, 0]
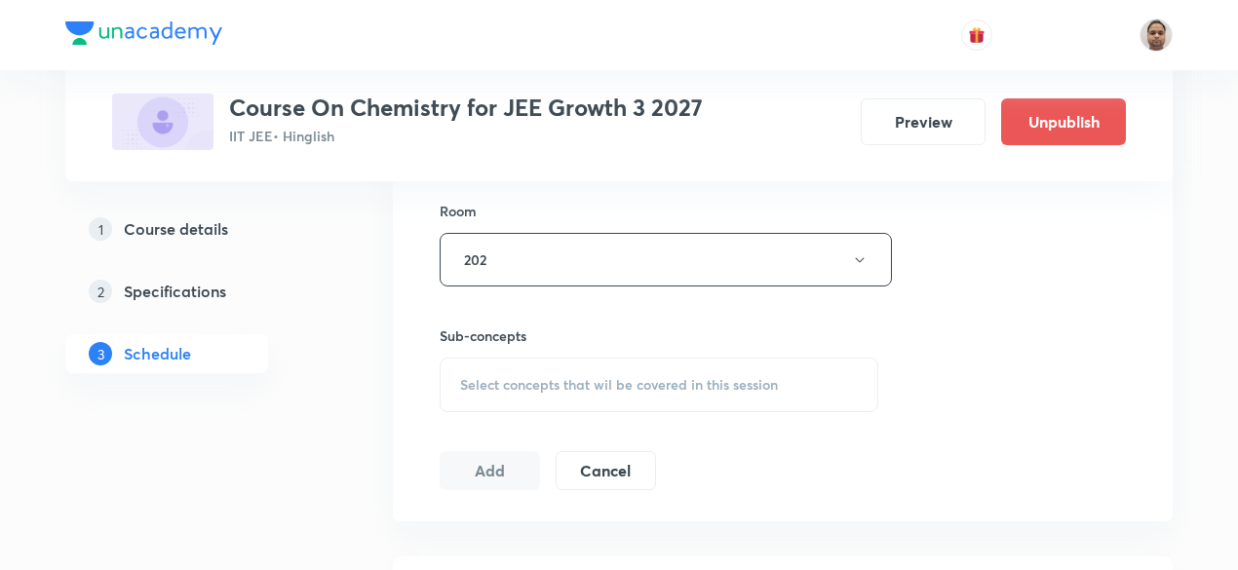
click at [499, 389] on span "Select concepts that wil be covered in this session" at bounding box center [619, 385] width 318 height 16
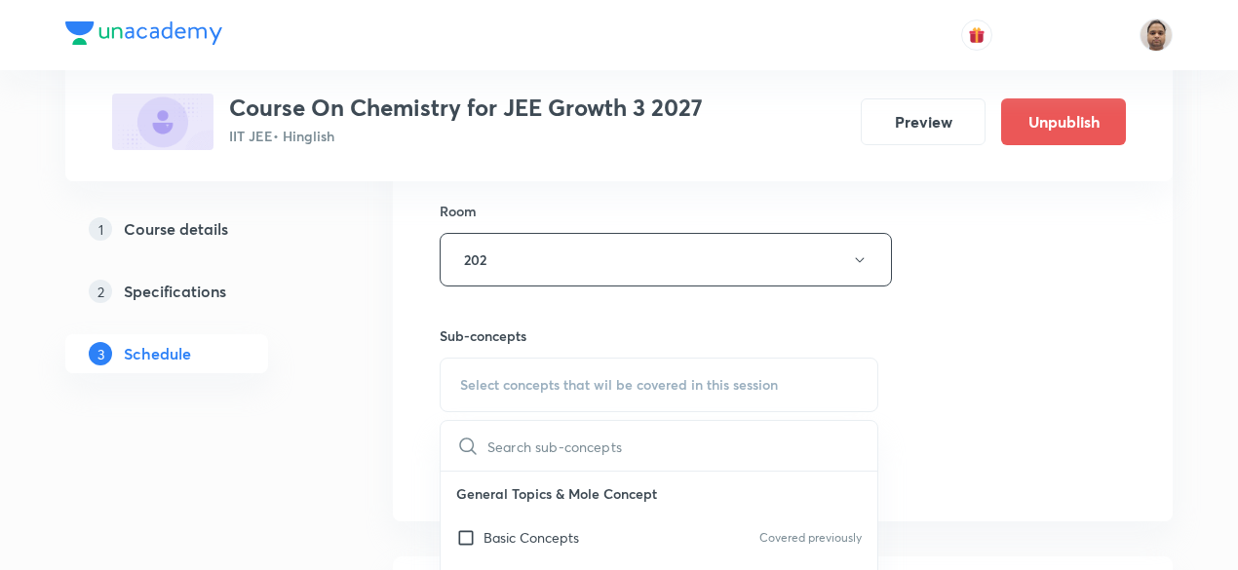
click at [489, 527] on p "Basic Concepts" at bounding box center [531, 537] width 96 height 20
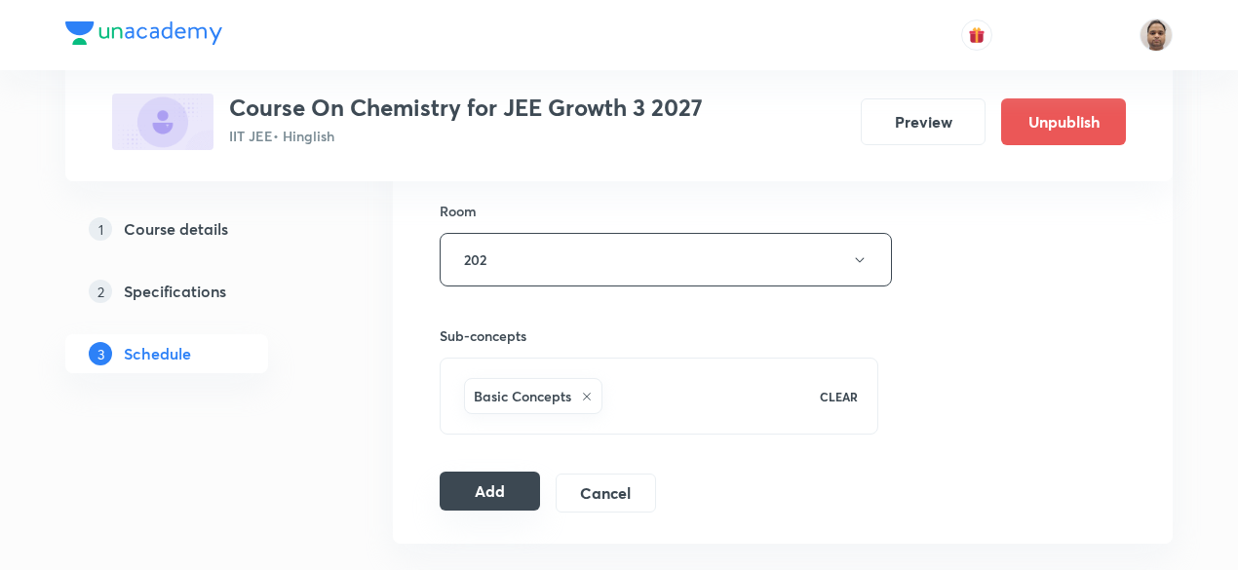
click at [466, 479] on button "Add" at bounding box center [490, 491] width 100 height 39
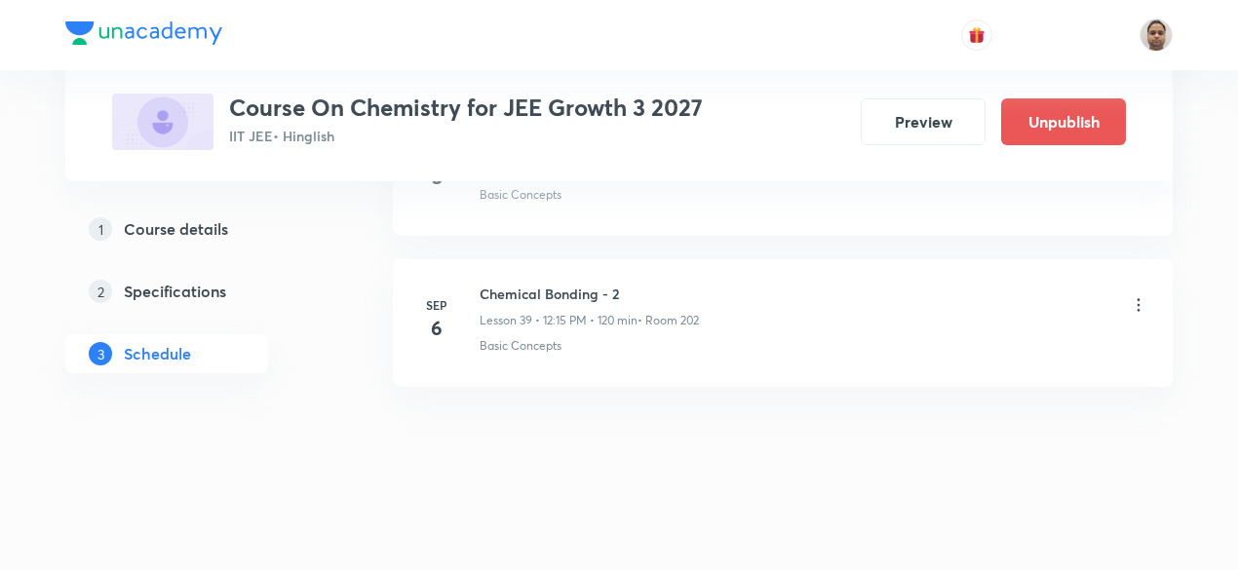
scroll to position [5962, 0]
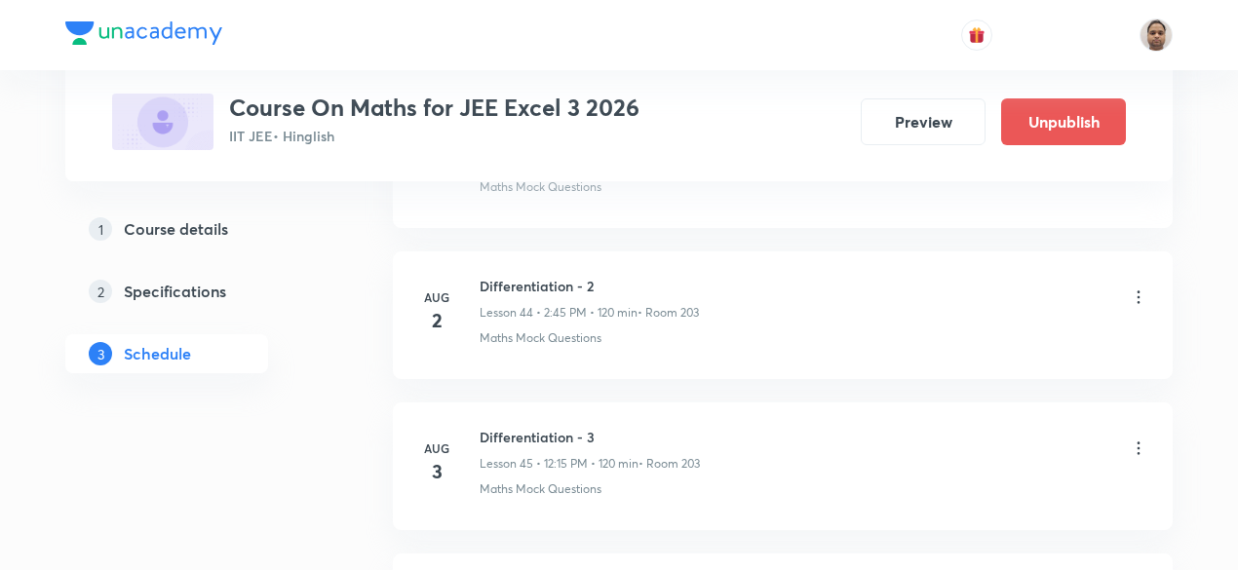
scroll to position [8960, 0]
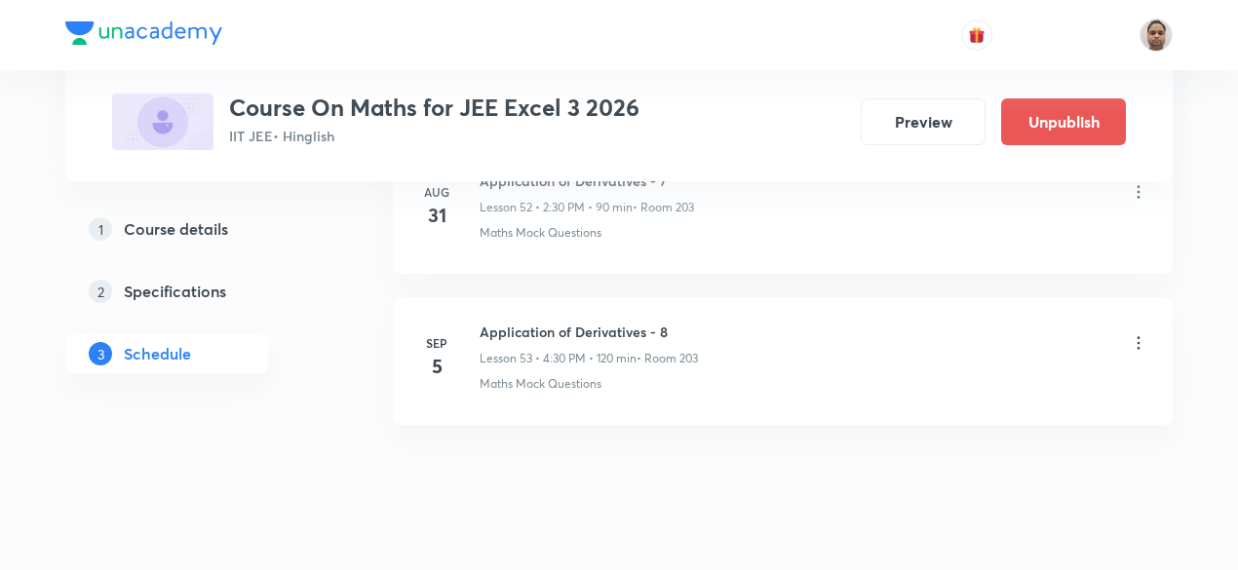
click at [628, 322] on h6 "Application of Derivatives - 8" at bounding box center [588, 332] width 218 height 20
copy h6 "Application of Derivatives - 8"
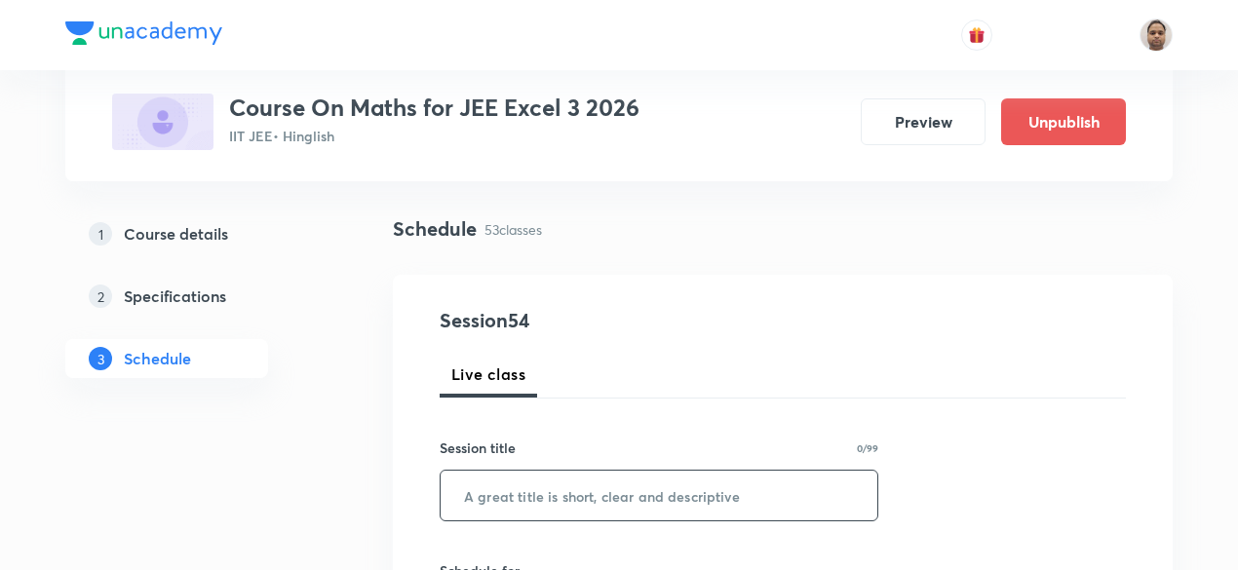
scroll to position [195, 0]
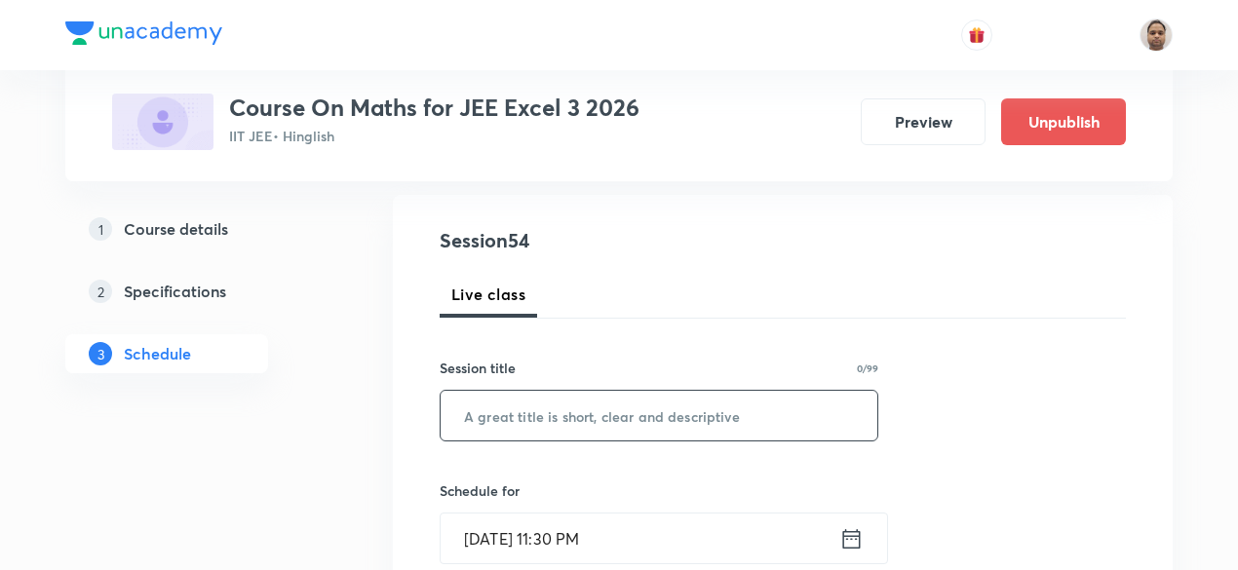
click at [593, 424] on input "text" at bounding box center [659, 416] width 437 height 50
paste input "Application of Derivatives - 8"
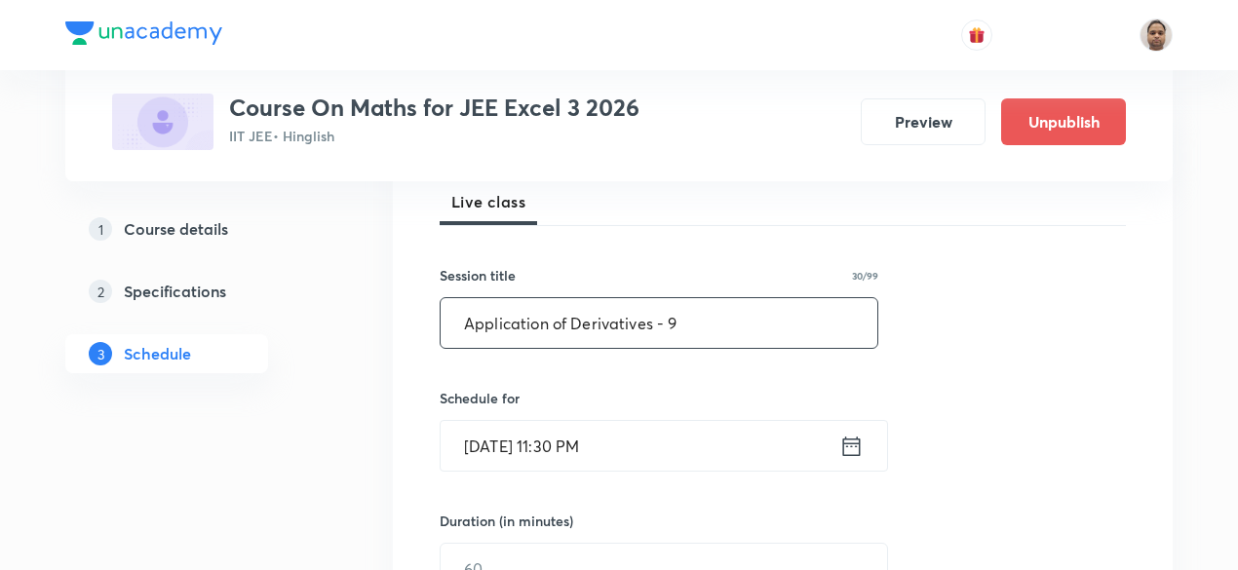
scroll to position [390, 0]
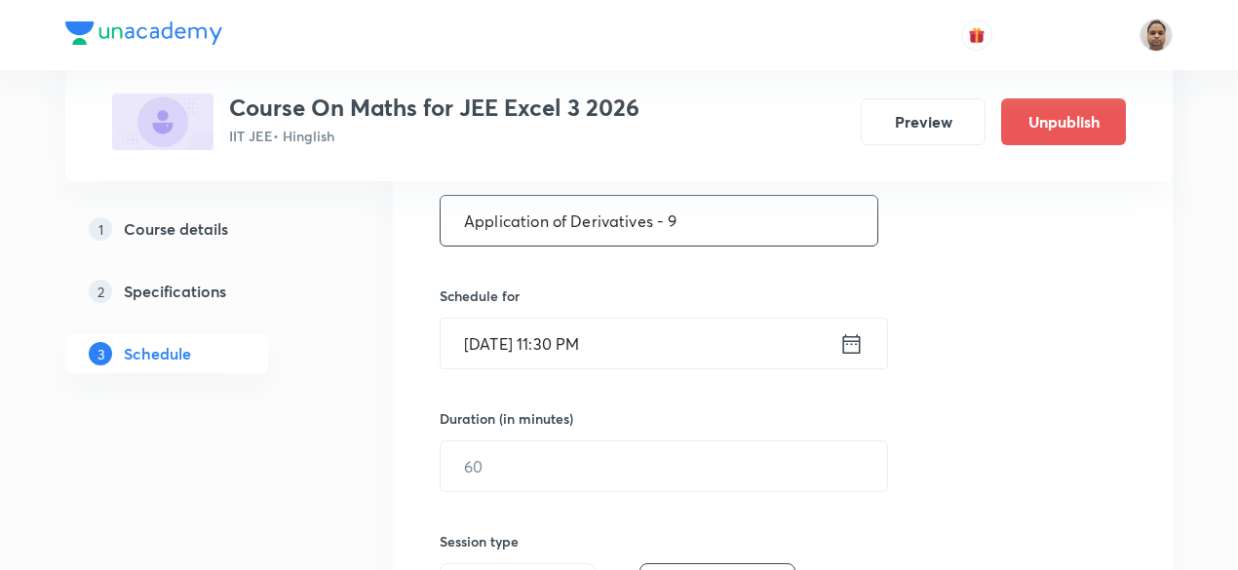
type input "Application of Derivatives - 9"
click at [547, 349] on input "[DATE] 11:30 PM" at bounding box center [640, 344] width 399 height 50
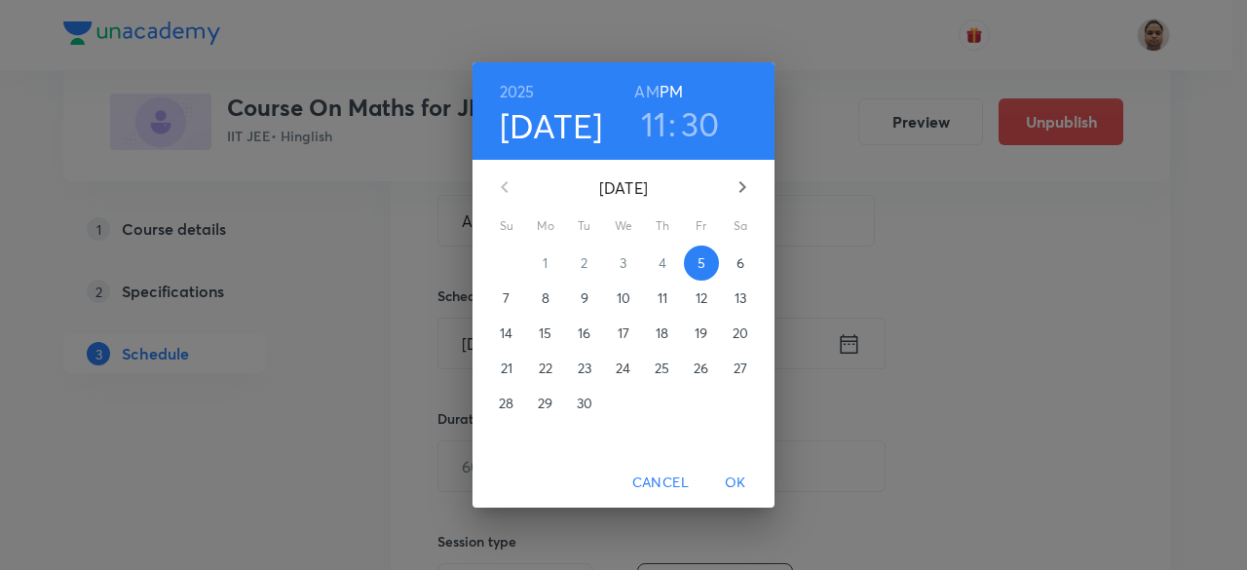
click at [739, 260] on p "6" at bounding box center [741, 262] width 8 height 19
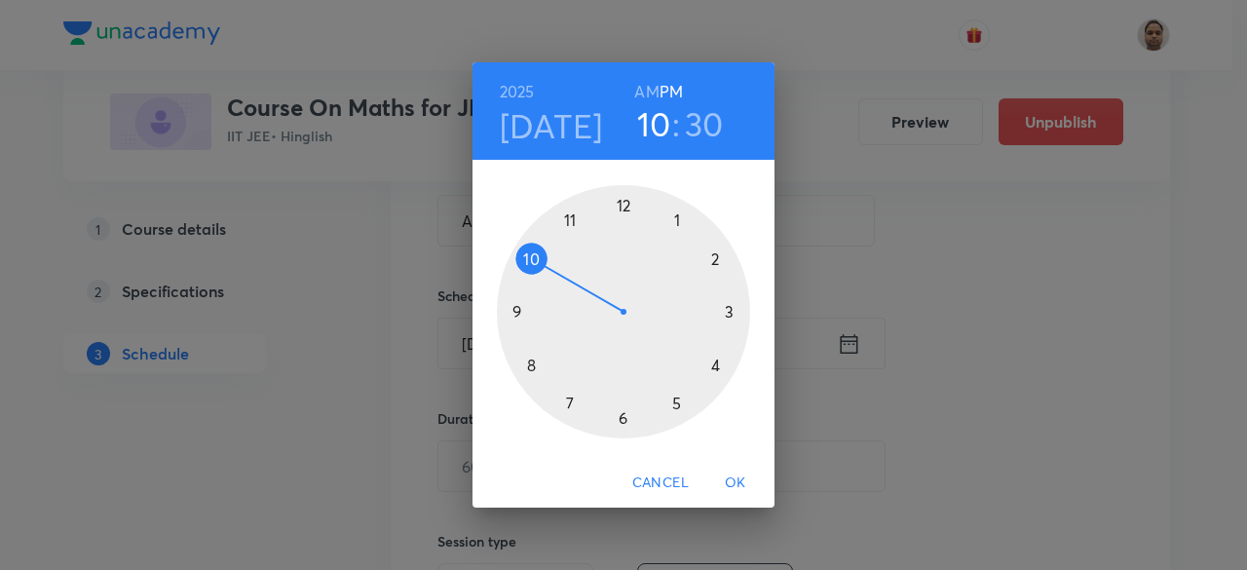
drag, startPoint x: 569, startPoint y: 223, endPoint x: 548, endPoint y: 262, distance: 44.5
click at [548, 262] on div at bounding box center [623, 311] width 253 height 253
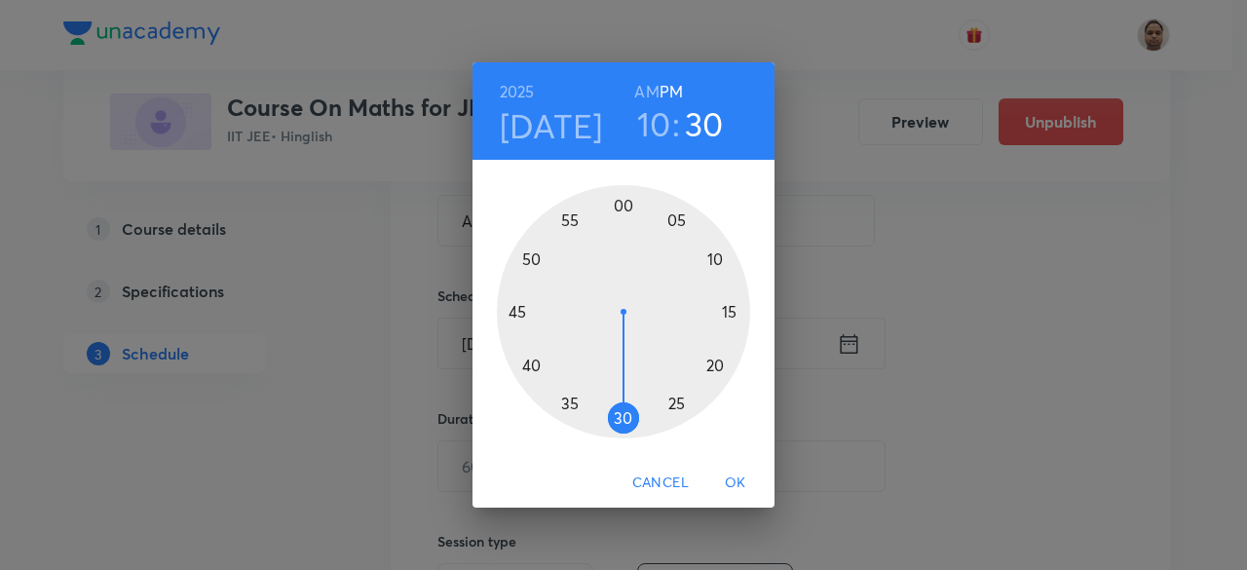
click at [647, 95] on h6 "AM" at bounding box center [646, 91] width 24 height 27
drag, startPoint x: 669, startPoint y: 336, endPoint x: 620, endPoint y: 221, distance: 124.9
click at [620, 221] on div at bounding box center [623, 311] width 253 height 253
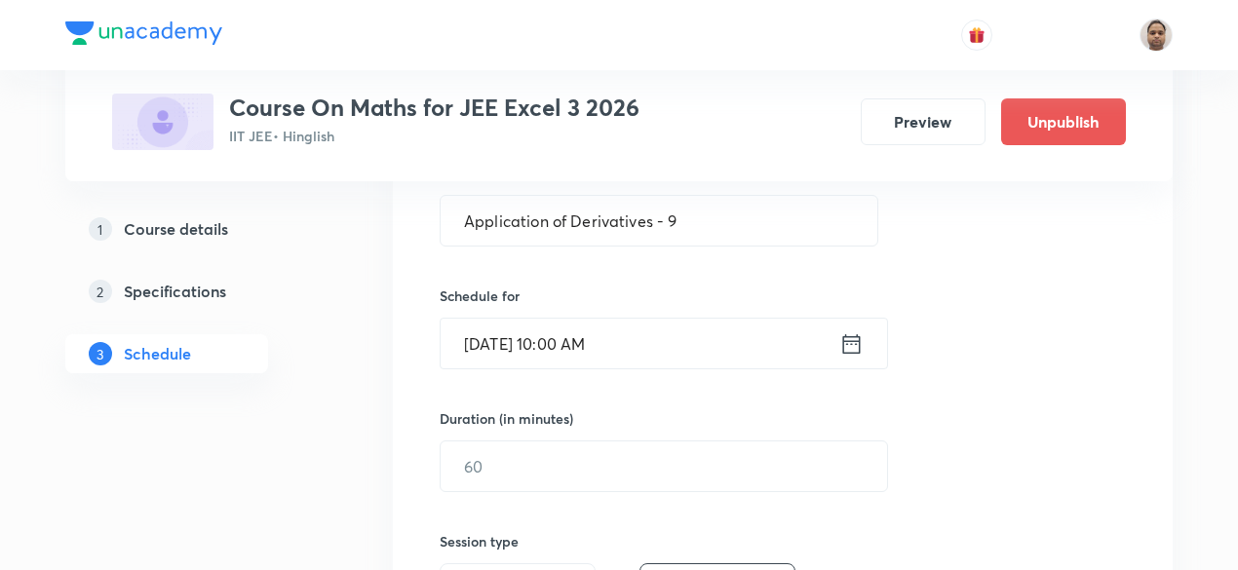
scroll to position [487, 0]
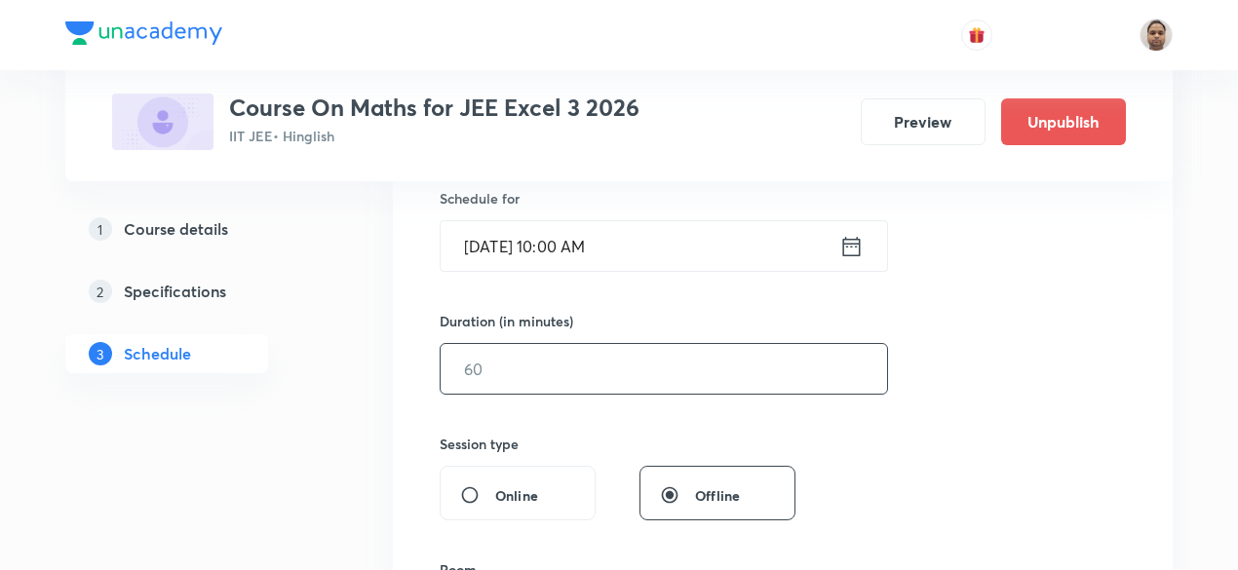
click at [565, 387] on input "text" at bounding box center [664, 369] width 446 height 50
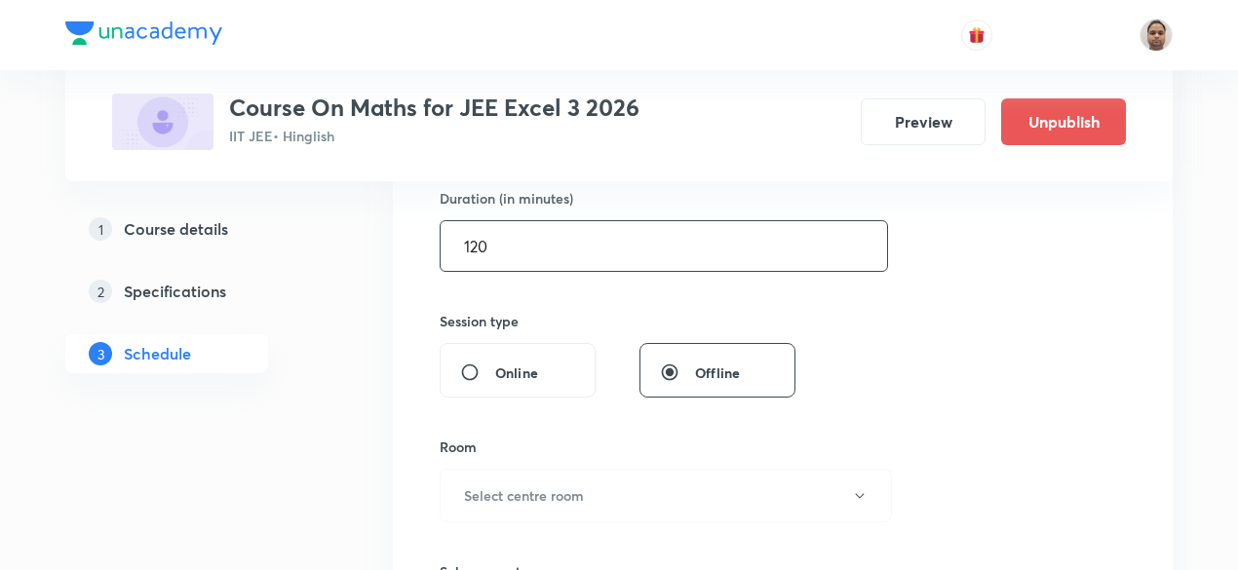
scroll to position [780, 0]
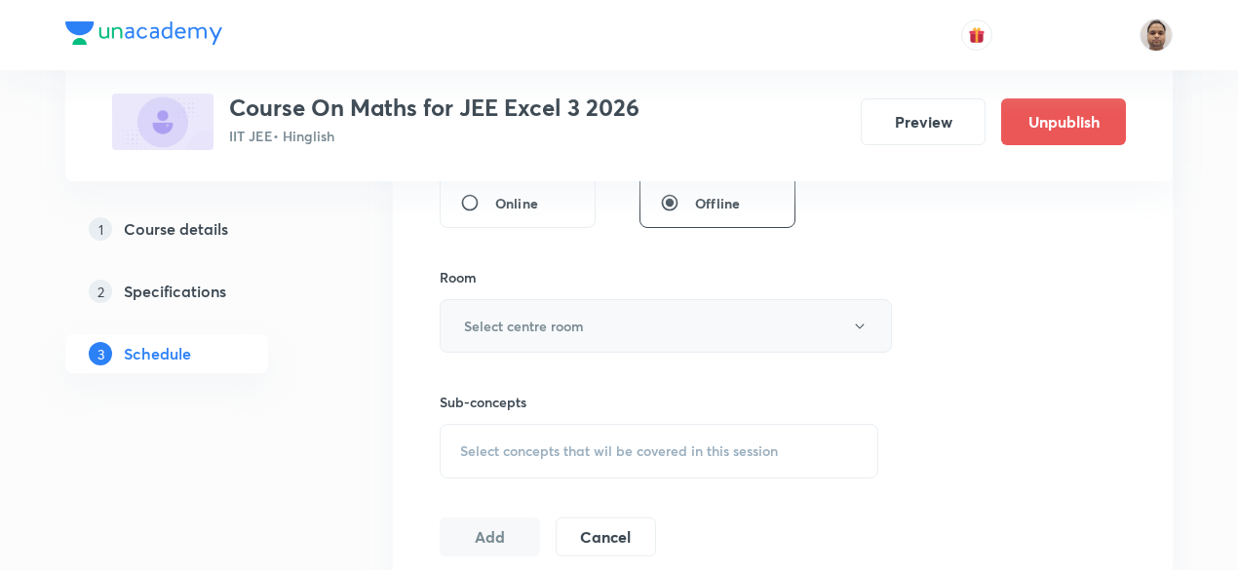
type input "120"
click at [522, 334] on button "Select centre room" at bounding box center [666, 326] width 452 height 54
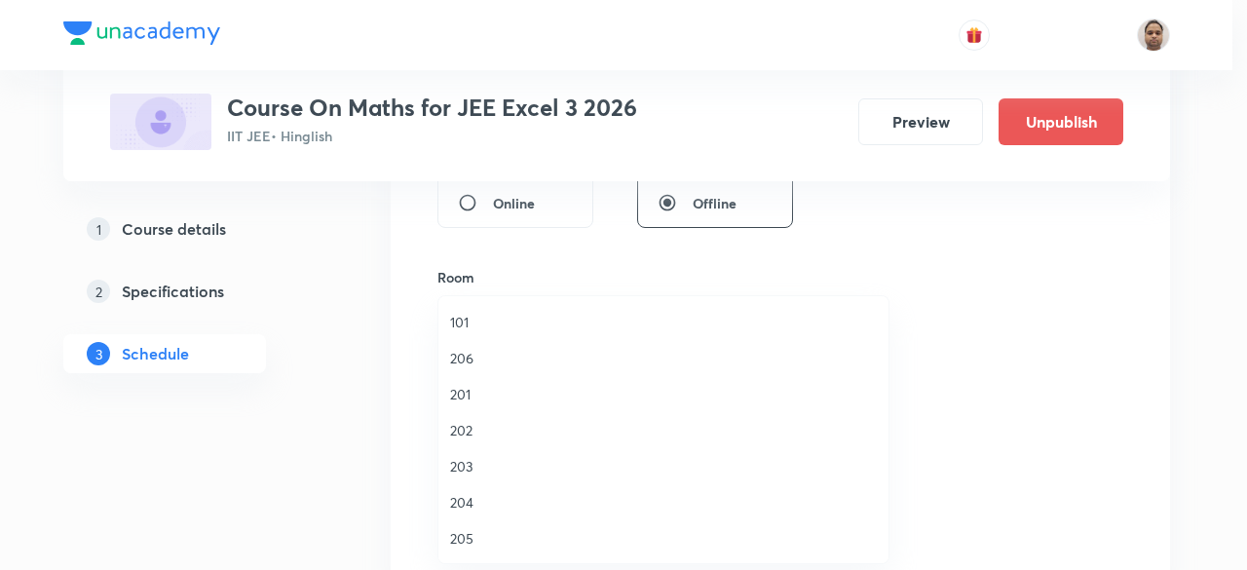
click at [479, 429] on span "202" at bounding box center [663, 430] width 427 height 20
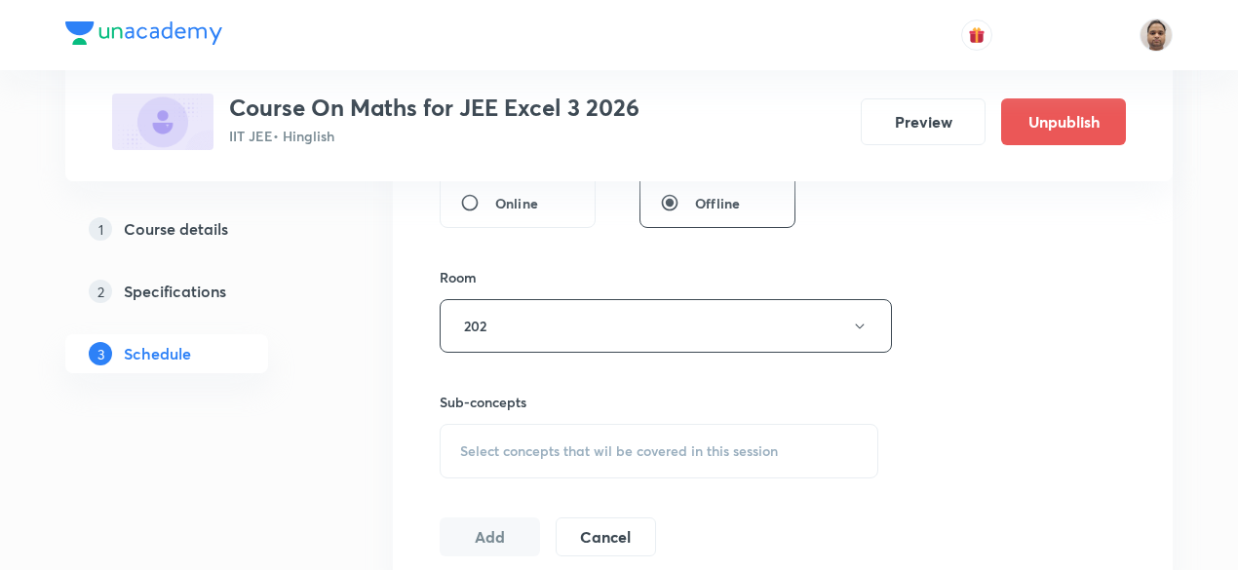
click at [509, 285] on div "Room" at bounding box center [659, 277] width 439 height 20
click at [508, 317] on button "202" at bounding box center [666, 326] width 452 height 54
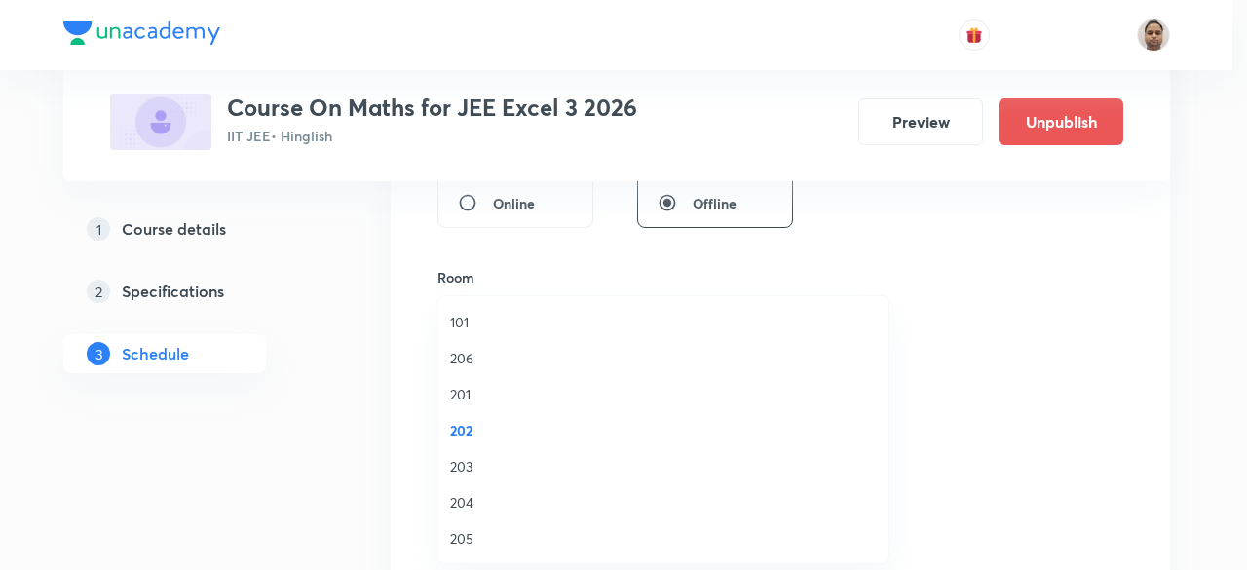
click at [493, 475] on span "203" at bounding box center [663, 466] width 427 height 20
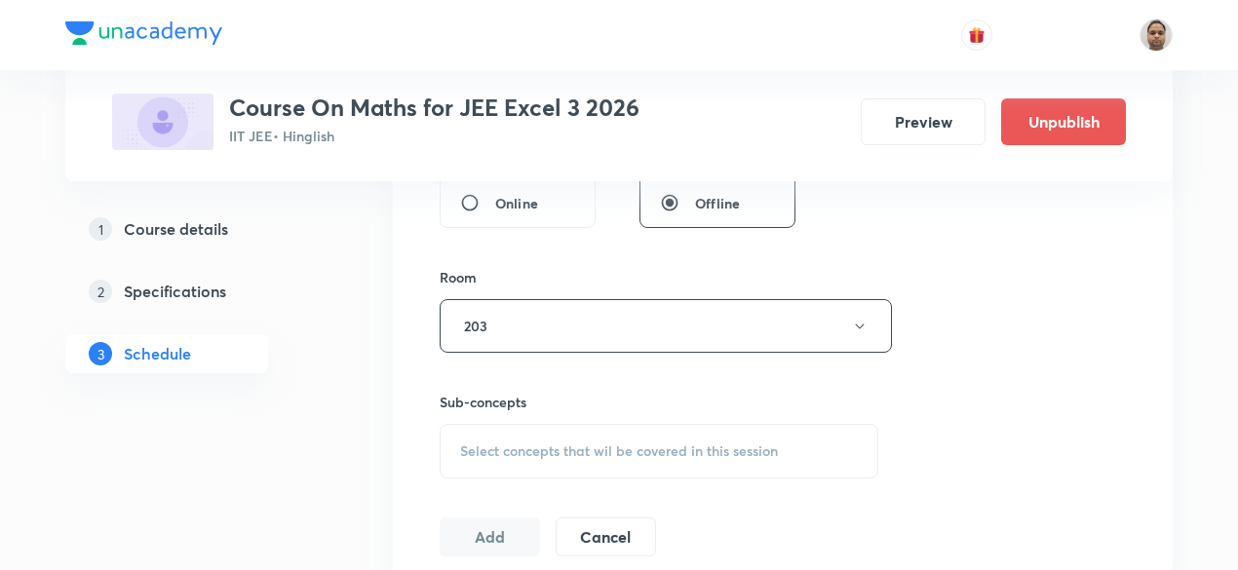
scroll to position [975, 0]
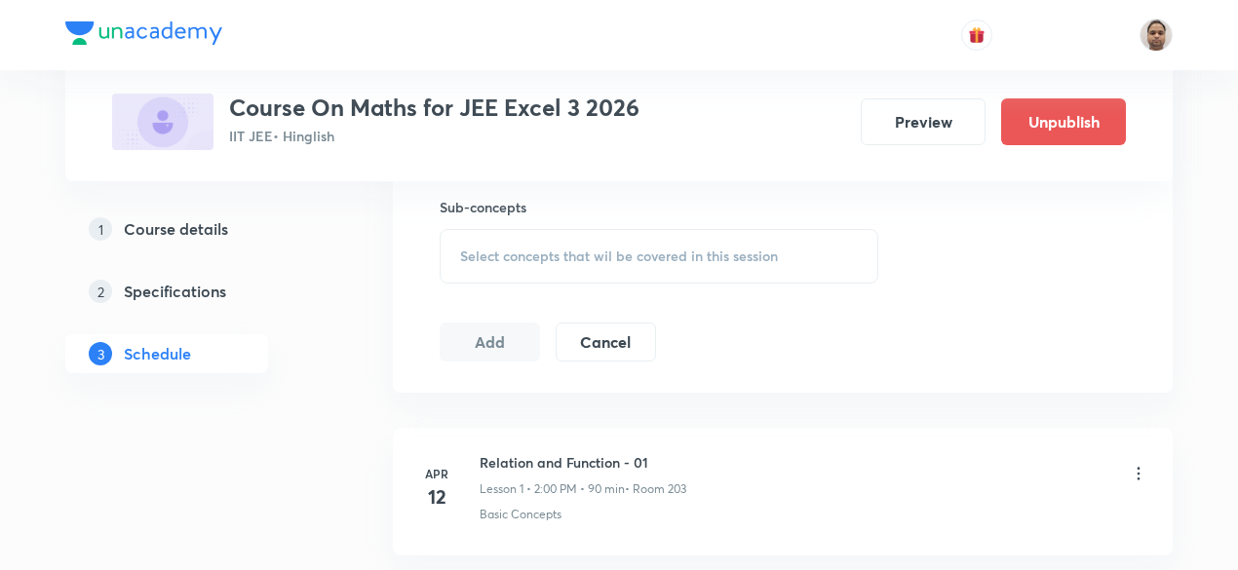
click at [505, 268] on div "Select concepts that wil be covered in this session" at bounding box center [659, 256] width 439 height 55
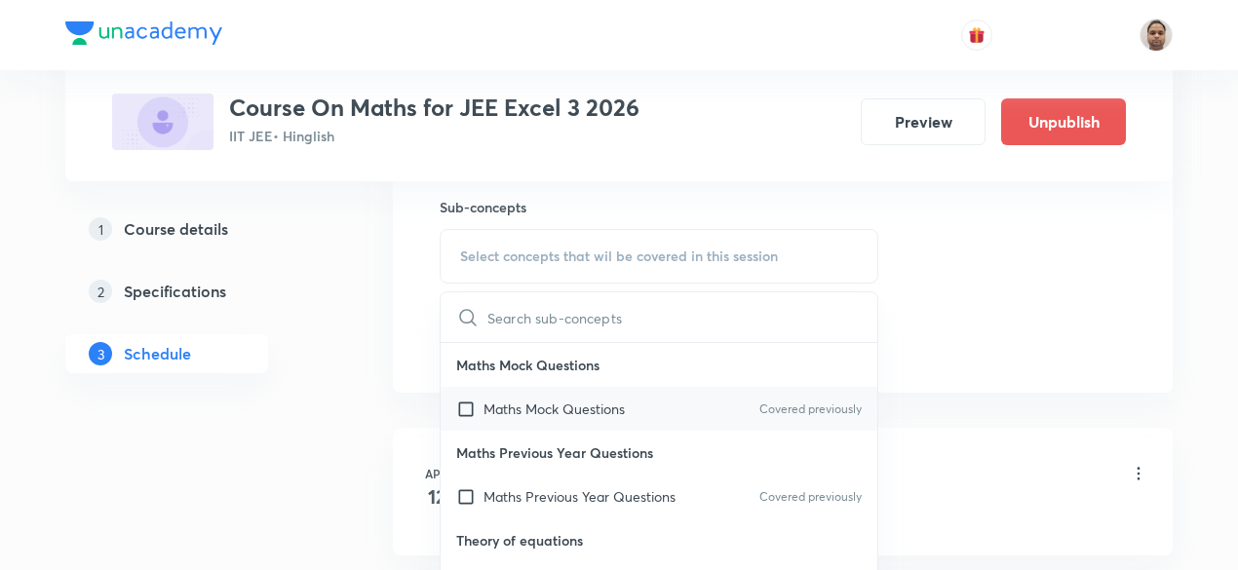
click at [464, 404] on input "checkbox" at bounding box center [469, 409] width 27 height 20
checkbox input "true"
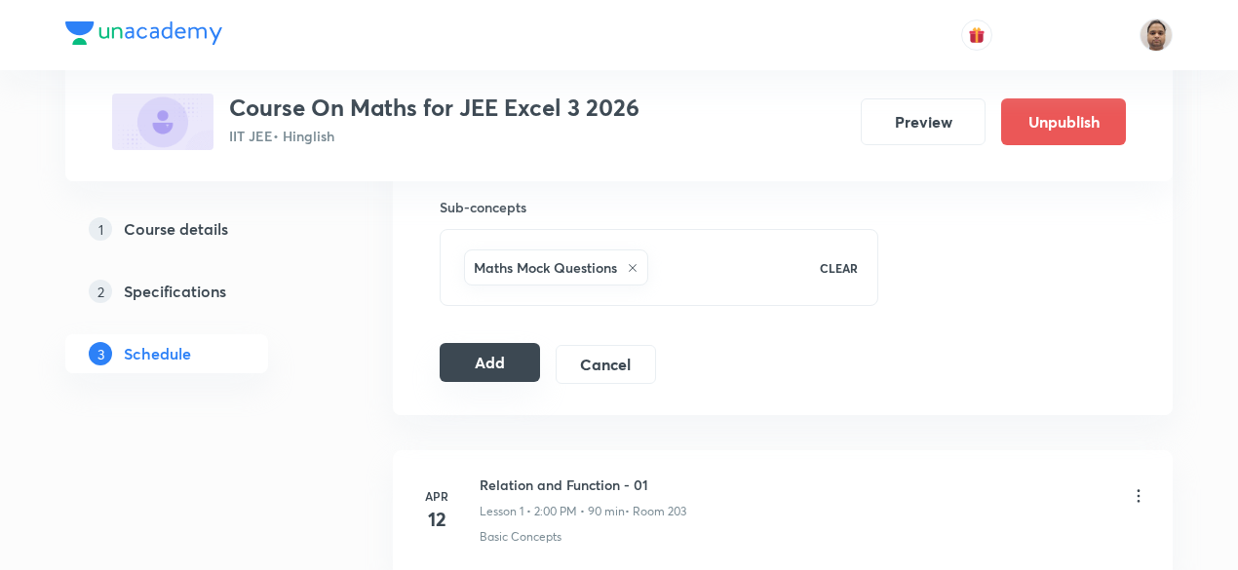
click at [478, 369] on button "Add" at bounding box center [490, 362] width 100 height 39
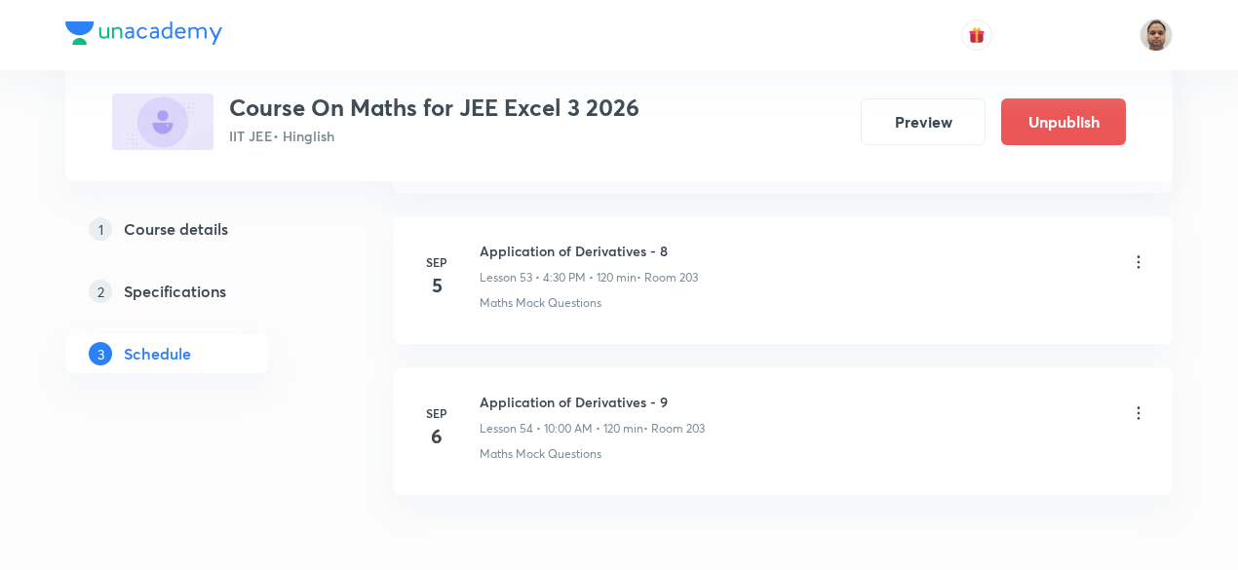
scroll to position [8214, 0]
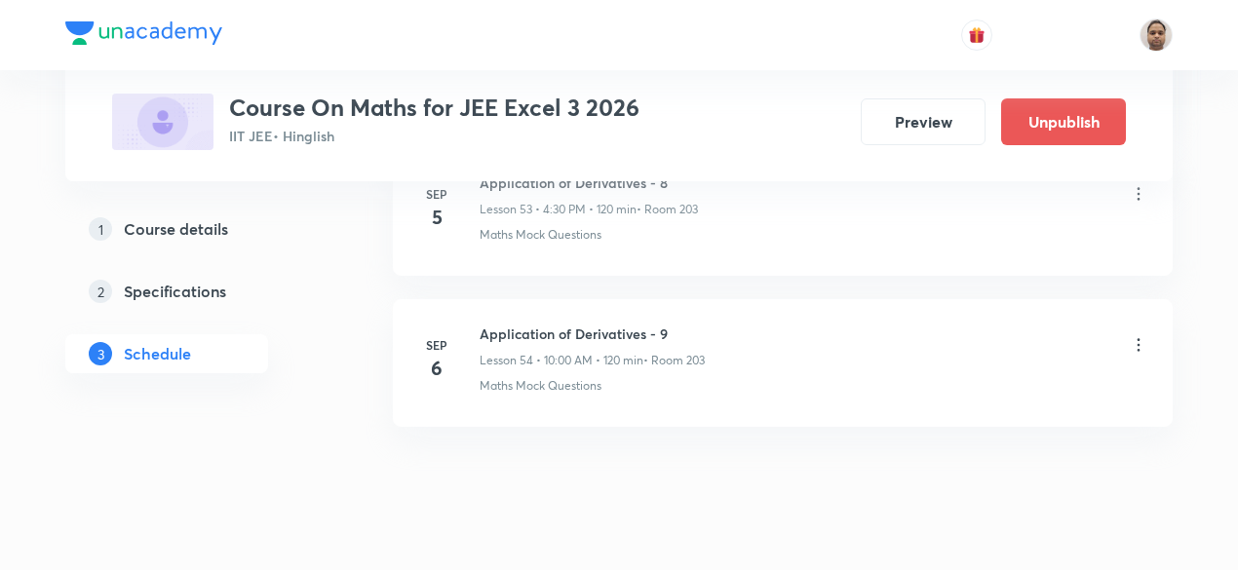
click at [611, 324] on h6 "Application of Derivatives - 9" at bounding box center [591, 334] width 225 height 20
copy h6 "Application of Derivatives - 9"
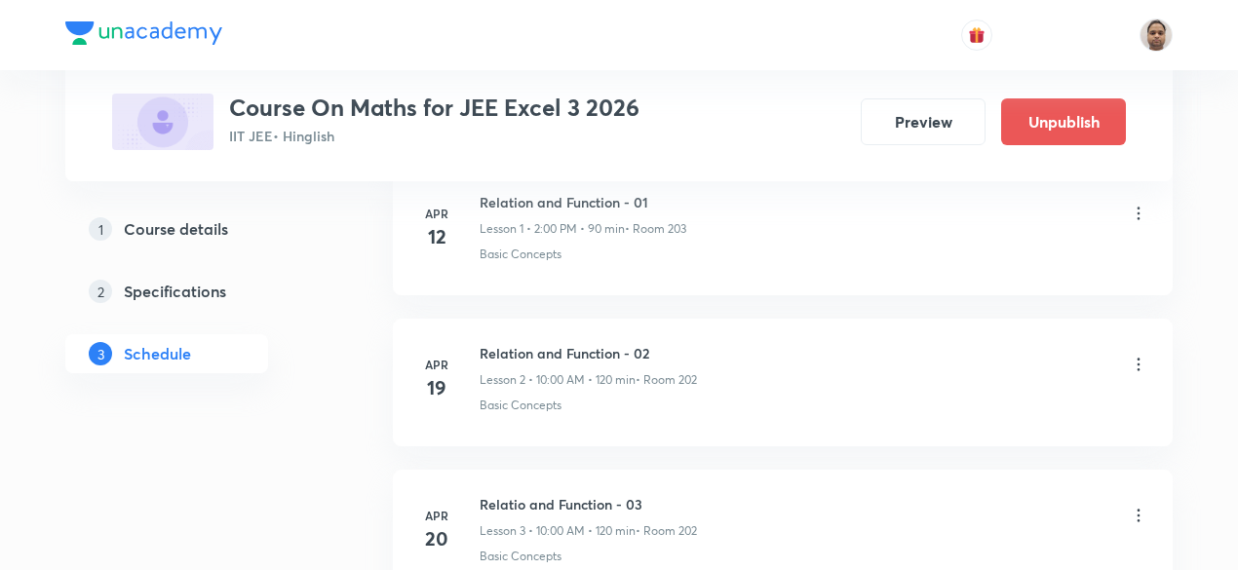
scroll to position [158, 0]
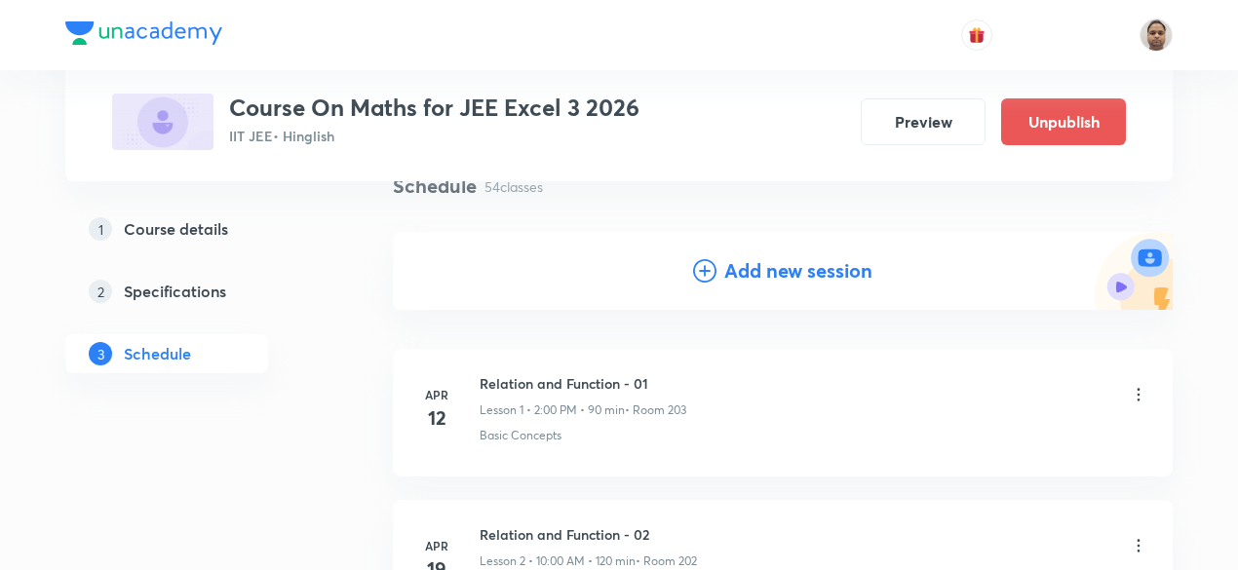
click at [747, 287] on div "Add new session" at bounding box center [783, 271] width 780 height 78
click at [757, 268] on h4 "Add new session" at bounding box center [798, 270] width 148 height 29
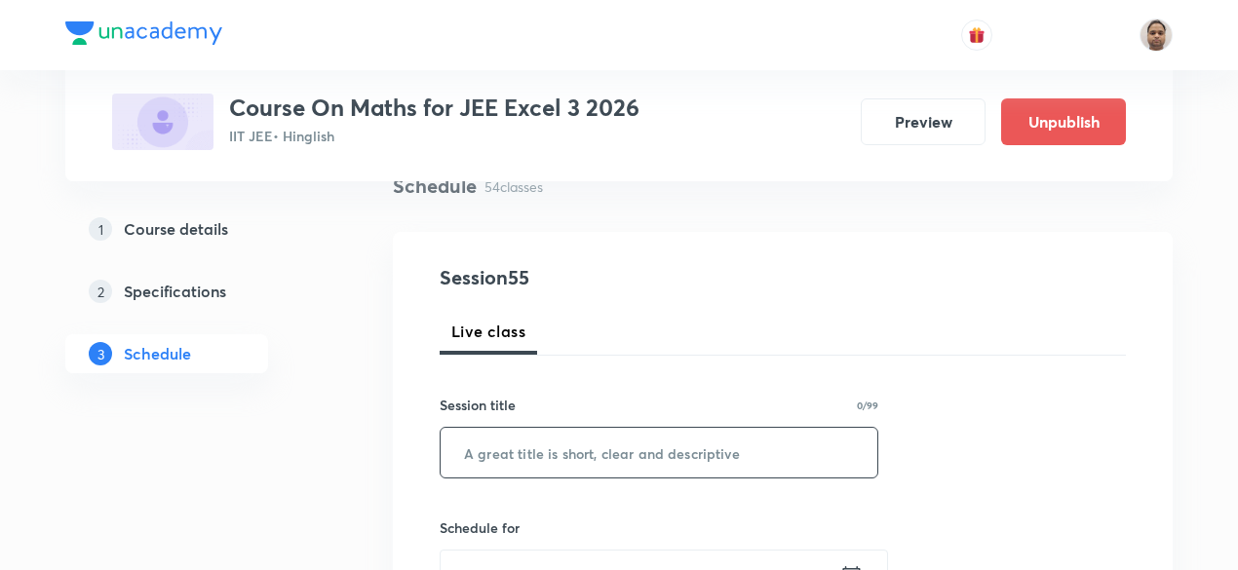
click at [589, 443] on input "text" at bounding box center [659, 453] width 437 height 50
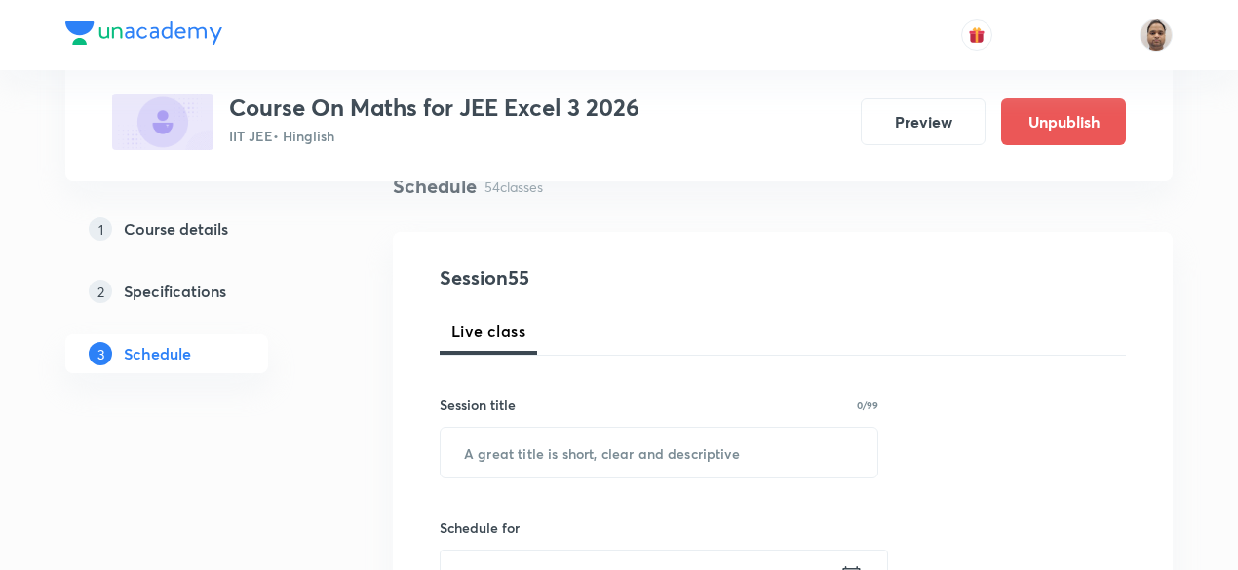
paste input "Application of Derivatives - 9"
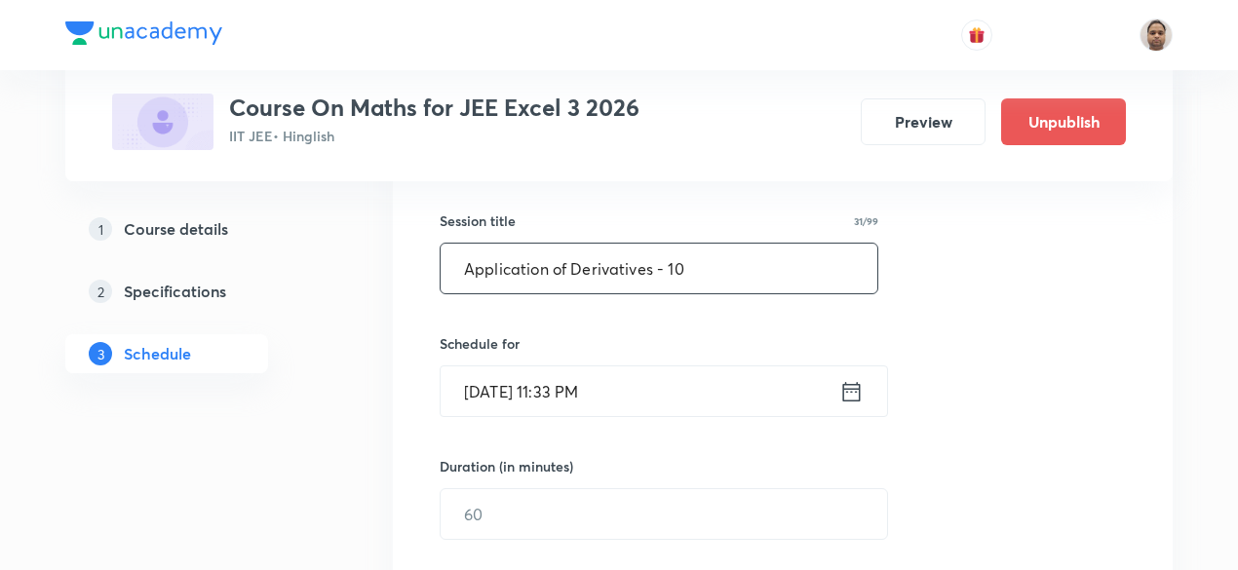
scroll to position [353, 0]
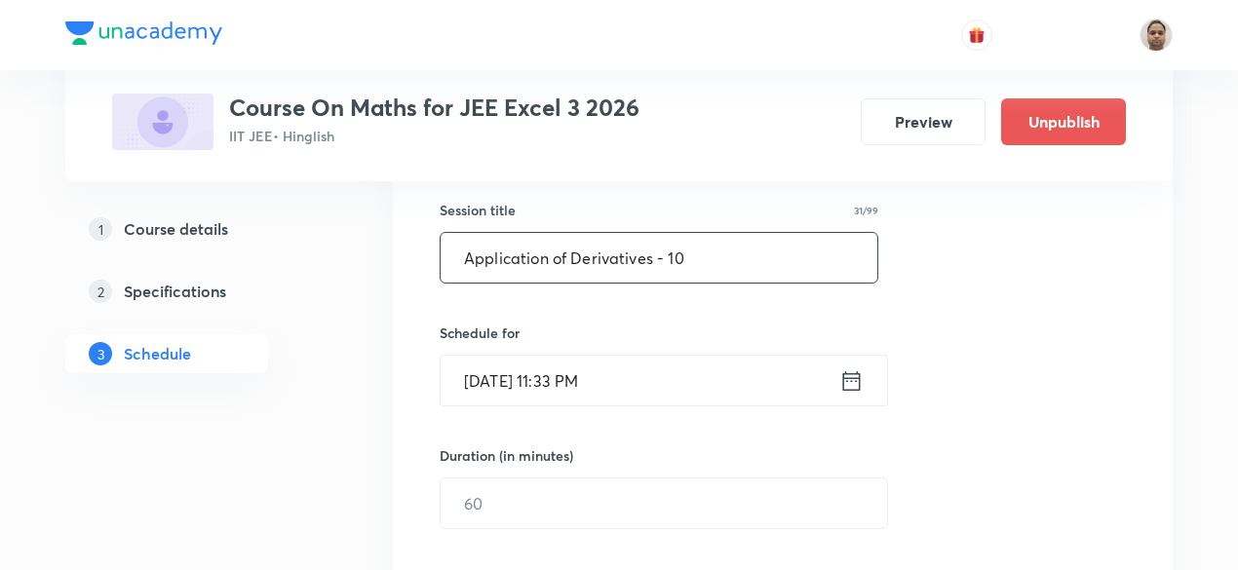
type input "Application of Derivatives - 10"
click at [551, 367] on input "Sep 5, 2025, 11:33 PM" at bounding box center [640, 381] width 399 height 50
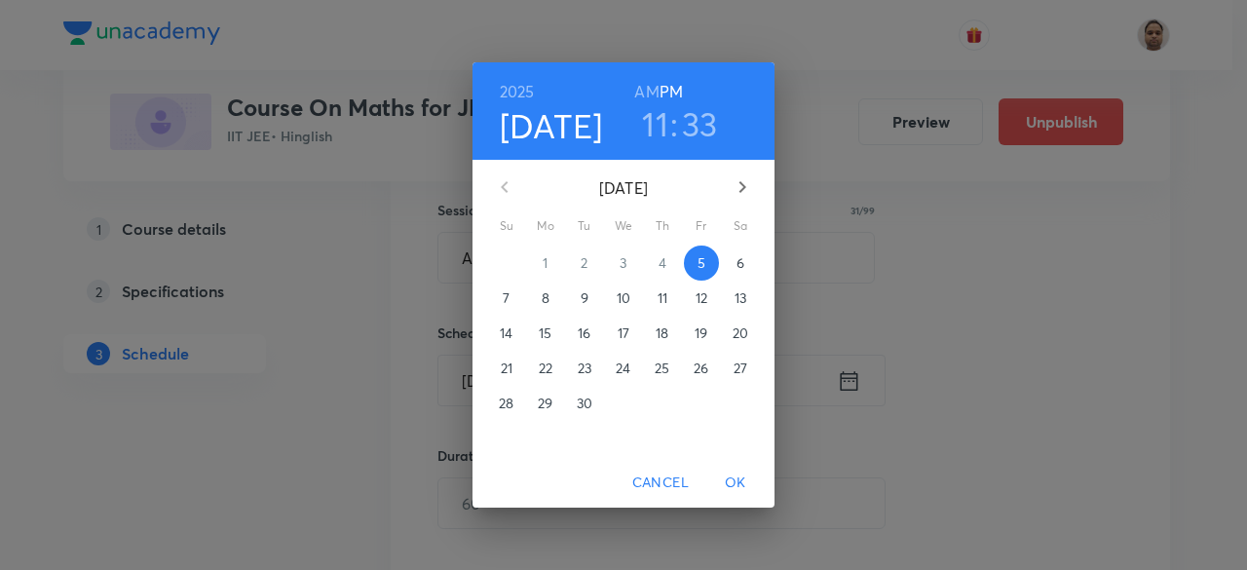
click at [742, 260] on p "6" at bounding box center [741, 262] width 8 height 19
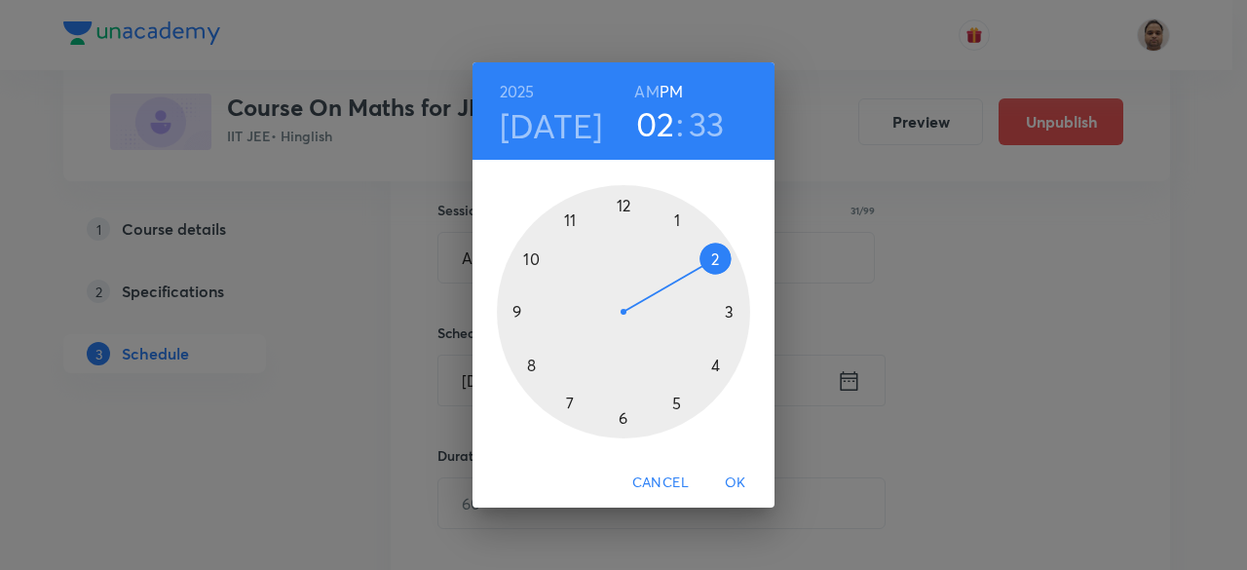
drag, startPoint x: 589, startPoint y: 221, endPoint x: 706, endPoint y: 276, distance: 129.1
click at [706, 276] on div at bounding box center [623, 311] width 253 height 253
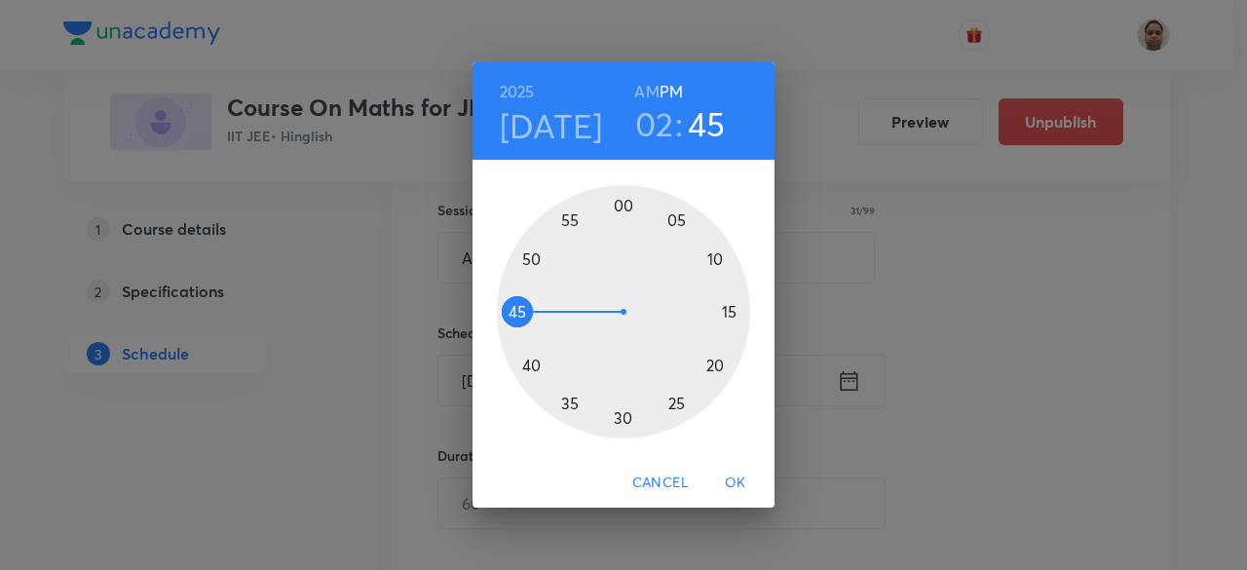
drag, startPoint x: 591, startPoint y: 410, endPoint x: 537, endPoint y: 313, distance: 111.2
click at [537, 313] on div at bounding box center [623, 311] width 253 height 253
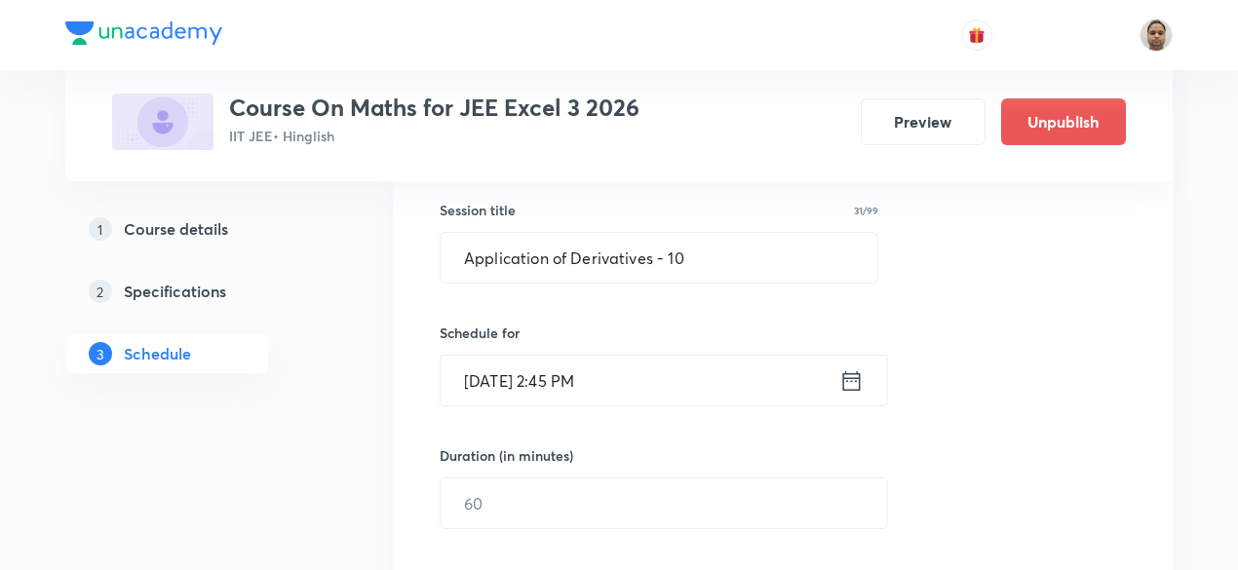
scroll to position [548, 0]
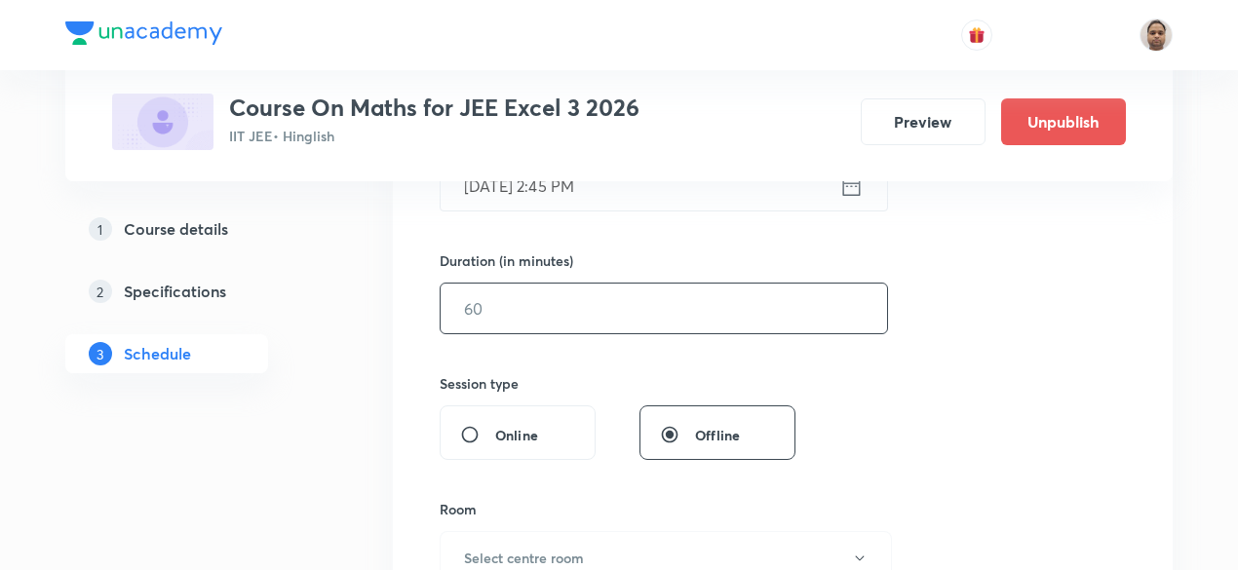
click at [550, 309] on input "text" at bounding box center [664, 309] width 446 height 50
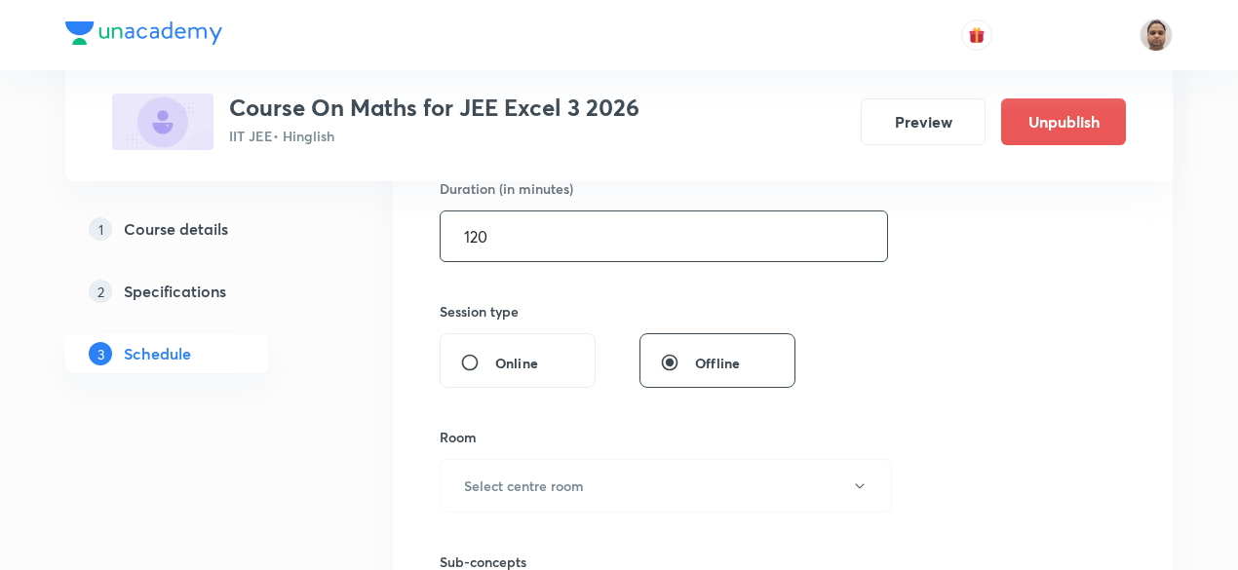
scroll to position [743, 0]
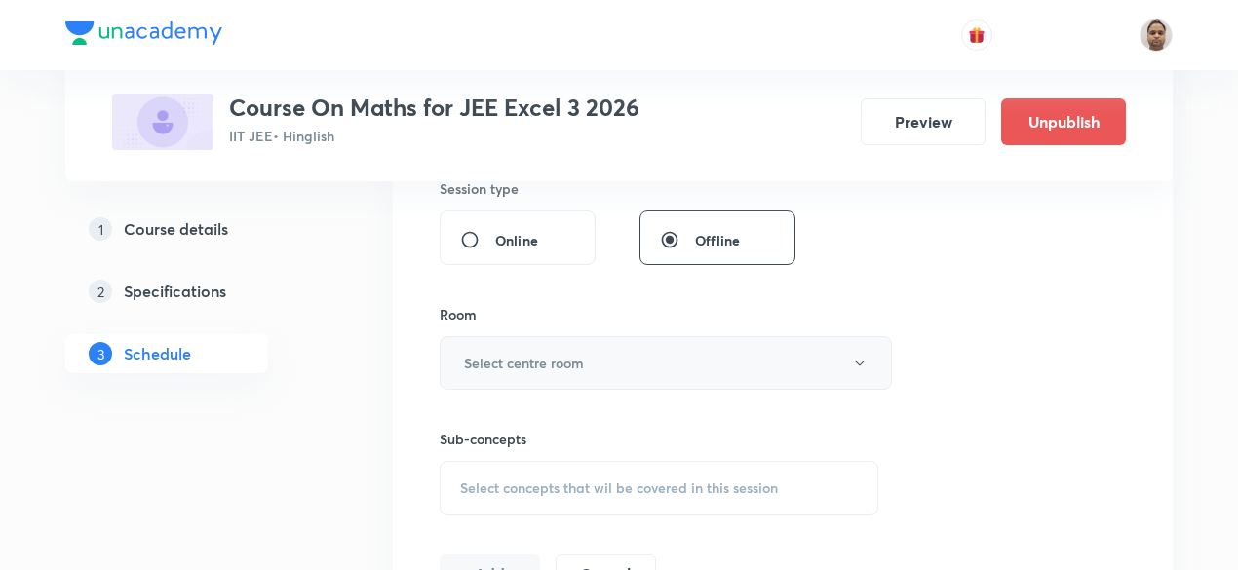
type input "120"
click at [544, 381] on button "Select centre room" at bounding box center [666, 363] width 452 height 54
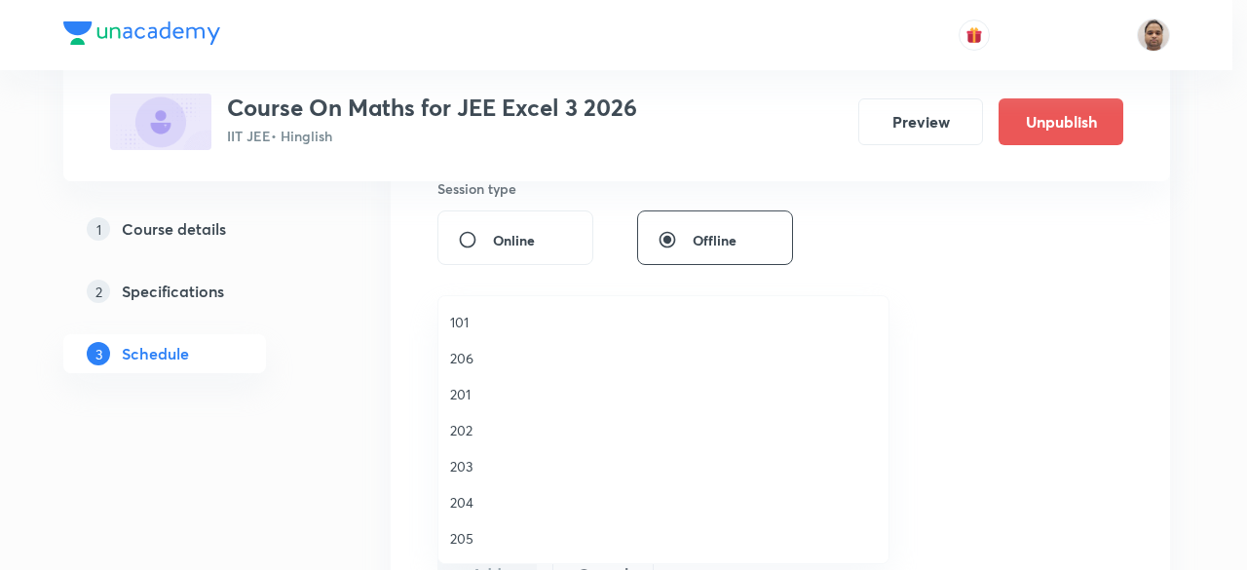
click at [468, 457] on span "203" at bounding box center [663, 466] width 427 height 20
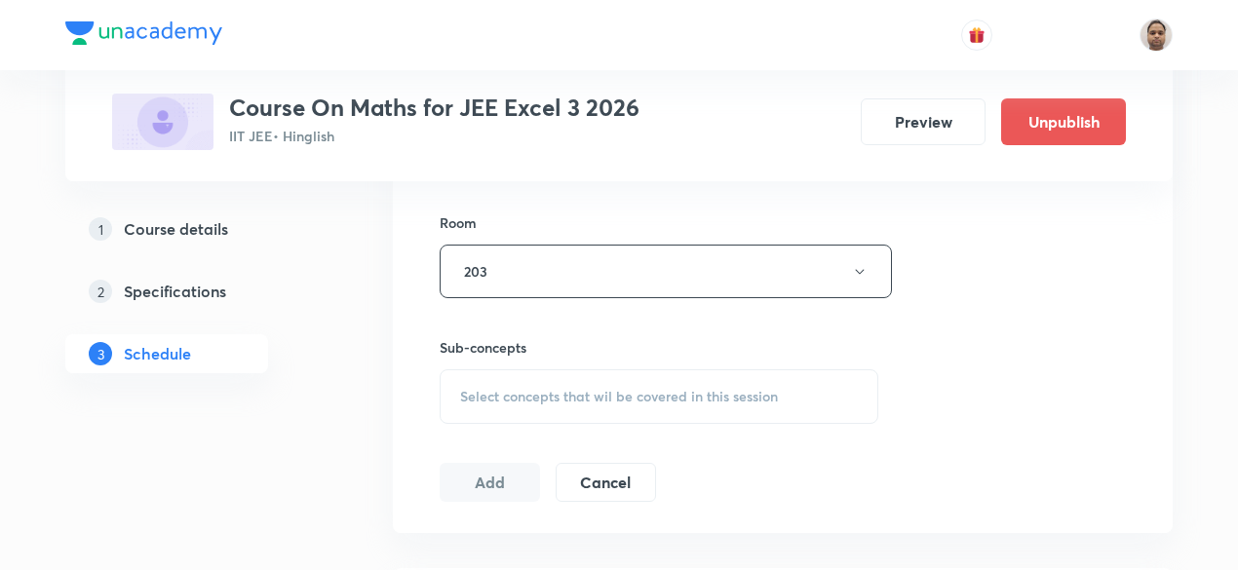
scroll to position [938, 0]
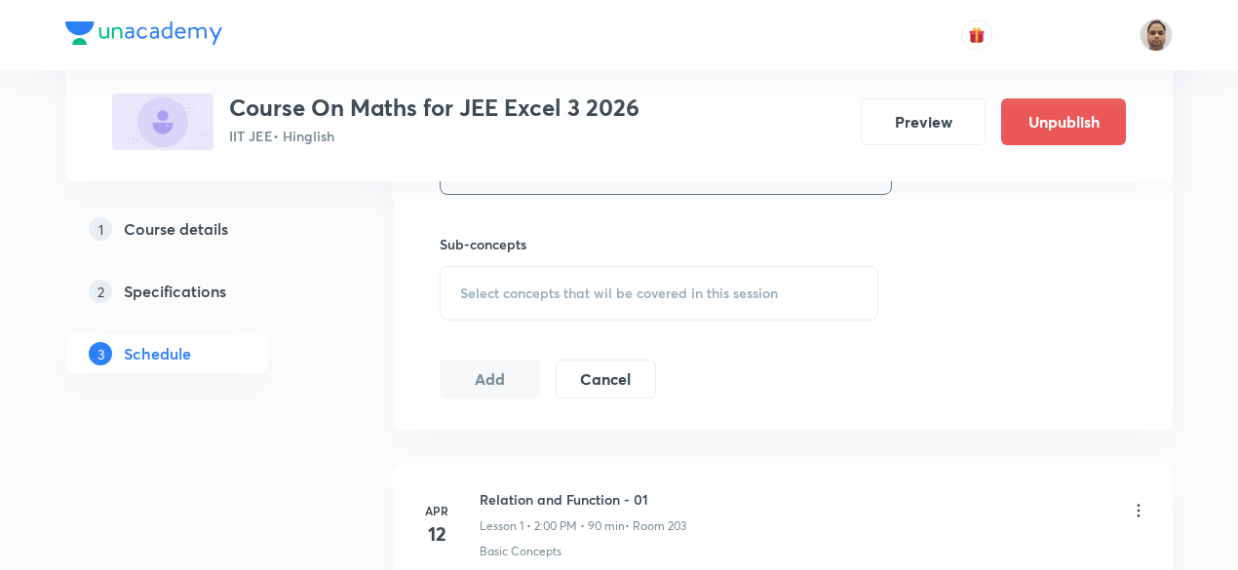
click at [516, 279] on div "Select concepts that wil be covered in this session" at bounding box center [659, 293] width 439 height 55
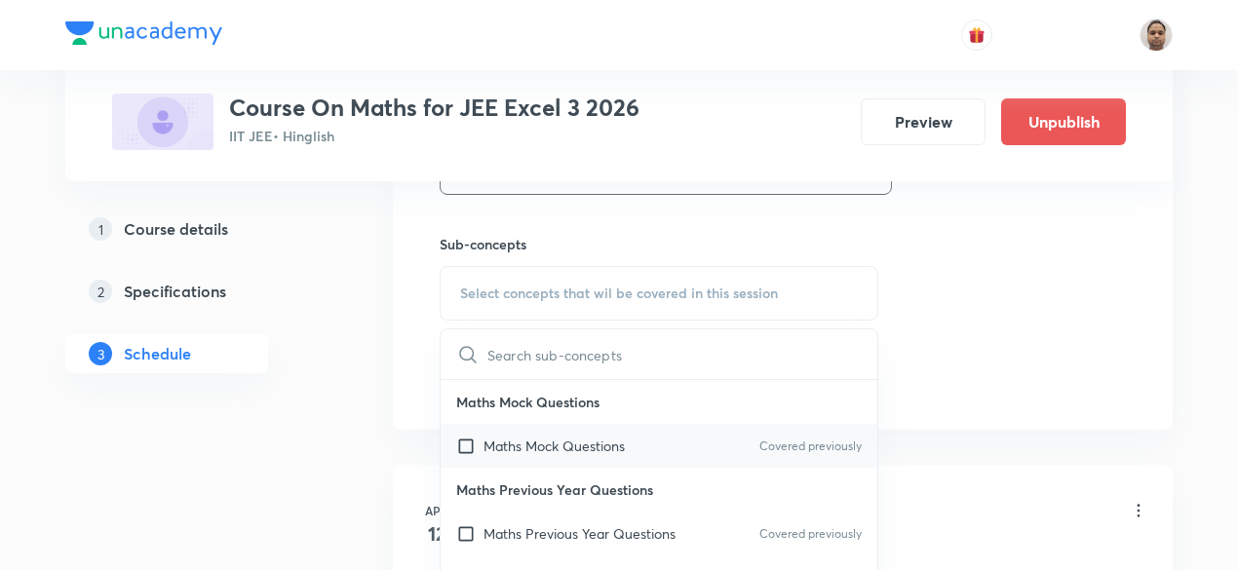
click at [486, 441] on p "Maths Mock Questions" at bounding box center [553, 446] width 141 height 20
checkbox input "true"
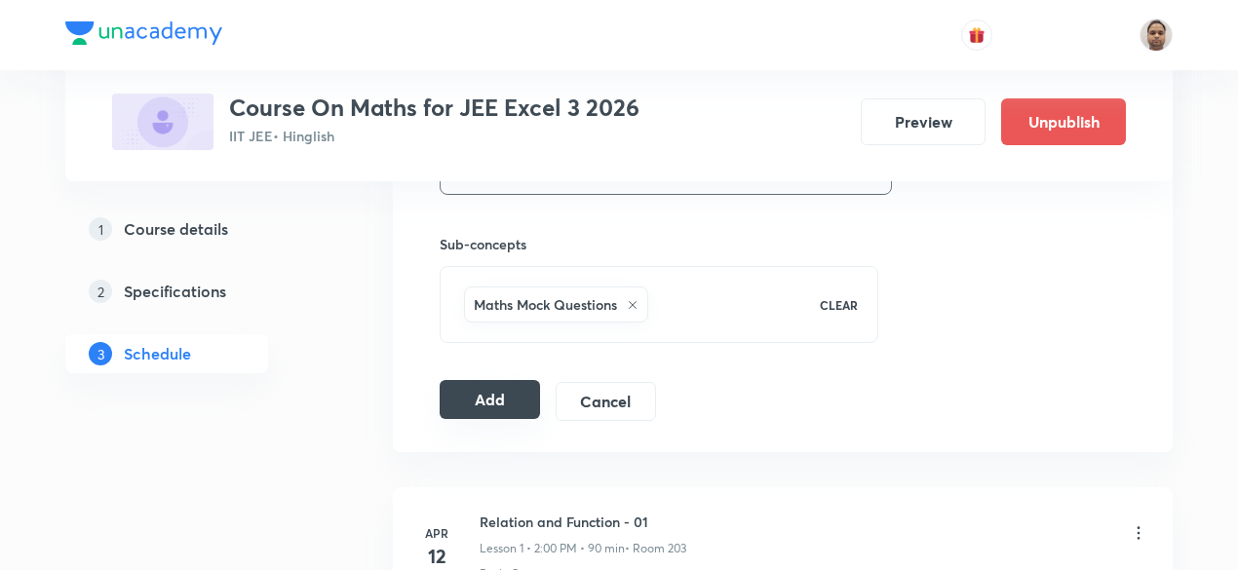
click at [474, 395] on button "Add" at bounding box center [490, 399] width 100 height 39
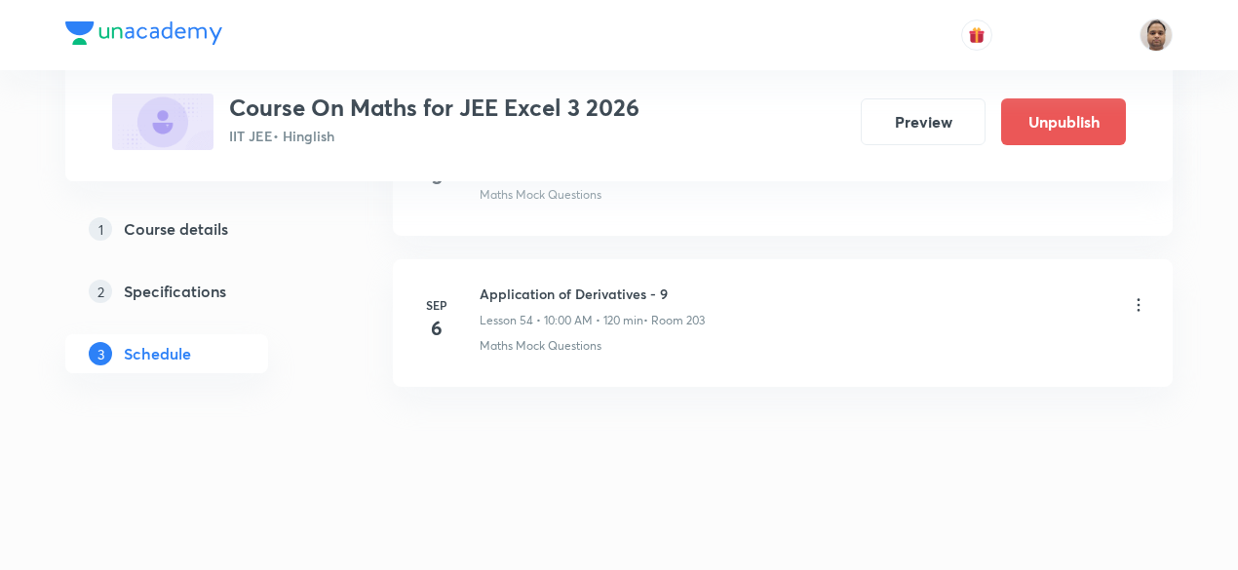
scroll to position [8218, 0]
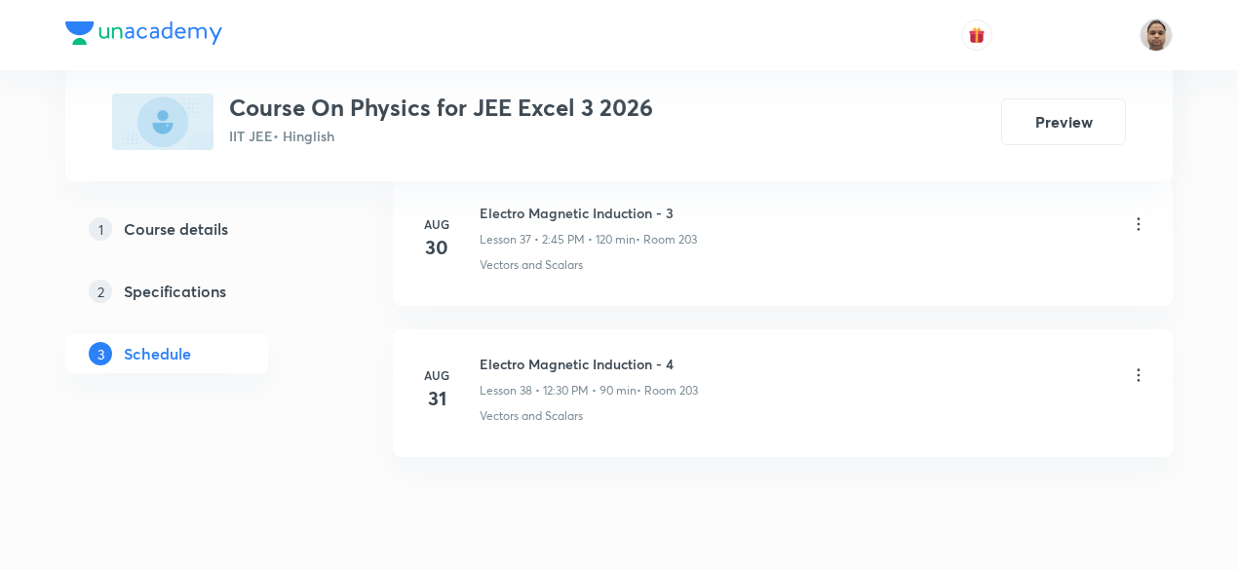
scroll to position [6704, 0]
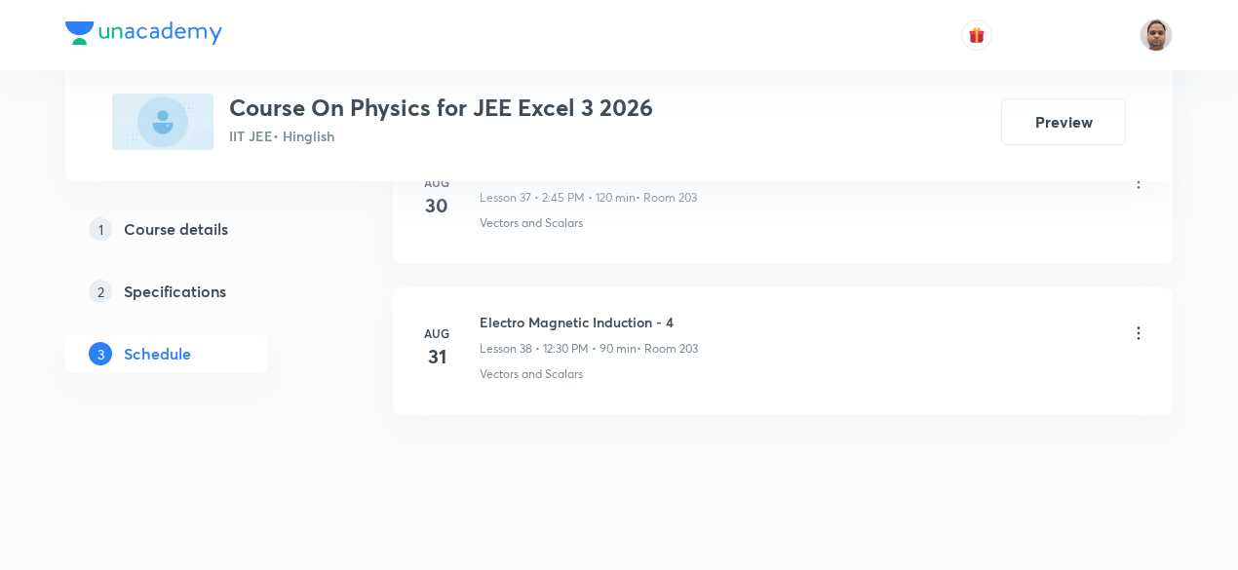
click at [593, 312] on h6 "Electro Magnetic Induction - 4" at bounding box center [588, 322] width 218 height 20
copy h6 "Electro Magnetic Induction - 4"
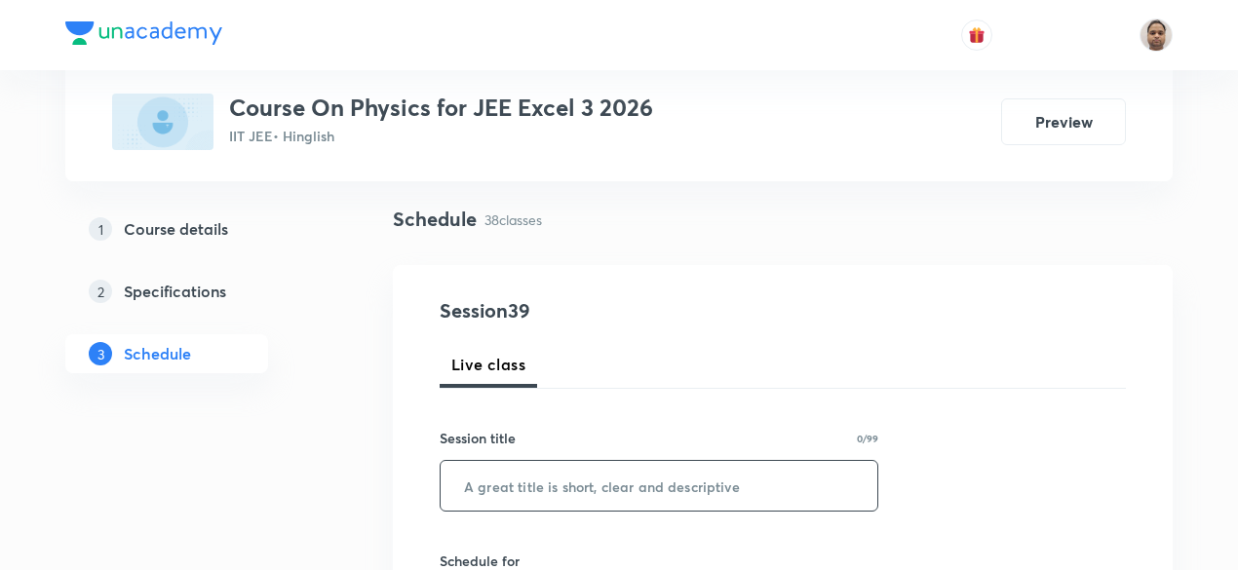
scroll to position [195, 0]
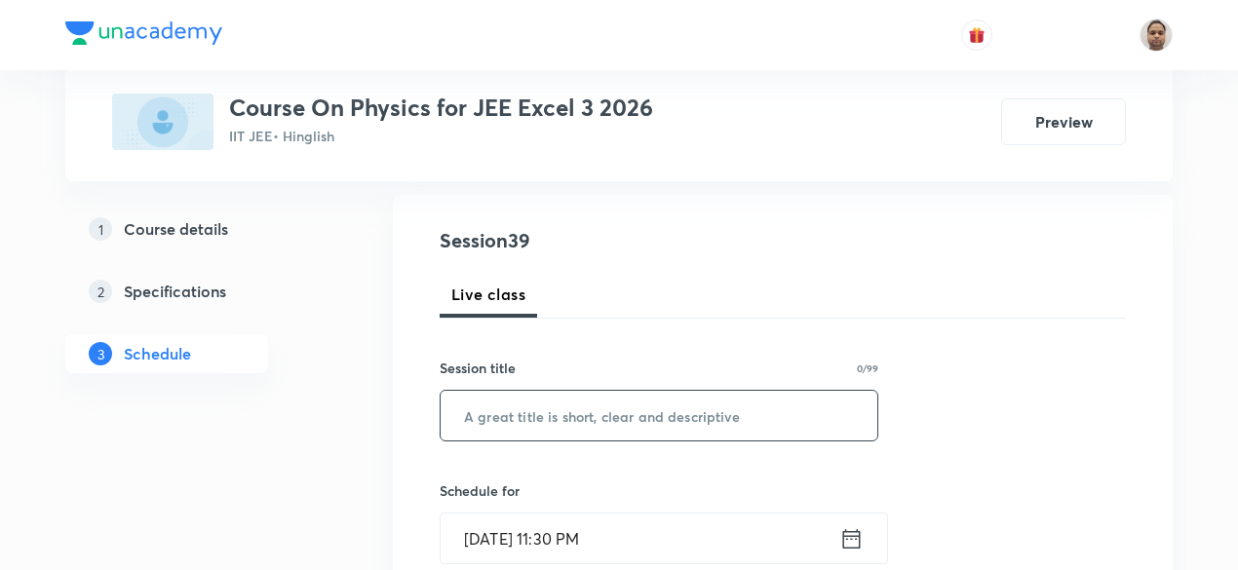
click at [602, 414] on input "text" at bounding box center [659, 416] width 437 height 50
paste input "Electro Magnetic Induction - 4"
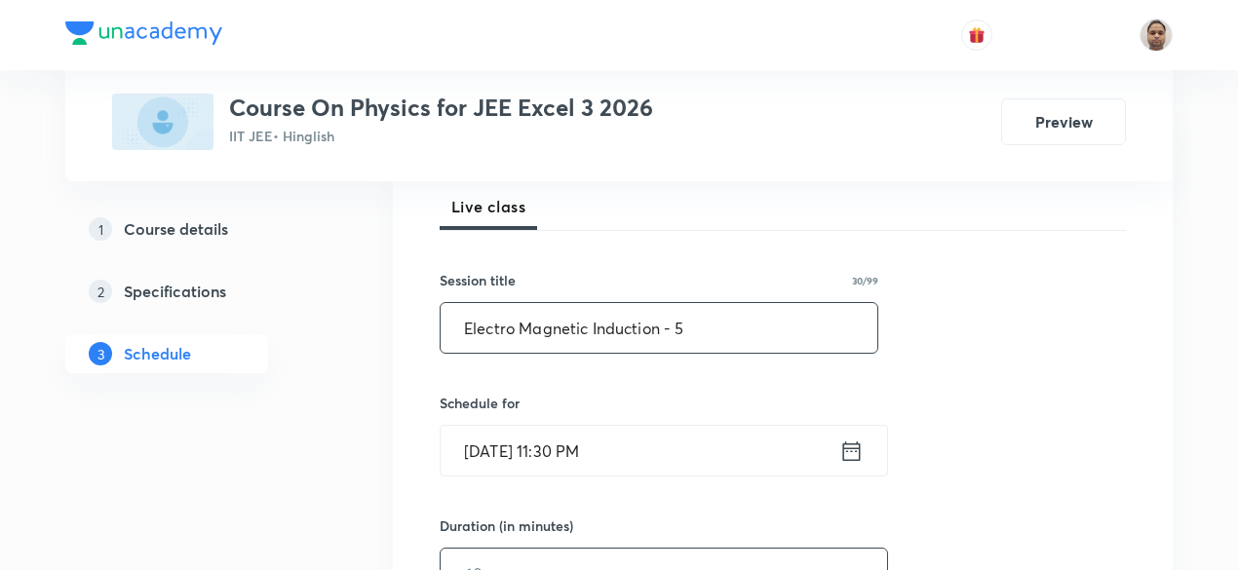
scroll to position [390, 0]
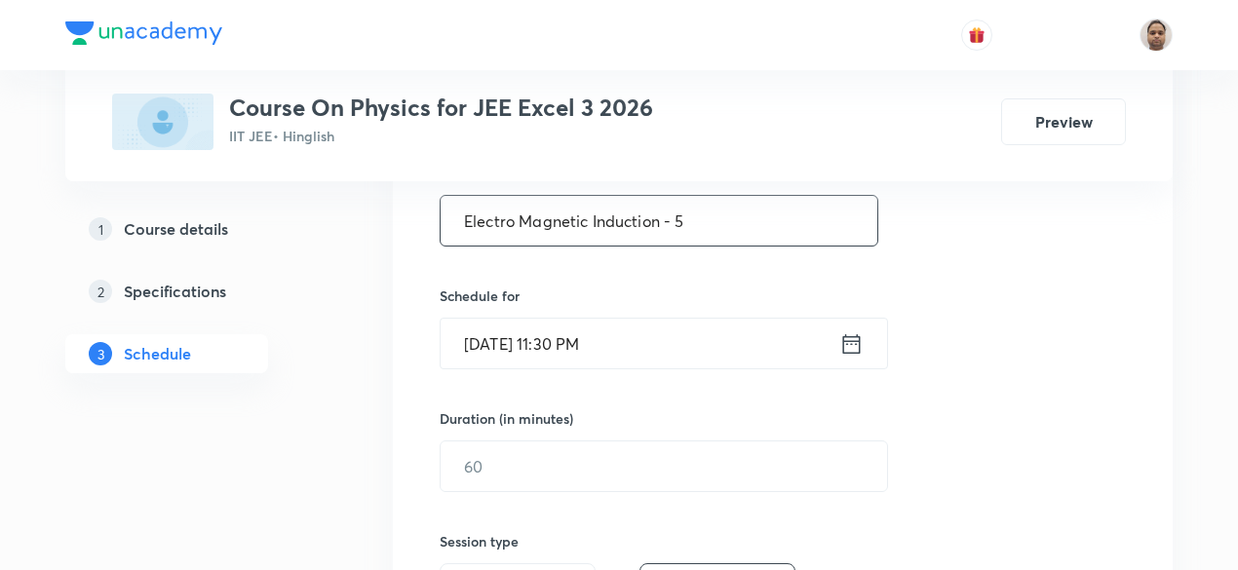
type input "Electro Magnetic Induction - 5"
click at [517, 359] on input "[DATE] 11:30 PM" at bounding box center [640, 344] width 399 height 50
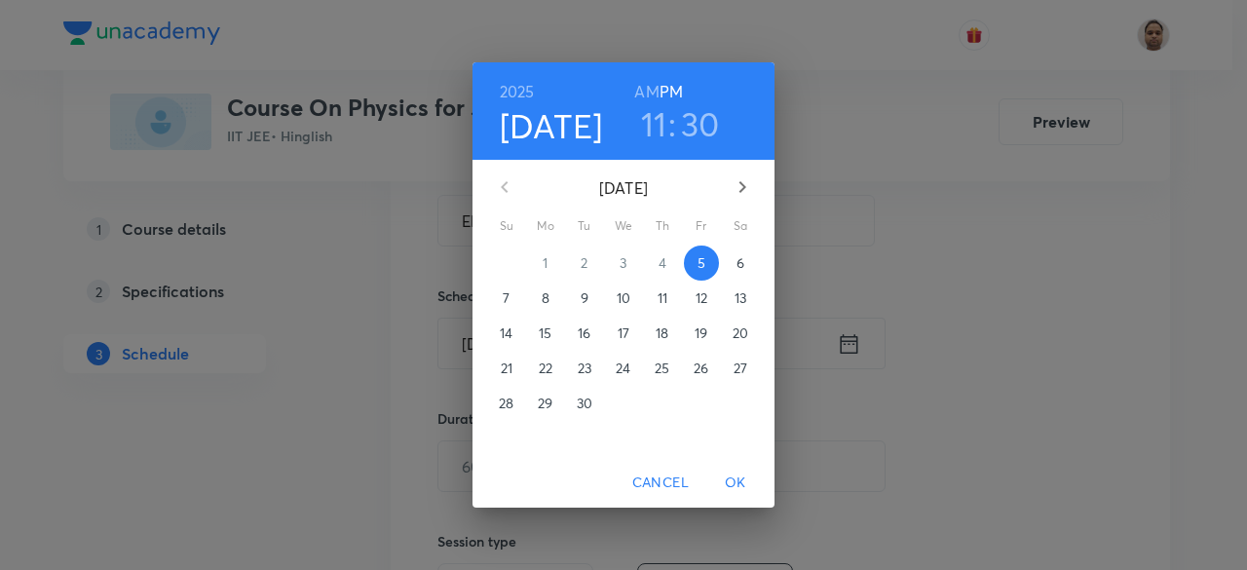
click at [735, 269] on span "6" at bounding box center [740, 262] width 35 height 19
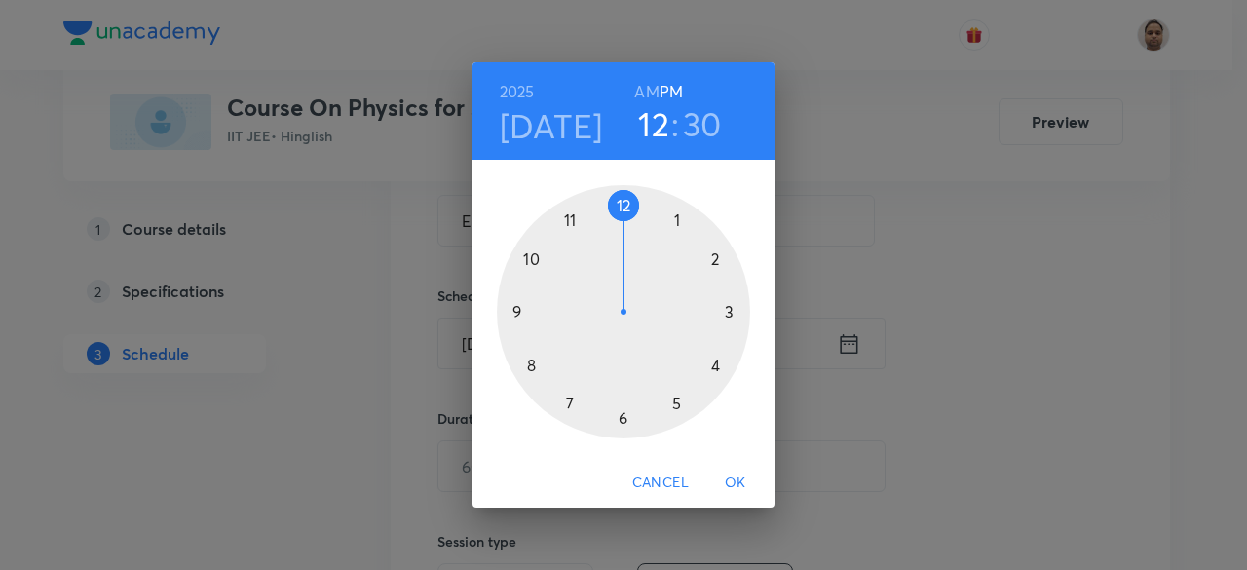
drag, startPoint x: 585, startPoint y: 220, endPoint x: 618, endPoint y: 214, distance: 33.6
click at [618, 214] on div at bounding box center [623, 311] width 253 height 253
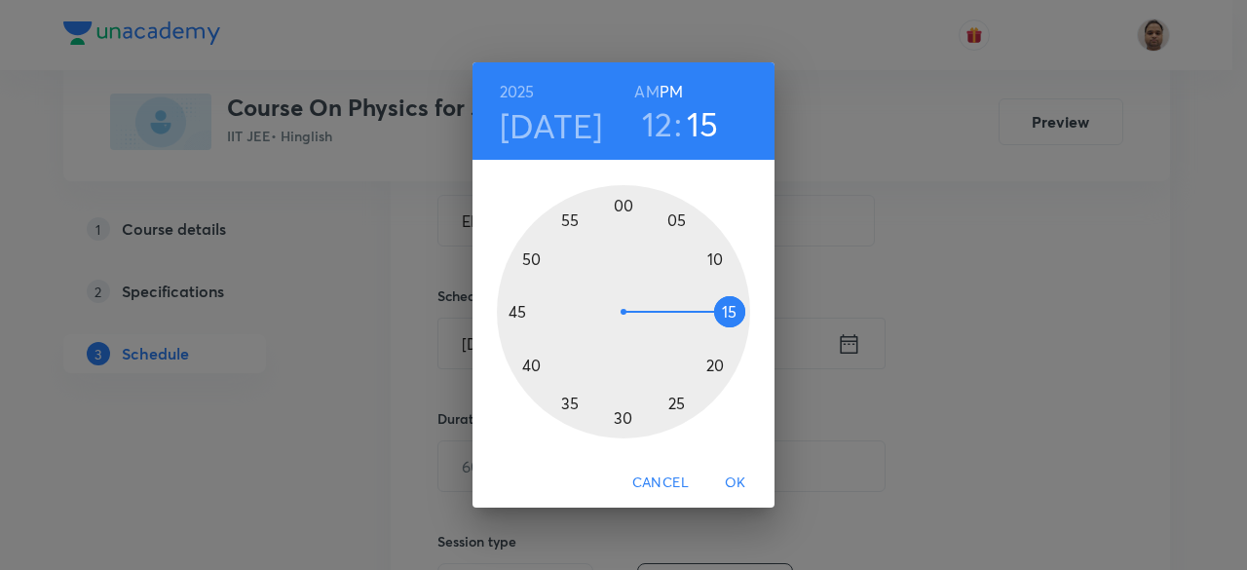
drag, startPoint x: 665, startPoint y: 399, endPoint x: 730, endPoint y: 312, distance: 108.6
click at [730, 312] on div at bounding box center [623, 311] width 253 height 253
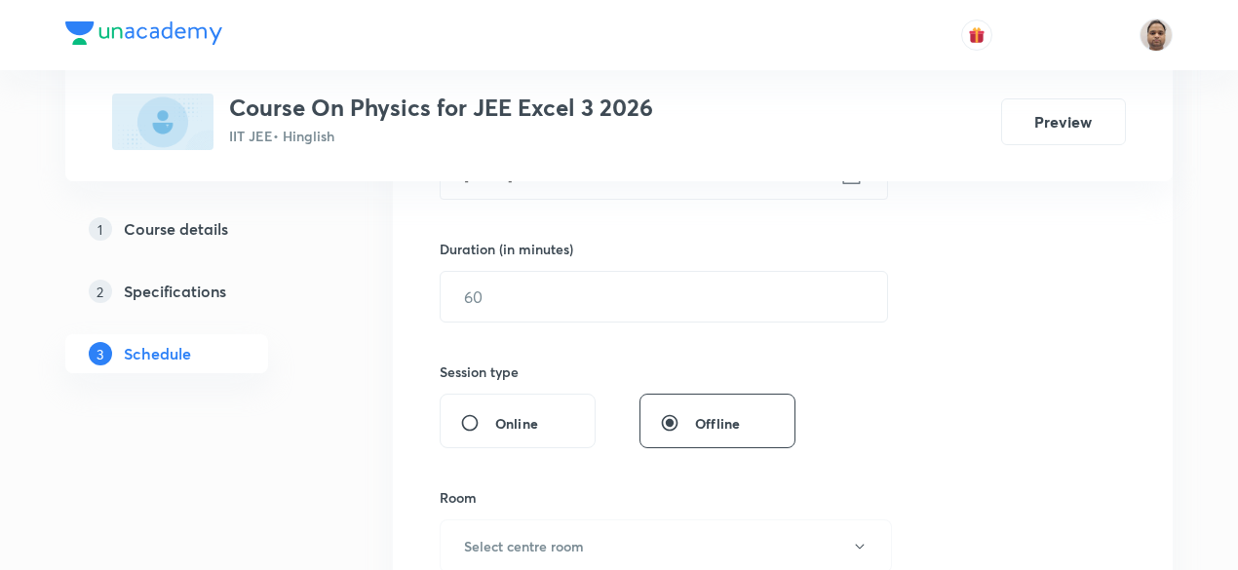
scroll to position [585, 0]
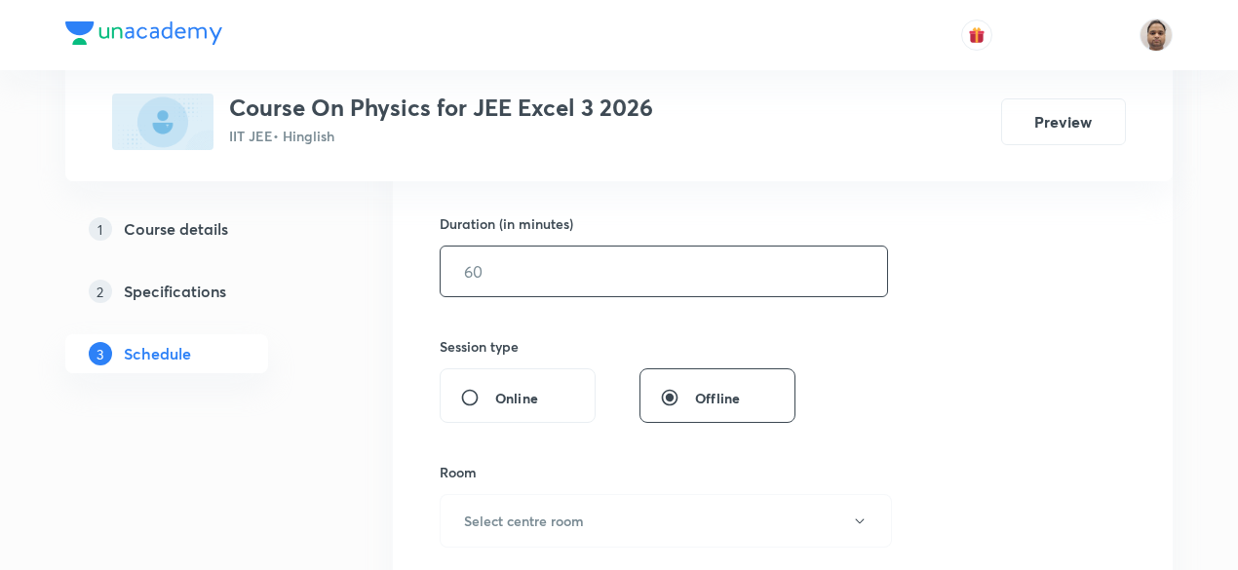
click at [535, 276] on input "text" at bounding box center [664, 272] width 446 height 50
type input "120"
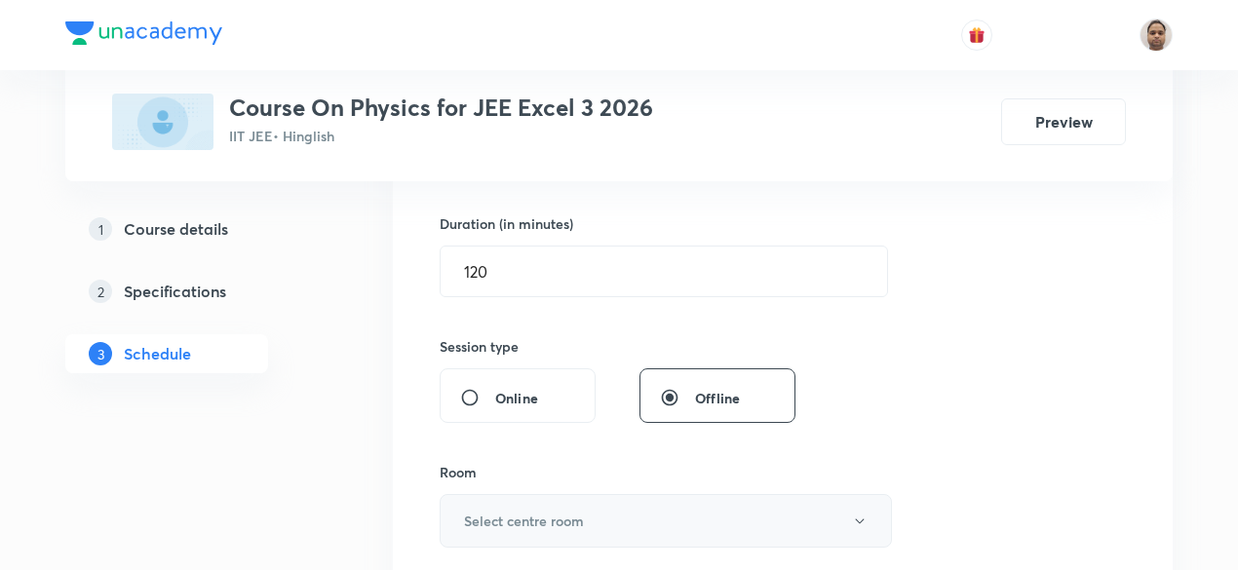
click at [505, 539] on button "Select centre room" at bounding box center [666, 521] width 452 height 54
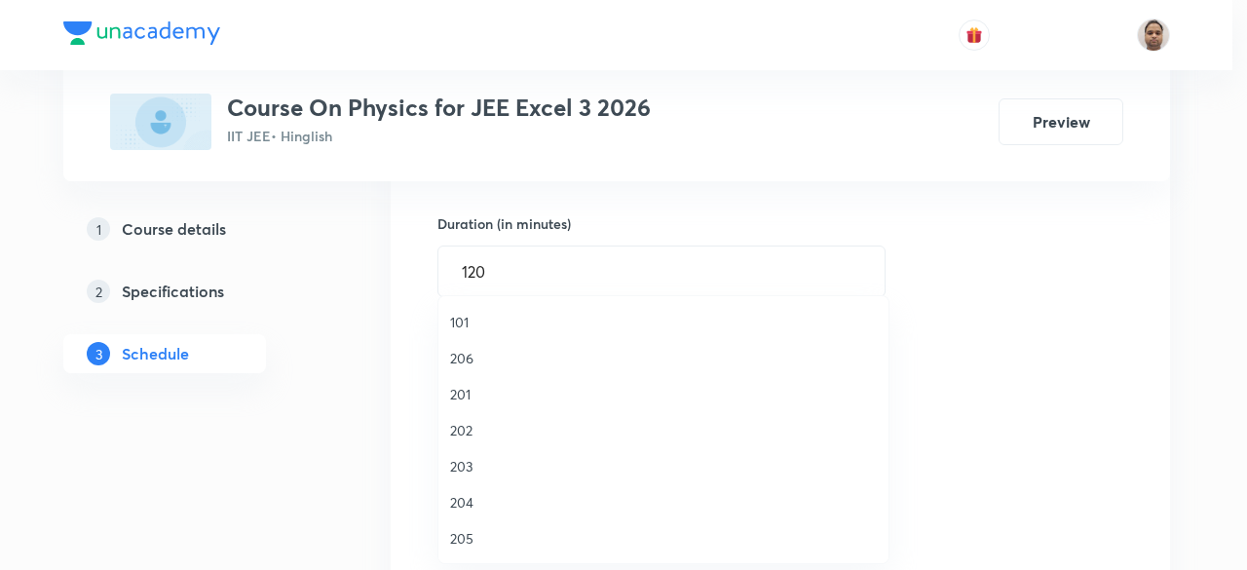
click at [478, 471] on span "203" at bounding box center [663, 466] width 427 height 20
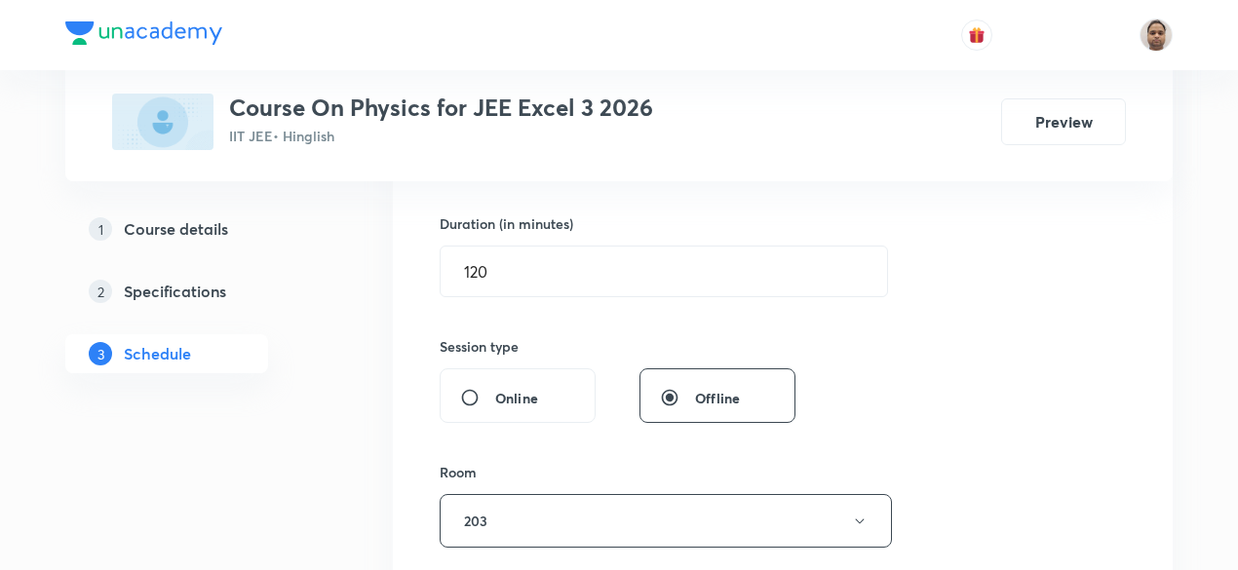
scroll to position [780, 0]
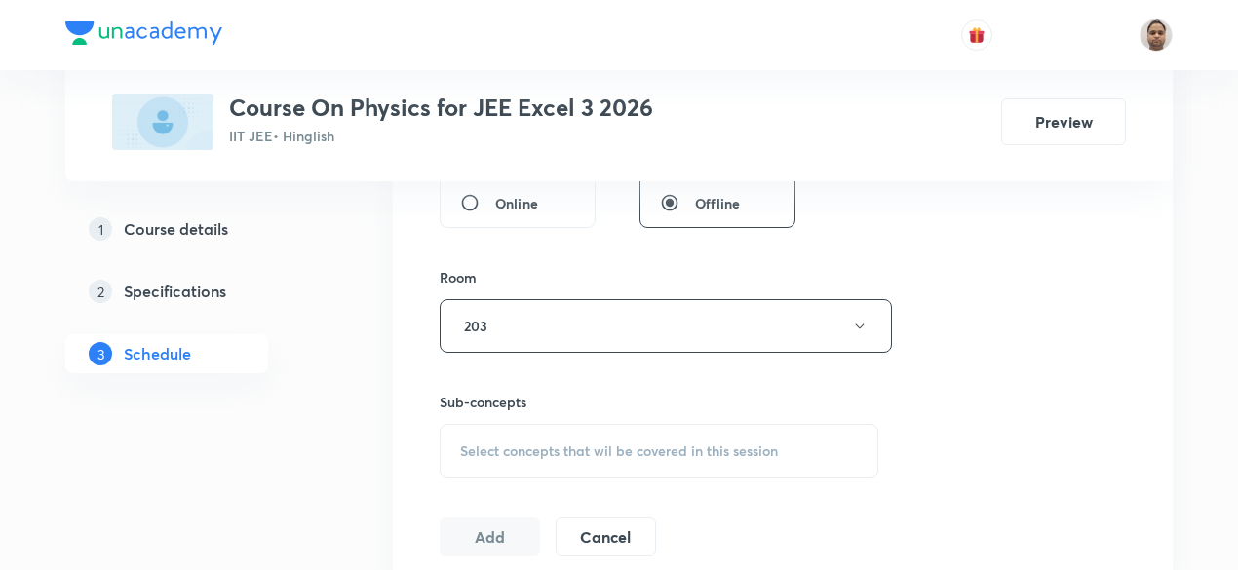
click at [517, 427] on div "Select concepts that wil be covered in this session" at bounding box center [659, 451] width 439 height 55
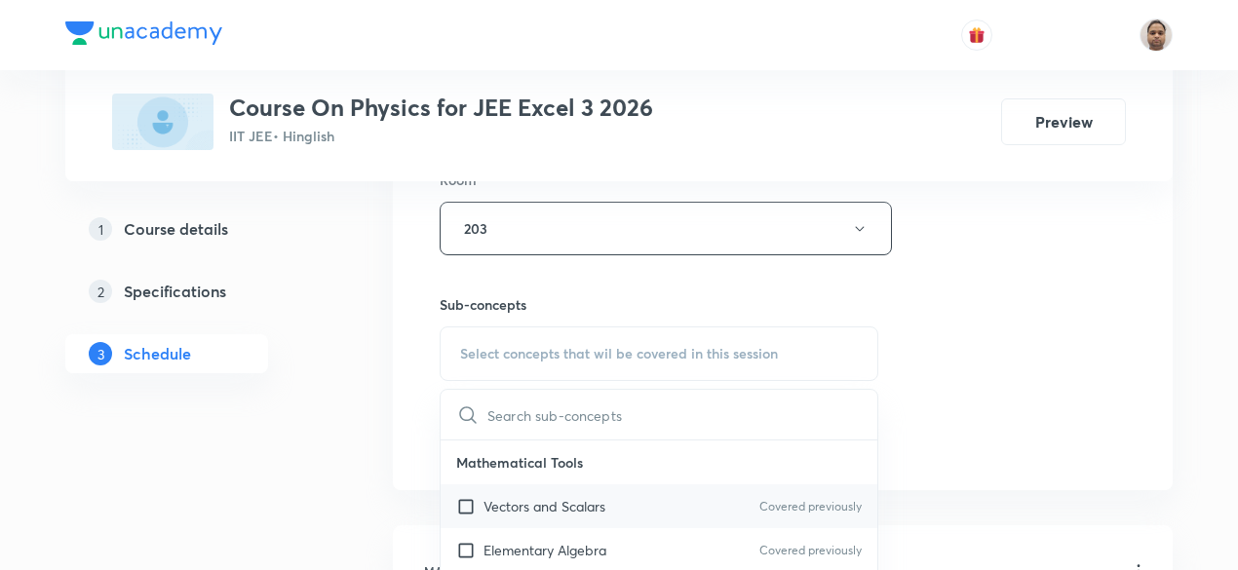
click at [462, 506] on input "checkbox" at bounding box center [469, 506] width 27 height 20
checkbox input "true"
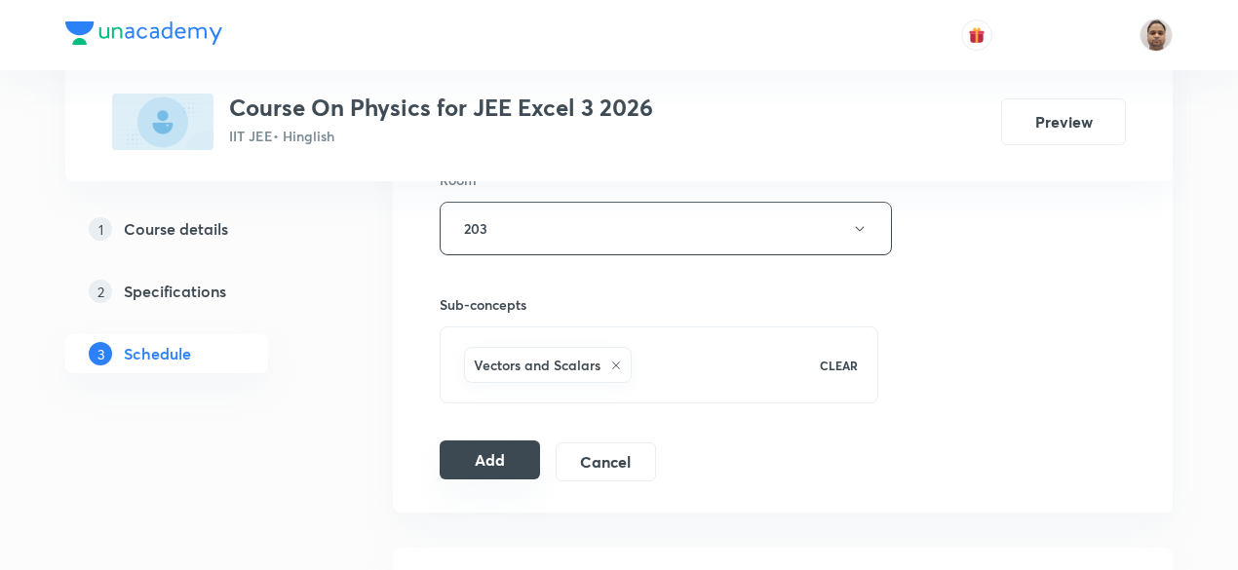
click at [485, 462] on button "Add" at bounding box center [490, 460] width 100 height 39
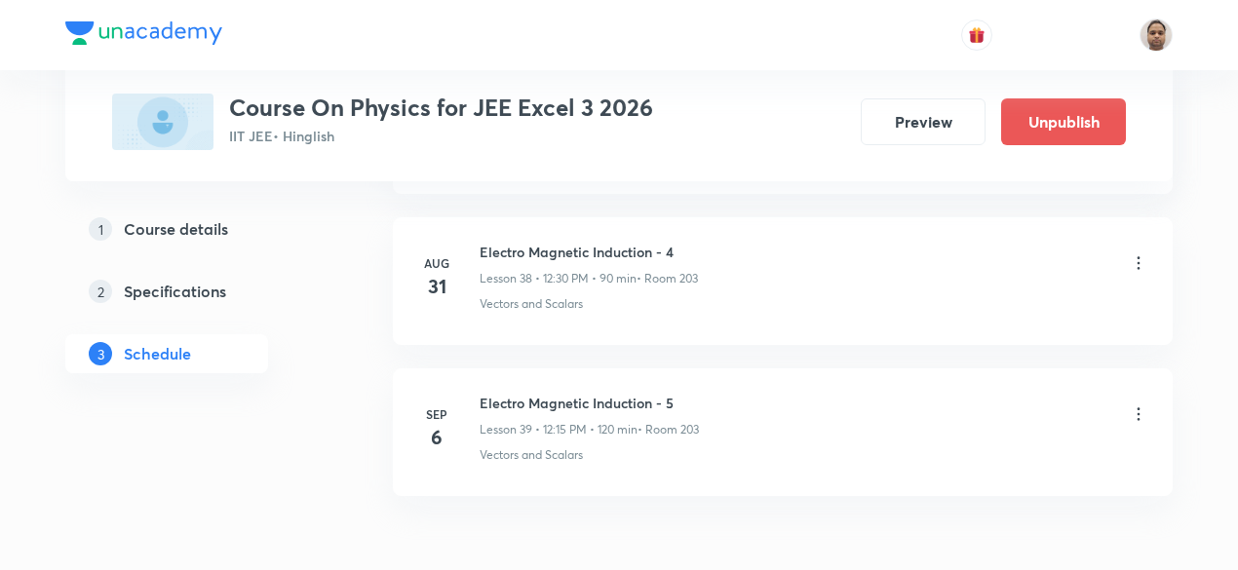
scroll to position [5962, 0]
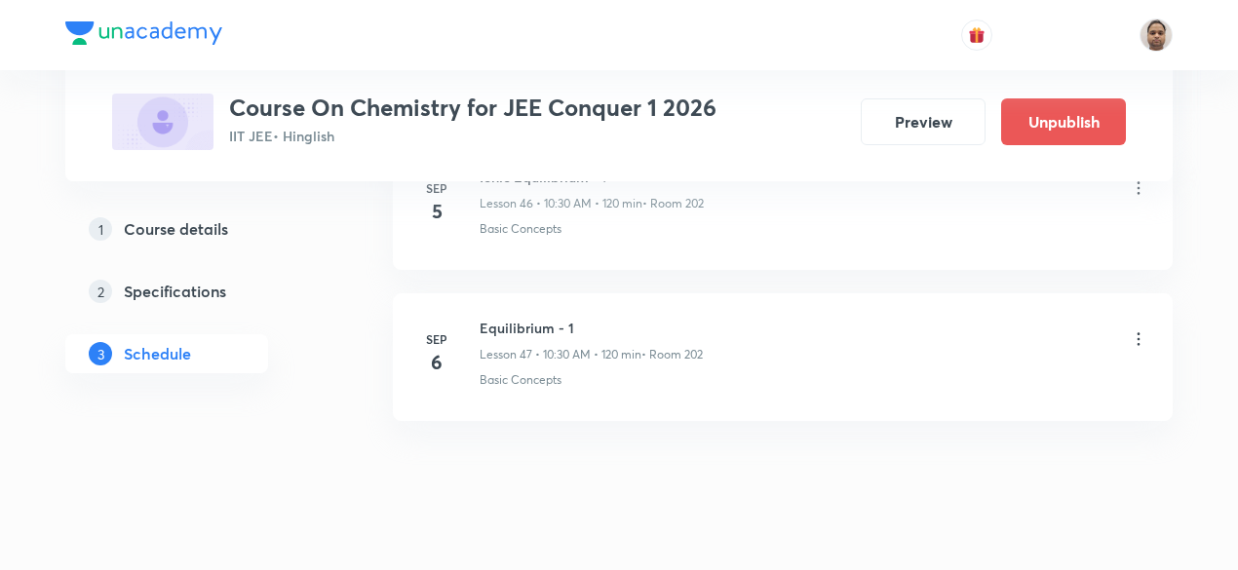
click at [1136, 329] on icon at bounding box center [1138, 338] width 19 height 19
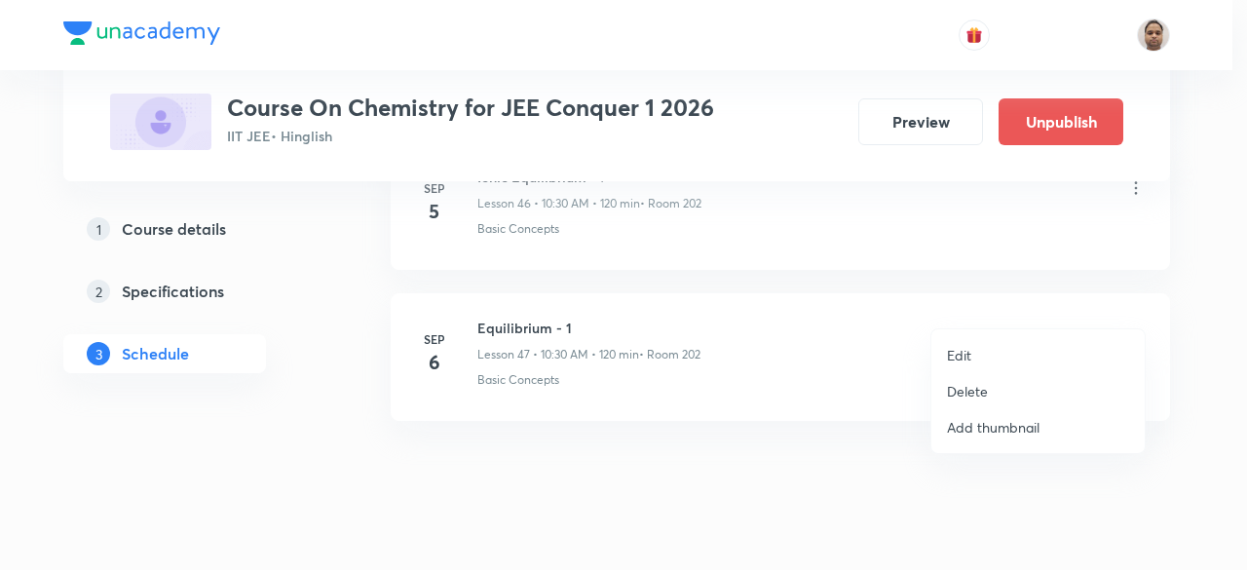
click at [1015, 348] on li "Edit" at bounding box center [1038, 355] width 213 height 36
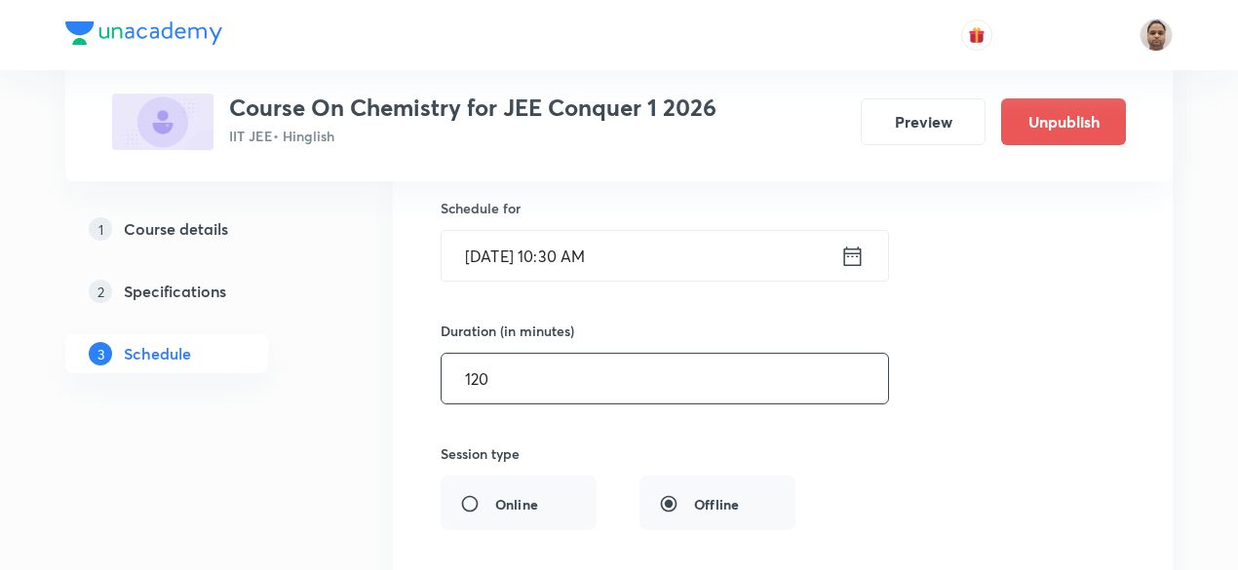
scroll to position [7326, 0]
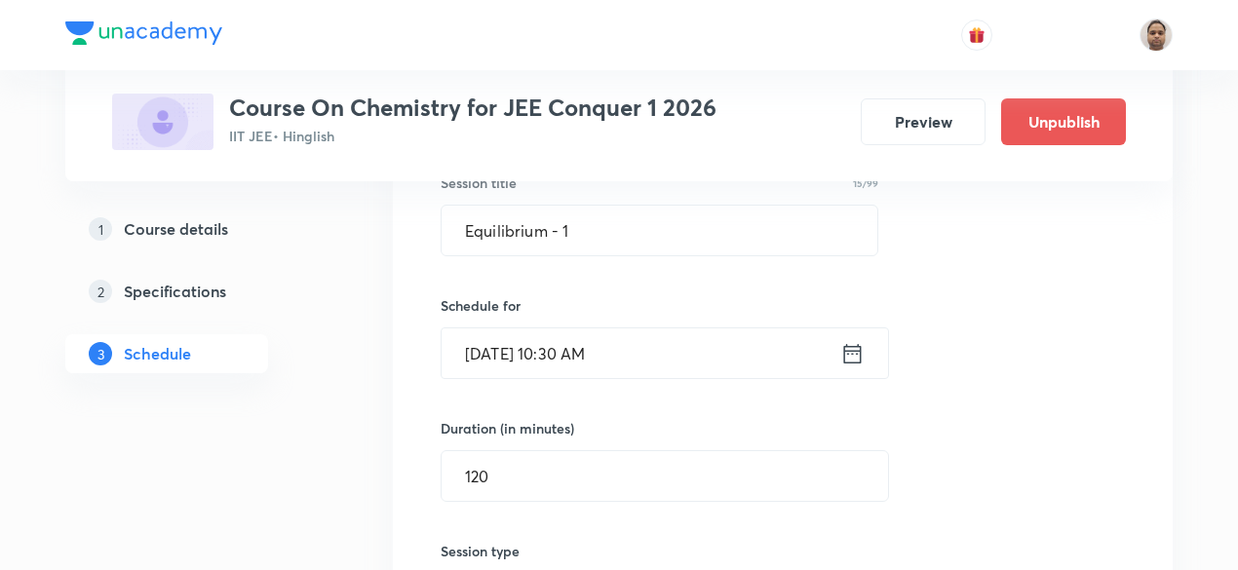
click at [552, 328] on input "Sep 6, 2025, 10:30 AM" at bounding box center [640, 353] width 399 height 50
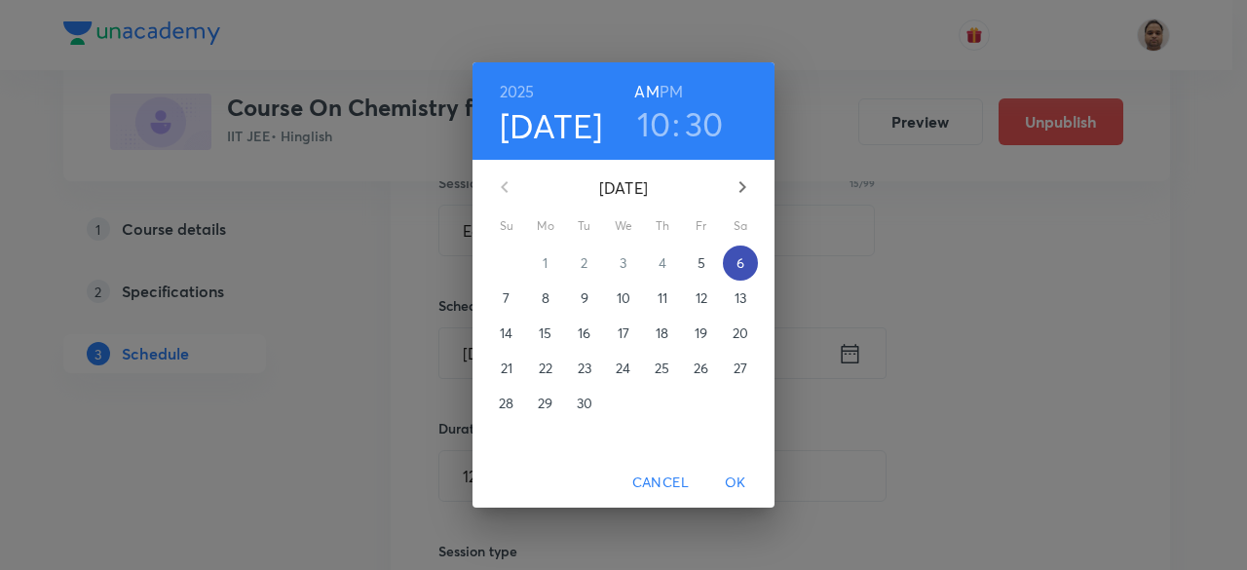
click at [743, 265] on p "6" at bounding box center [741, 262] width 8 height 19
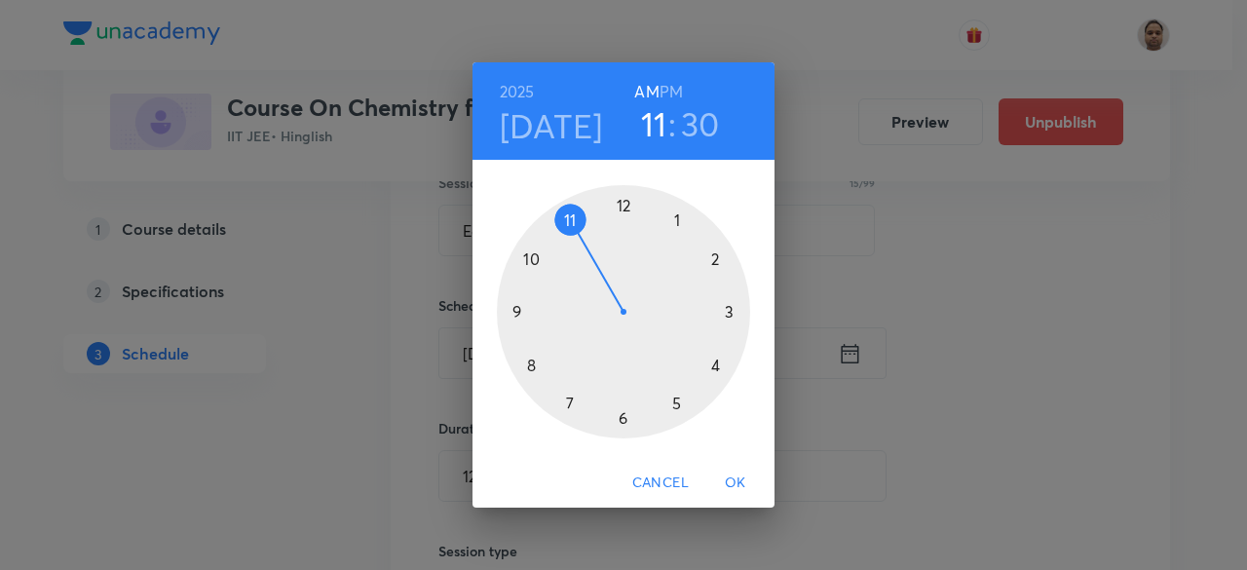
drag, startPoint x: 539, startPoint y: 255, endPoint x: 562, endPoint y: 241, distance: 27.6
click at [562, 241] on div at bounding box center [623, 311] width 253 height 253
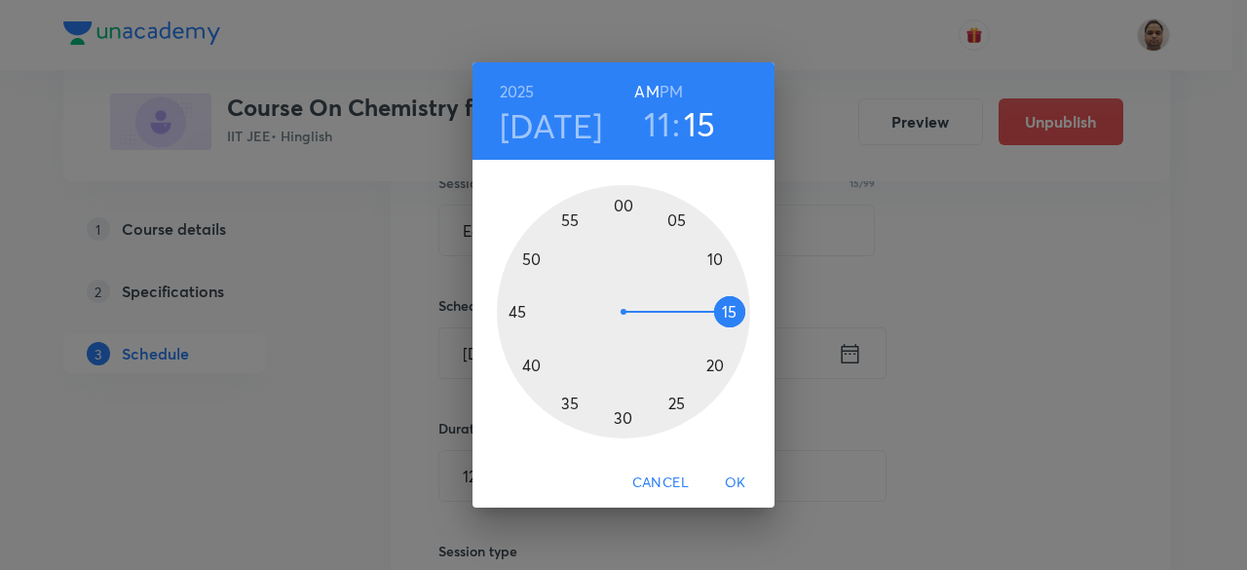
drag, startPoint x: 618, startPoint y: 414, endPoint x: 711, endPoint y: 312, distance: 138.7
click at [711, 312] on div at bounding box center [623, 311] width 253 height 253
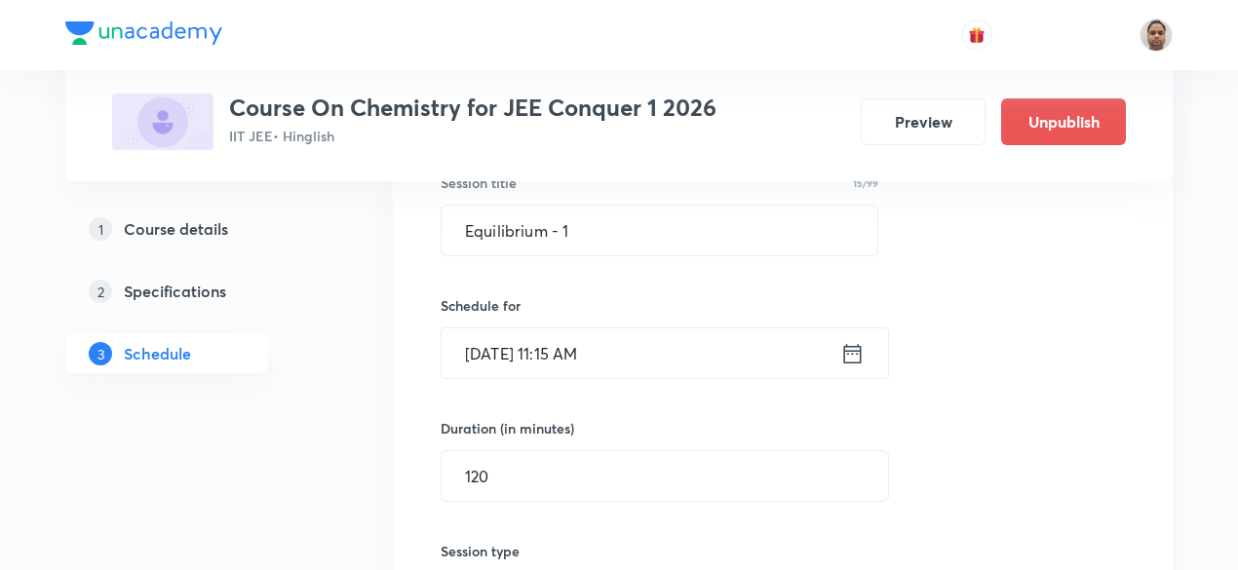
click at [435, 453] on div "Equilibrium - 1 Lesson 47 • Room 202 Basic Concepts Session 47 Live class Sessi…" at bounding box center [782, 514] width 731 height 938
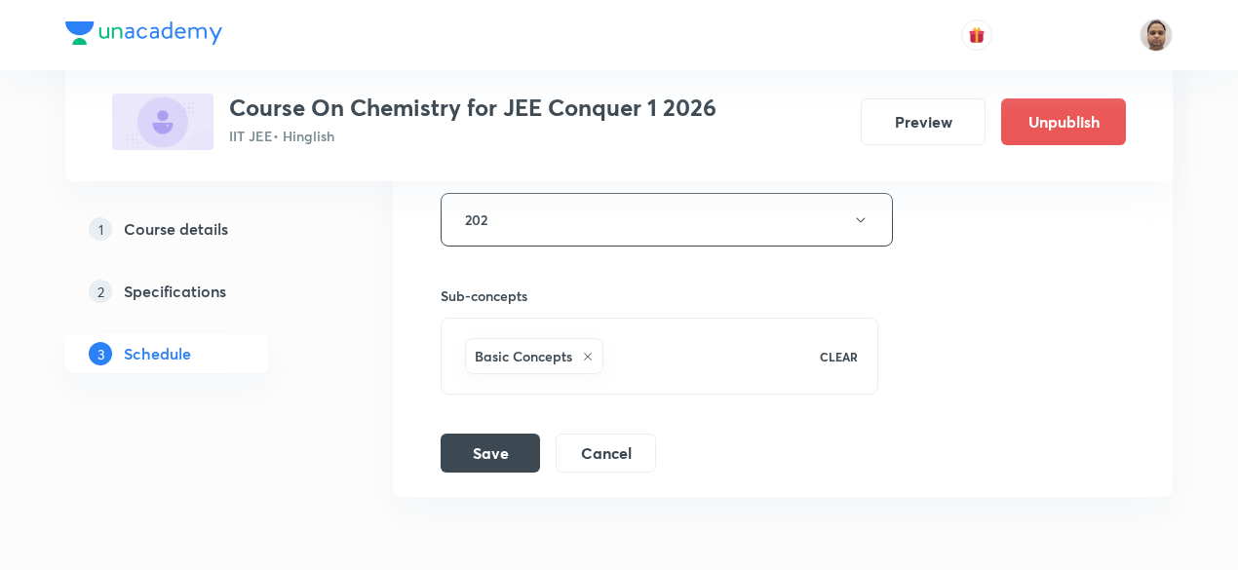
scroll to position [7911, 0]
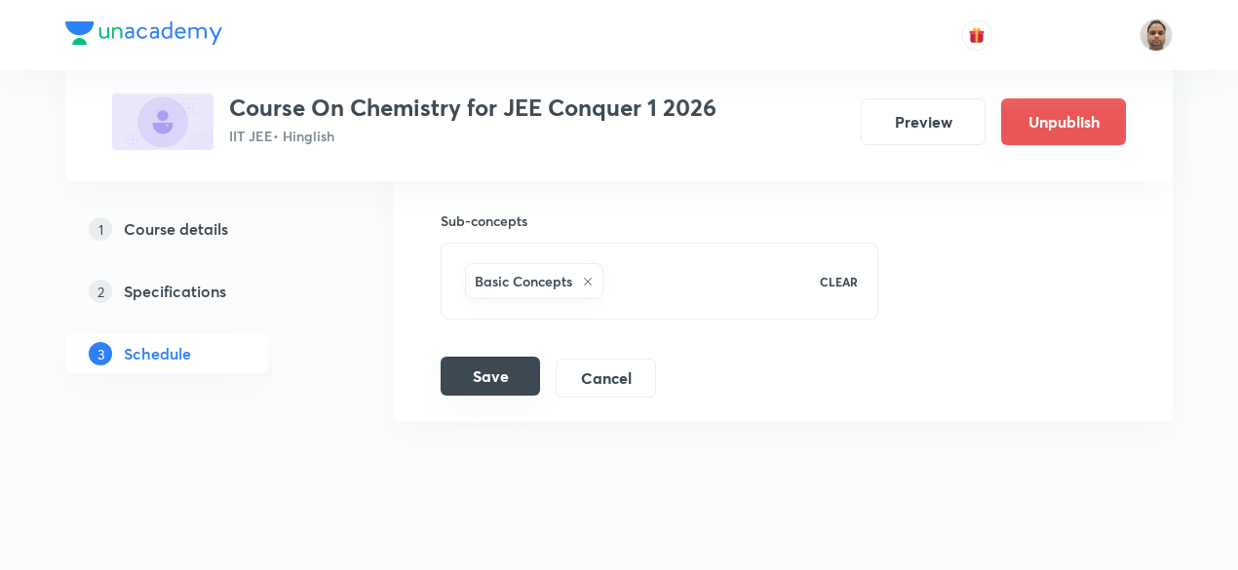
type input "150"
click at [509, 357] on button "Save" at bounding box center [490, 376] width 99 height 39
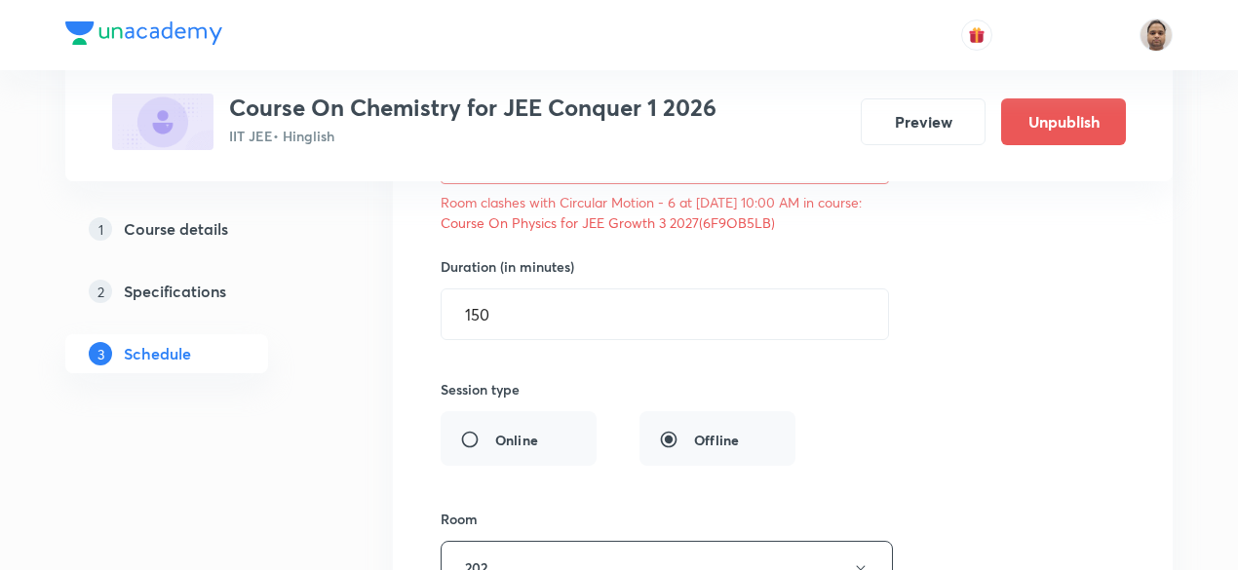
scroll to position [7716, 0]
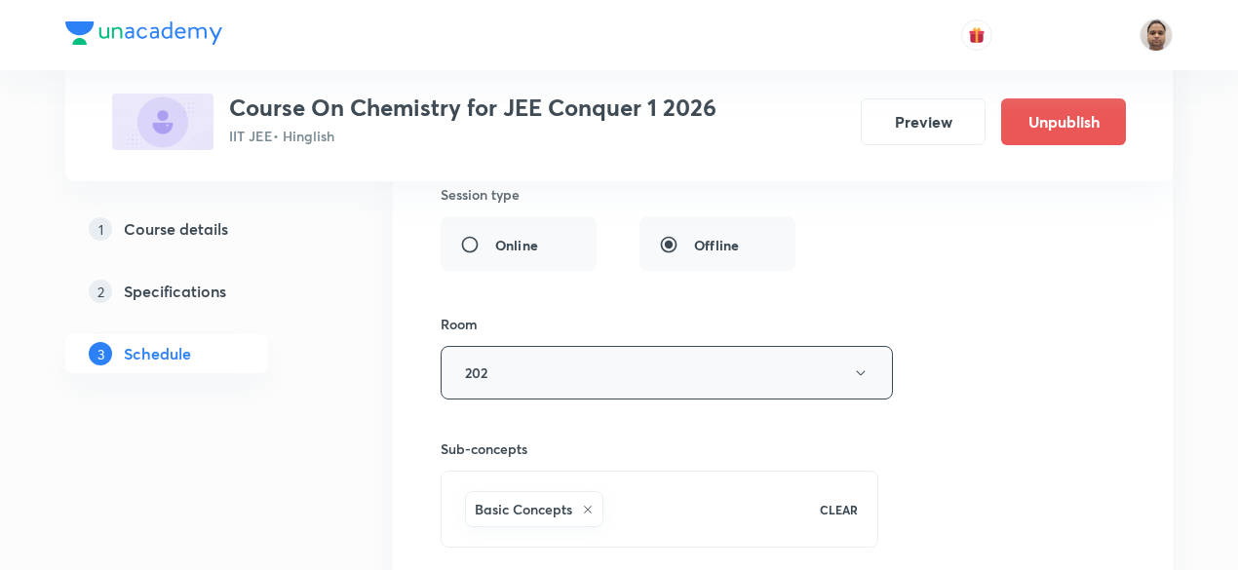
click at [560, 346] on button "202" at bounding box center [667, 373] width 452 height 54
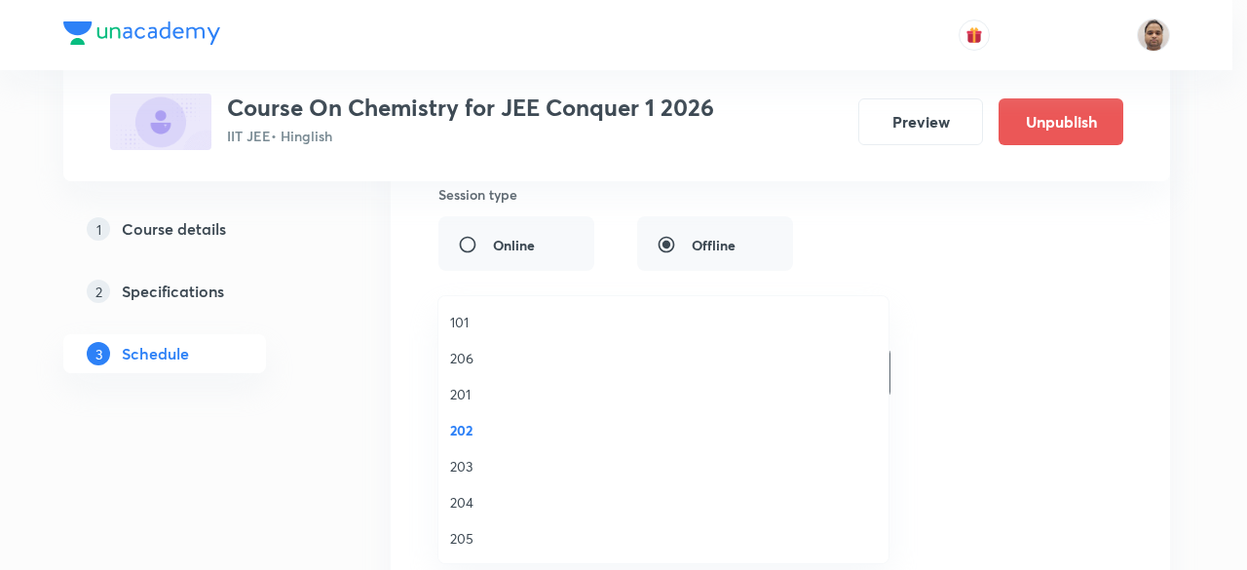
click at [464, 387] on span "201" at bounding box center [663, 394] width 427 height 20
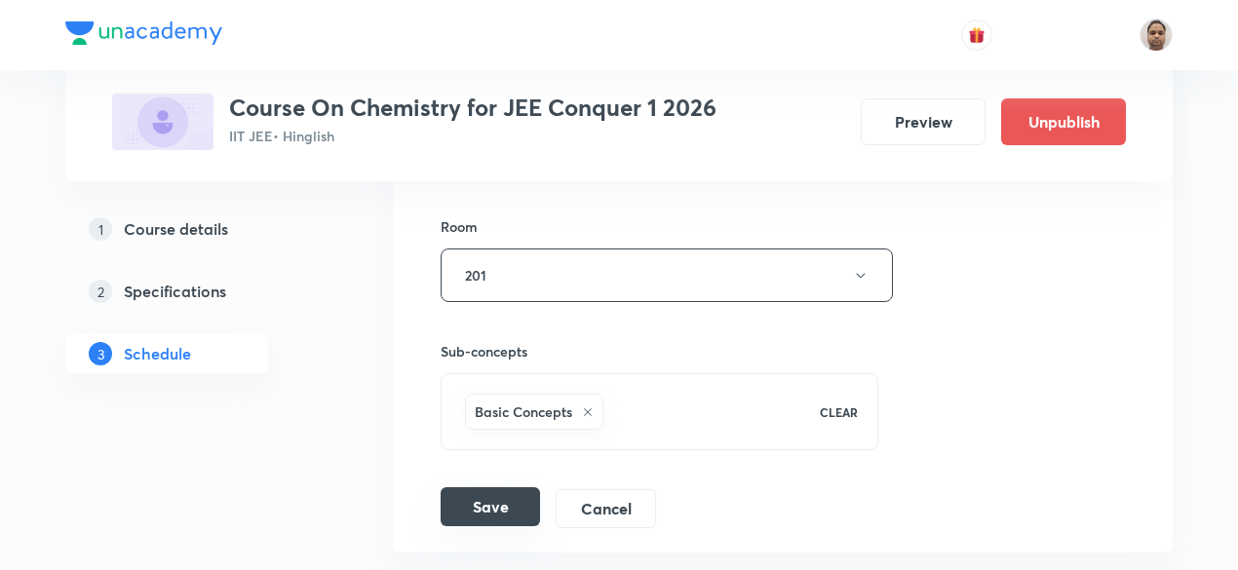
click at [501, 487] on button "Save" at bounding box center [490, 506] width 99 height 39
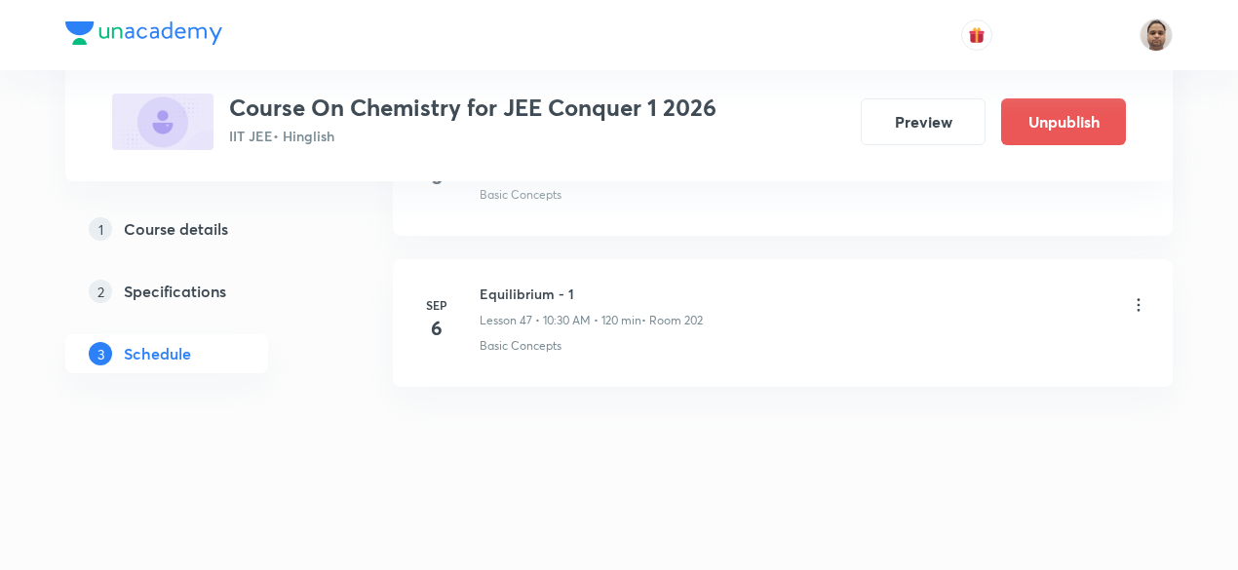
scroll to position [7165, 0]
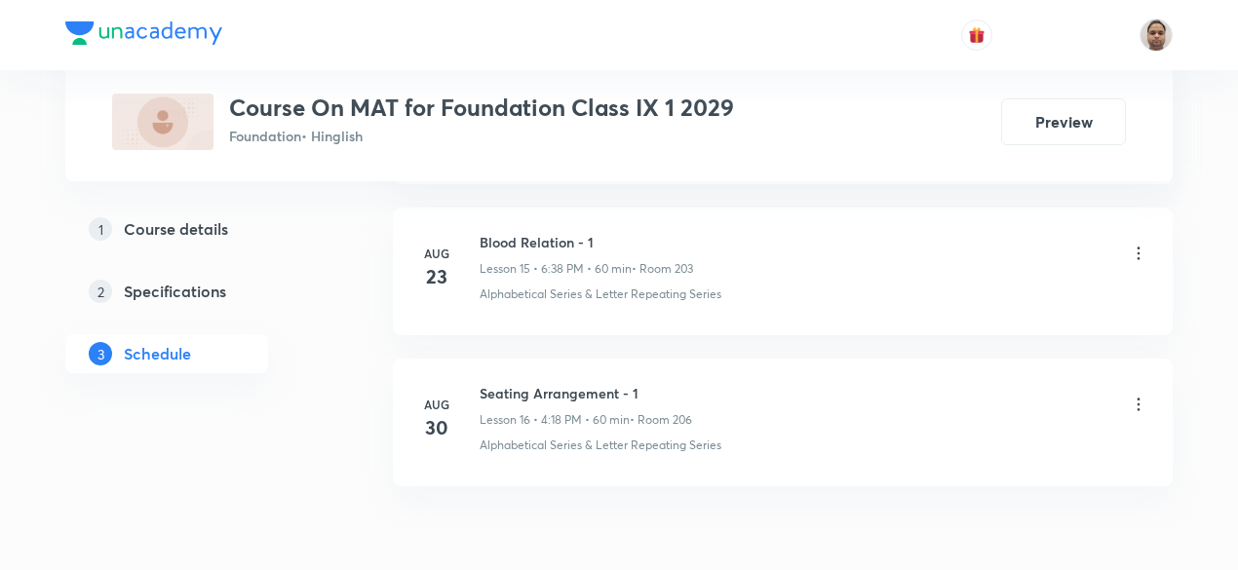
scroll to position [3395, 0]
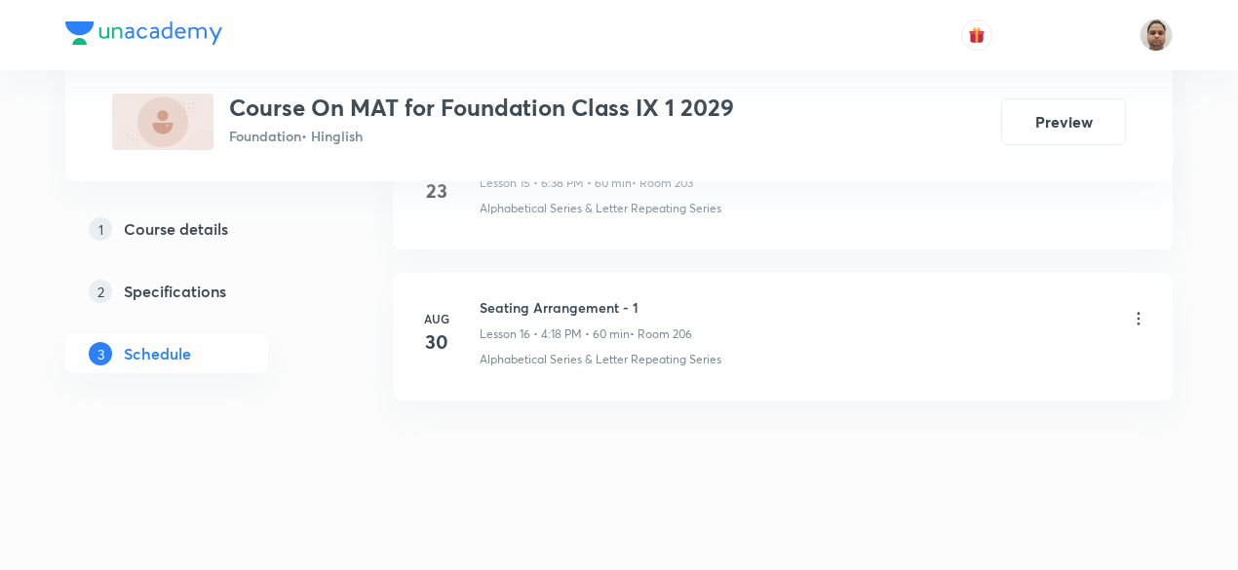
click at [588, 297] on h6 "Seating Arrangement - 1" at bounding box center [585, 307] width 212 height 20
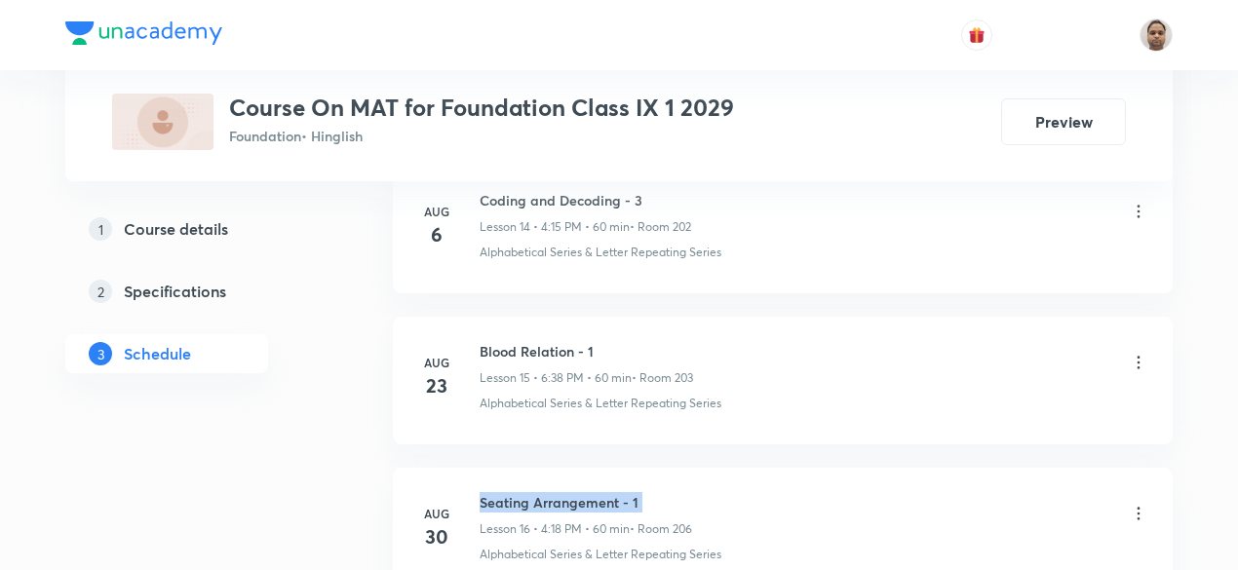
copy h6 "Seating Arrangement - 1"
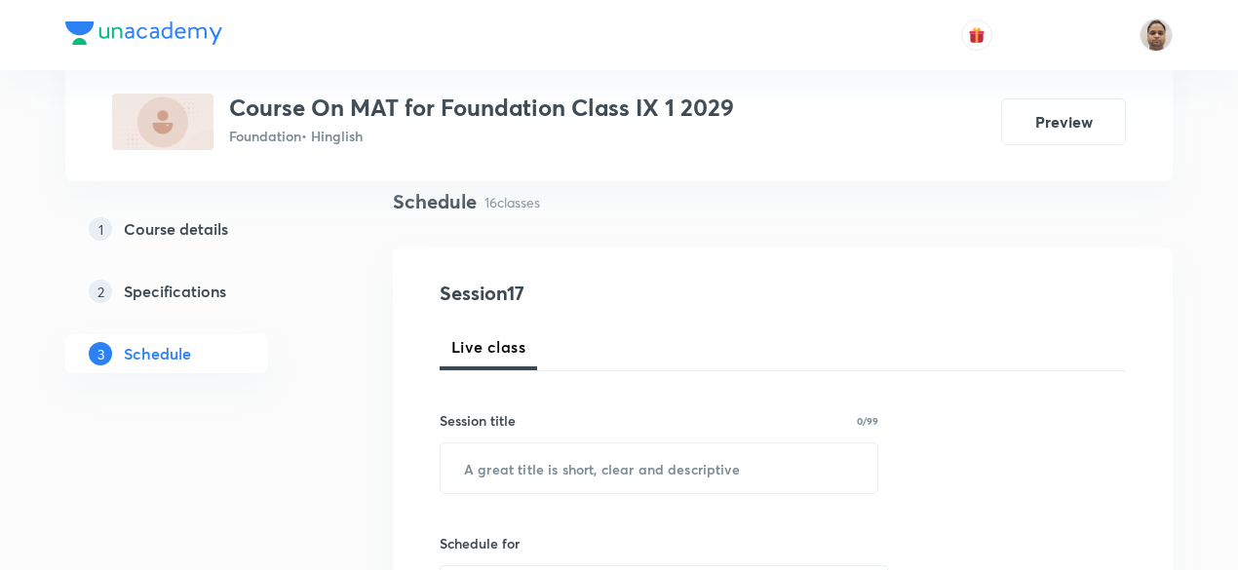
scroll to position [208, 0]
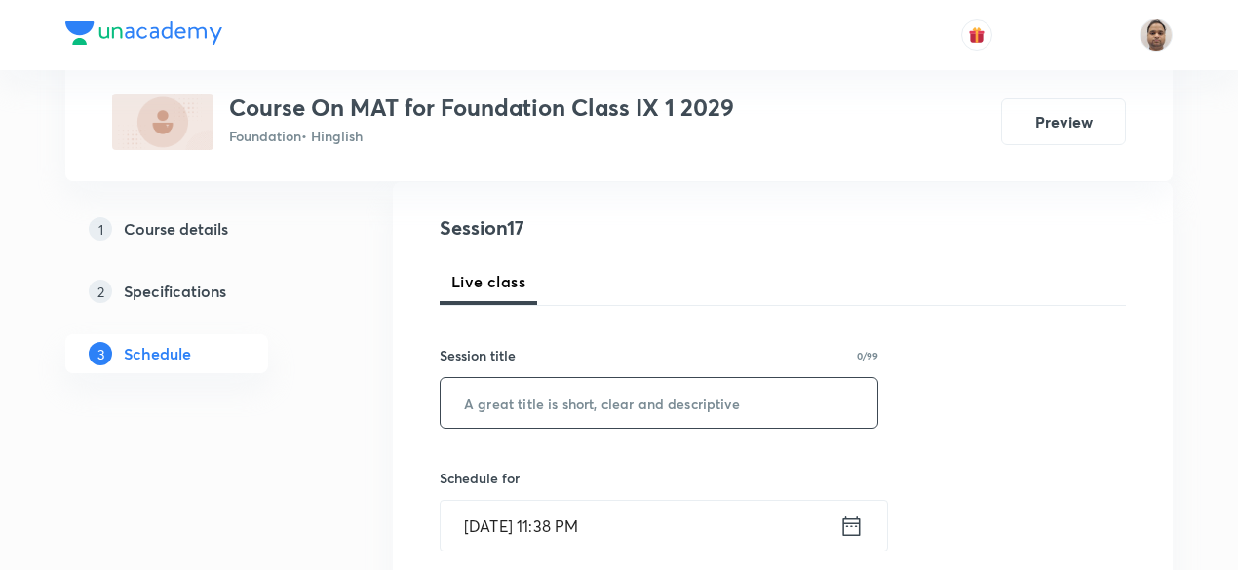
click at [557, 411] on input "text" at bounding box center [659, 403] width 437 height 50
paste input "Seating Arrangement - 1"
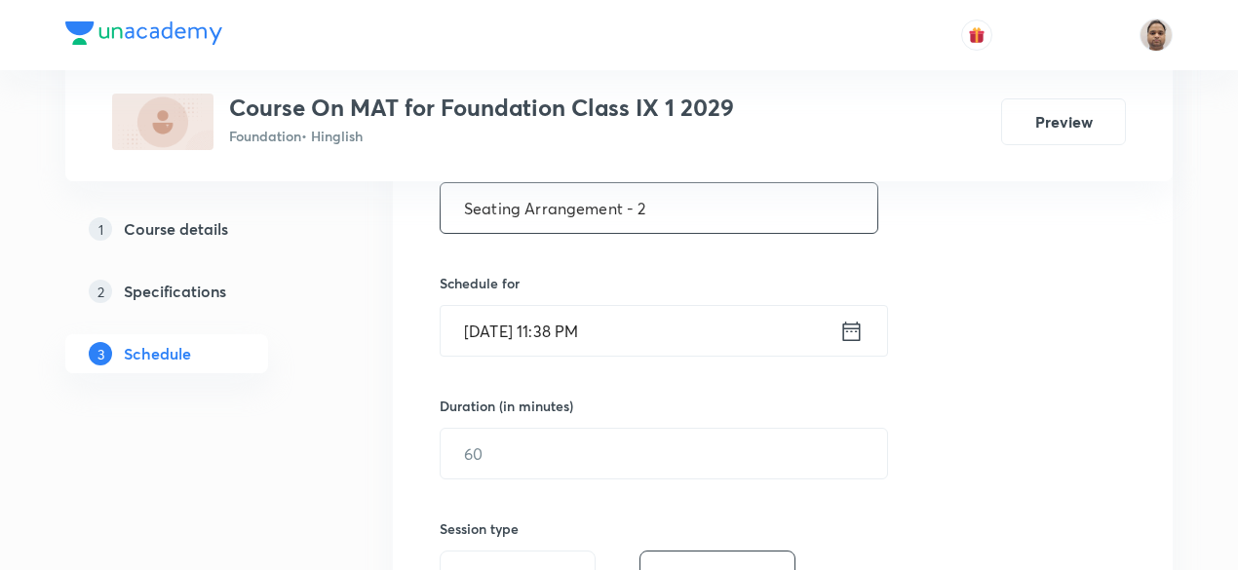
type input "Seating Arrangement - 2"
click at [578, 332] on input "[DATE] 11:38 PM" at bounding box center [640, 331] width 399 height 50
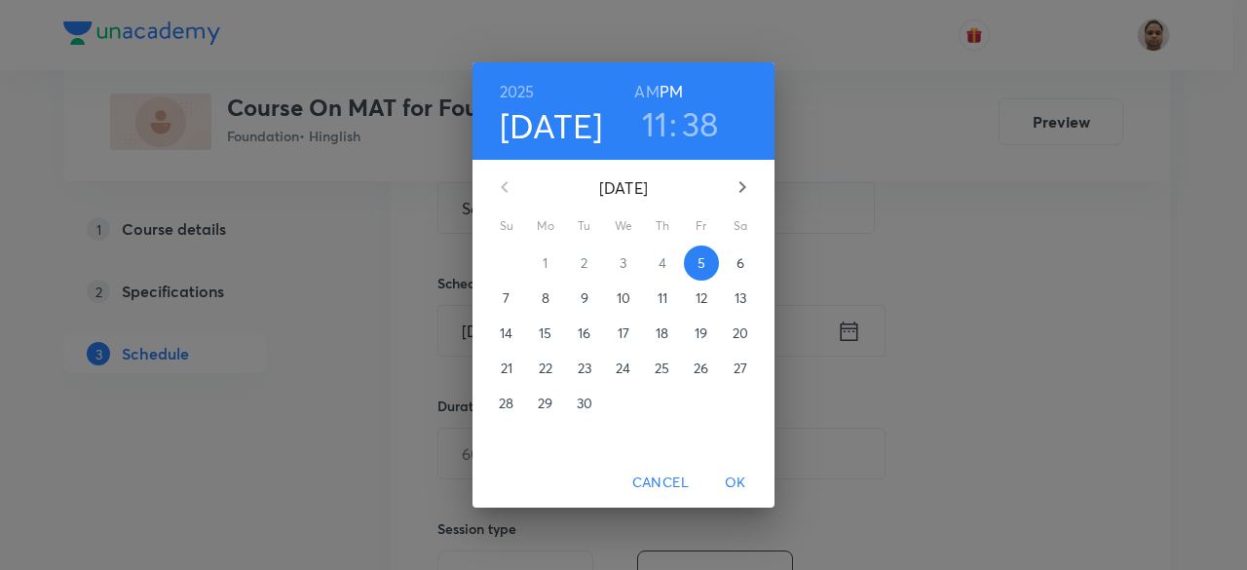
click at [743, 252] on button "6" at bounding box center [740, 263] width 35 height 35
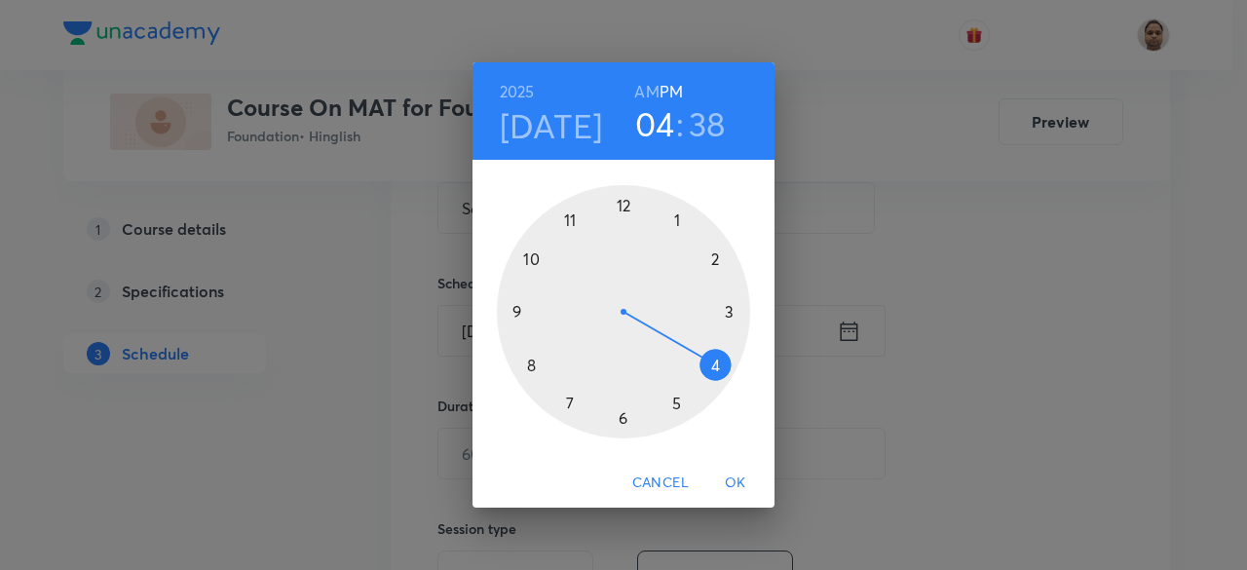
drag, startPoint x: 577, startPoint y: 214, endPoint x: 719, endPoint y: 375, distance: 214.7
click at [719, 375] on div at bounding box center [623, 311] width 253 height 253
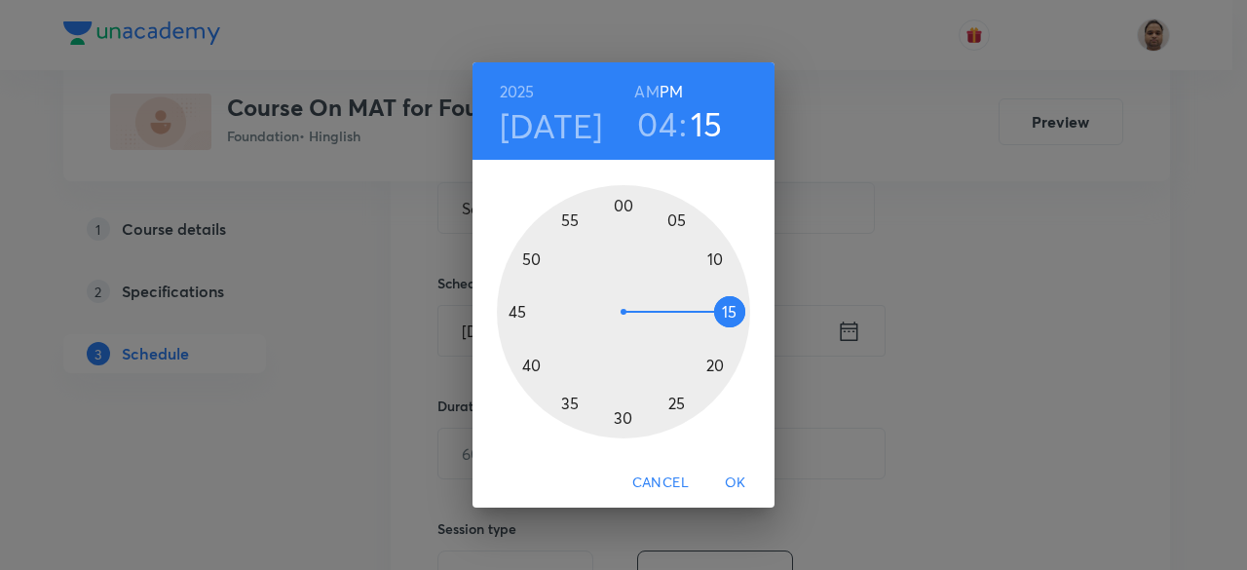
drag, startPoint x: 600, startPoint y: 247, endPoint x: 731, endPoint y: 312, distance: 146.0
click at [731, 312] on div at bounding box center [623, 311] width 253 height 253
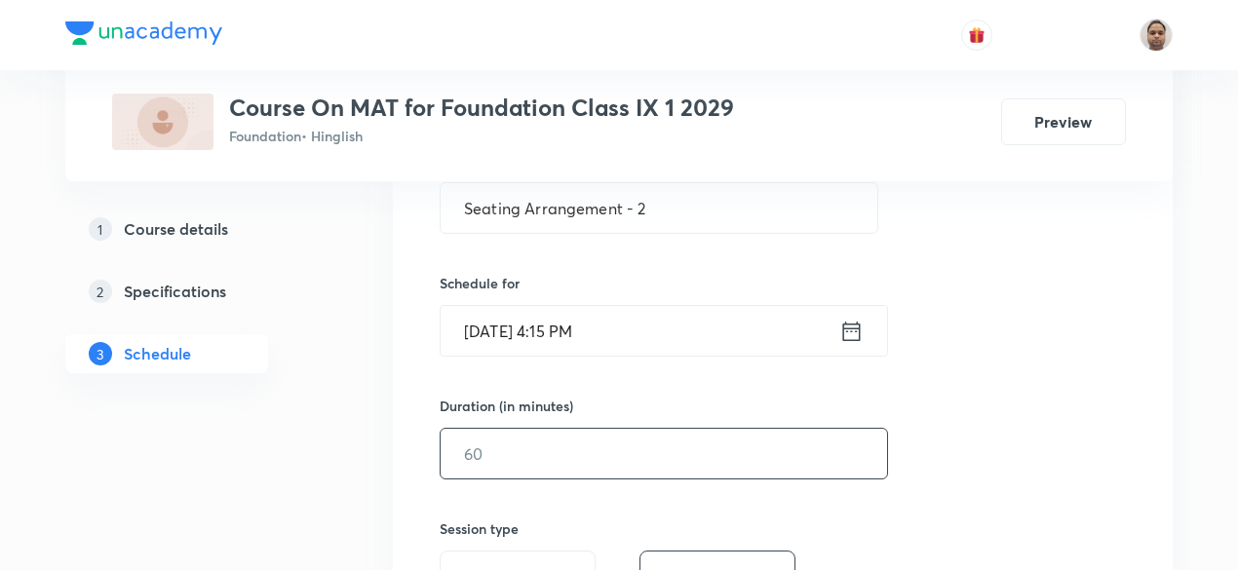
scroll to position [500, 0]
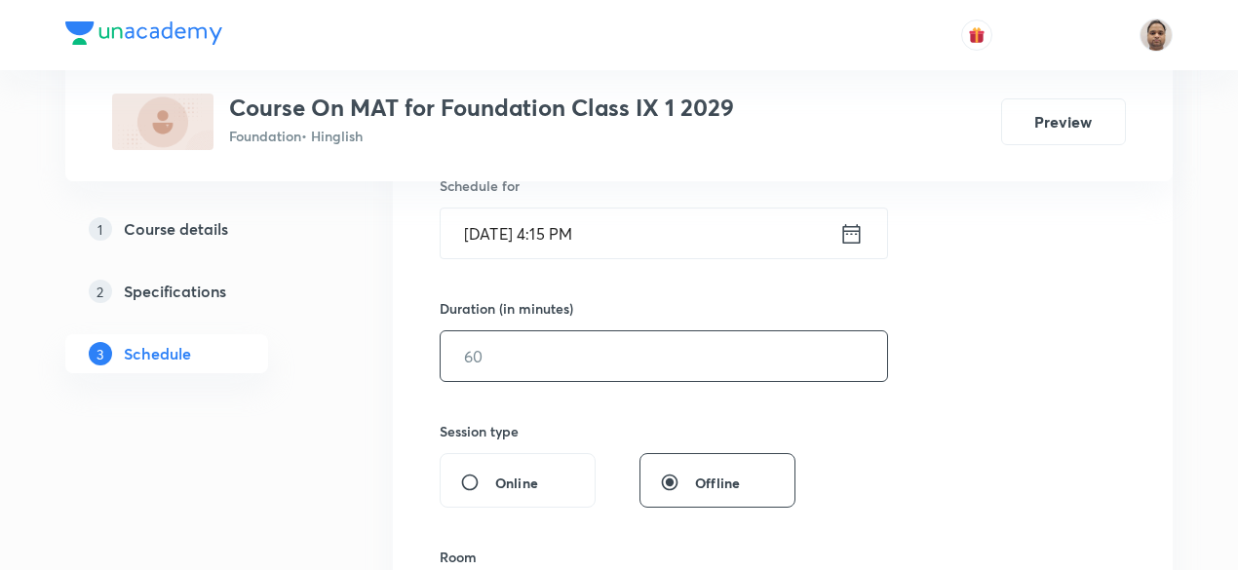
click at [526, 376] on input "text" at bounding box center [664, 356] width 446 height 50
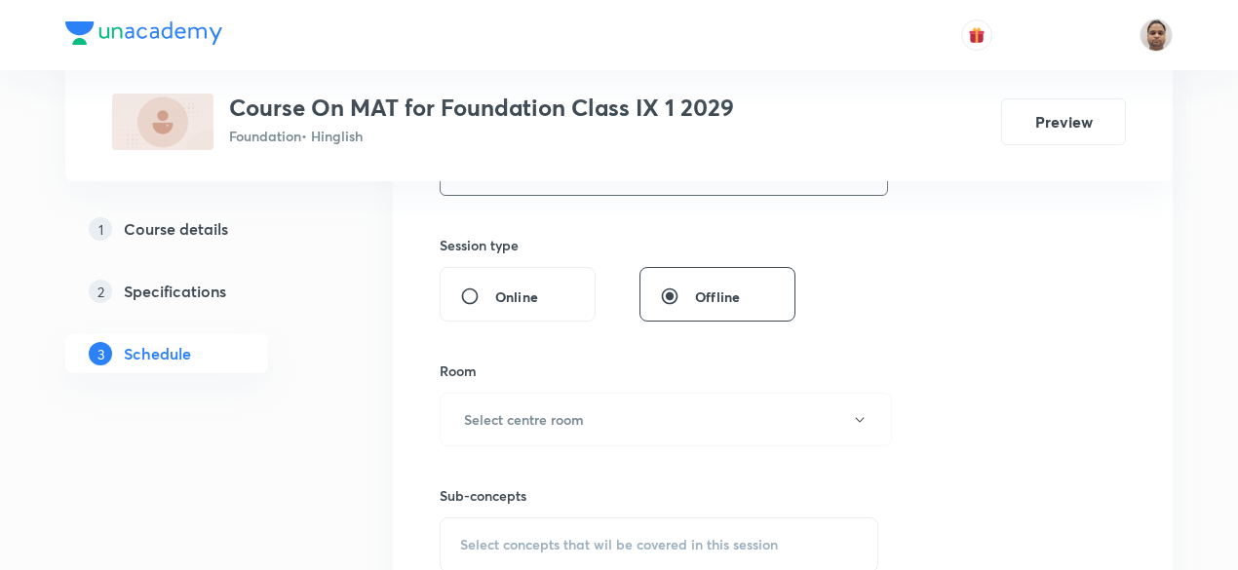
scroll to position [695, 0]
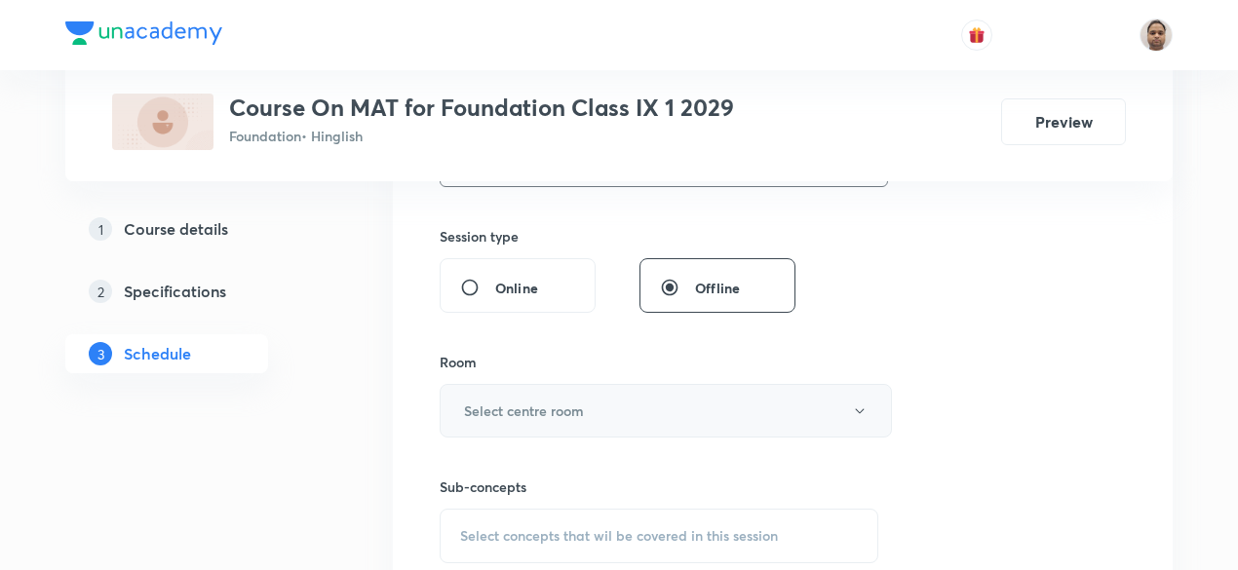
type input "60"
click at [500, 401] on h6 "Select centre room" at bounding box center [524, 411] width 120 height 20
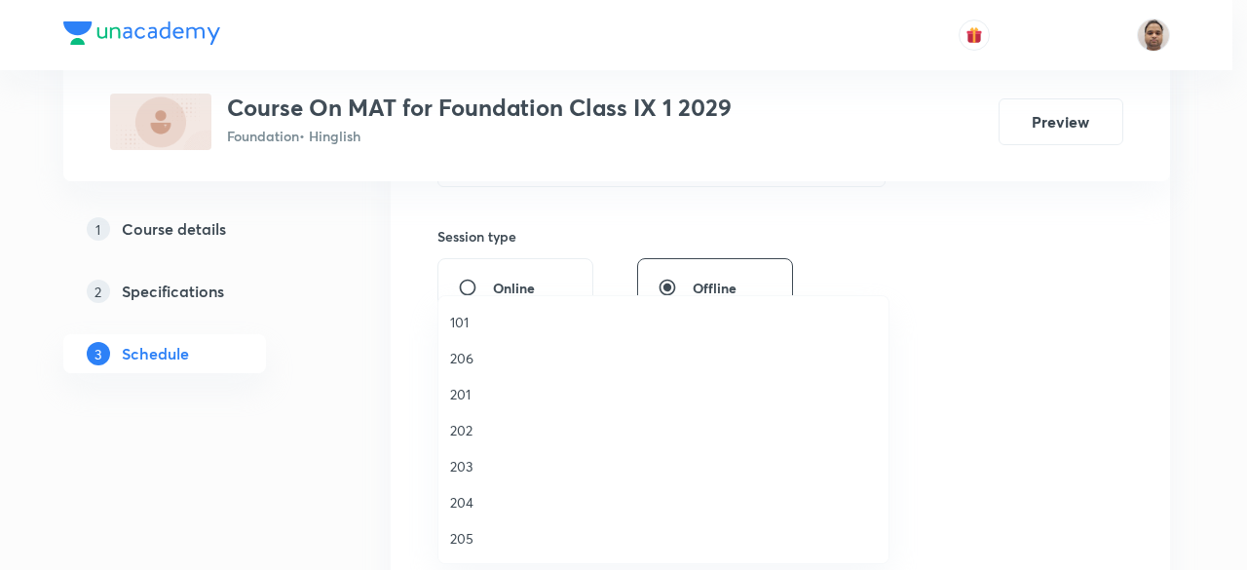
click at [475, 462] on span "203" at bounding box center [663, 466] width 427 height 20
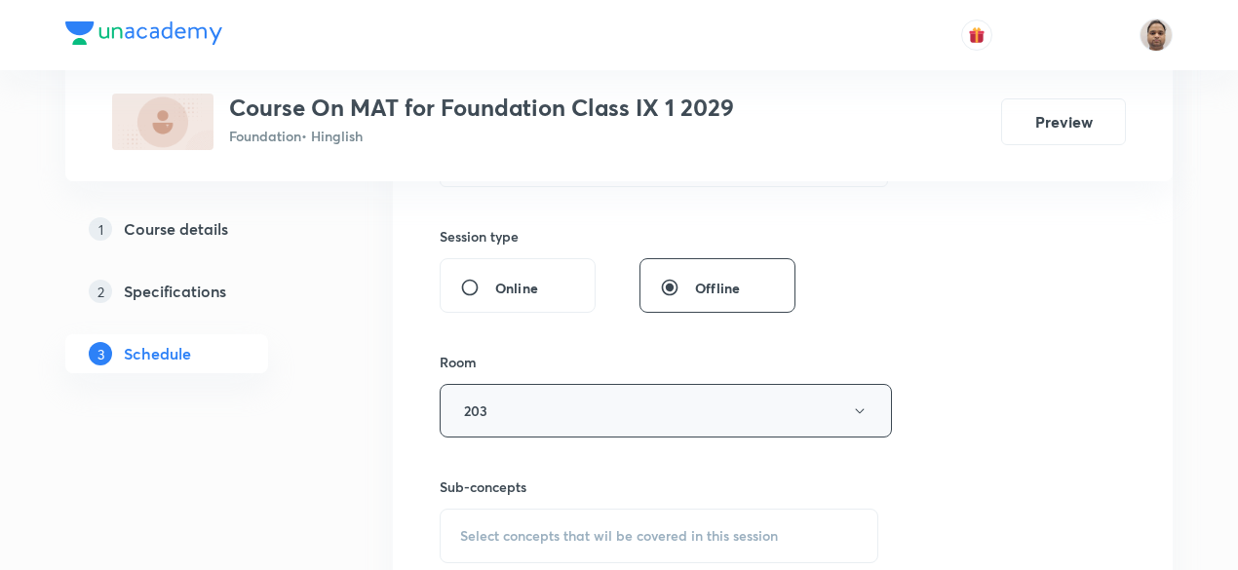
click at [508, 391] on button "203" at bounding box center [666, 411] width 452 height 54
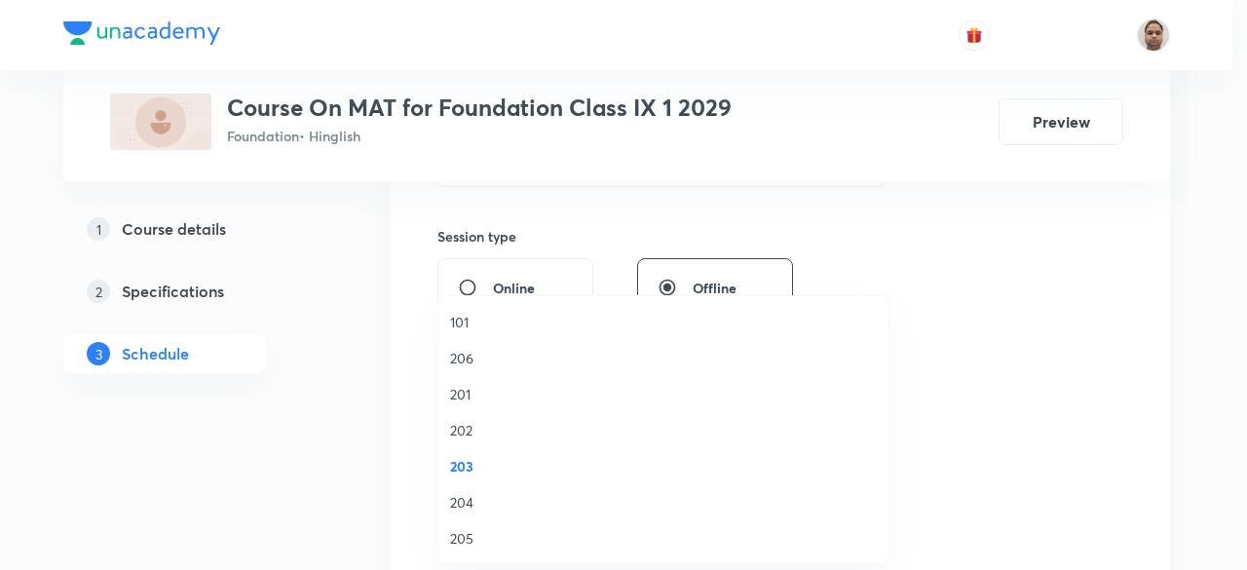
click at [462, 393] on span "201" at bounding box center [663, 394] width 427 height 20
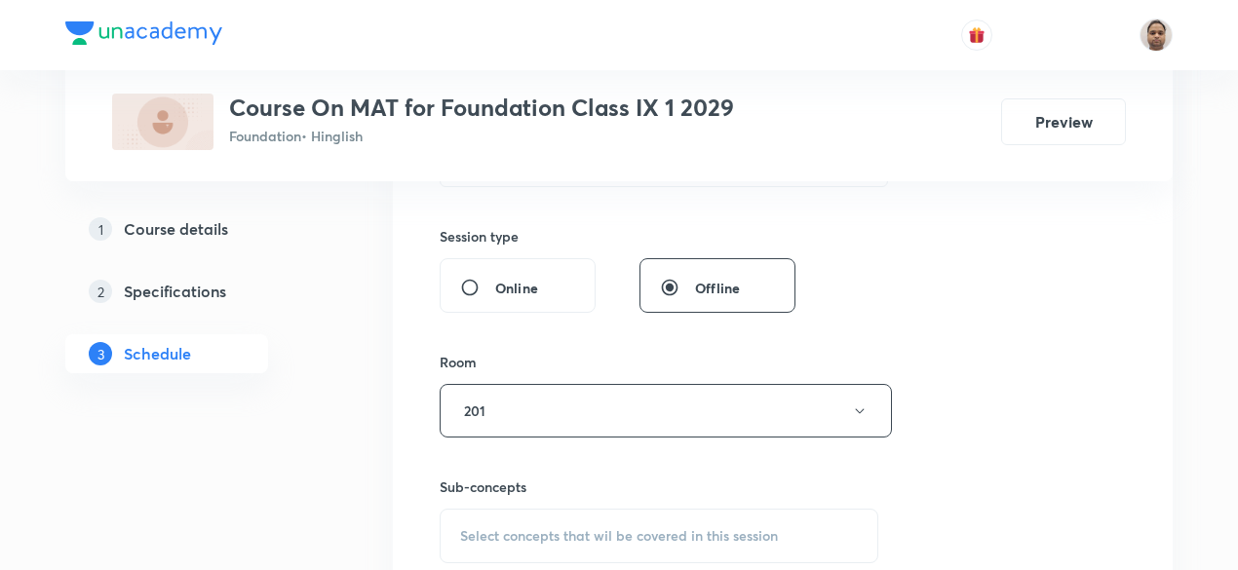
scroll to position [890, 0]
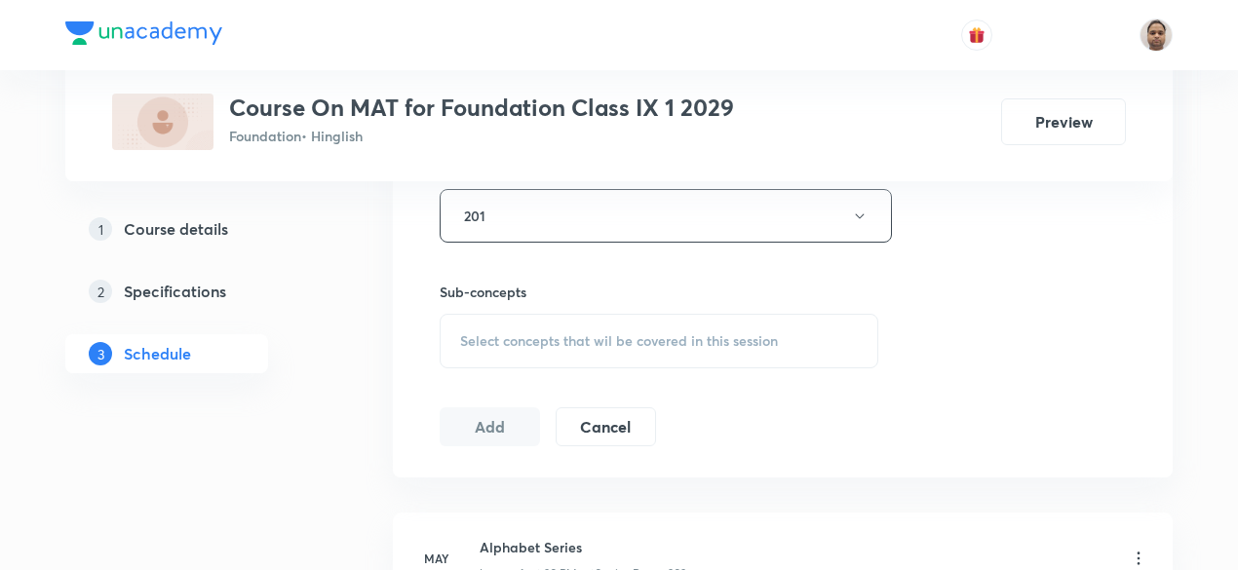
click at [521, 340] on span "Select concepts that wil be covered in this session" at bounding box center [619, 341] width 318 height 16
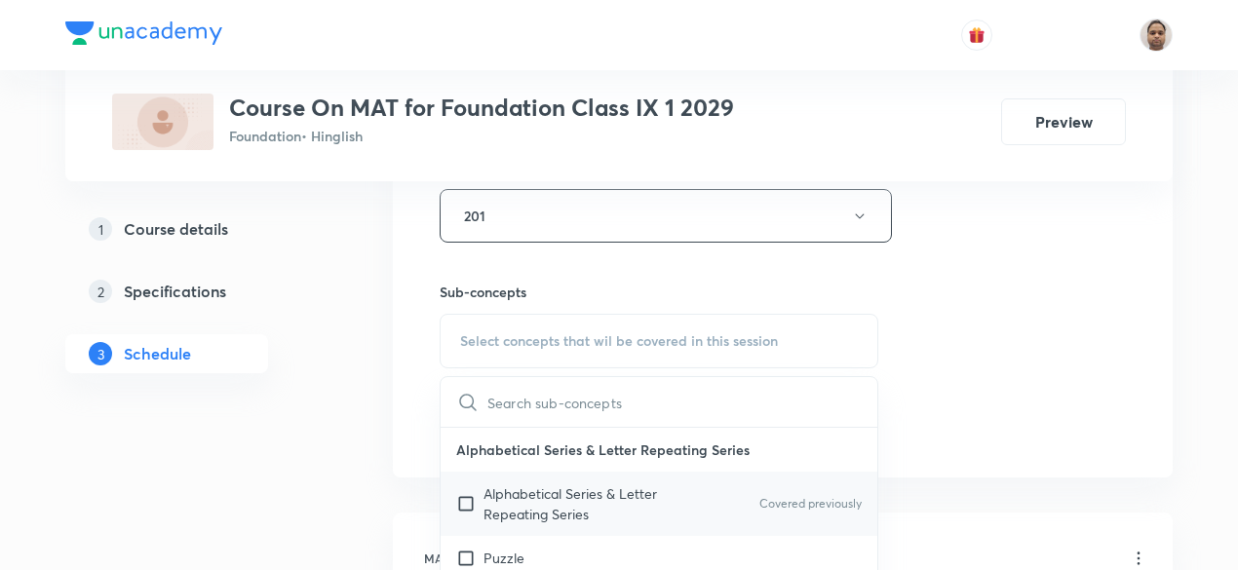
click at [458, 497] on input "checkbox" at bounding box center [469, 503] width 27 height 41
checkbox input "true"
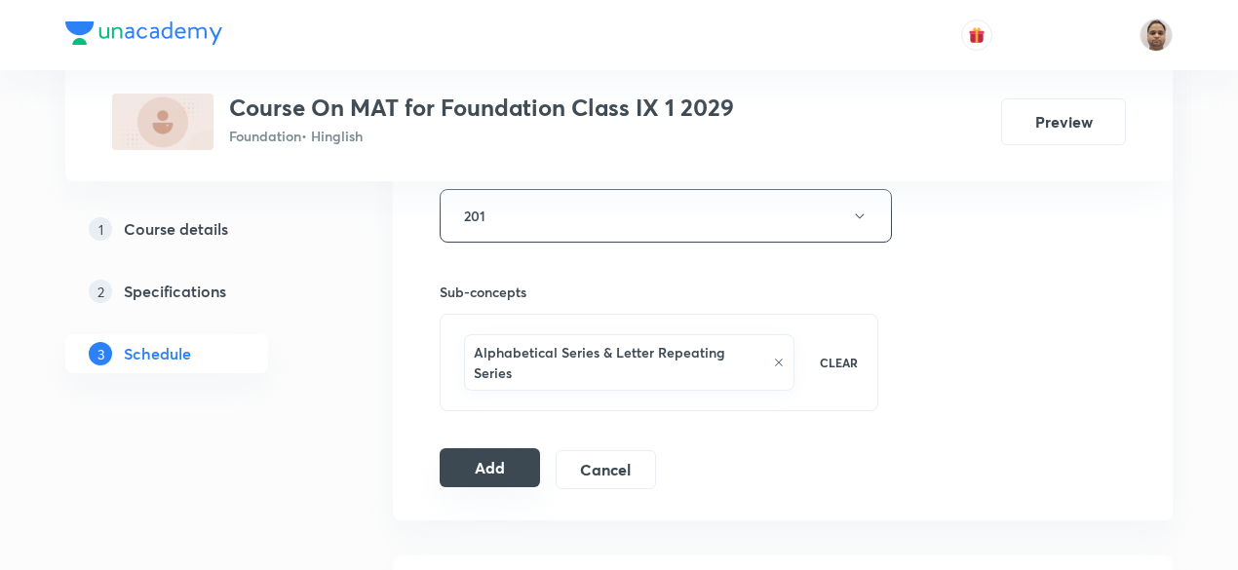
click at [494, 459] on button "Add" at bounding box center [490, 467] width 100 height 39
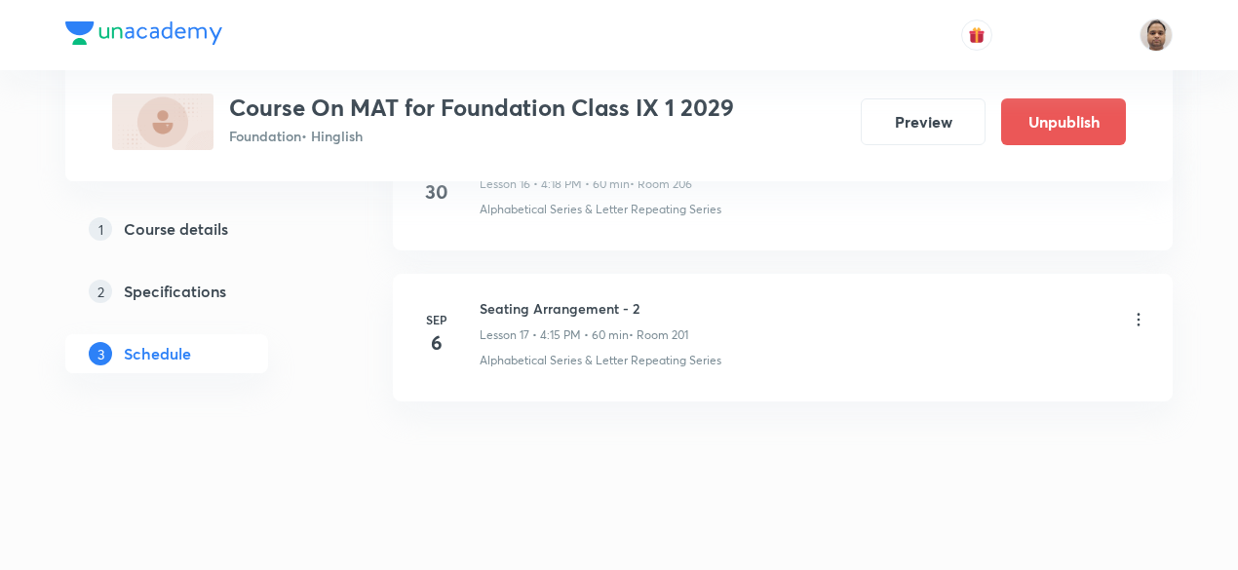
scroll to position [2653, 0]
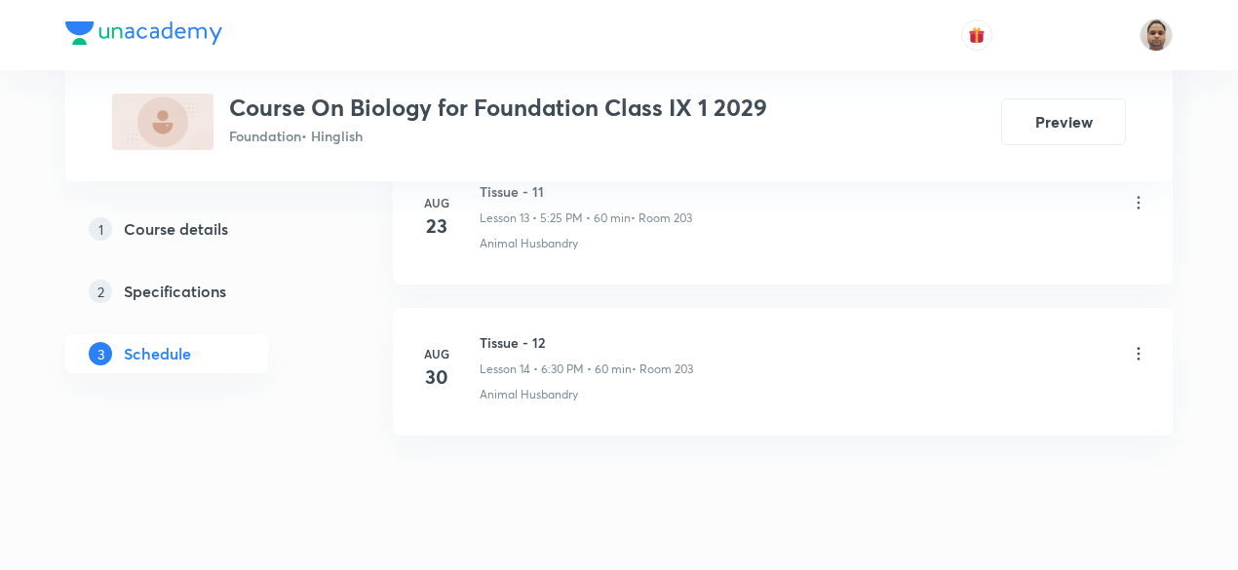
scroll to position [3094, 0]
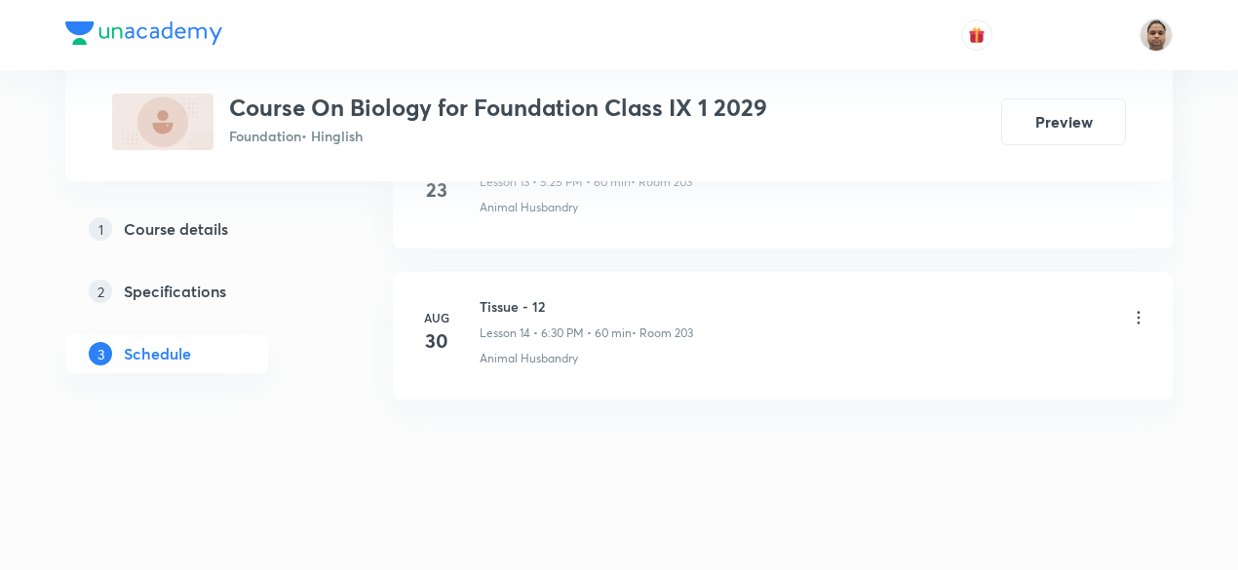
click at [535, 300] on h6 "Tissue - 12" at bounding box center [585, 306] width 213 height 20
copy h6 "Tissue - 12"
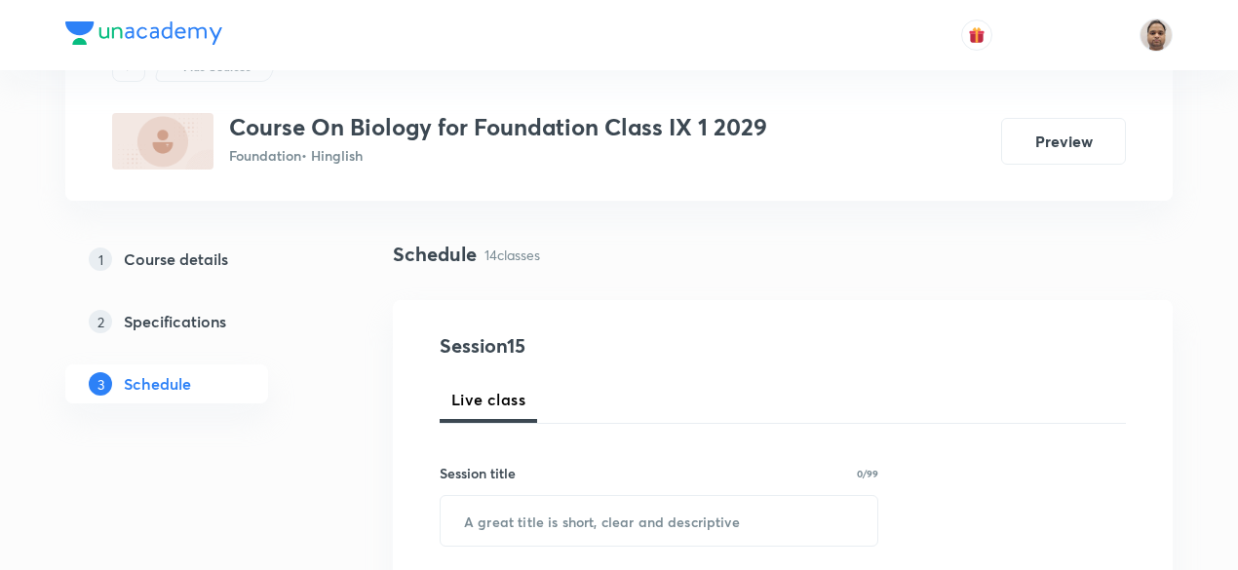
scroll to position [195, 0]
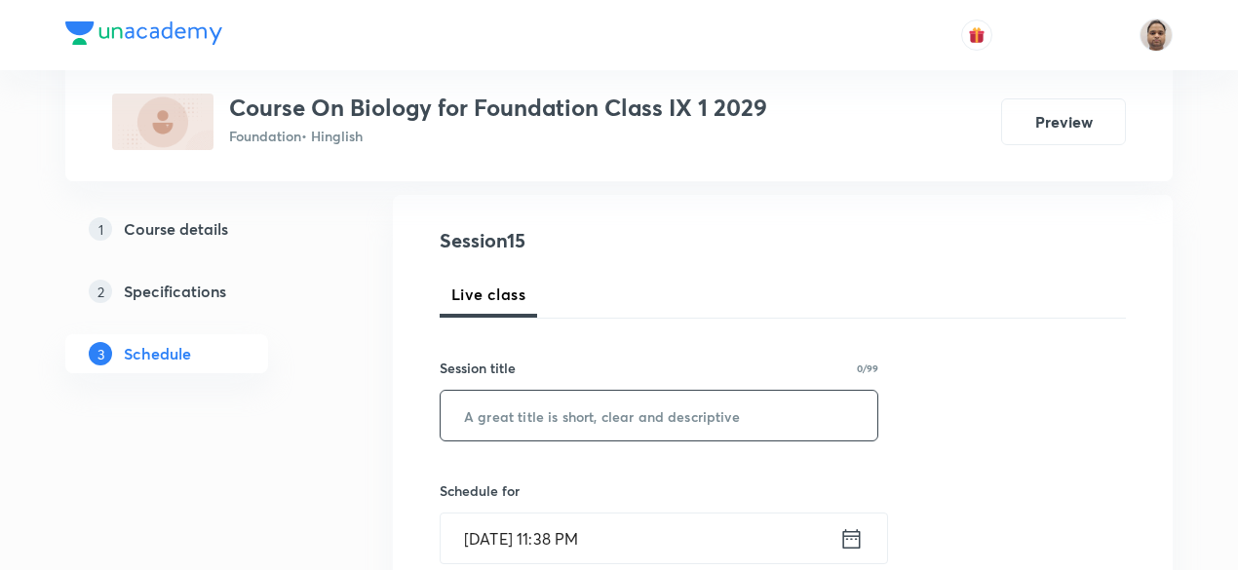
drag, startPoint x: 560, startPoint y: 420, endPoint x: 732, endPoint y: 440, distance: 172.6
click at [561, 420] on input "text" at bounding box center [659, 416] width 437 height 50
paste input "Tissue - 12"
type input "Tissue - 13"
click at [528, 551] on input "[DATE] 11:38 PM" at bounding box center [640, 539] width 399 height 50
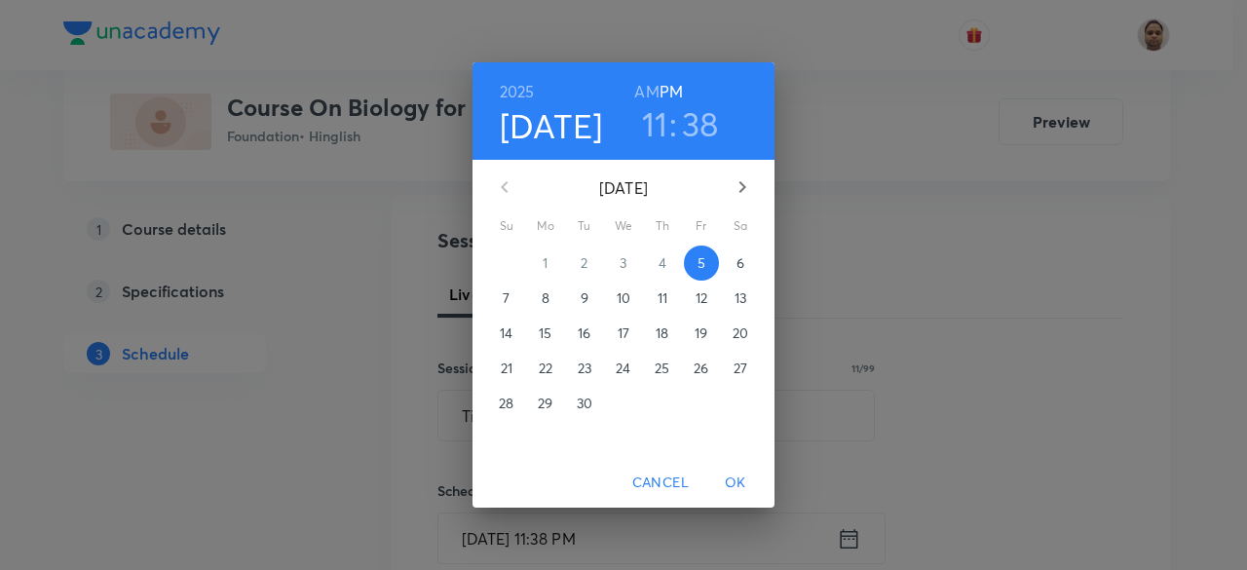
click at [739, 264] on p "6" at bounding box center [741, 262] width 8 height 19
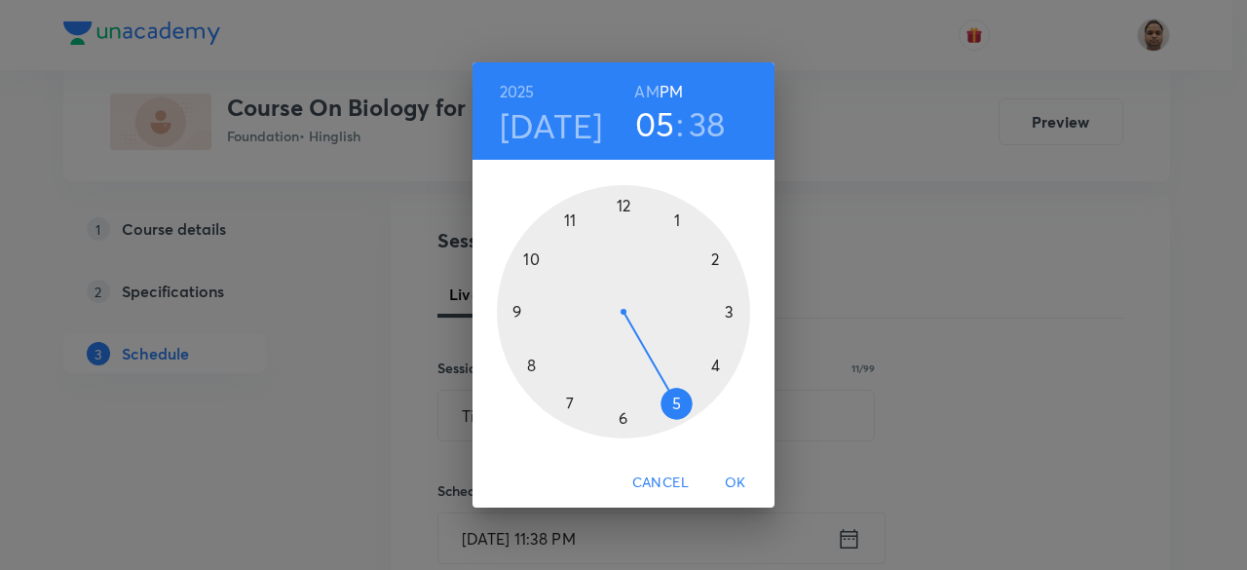
drag, startPoint x: 573, startPoint y: 221, endPoint x: 652, endPoint y: 385, distance: 181.8
click at [652, 385] on div at bounding box center [623, 311] width 253 height 253
drag, startPoint x: 553, startPoint y: 384, endPoint x: 670, endPoint y: 402, distance: 119.2
click at [670, 402] on div at bounding box center [623, 311] width 253 height 253
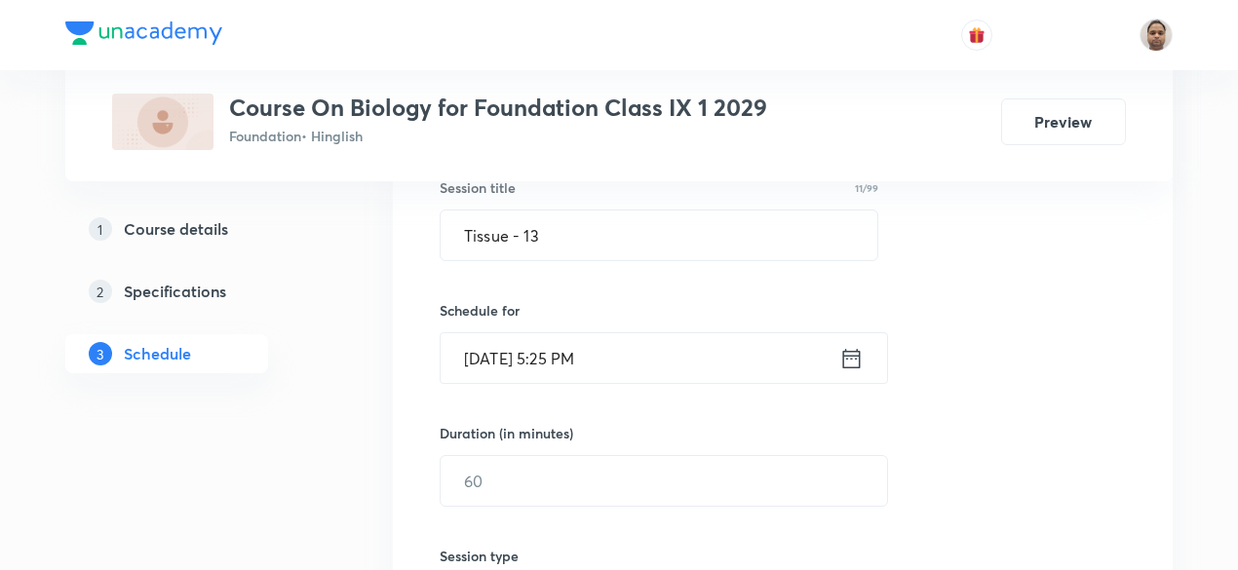
scroll to position [390, 0]
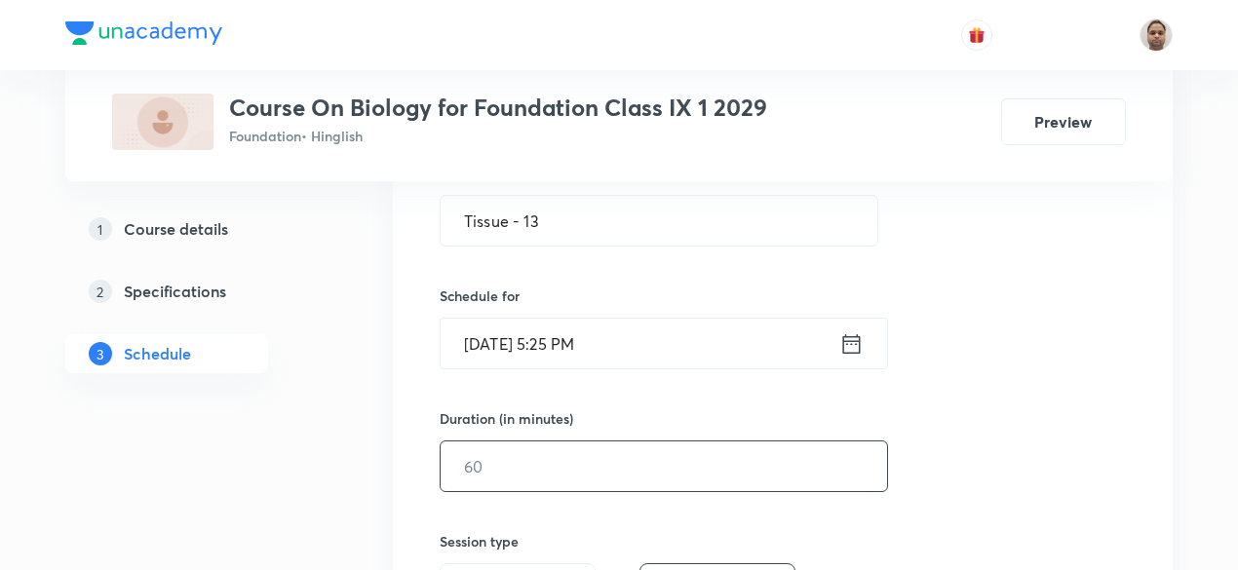
click at [495, 465] on input "text" at bounding box center [664, 466] width 446 height 50
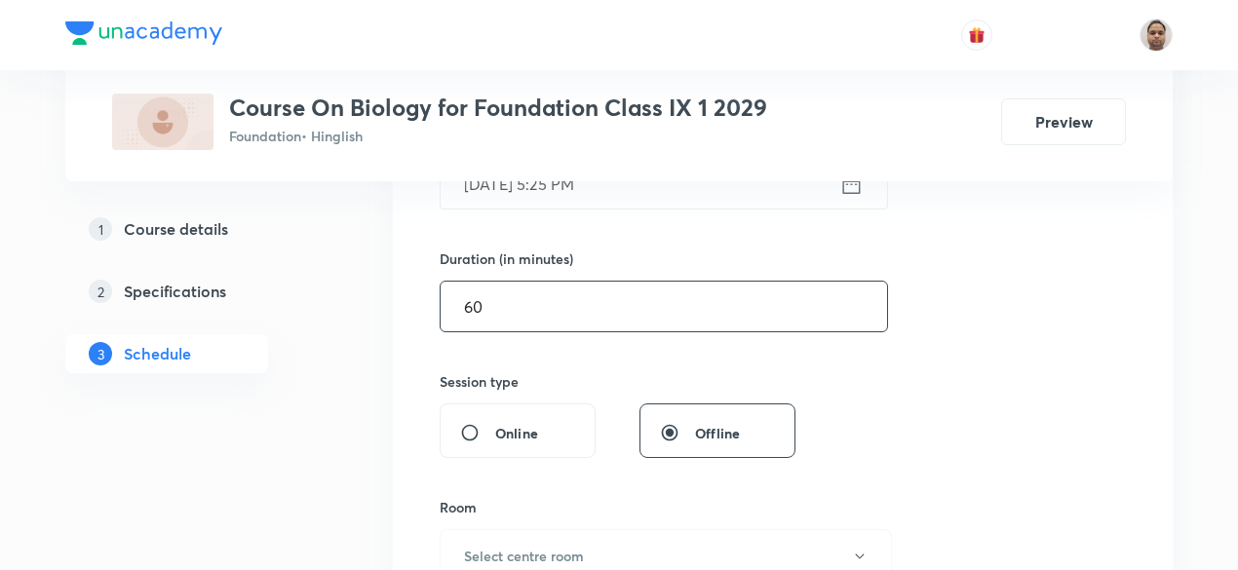
scroll to position [682, 0]
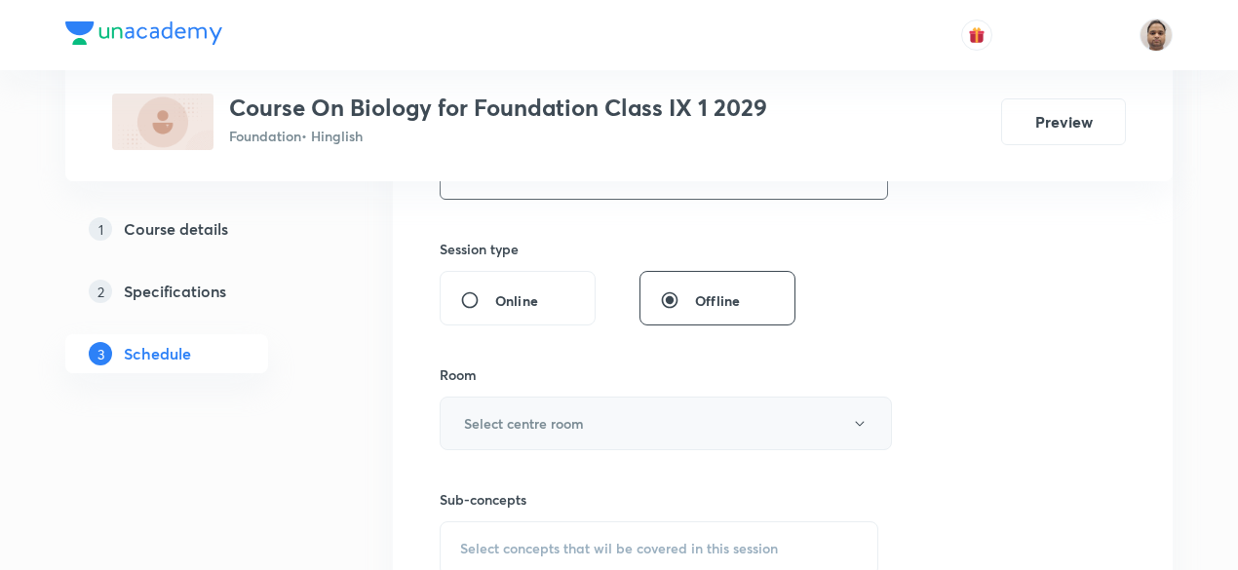
type input "60"
click at [516, 401] on button "Select centre room" at bounding box center [666, 424] width 452 height 54
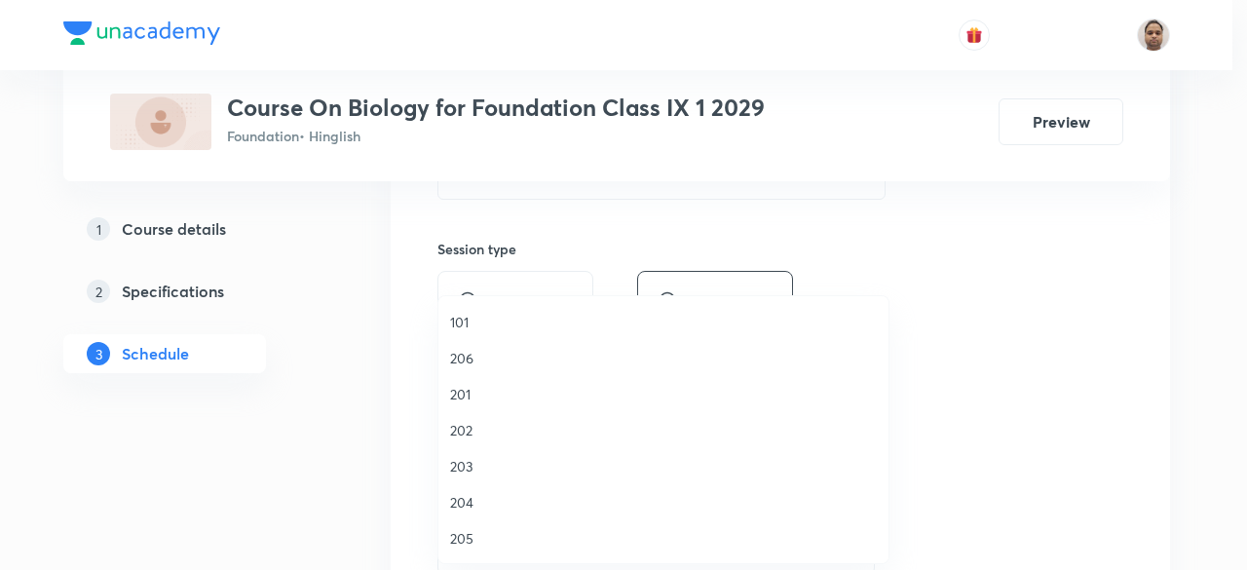
click at [481, 390] on span "201" at bounding box center [663, 394] width 427 height 20
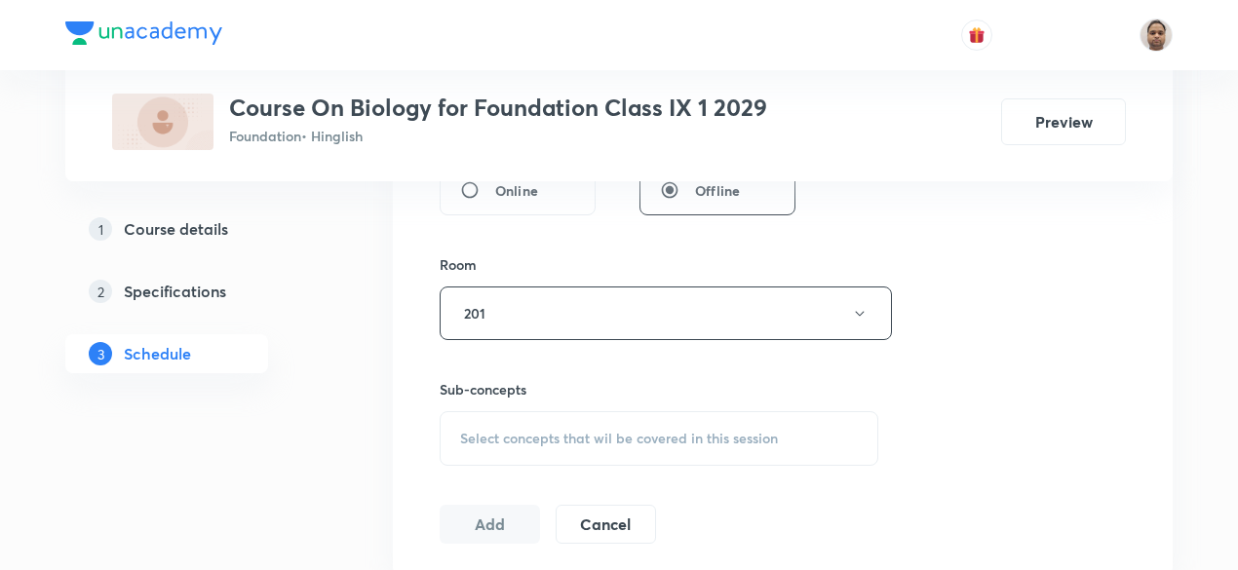
scroll to position [877, 0]
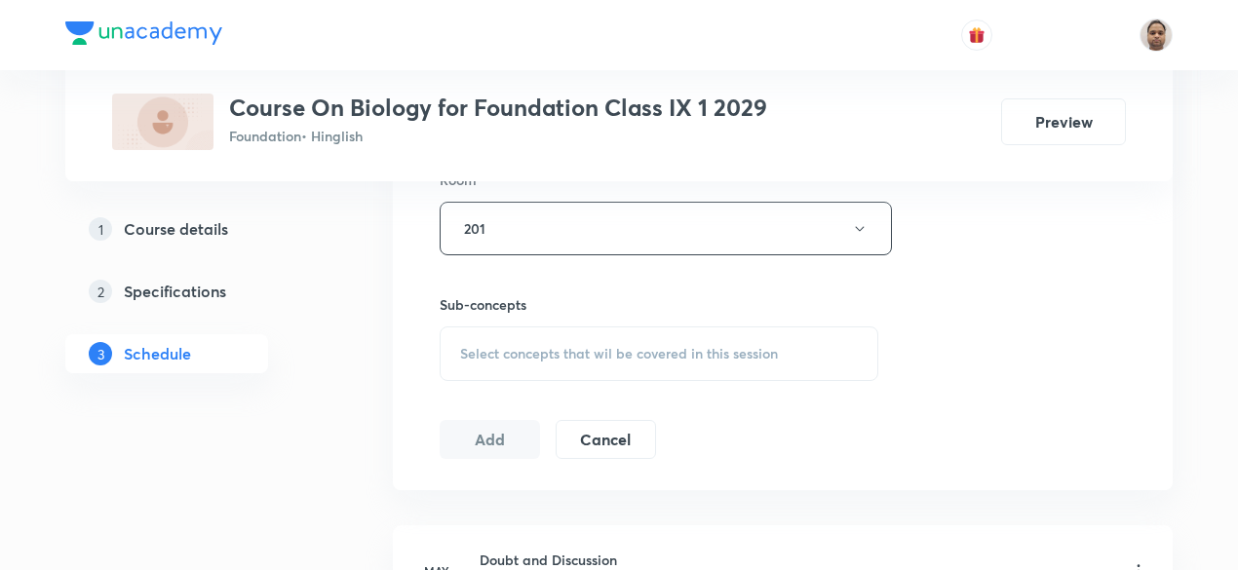
click at [510, 326] on div "Select concepts that wil be covered in this session" at bounding box center [659, 353] width 439 height 55
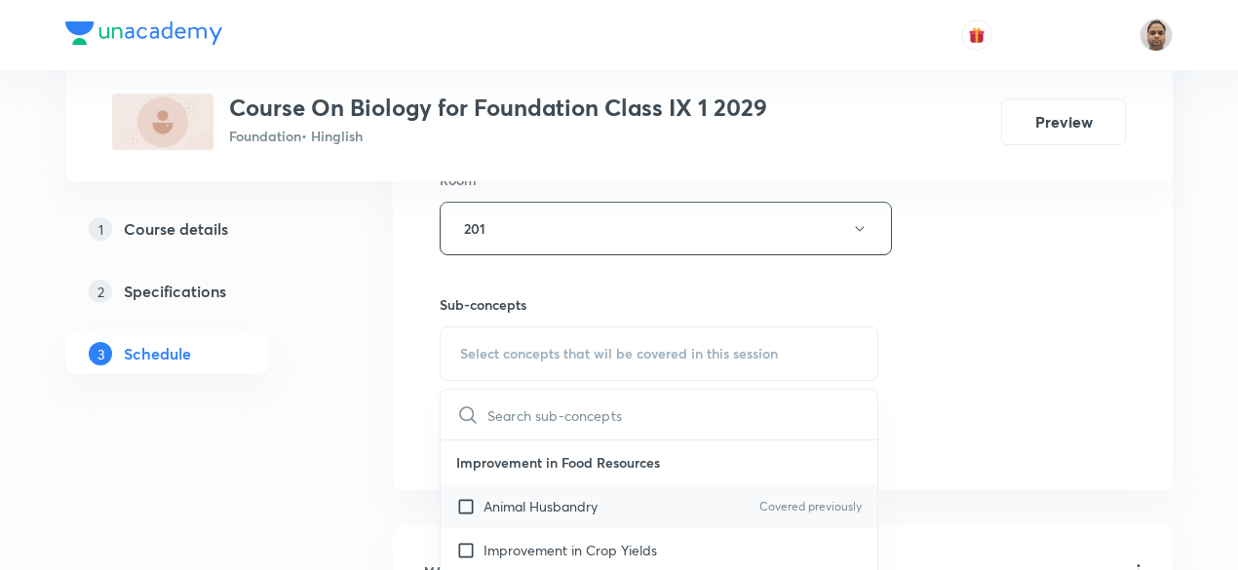
click at [486, 502] on p "Animal Husbandry" at bounding box center [540, 506] width 114 height 20
checkbox input "true"
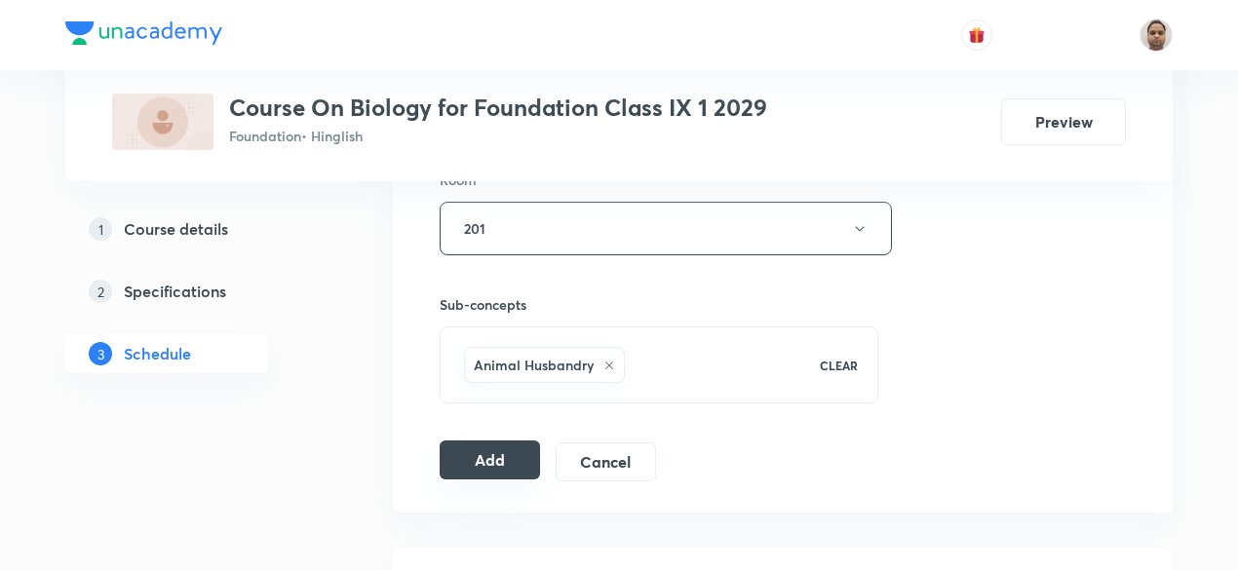
click at [466, 452] on button "Add" at bounding box center [490, 460] width 100 height 39
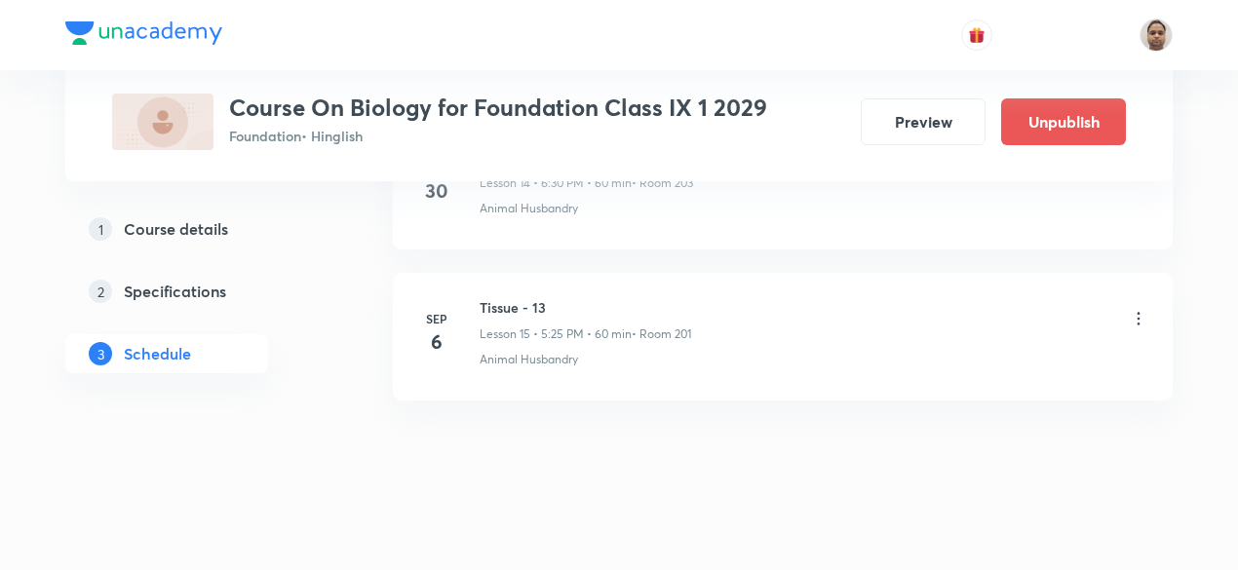
scroll to position [2353, 0]
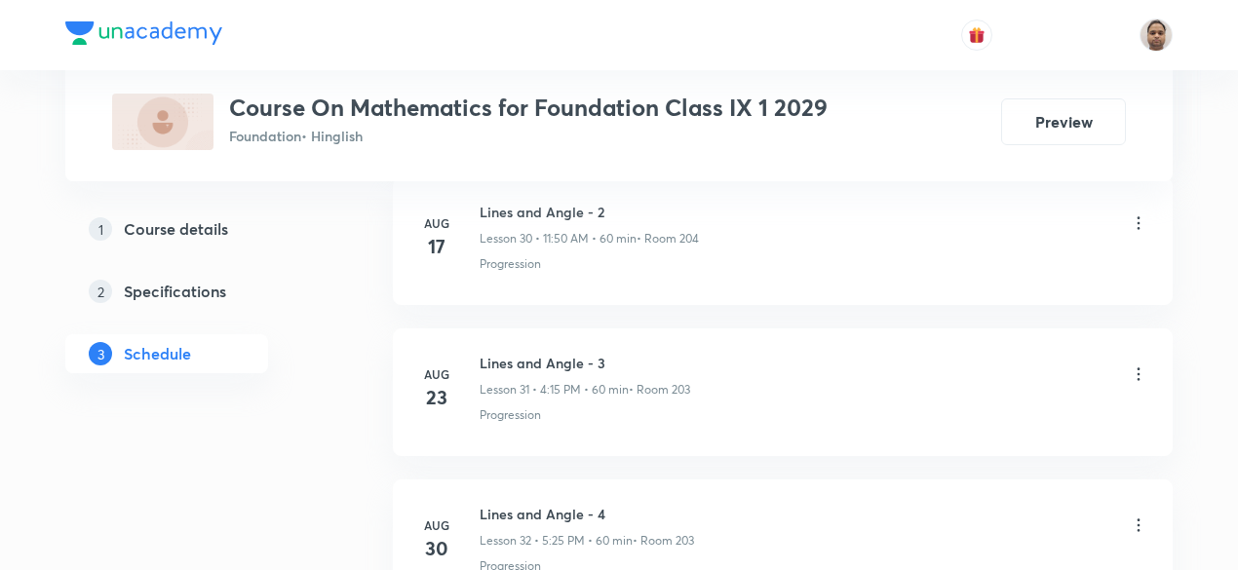
scroll to position [5802, 0]
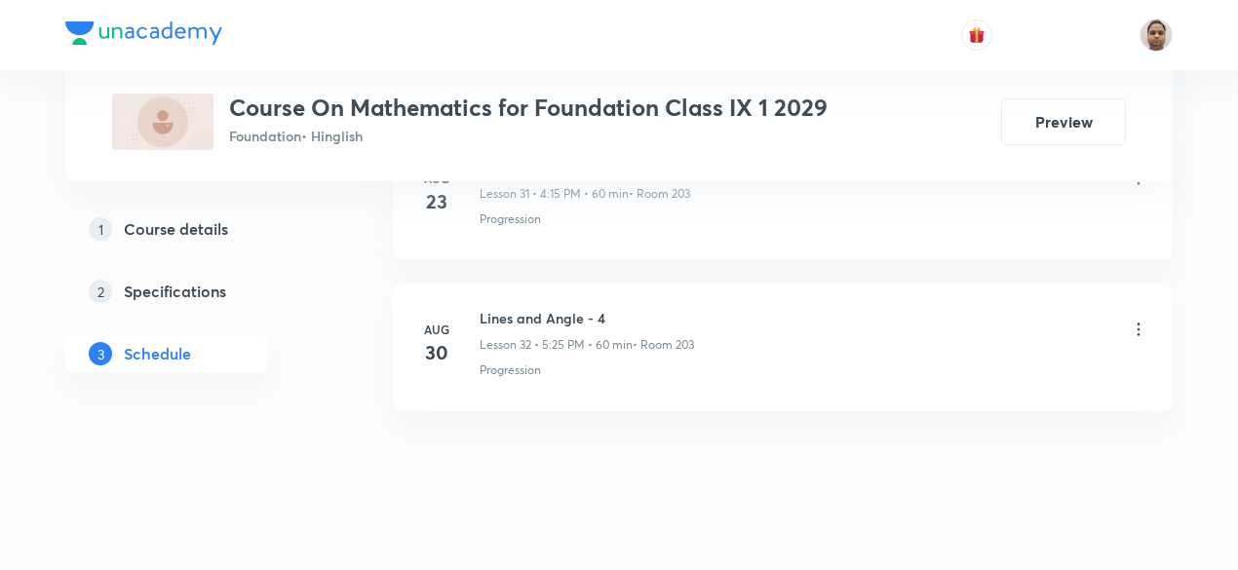
click at [517, 284] on li "[DATE] Lines and Angle - 4 Lesson 32 • 5:25 PM • 60 min • Room 203 Progression" at bounding box center [783, 348] width 780 height 128
click at [518, 308] on h6 "Lines and Angle - 4" at bounding box center [586, 318] width 214 height 20
copy h6 "Lines and Angle - 4"
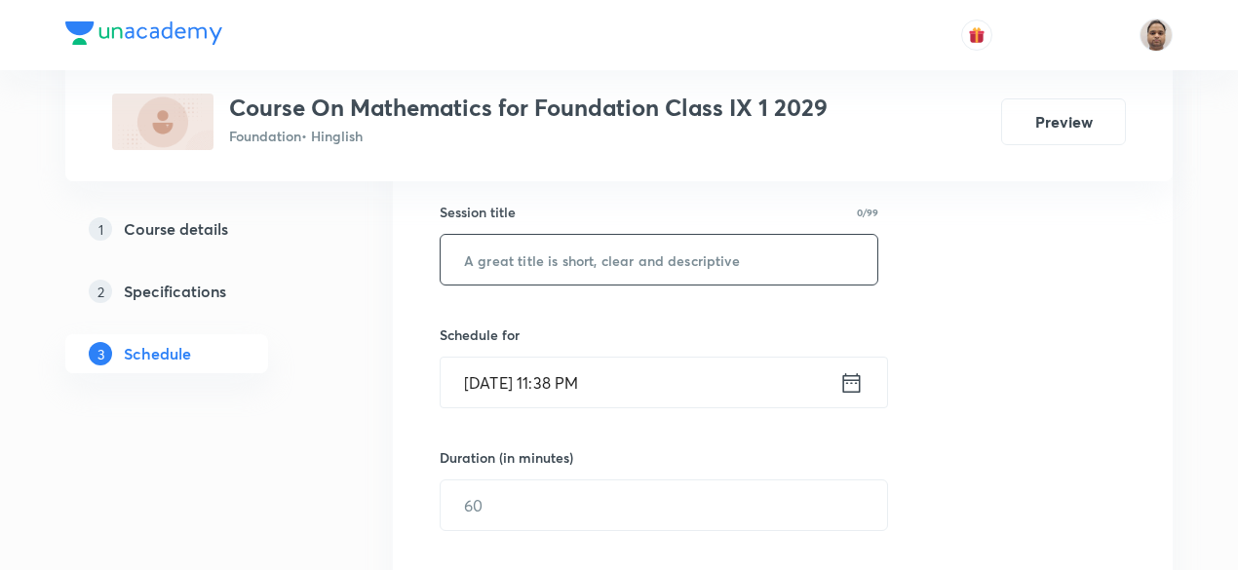
scroll to position [269, 0]
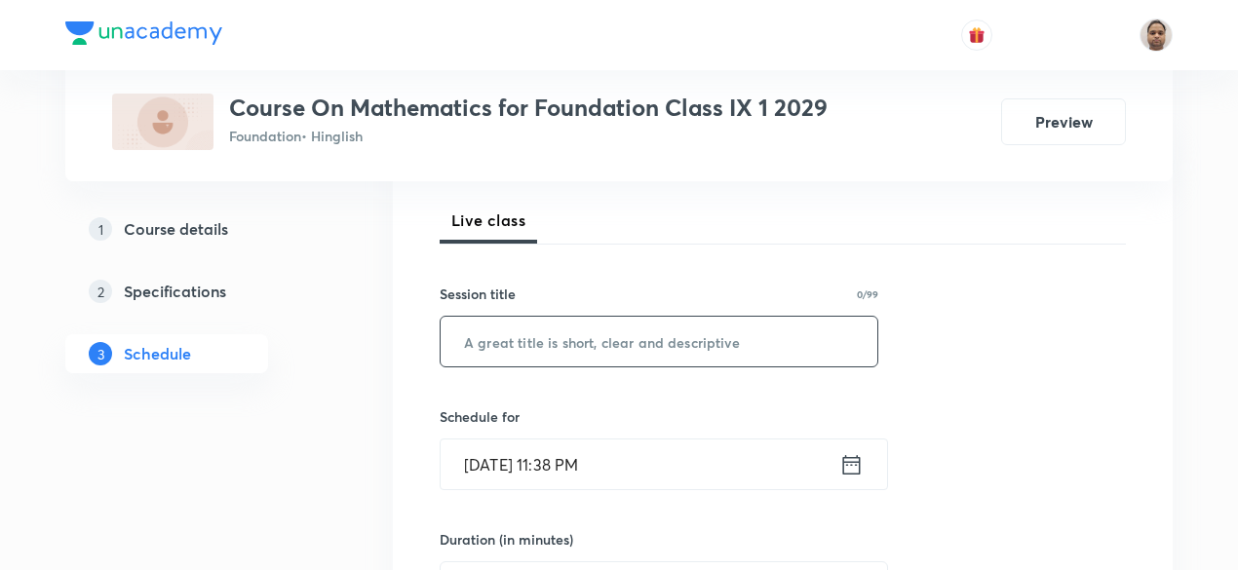
click at [598, 342] on input "text" at bounding box center [659, 342] width 437 height 50
paste input "Lines and Angle - 4"
type input "Lines and Angle - 5"
click at [573, 456] on input "[DATE] 11:38 PM" at bounding box center [640, 465] width 399 height 50
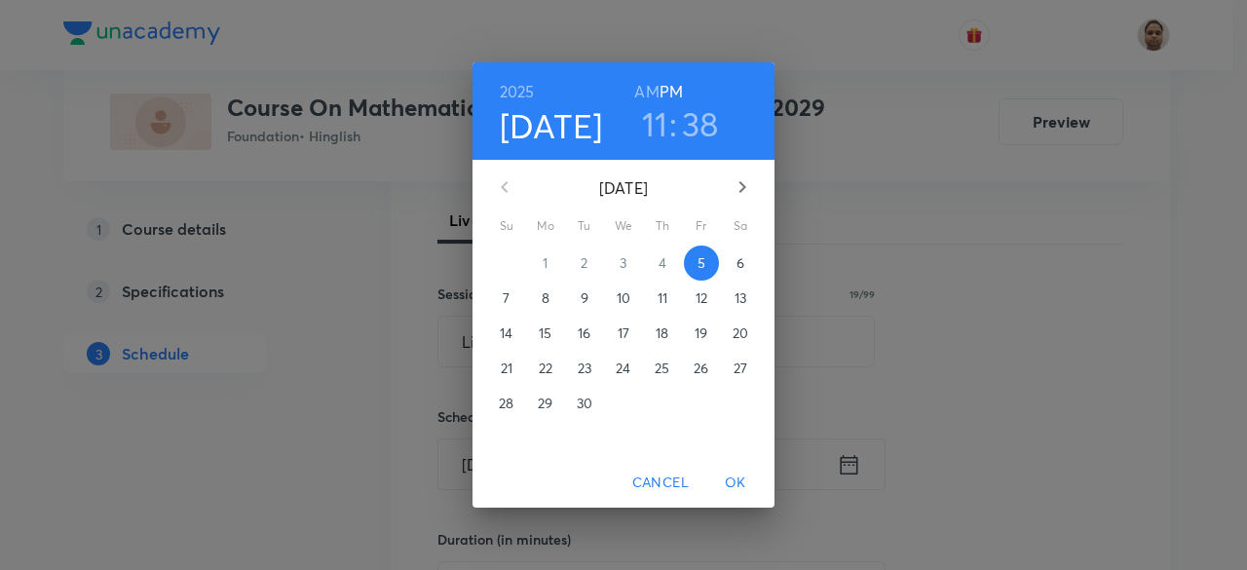
click at [730, 260] on span "6" at bounding box center [740, 262] width 35 height 19
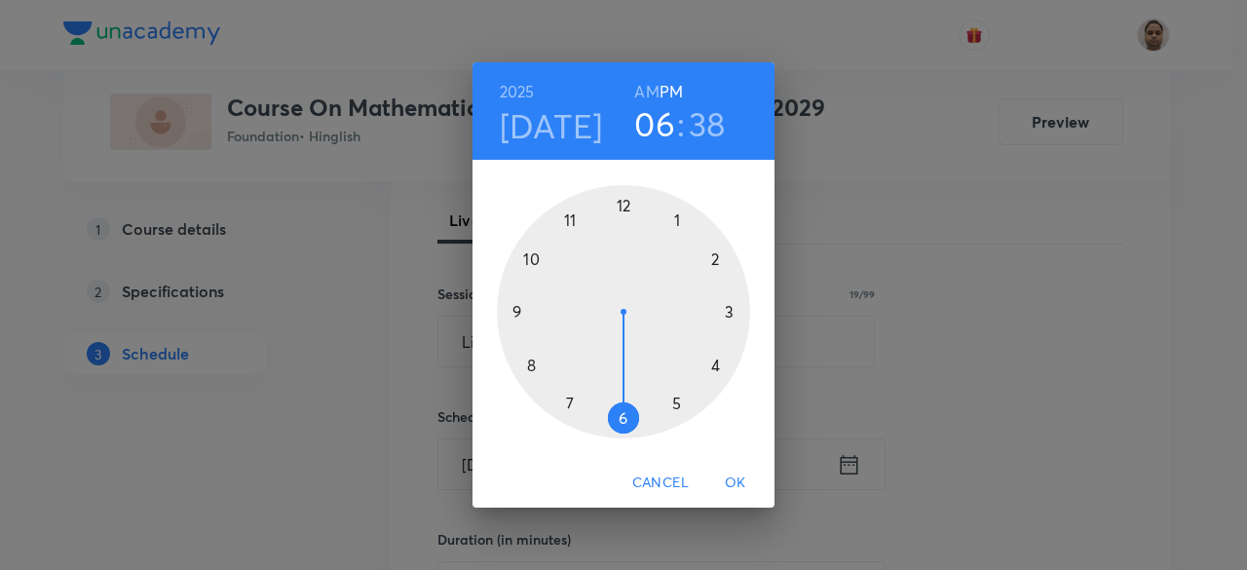
drag, startPoint x: 578, startPoint y: 216, endPoint x: 630, endPoint y: 408, distance: 198.8
click at [629, 408] on div at bounding box center [623, 311] width 253 height 253
drag, startPoint x: 575, startPoint y: 395, endPoint x: 620, endPoint y: 413, distance: 48.5
click at [620, 413] on div at bounding box center [623, 311] width 253 height 253
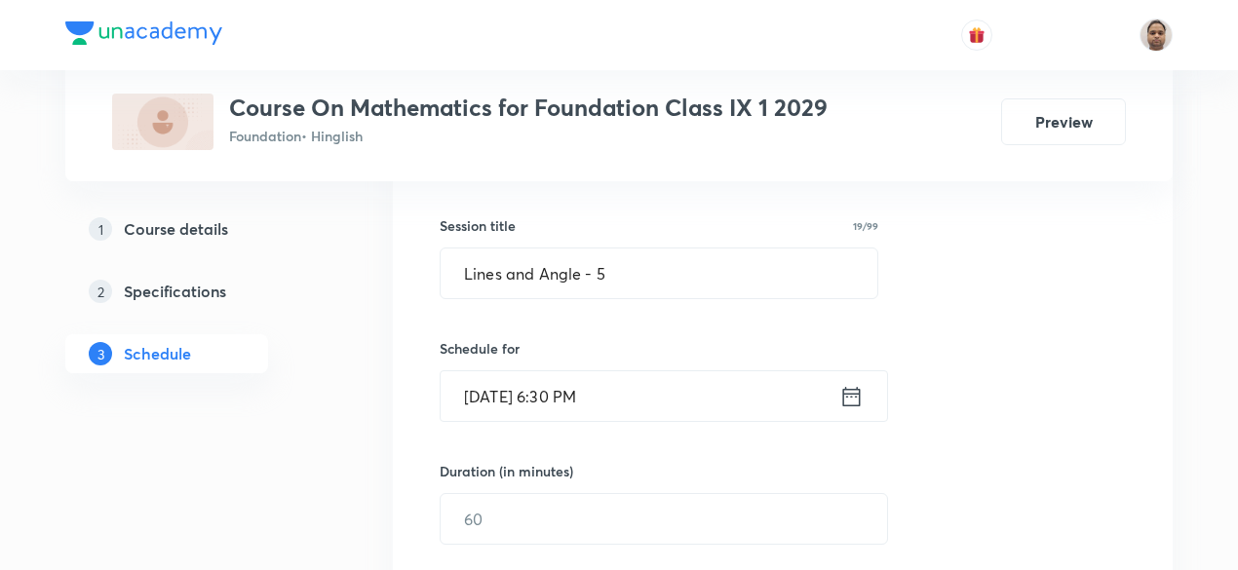
scroll to position [366, 0]
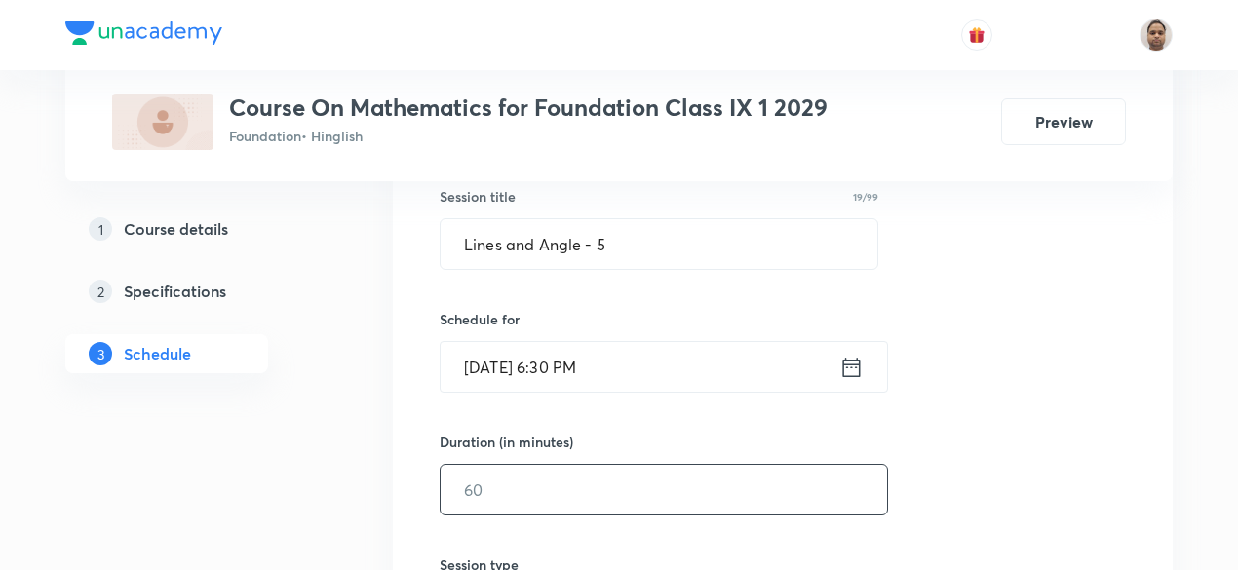
click at [530, 485] on input "text" at bounding box center [664, 490] width 446 height 50
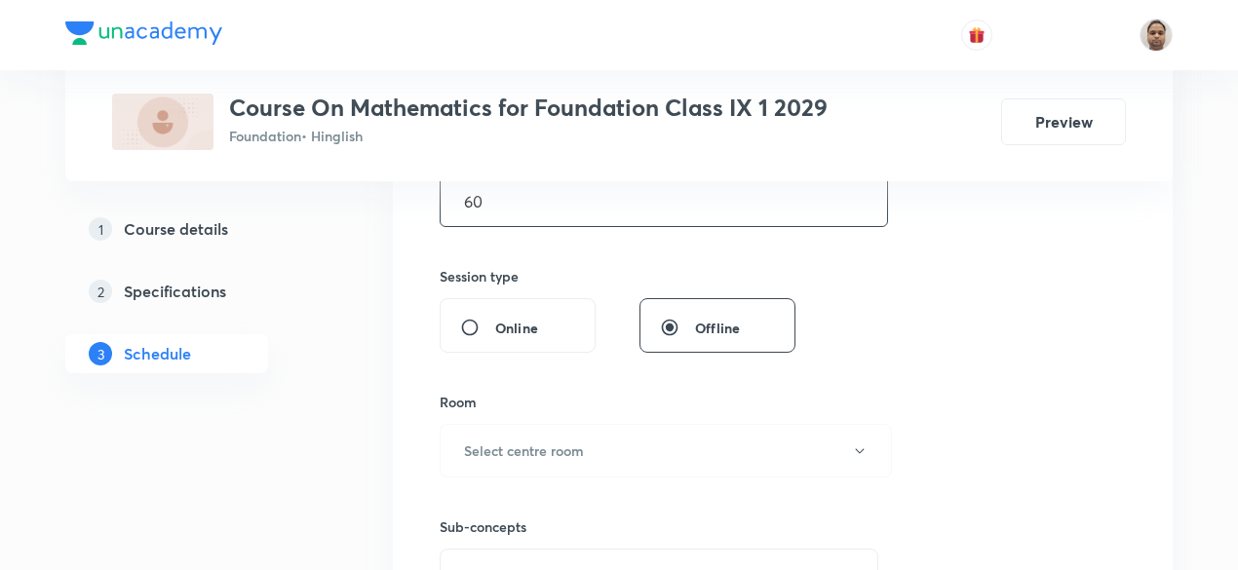
scroll to position [659, 0]
type input "60"
click at [566, 430] on button "Select centre room" at bounding box center [666, 447] width 452 height 54
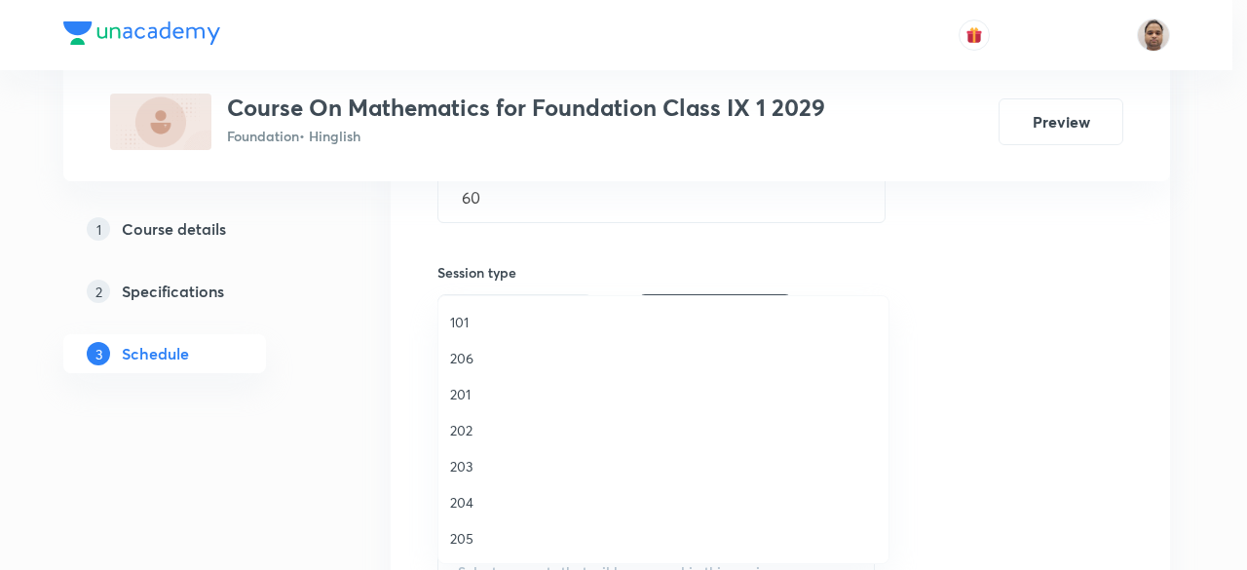
click at [459, 394] on span "201" at bounding box center [663, 394] width 427 height 20
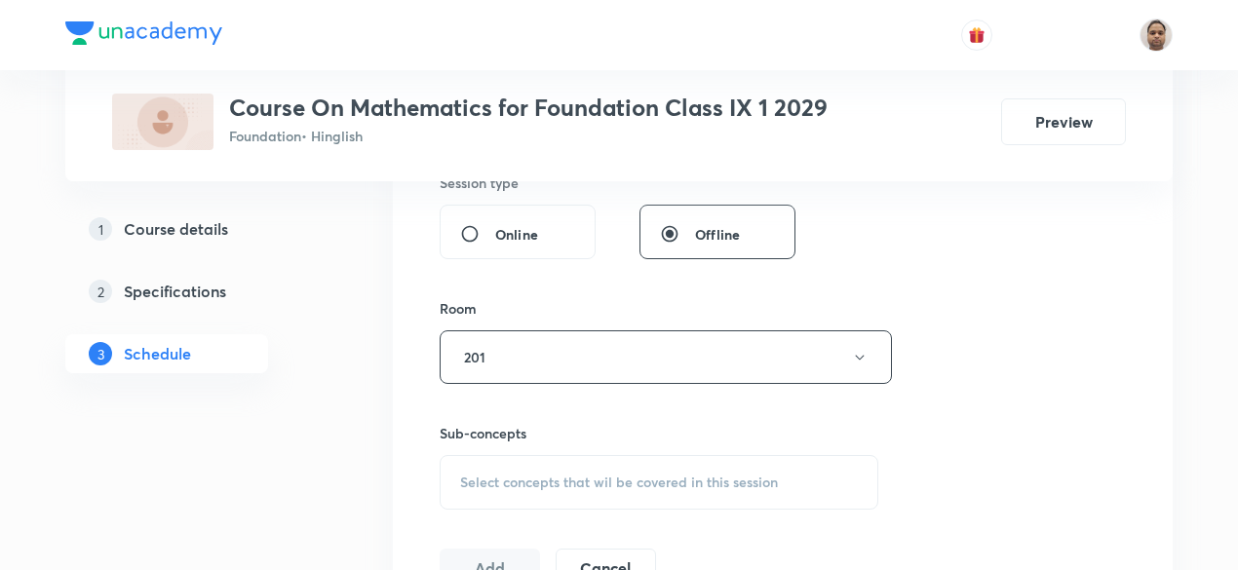
scroll to position [854, 0]
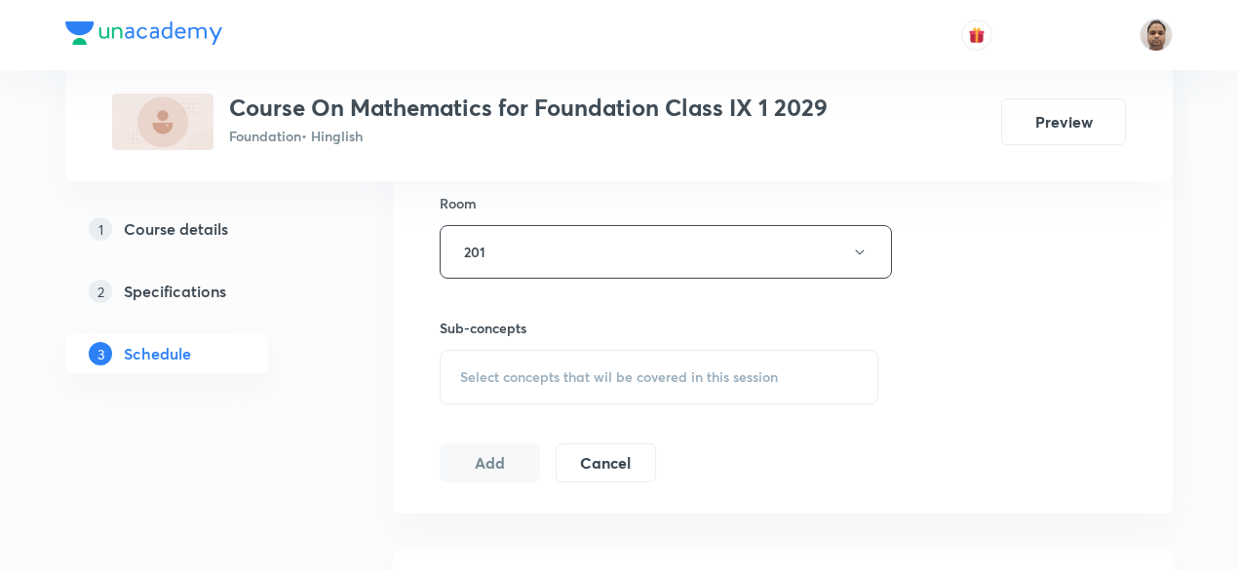
click at [524, 388] on div "Select concepts that wil be covered in this session" at bounding box center [659, 377] width 439 height 55
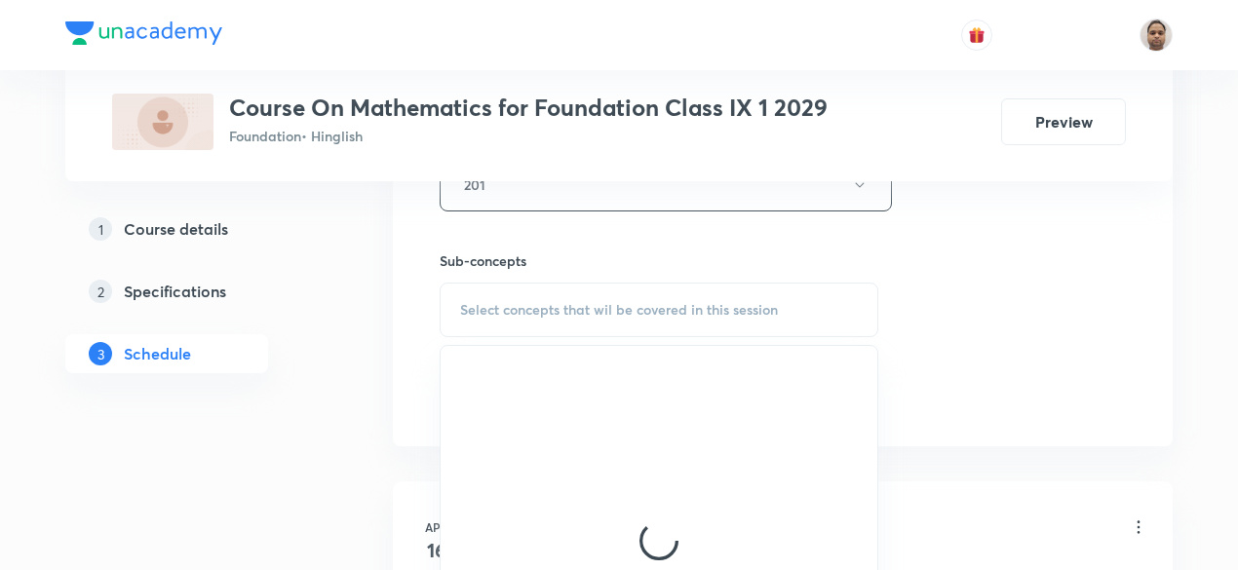
scroll to position [951, 0]
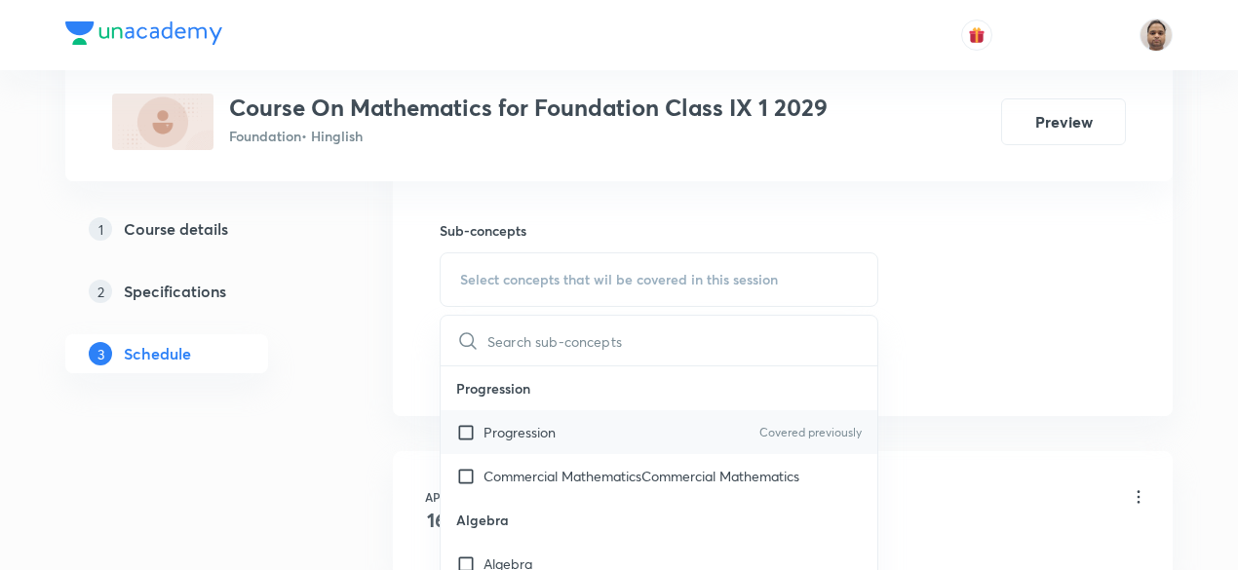
click at [510, 434] on p "Progression" at bounding box center [519, 432] width 72 height 20
checkbox input "true"
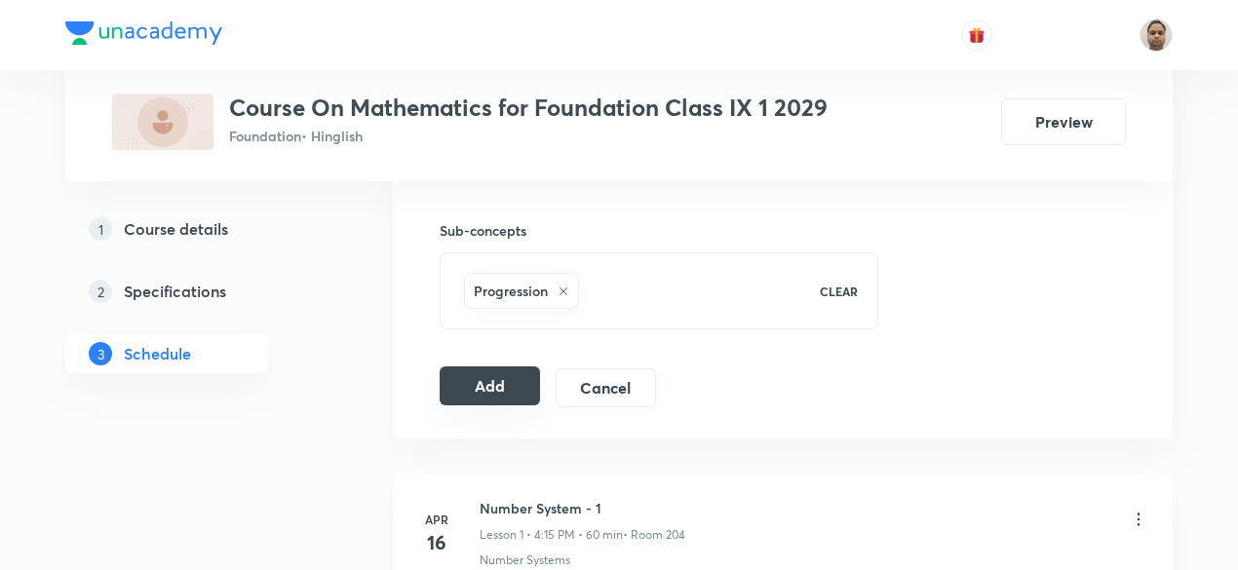
click at [504, 395] on button "Add" at bounding box center [490, 385] width 100 height 39
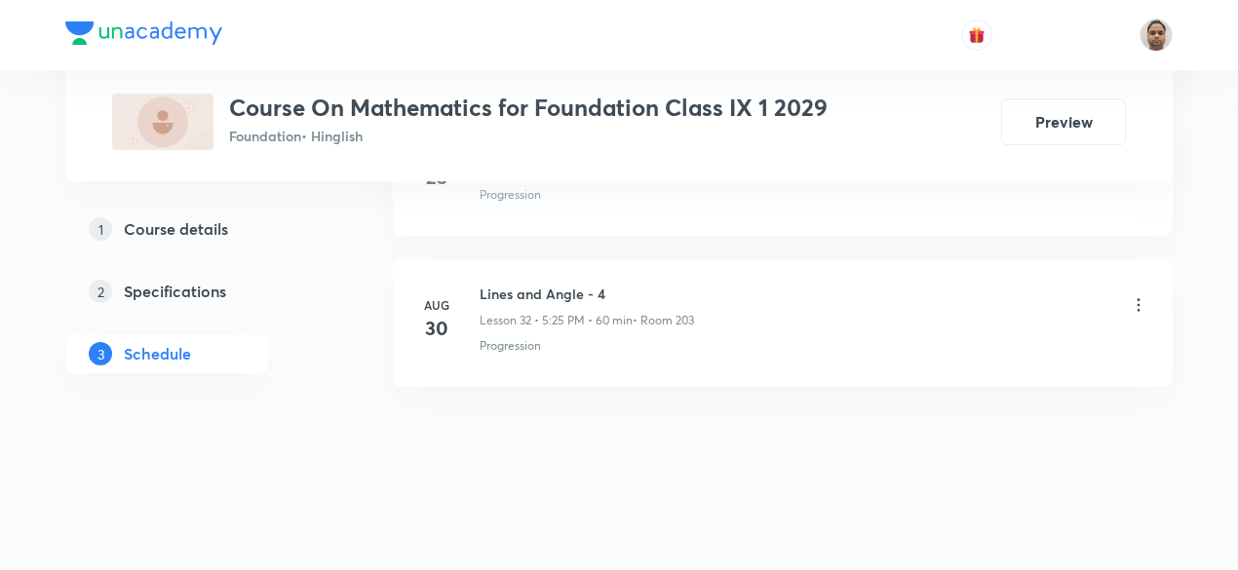
scroll to position [4909, 0]
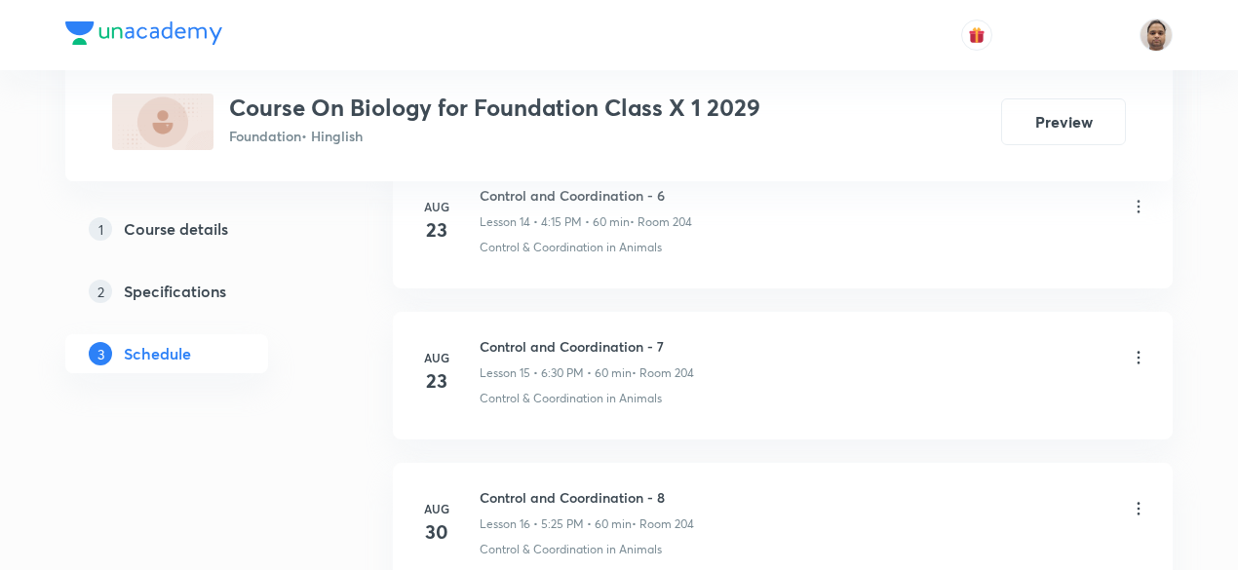
scroll to position [3395, 0]
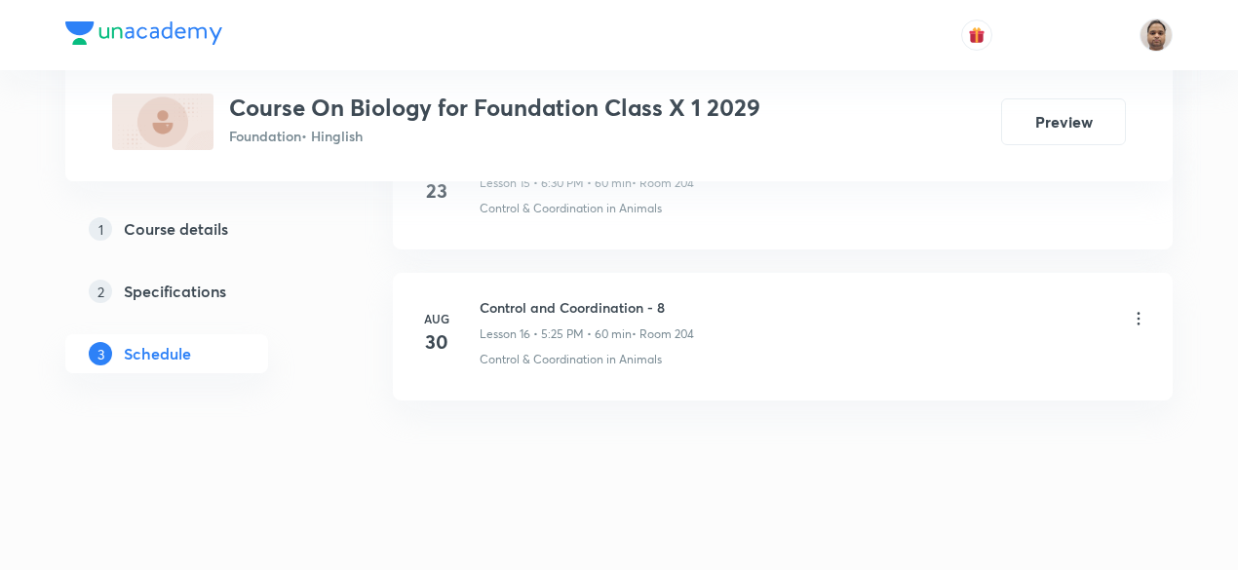
click at [615, 297] on h6 "Control and Coordination - 8" at bounding box center [586, 307] width 214 height 20
copy h6 "Control and Coordination - 8"
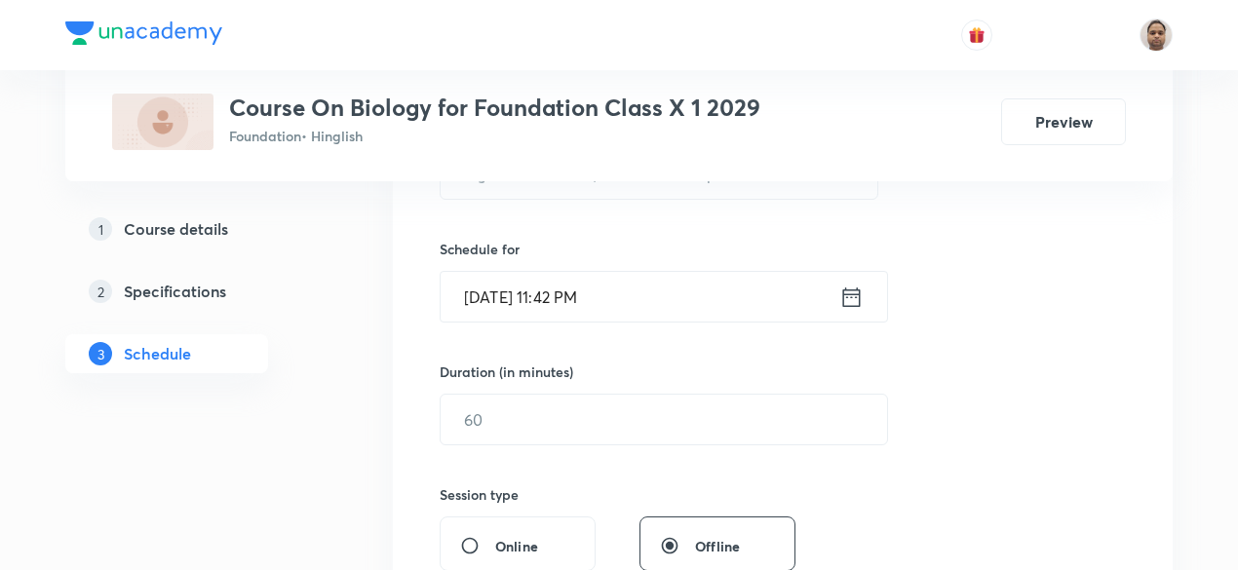
scroll to position [339, 0]
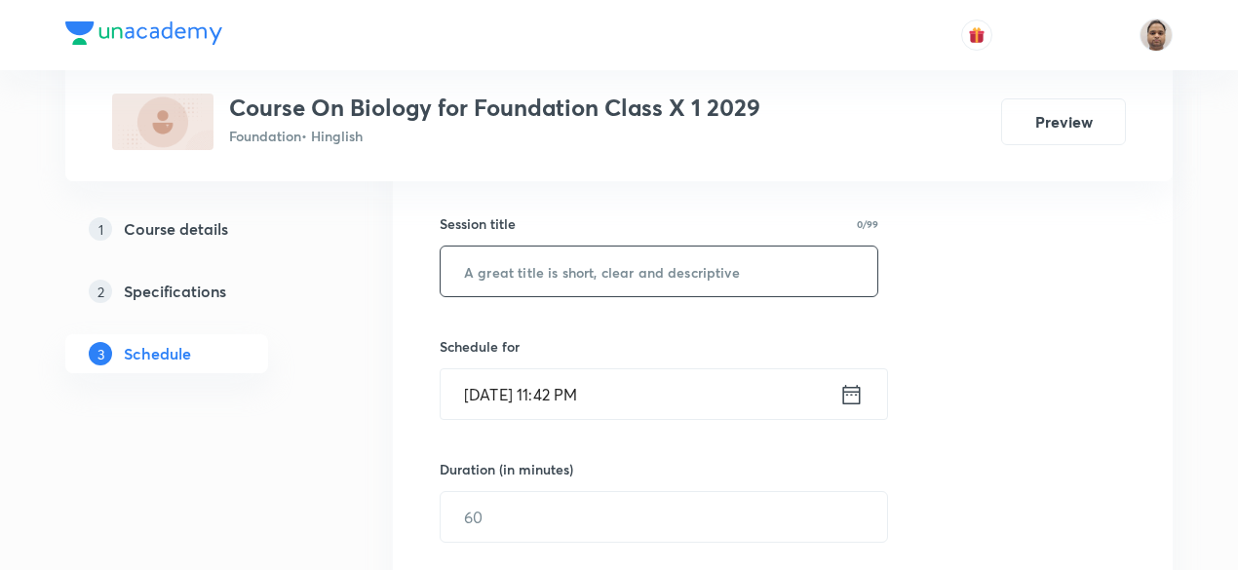
click at [623, 280] on input "text" at bounding box center [659, 272] width 437 height 50
paste input "Control and Coordination - 8"
type input "Control and Coordination - 9"
click at [580, 374] on input "[DATE] 11:42 PM" at bounding box center [640, 394] width 399 height 50
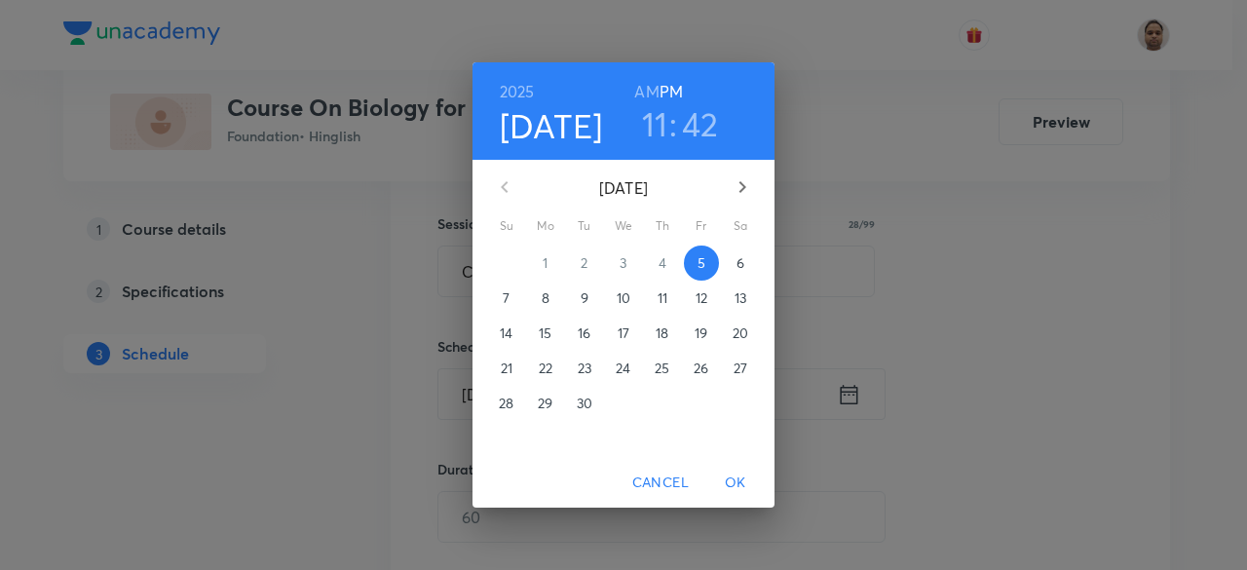
click at [731, 260] on span "6" at bounding box center [740, 262] width 35 height 19
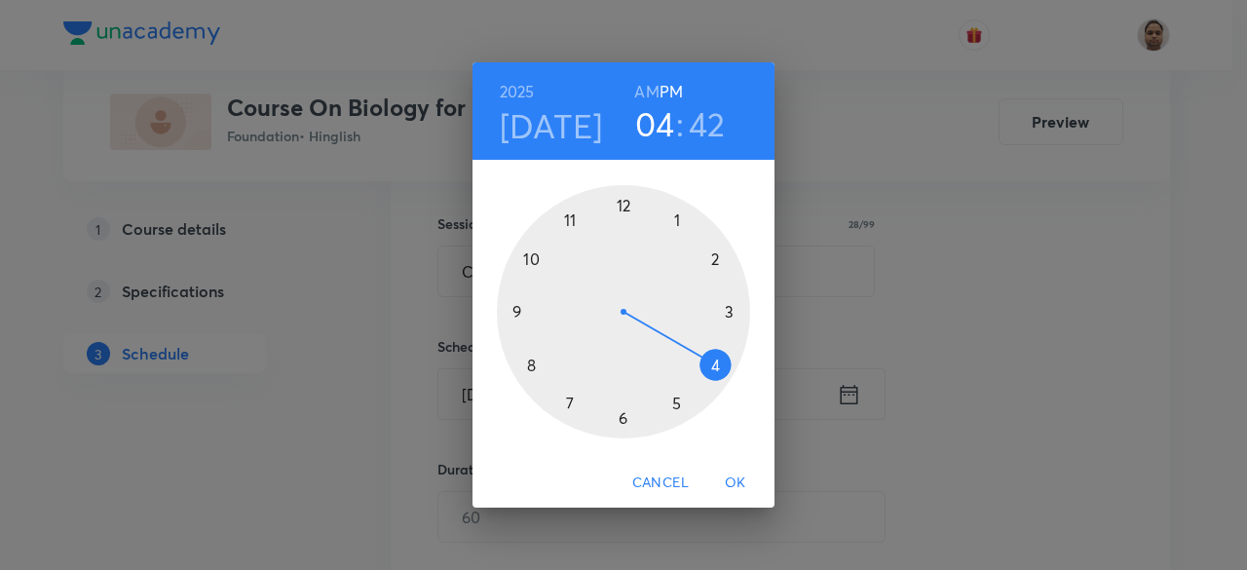
drag, startPoint x: 567, startPoint y: 217, endPoint x: 704, endPoint y: 382, distance: 213.9
click at [704, 382] on div at bounding box center [623, 311] width 253 height 253
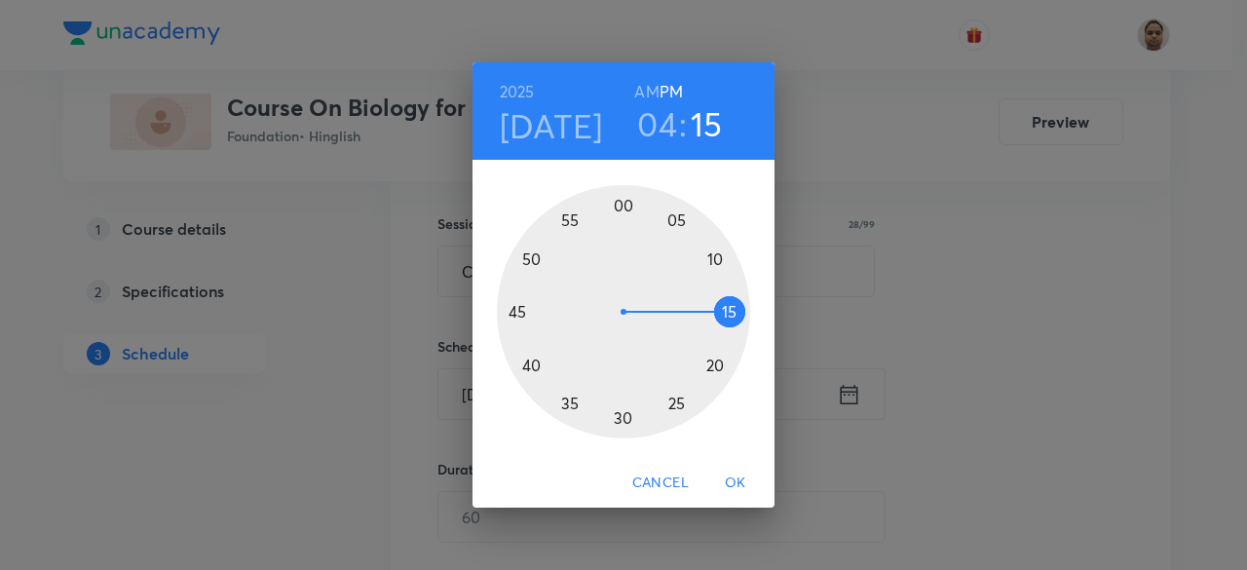
drag, startPoint x: 572, startPoint y: 260, endPoint x: 721, endPoint y: 313, distance: 158.1
click at [721, 313] on div at bounding box center [623, 311] width 253 height 253
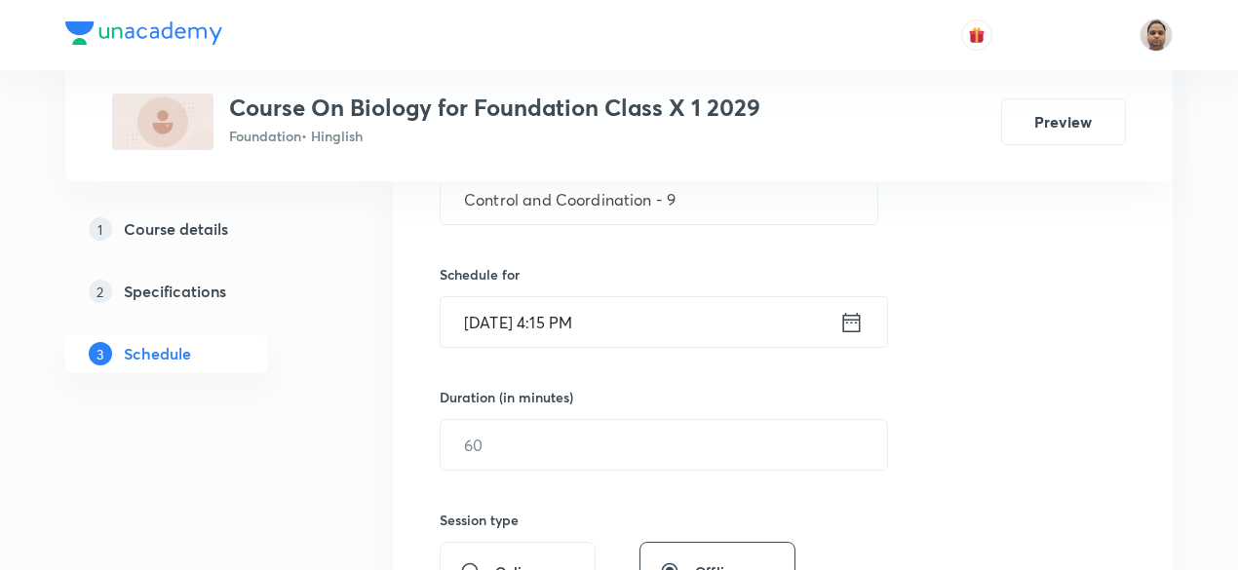
scroll to position [437, 0]
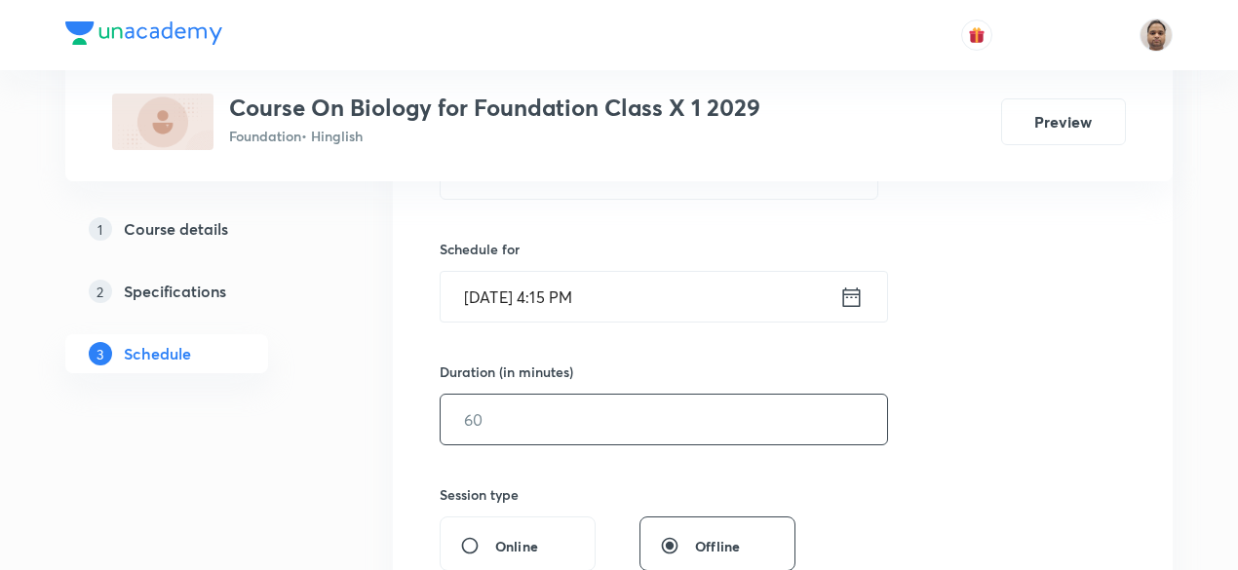
click at [526, 413] on input "text" at bounding box center [664, 420] width 446 height 50
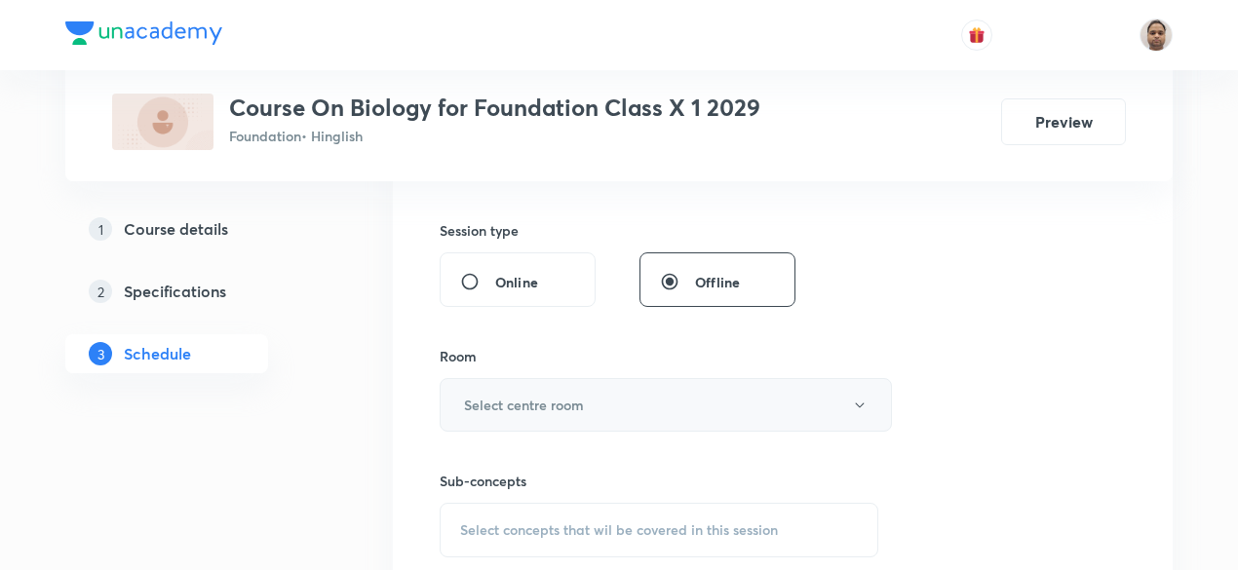
scroll to position [729, 0]
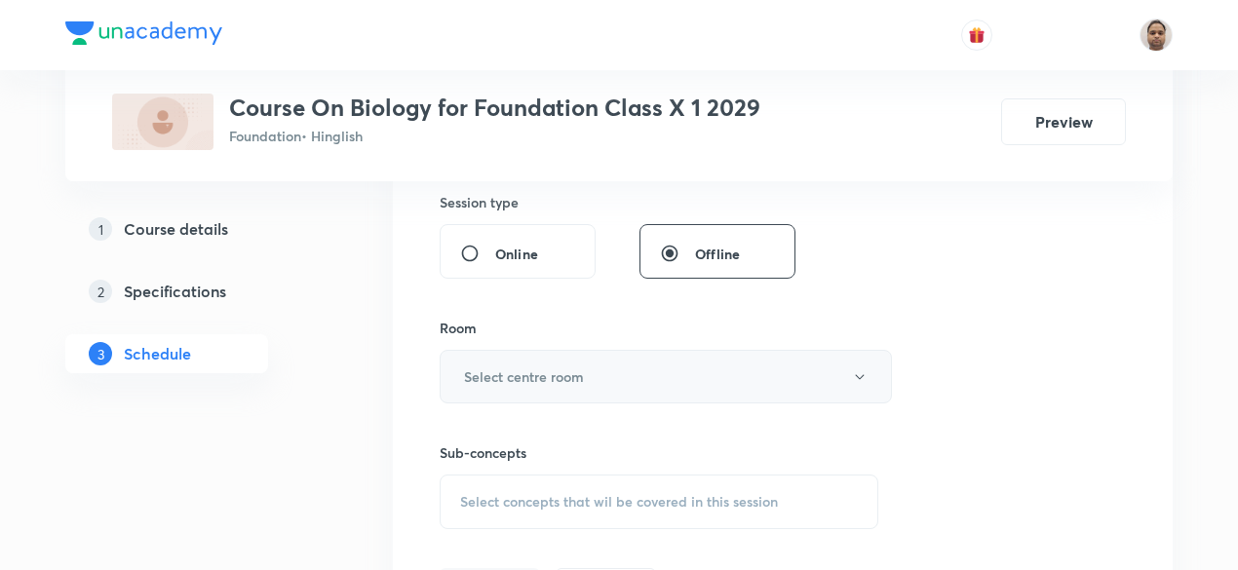
type input "60"
click at [506, 389] on button "Select centre room" at bounding box center [666, 377] width 452 height 54
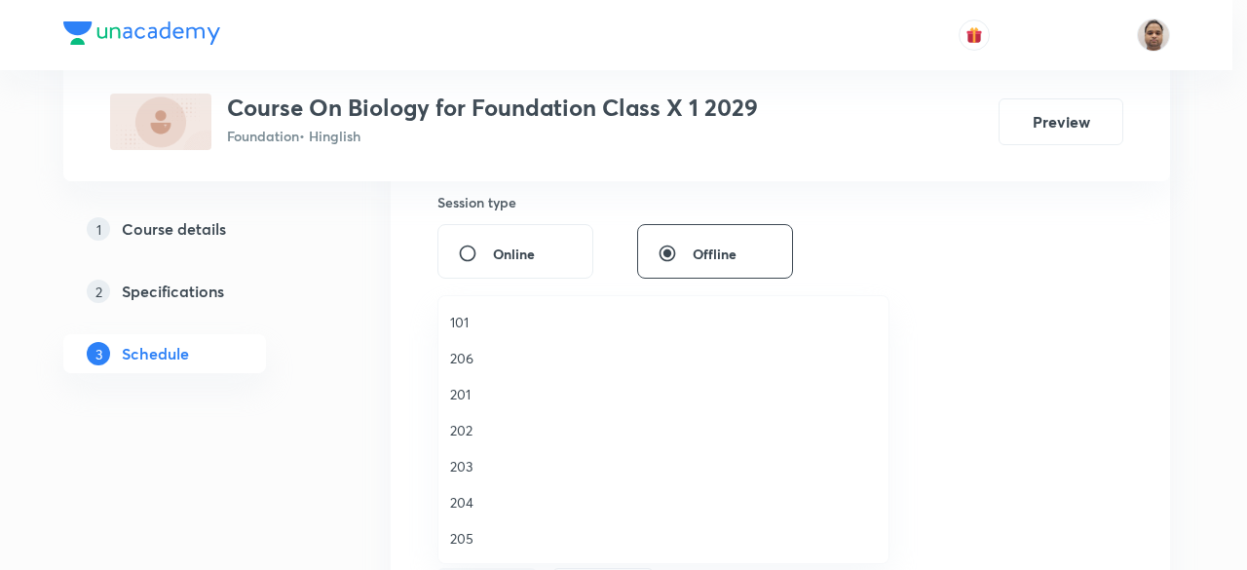
click at [475, 358] on span "206" at bounding box center [663, 358] width 427 height 20
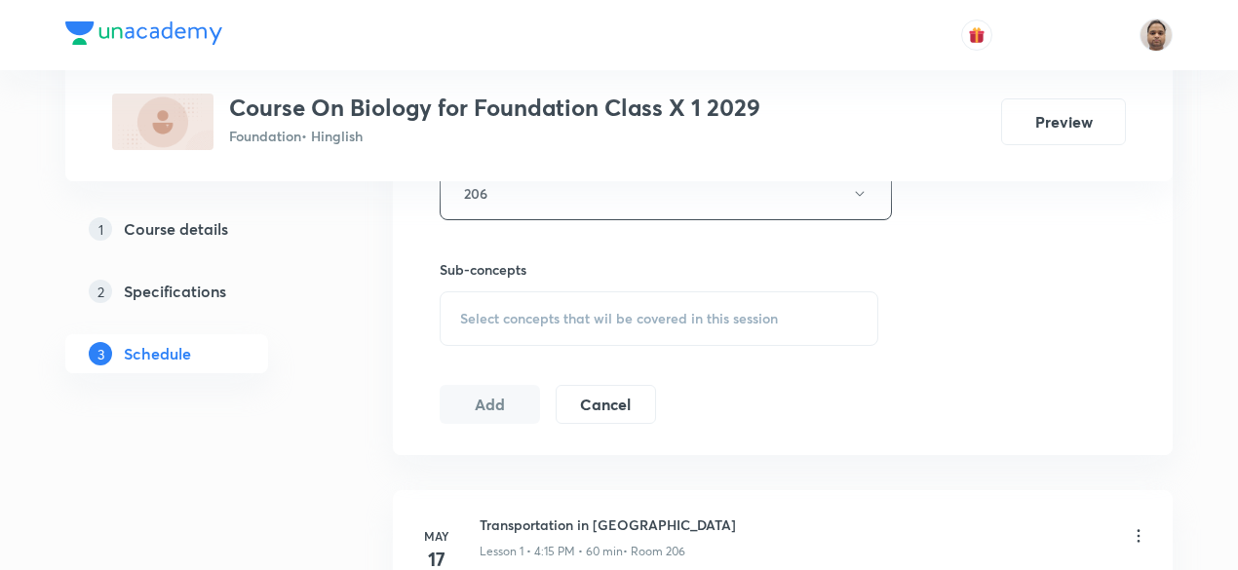
scroll to position [924, 0]
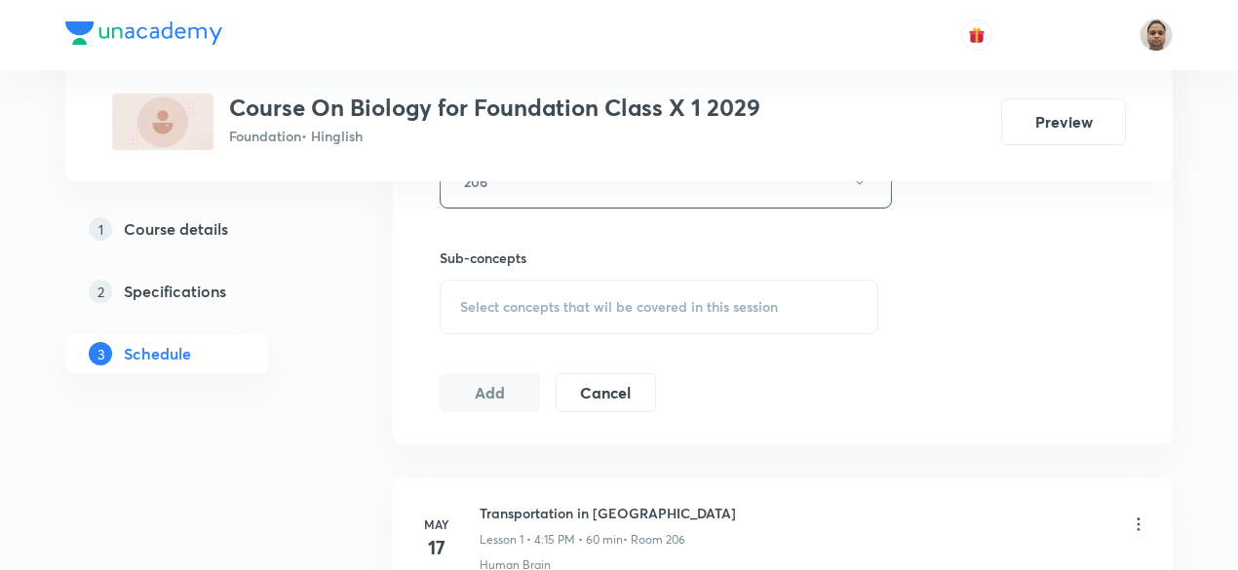
click at [515, 318] on div "Select concepts that wil be covered in this session" at bounding box center [659, 307] width 439 height 55
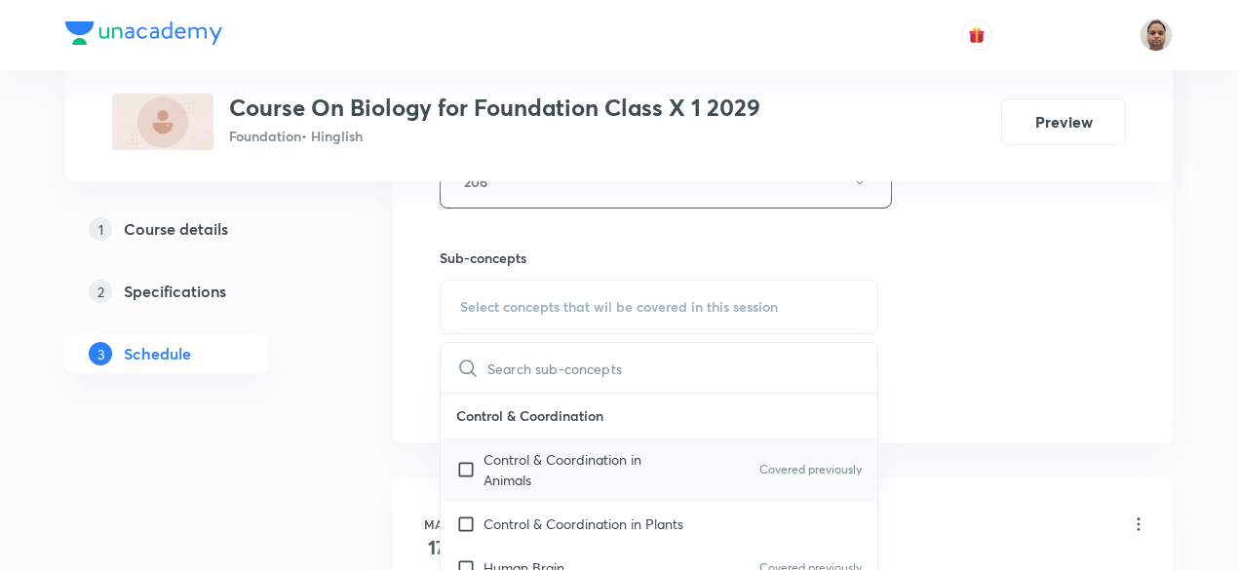
click at [489, 461] on p "Control & Coordination in Animals" at bounding box center [581, 469] width 197 height 41
checkbox input "true"
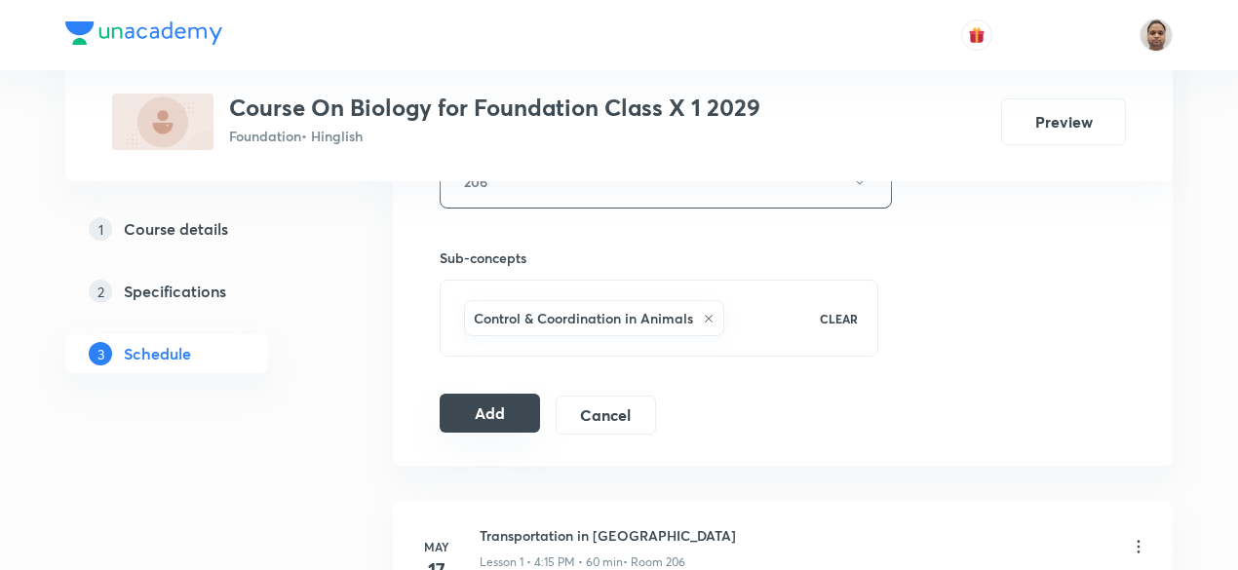
click at [462, 408] on button "Add" at bounding box center [490, 413] width 100 height 39
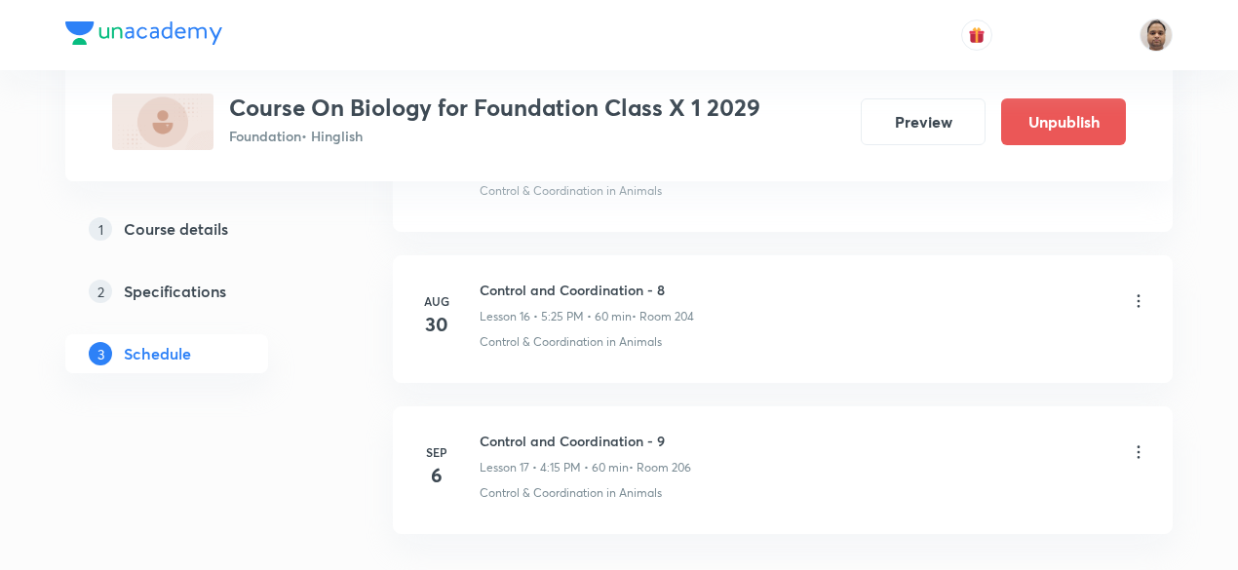
scroll to position [2600, 0]
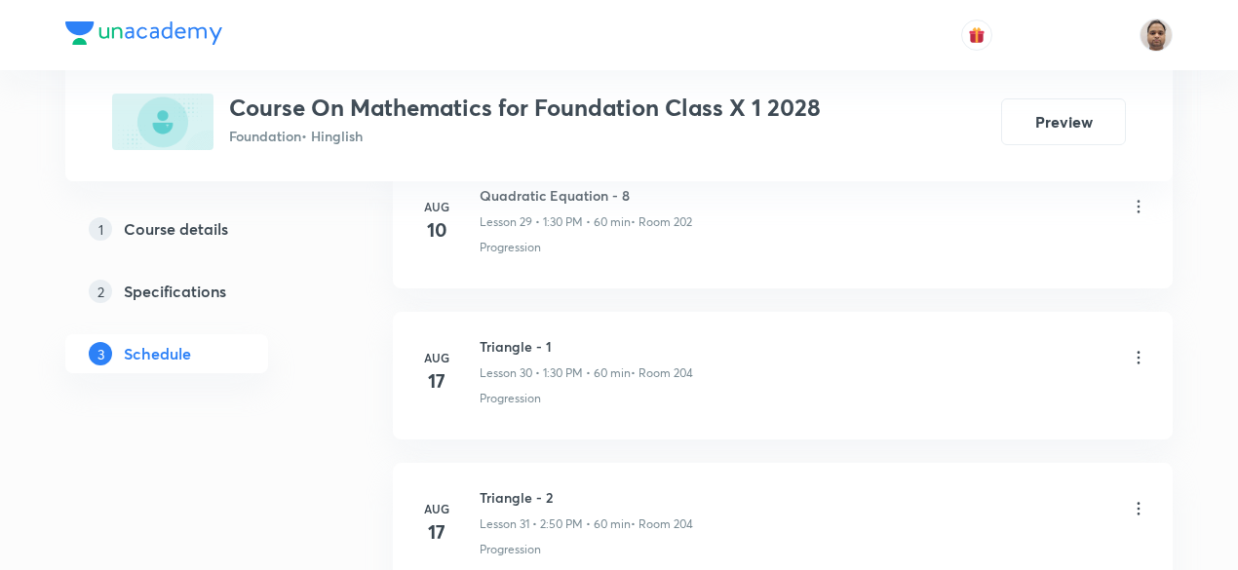
scroll to position [6103, 0]
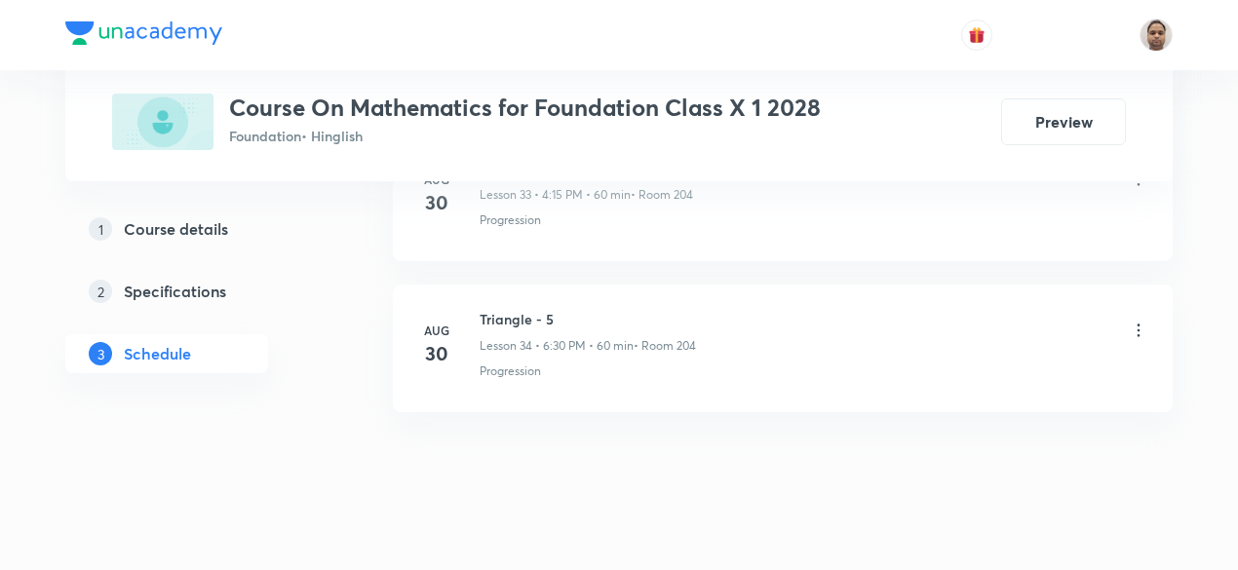
click at [518, 309] on h6 "Triangle - 5" at bounding box center [587, 319] width 216 height 20
copy h6 "Triangle - 5"
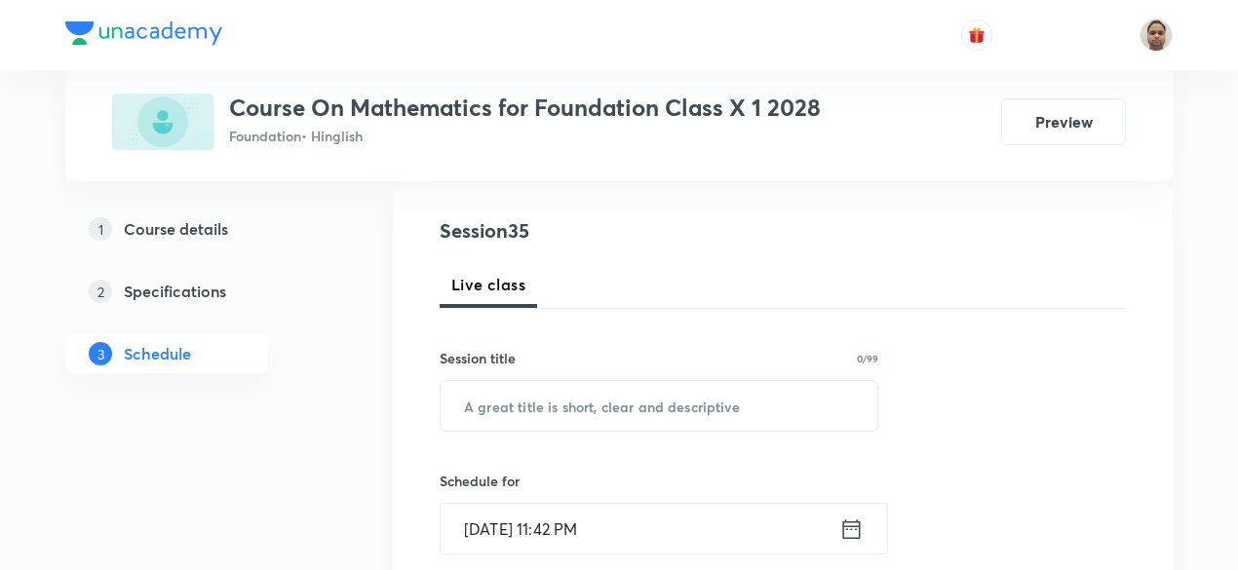
scroll to position [144, 0]
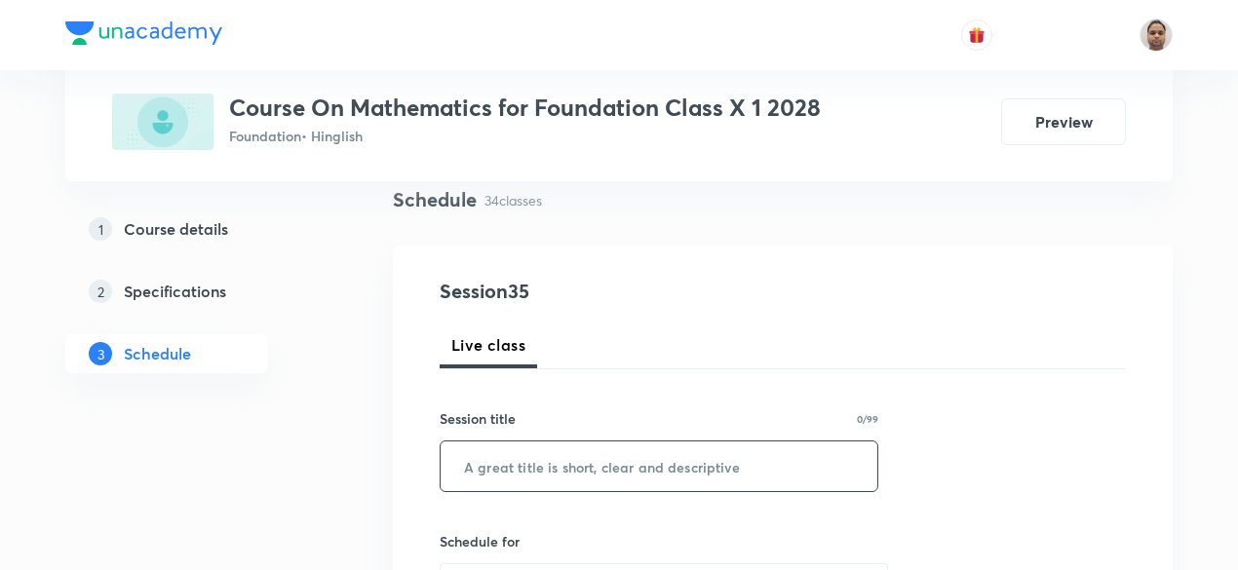
click at [594, 457] on input "text" at bounding box center [659, 466] width 437 height 50
paste input "Triangle - 5"
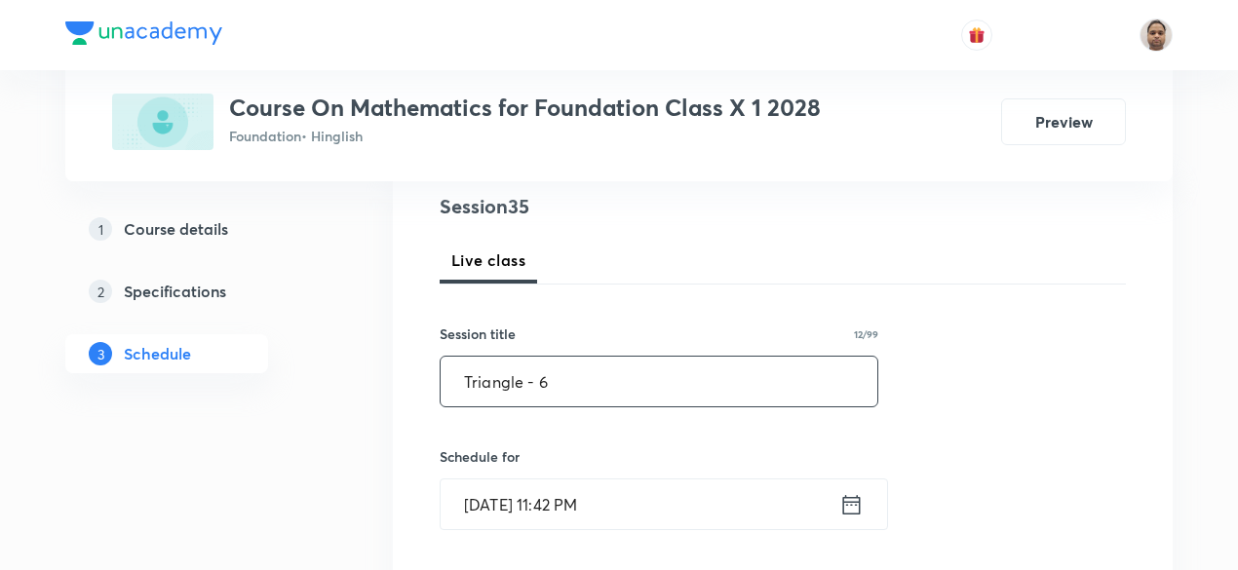
scroll to position [339, 0]
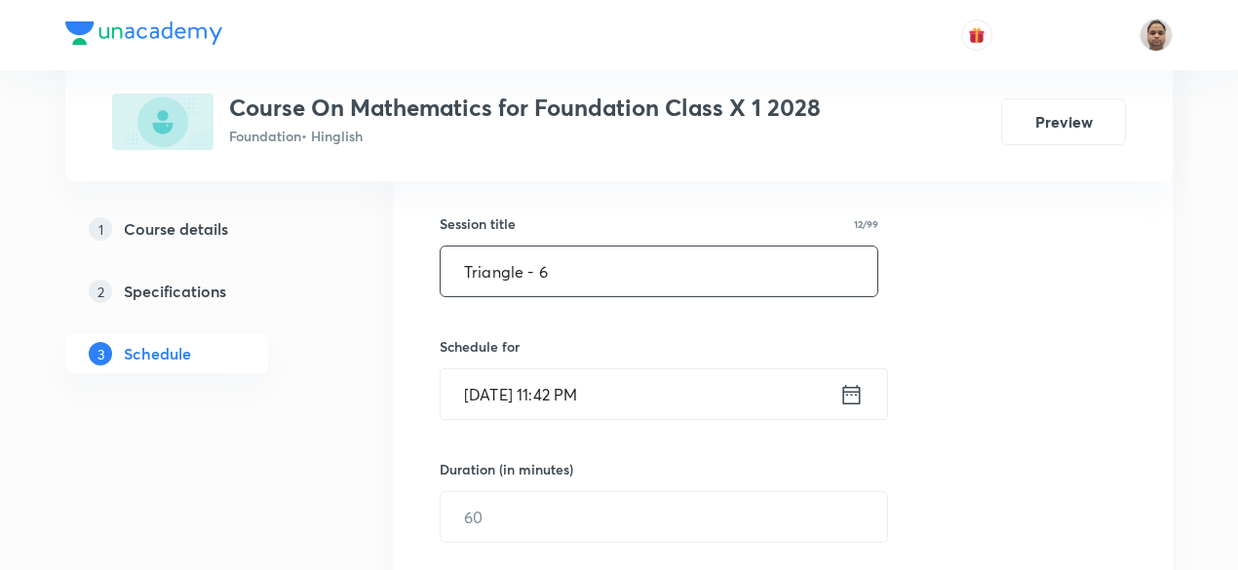
type input "Triangle - 6"
click at [513, 386] on input "Sep 5, 2025, 11:42 PM" at bounding box center [640, 394] width 399 height 50
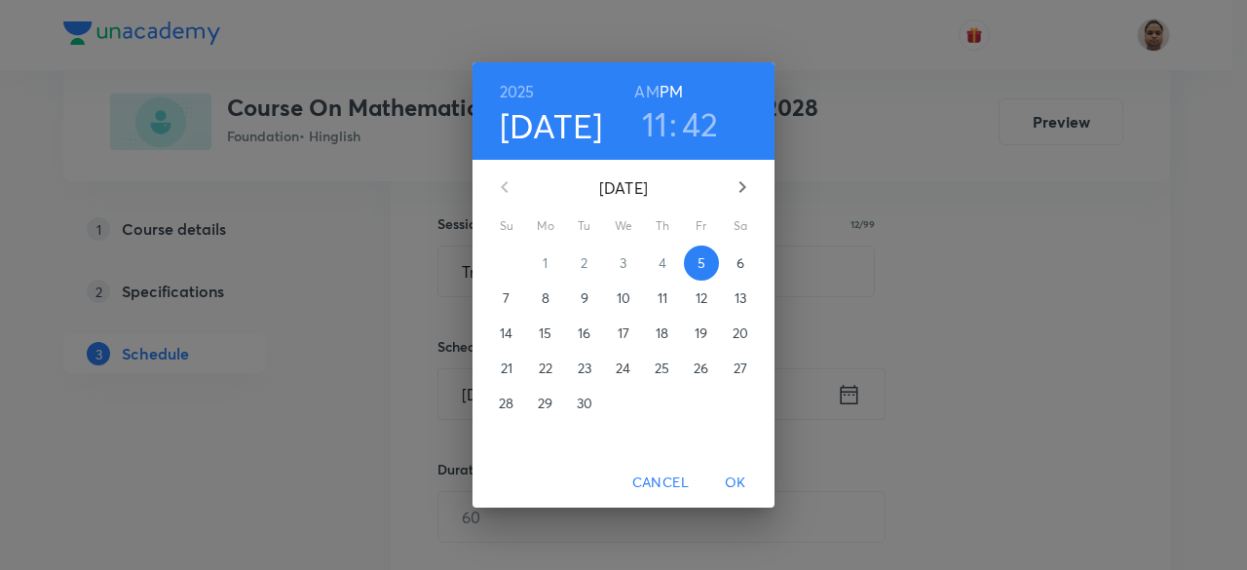
click at [743, 267] on p "6" at bounding box center [741, 262] width 8 height 19
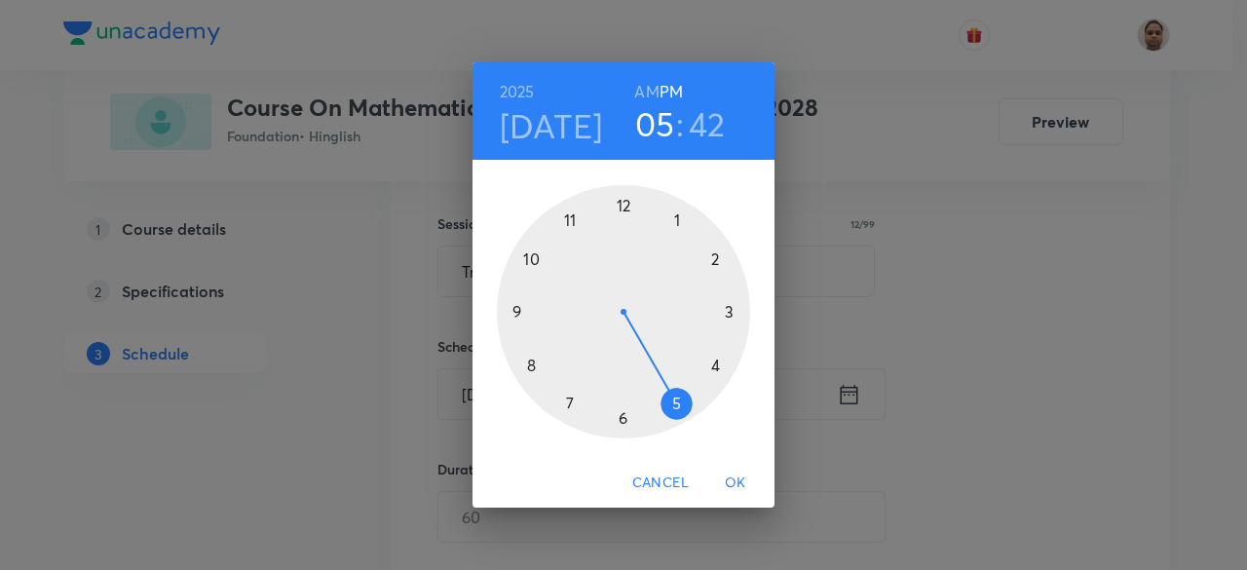
drag, startPoint x: 594, startPoint y: 219, endPoint x: 680, endPoint y: 384, distance: 185.7
click at [680, 384] on div at bounding box center [623, 311] width 253 height 253
drag, startPoint x: 532, startPoint y: 348, endPoint x: 684, endPoint y: 419, distance: 167.9
click at [684, 419] on div at bounding box center [623, 311] width 253 height 253
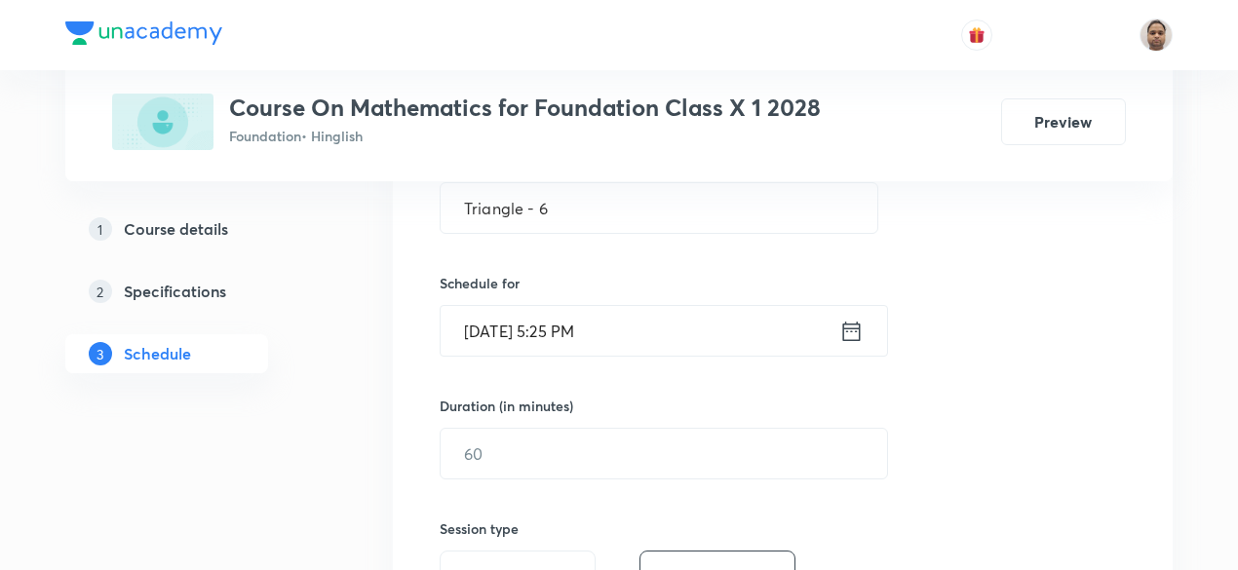
scroll to position [534, 0]
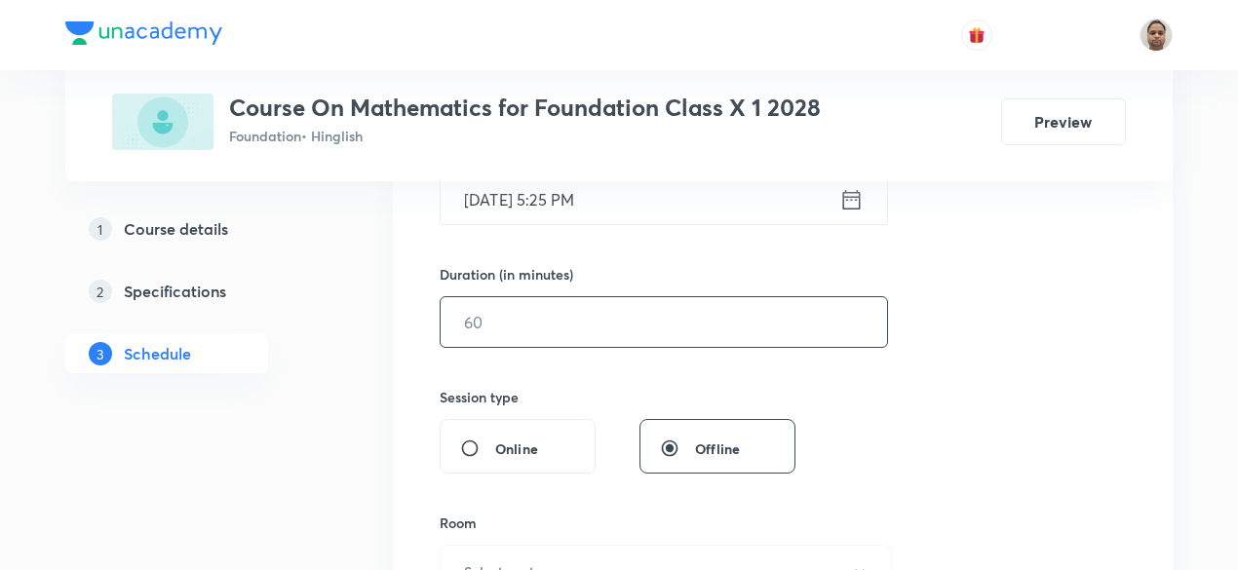
click at [534, 321] on input "text" at bounding box center [664, 322] width 446 height 50
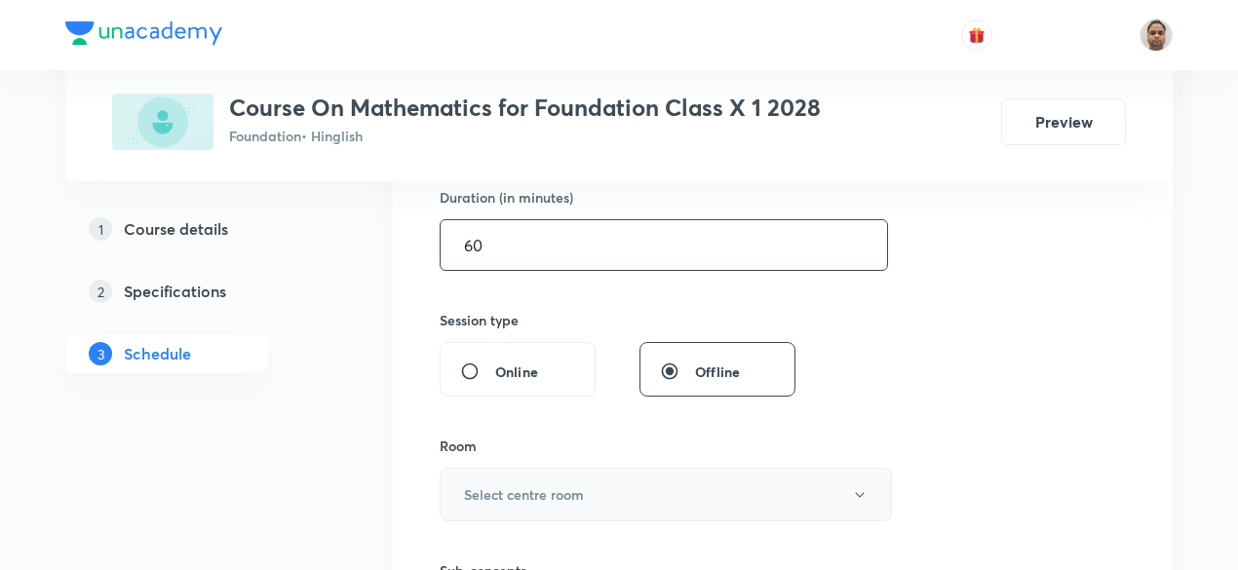
scroll to position [729, 0]
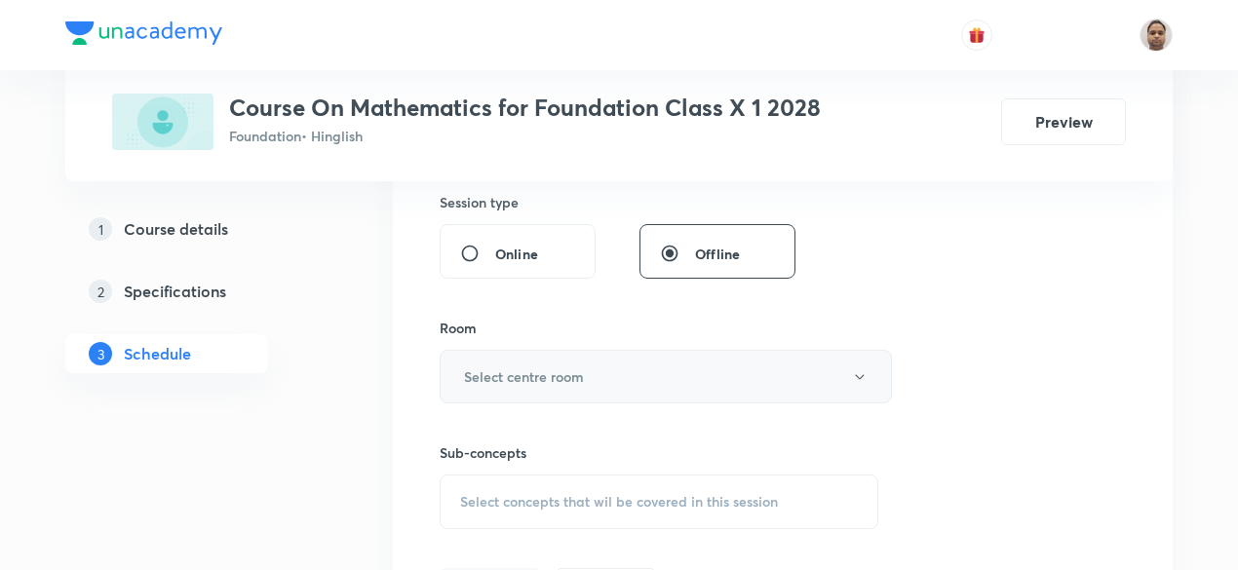
type input "60"
click at [516, 378] on h6 "Select centre room" at bounding box center [524, 376] width 120 height 20
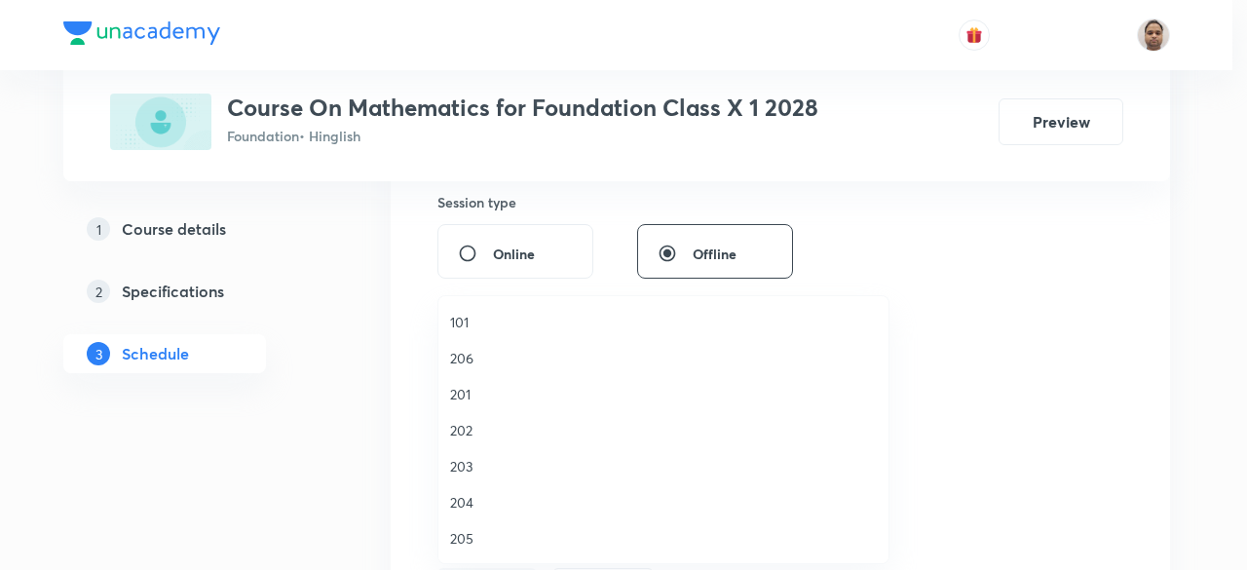
click at [483, 360] on span "206" at bounding box center [663, 358] width 427 height 20
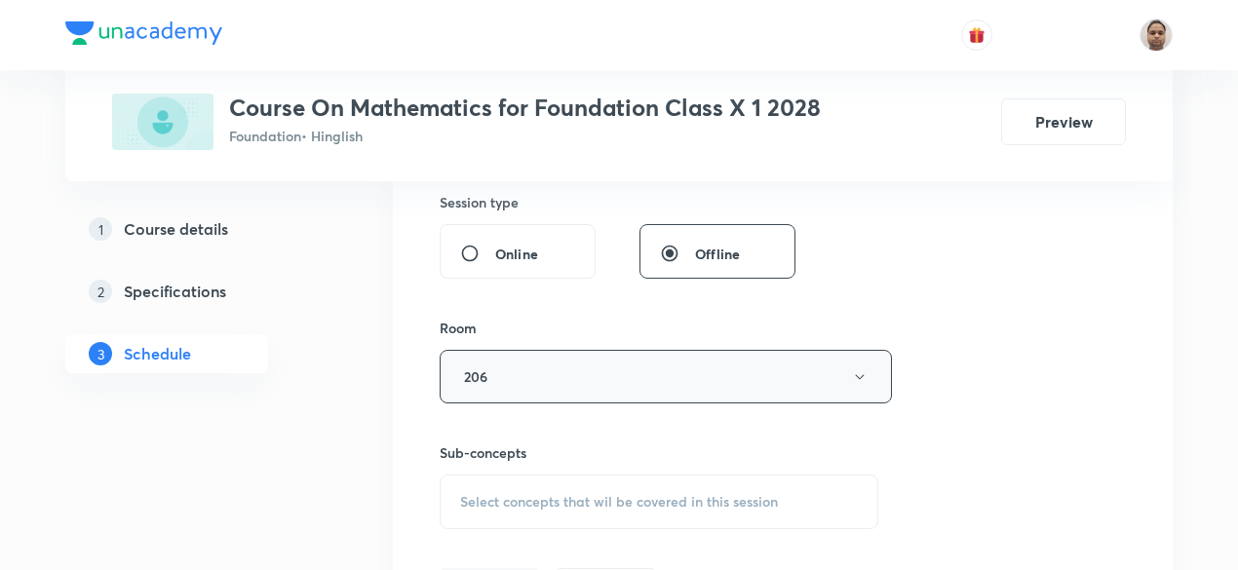
scroll to position [924, 0]
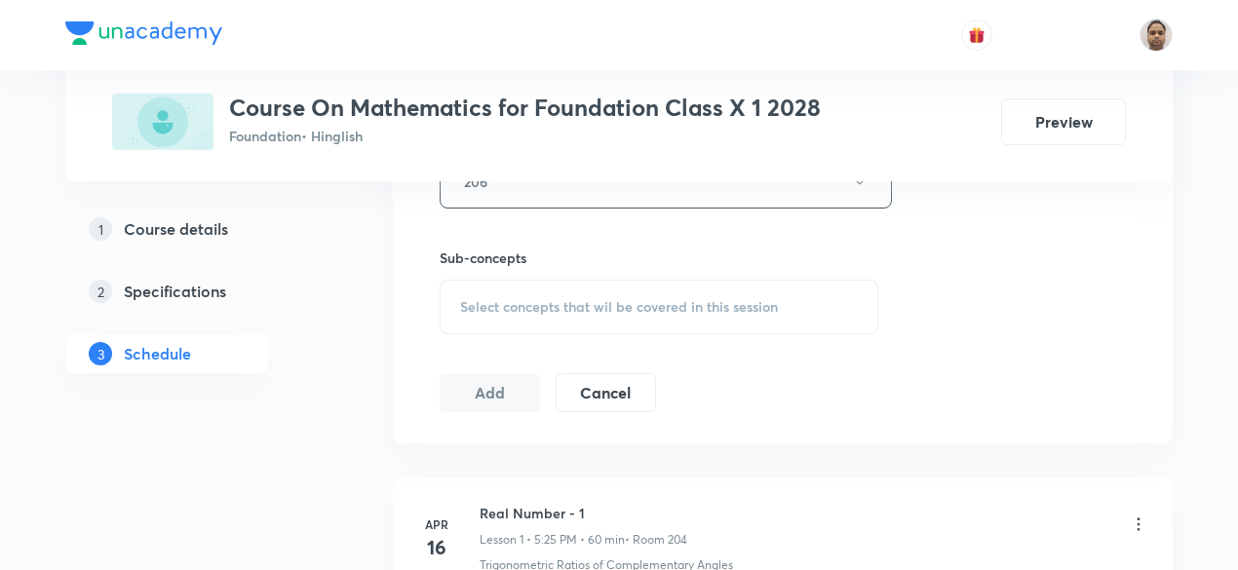
click at [508, 313] on div "Select concepts that wil be covered in this session" at bounding box center [659, 307] width 439 height 55
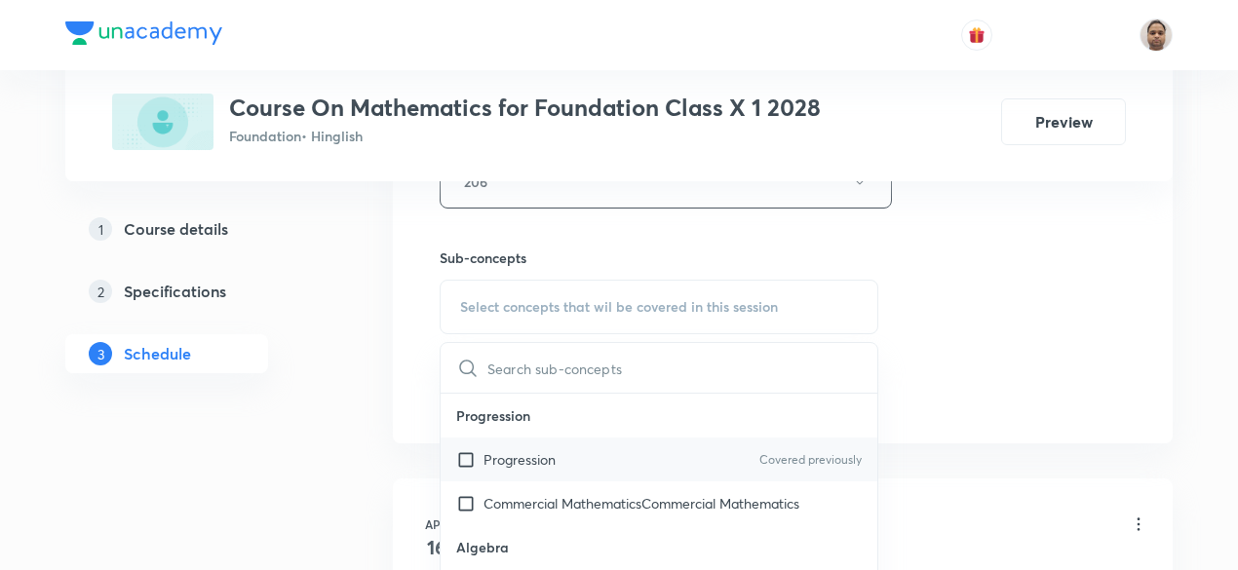
click at [501, 452] on p "Progression" at bounding box center [519, 459] width 72 height 20
checkbox input "true"
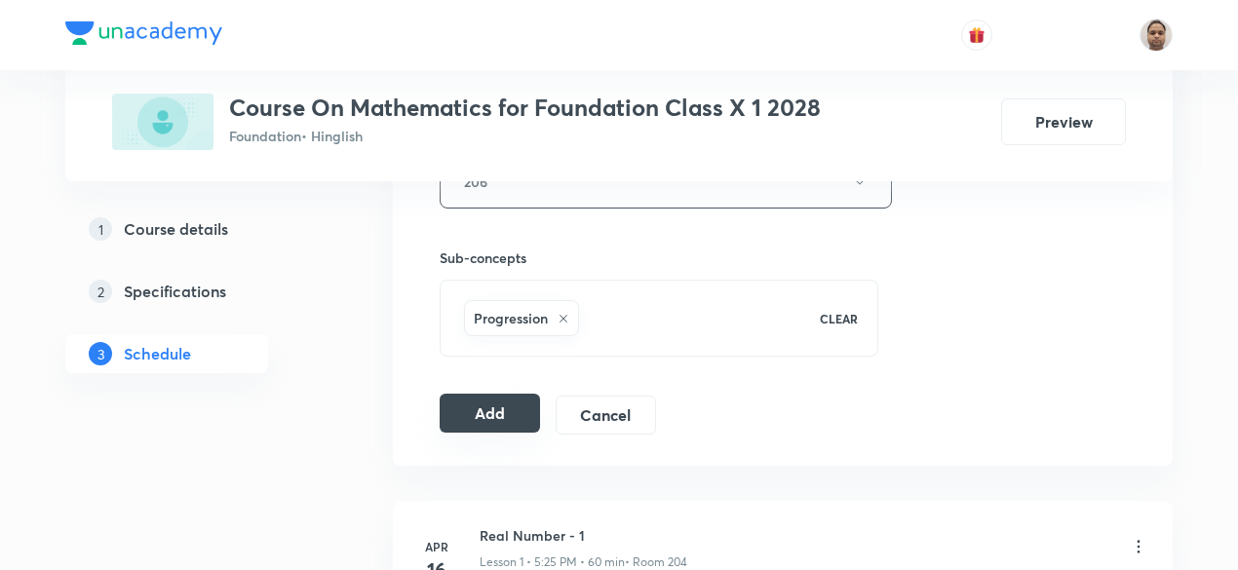
click at [471, 402] on button "Add" at bounding box center [490, 413] width 100 height 39
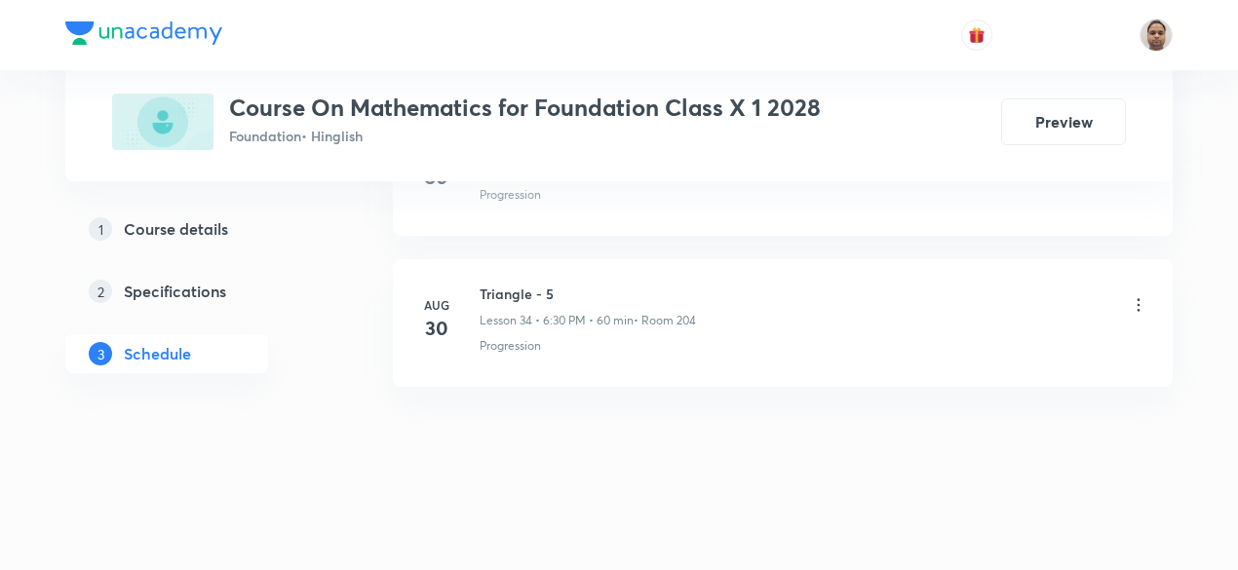
scroll to position [5210, 0]
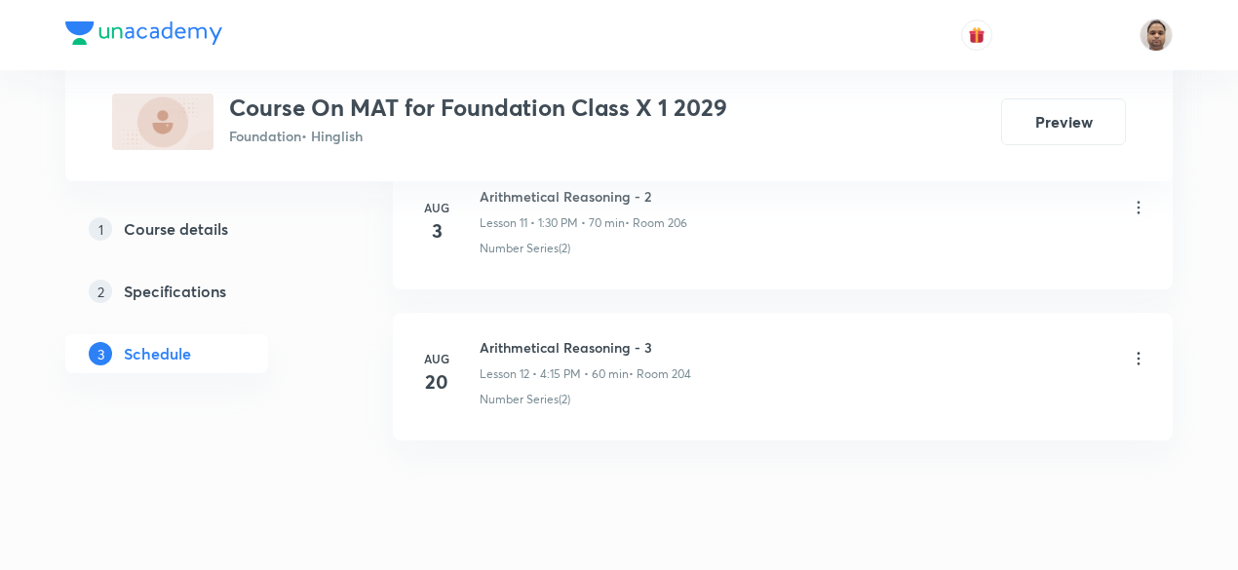
scroll to position [2770, 0]
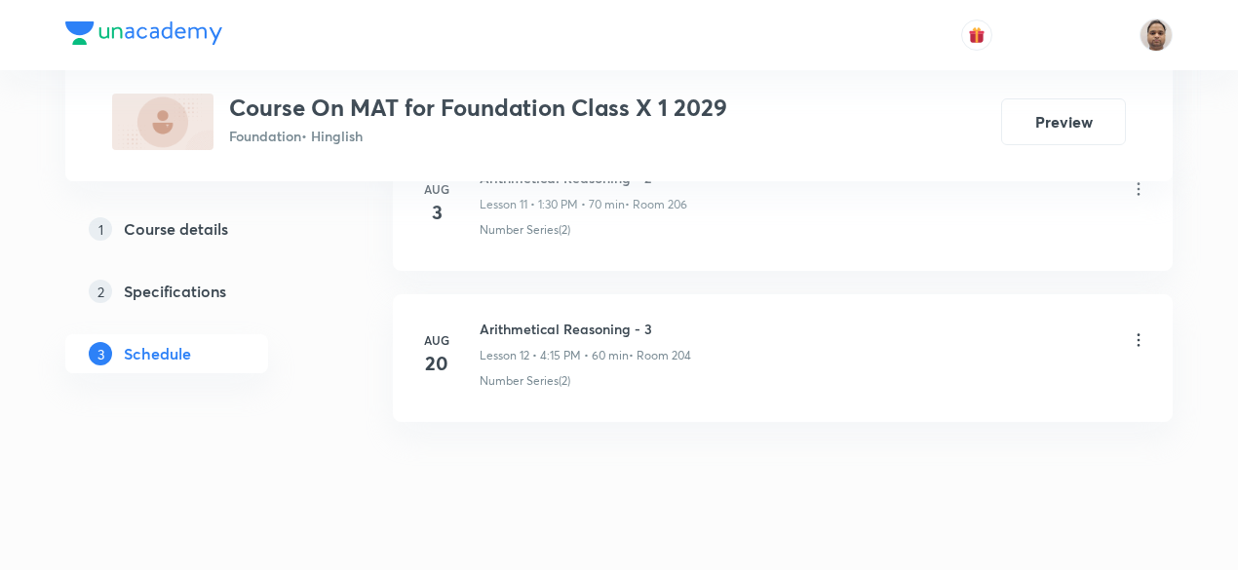
click at [626, 323] on h6 "Arithmetical Reasoning - 3" at bounding box center [584, 329] width 211 height 20
copy h6 "Arithmetical Reasoning - 3"
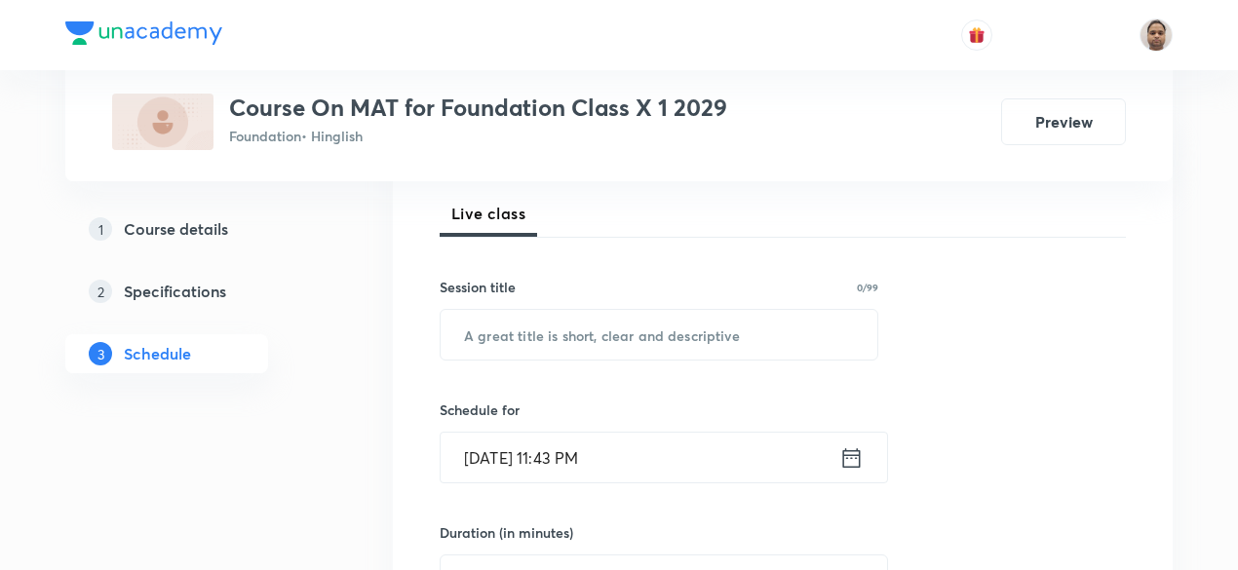
scroll to position [238, 0]
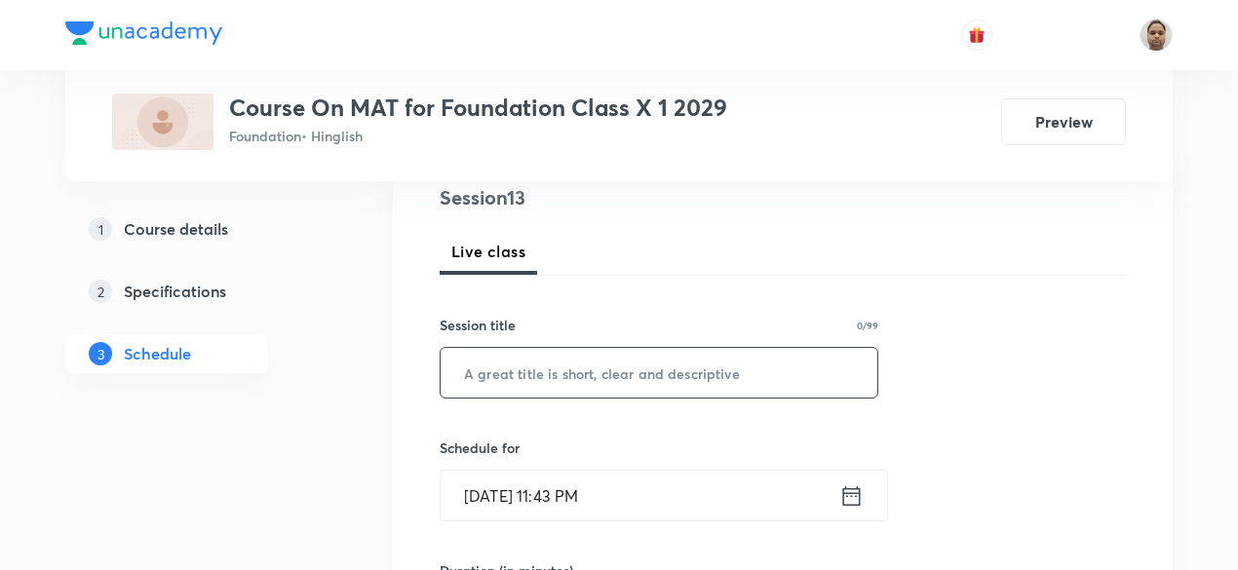
click at [636, 367] on input "text" at bounding box center [659, 373] width 437 height 50
paste input "Arithmetical Reasoning - 3"
type input "Arithmetical Reasoning - 4"
click at [596, 497] on input "[DATE] 11:43 PM" at bounding box center [640, 496] width 399 height 50
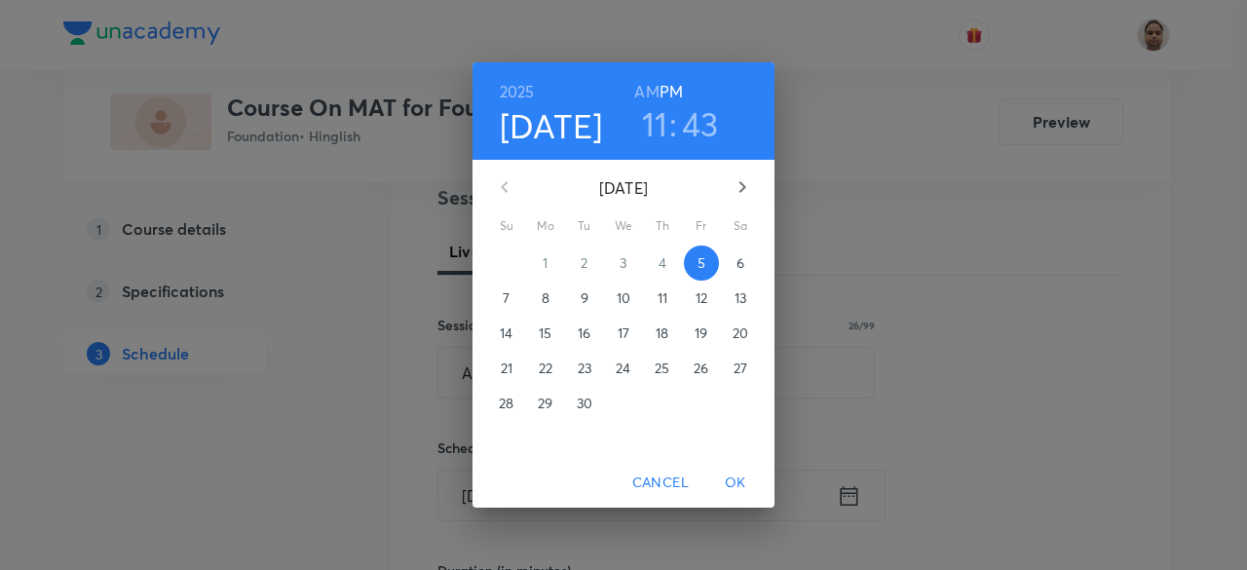
click at [747, 255] on span "6" at bounding box center [740, 262] width 35 height 19
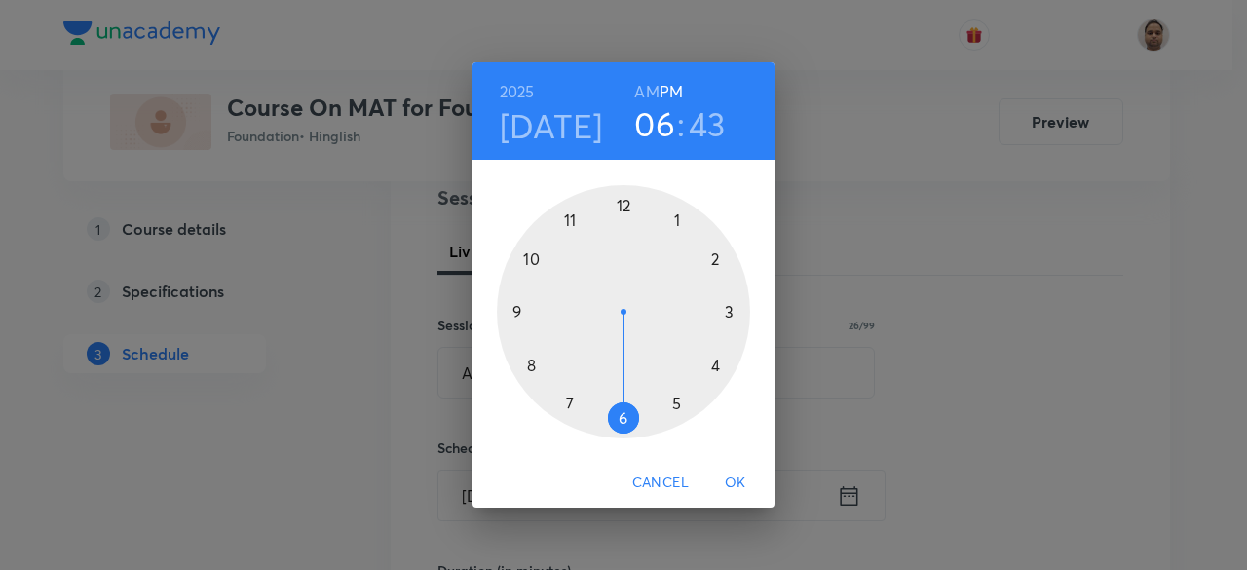
drag, startPoint x: 587, startPoint y: 216, endPoint x: 642, endPoint y: 387, distance: 179.4
click at [642, 387] on div at bounding box center [623, 311] width 253 height 253
drag, startPoint x: 576, startPoint y: 382, endPoint x: 619, endPoint y: 412, distance: 52.5
click at [619, 412] on div at bounding box center [623, 311] width 253 height 253
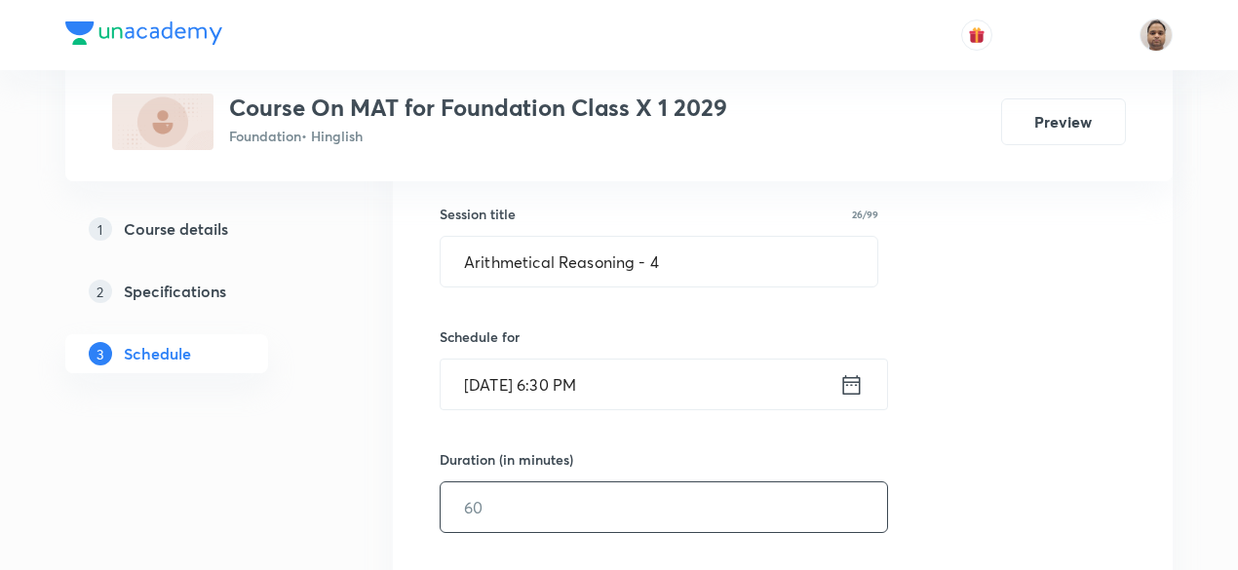
scroll to position [433, 0]
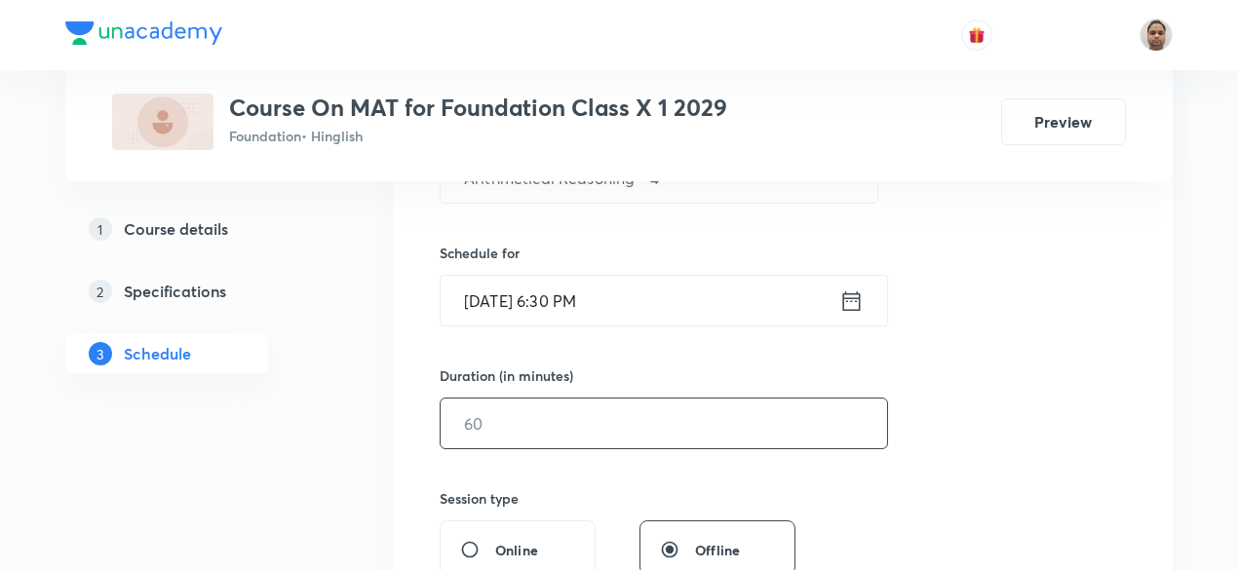
click at [515, 434] on input "text" at bounding box center [664, 424] width 446 height 50
type input "60"
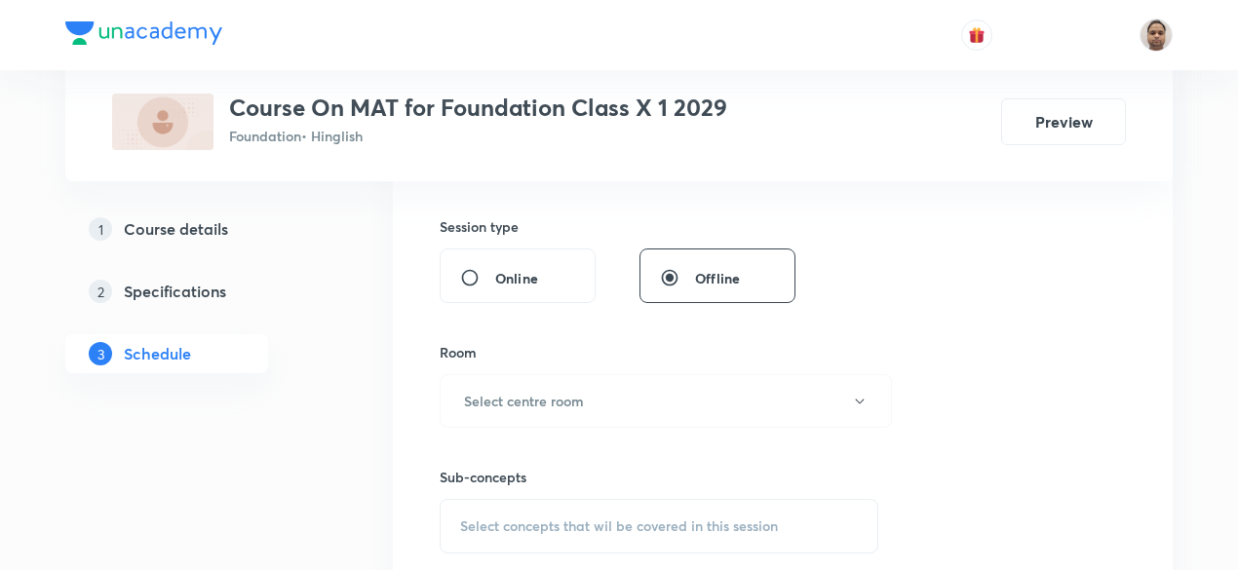
scroll to position [725, 0]
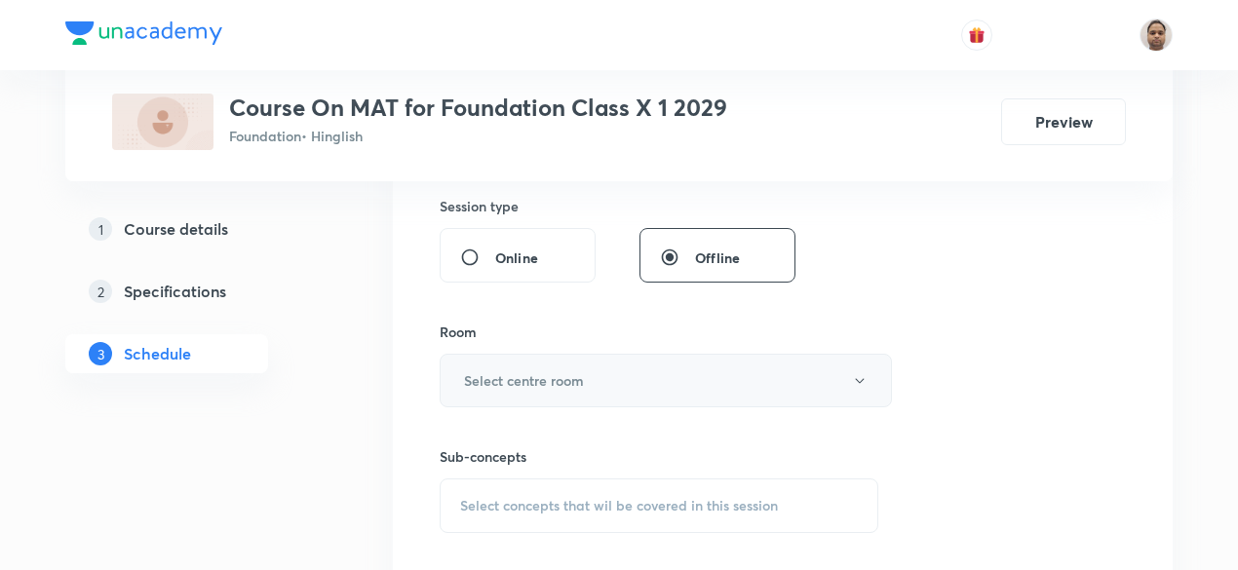
click at [491, 378] on h6 "Select centre room" at bounding box center [524, 380] width 120 height 20
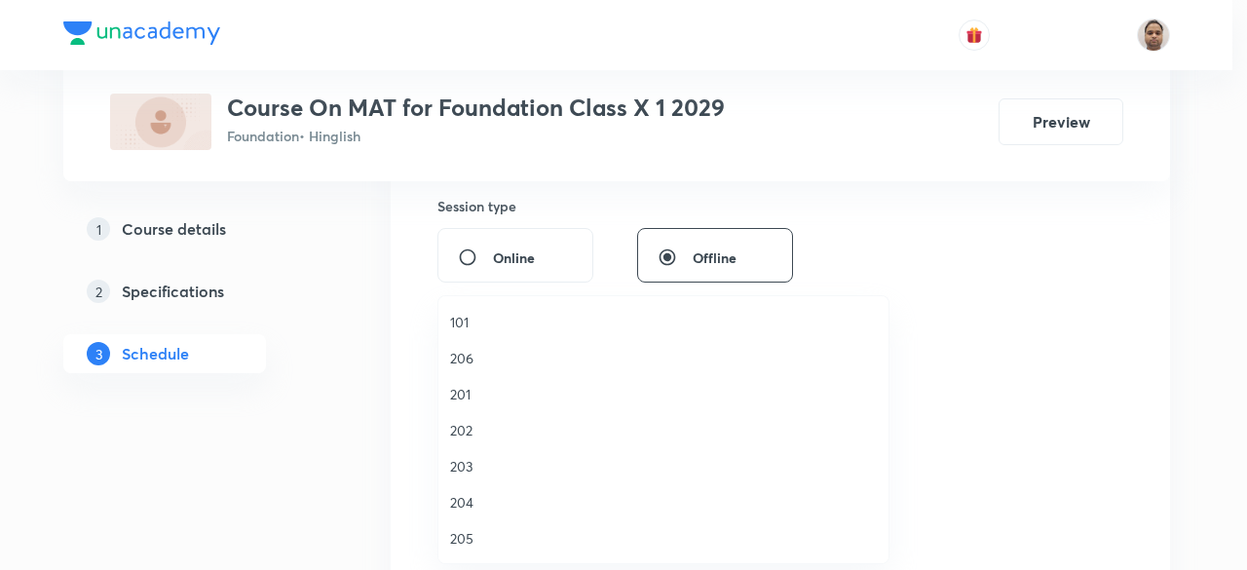
click at [478, 357] on span "206" at bounding box center [663, 358] width 427 height 20
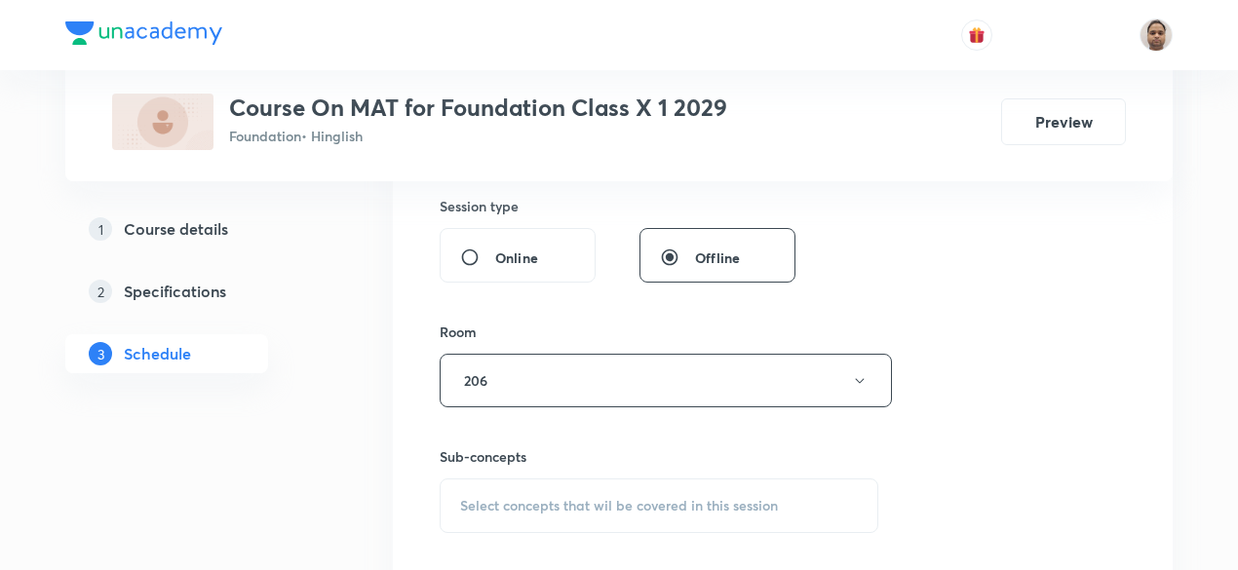
scroll to position [920, 0]
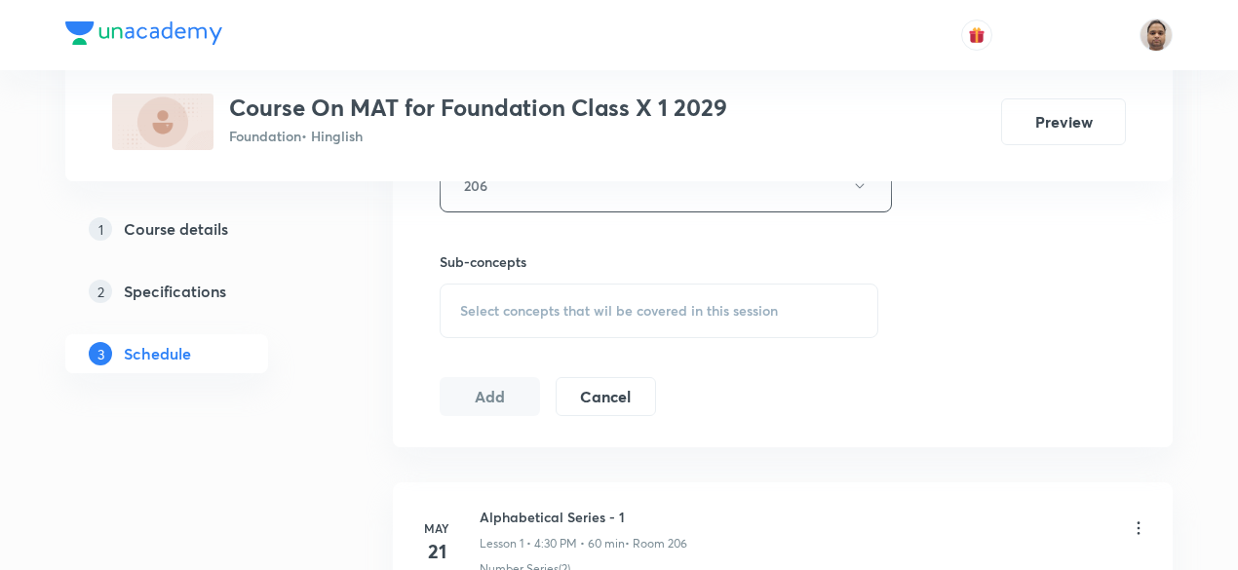
click at [493, 295] on div "Select concepts that wil be covered in this session" at bounding box center [659, 311] width 439 height 55
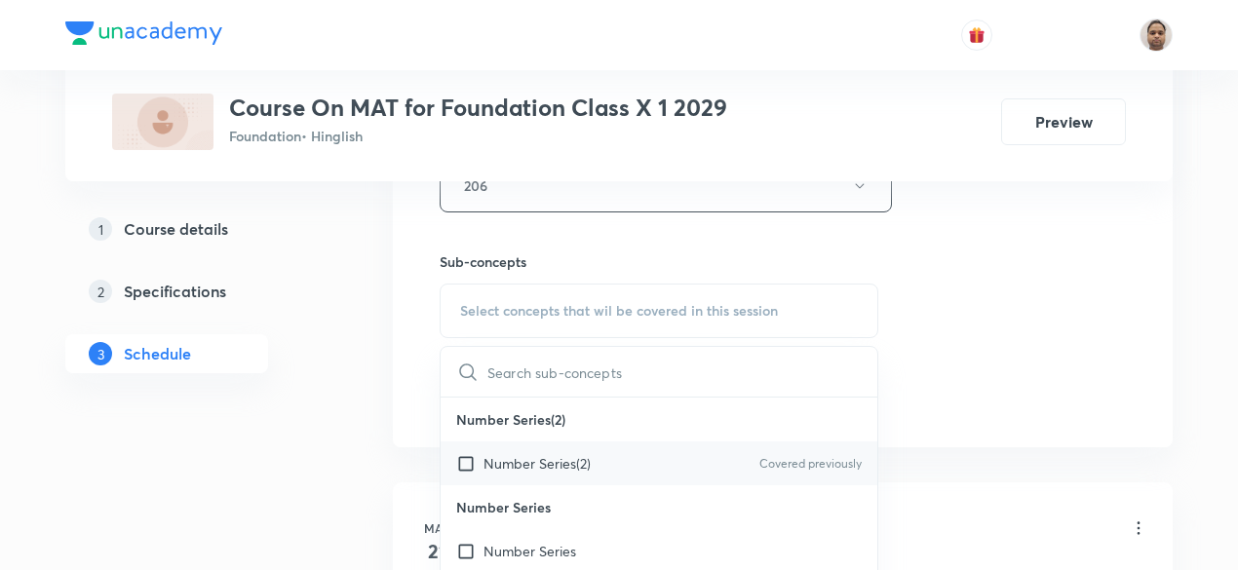
click at [487, 467] on p "Number Series(2)" at bounding box center [536, 463] width 107 height 20
checkbox input "true"
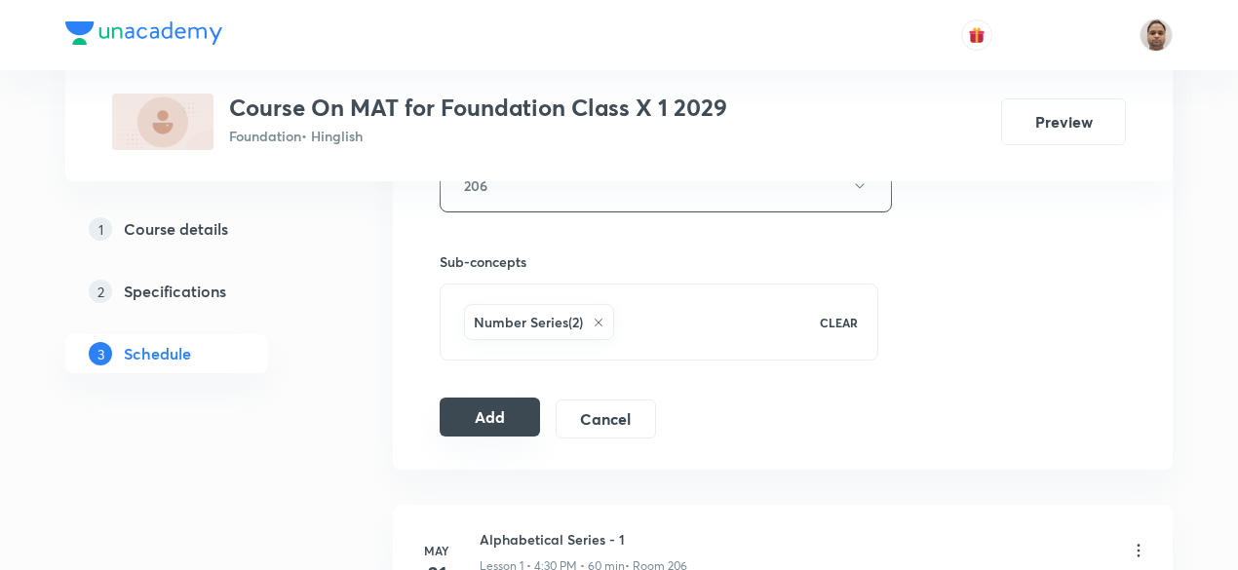
click at [481, 430] on button "Add" at bounding box center [490, 417] width 100 height 39
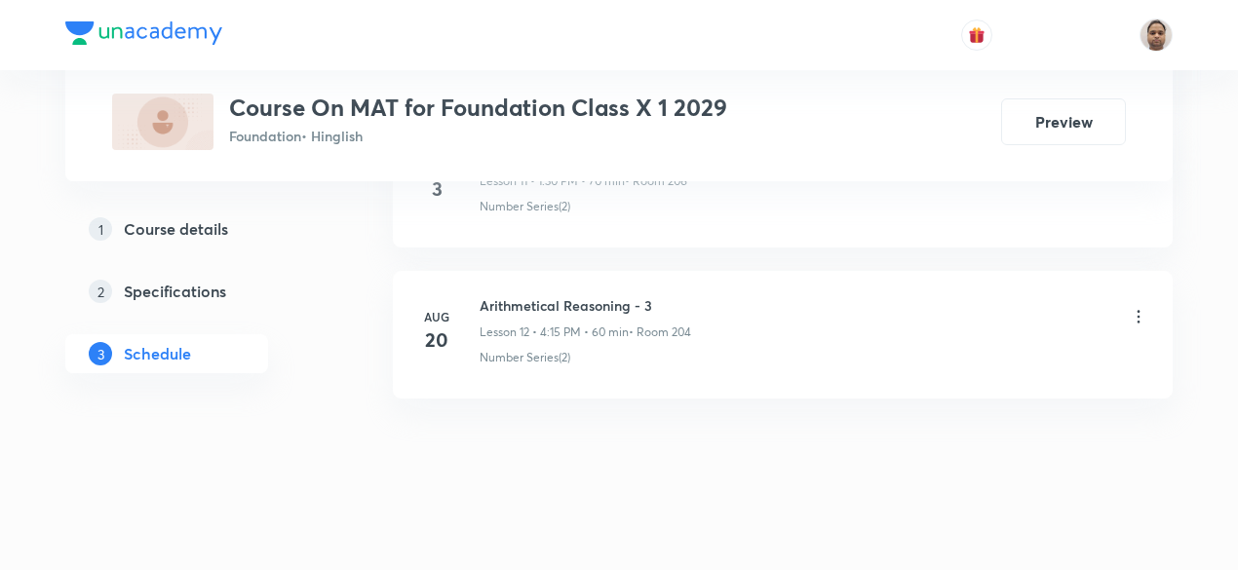
scroll to position [1900, 0]
